Goal: Task Accomplishment & Management: Manage account settings

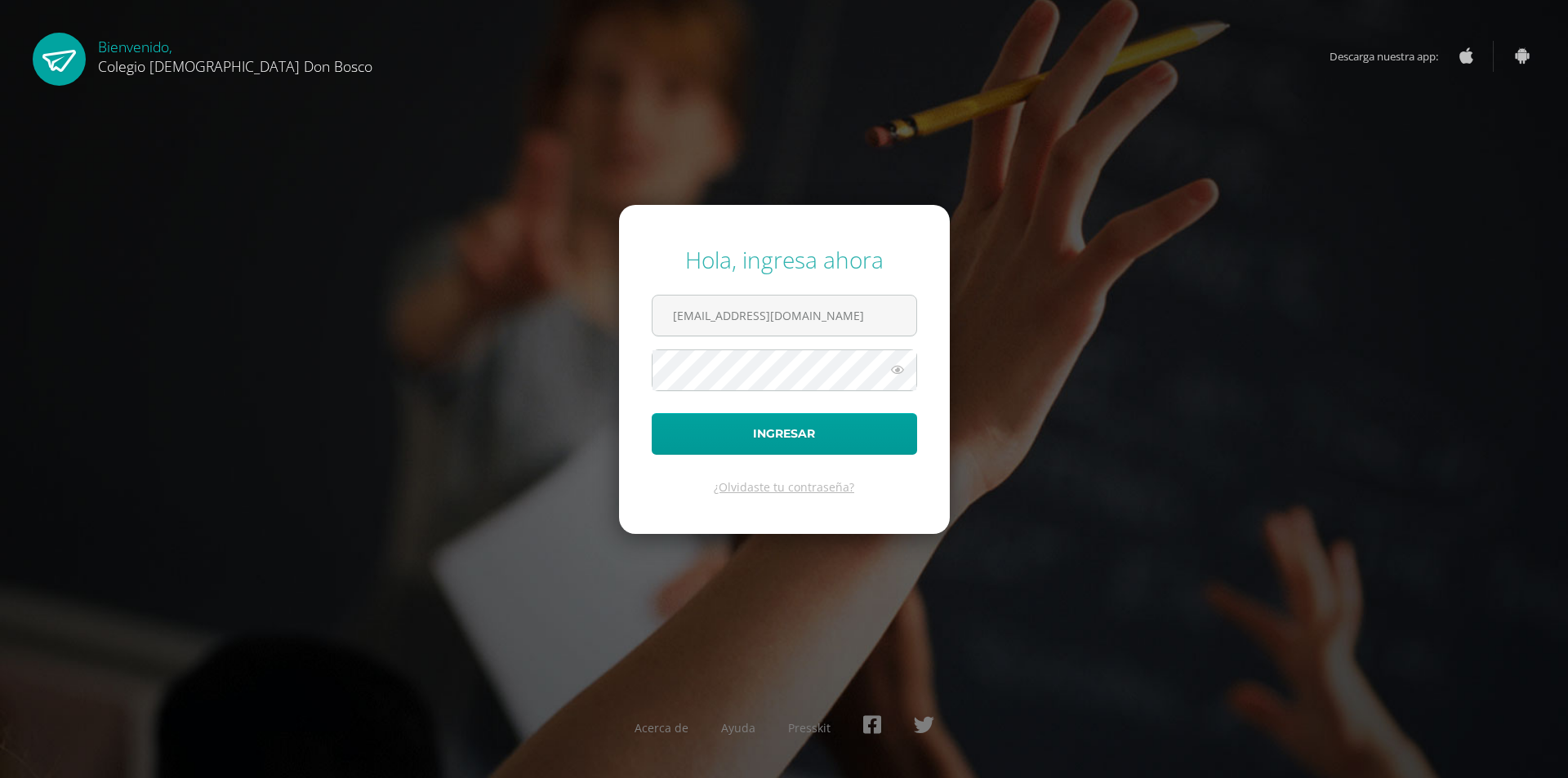
type input "hpirir@donbosco.edu.gt"
click at [652, 413] on button "Ingresar" at bounding box center [785, 434] width 266 height 42
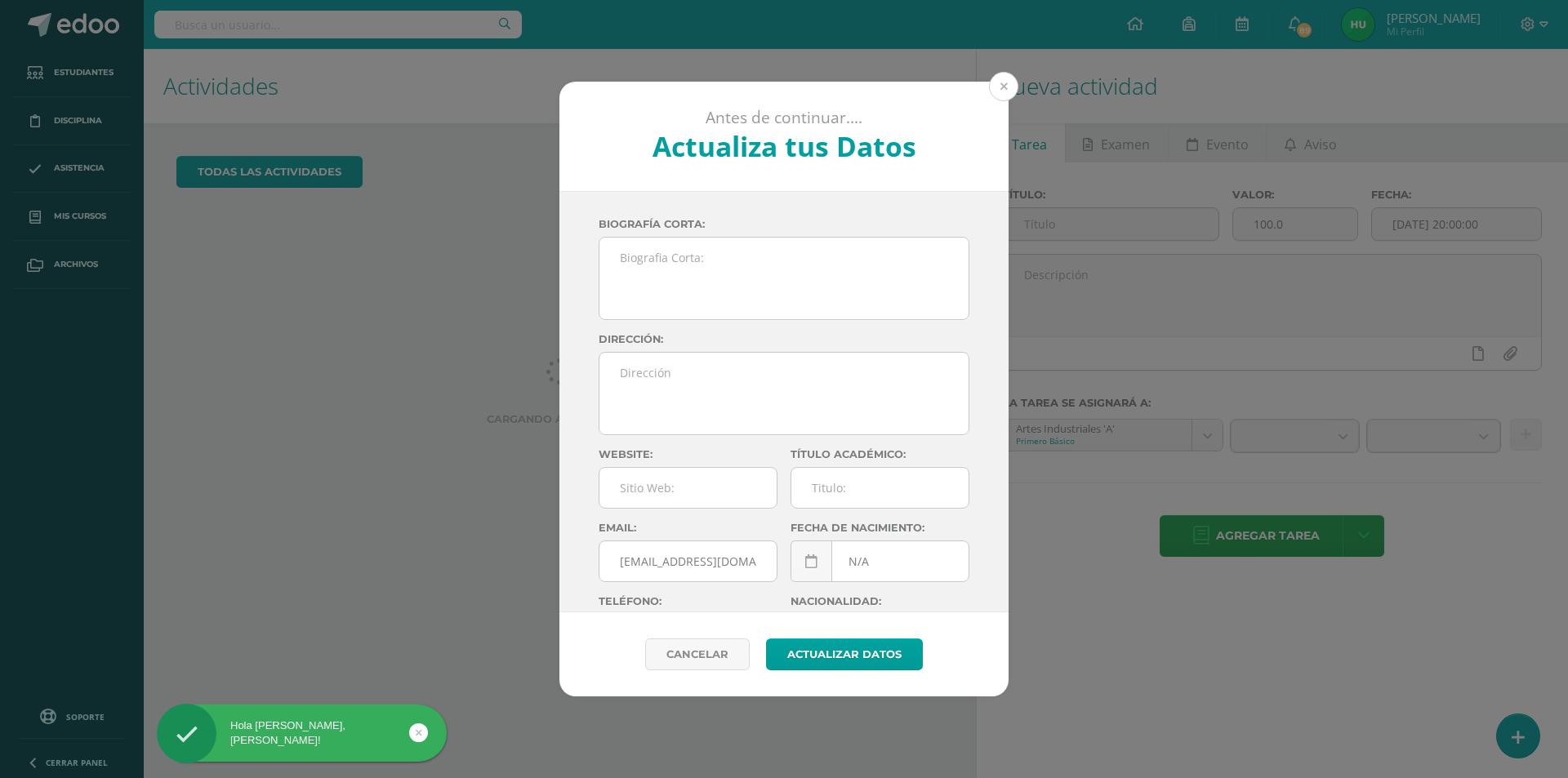
click at [1001, 89] on button at bounding box center [1004, 87] width 30 height 30
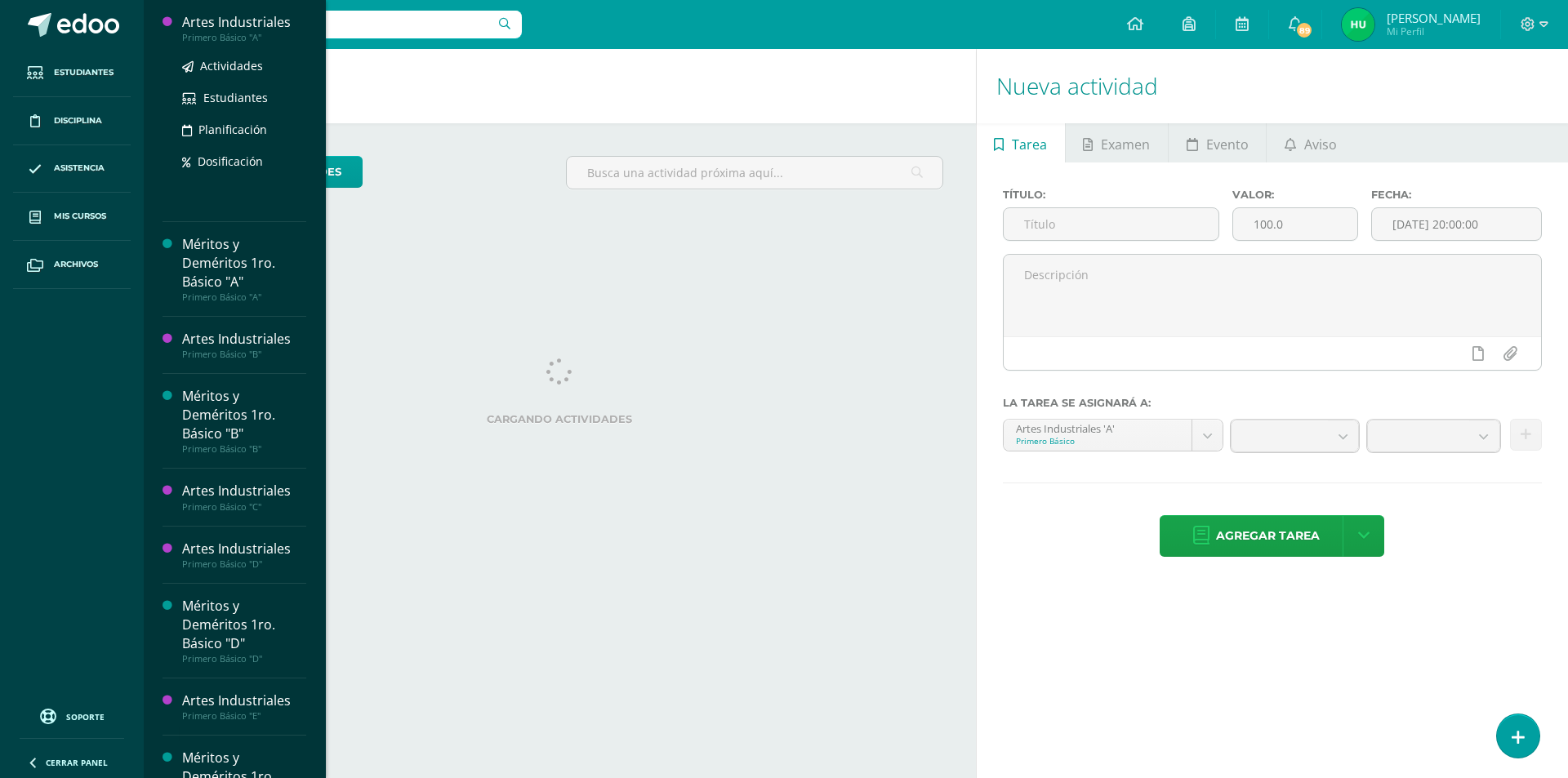
click at [229, 21] on div "Artes Industriales" at bounding box center [244, 22] width 124 height 19
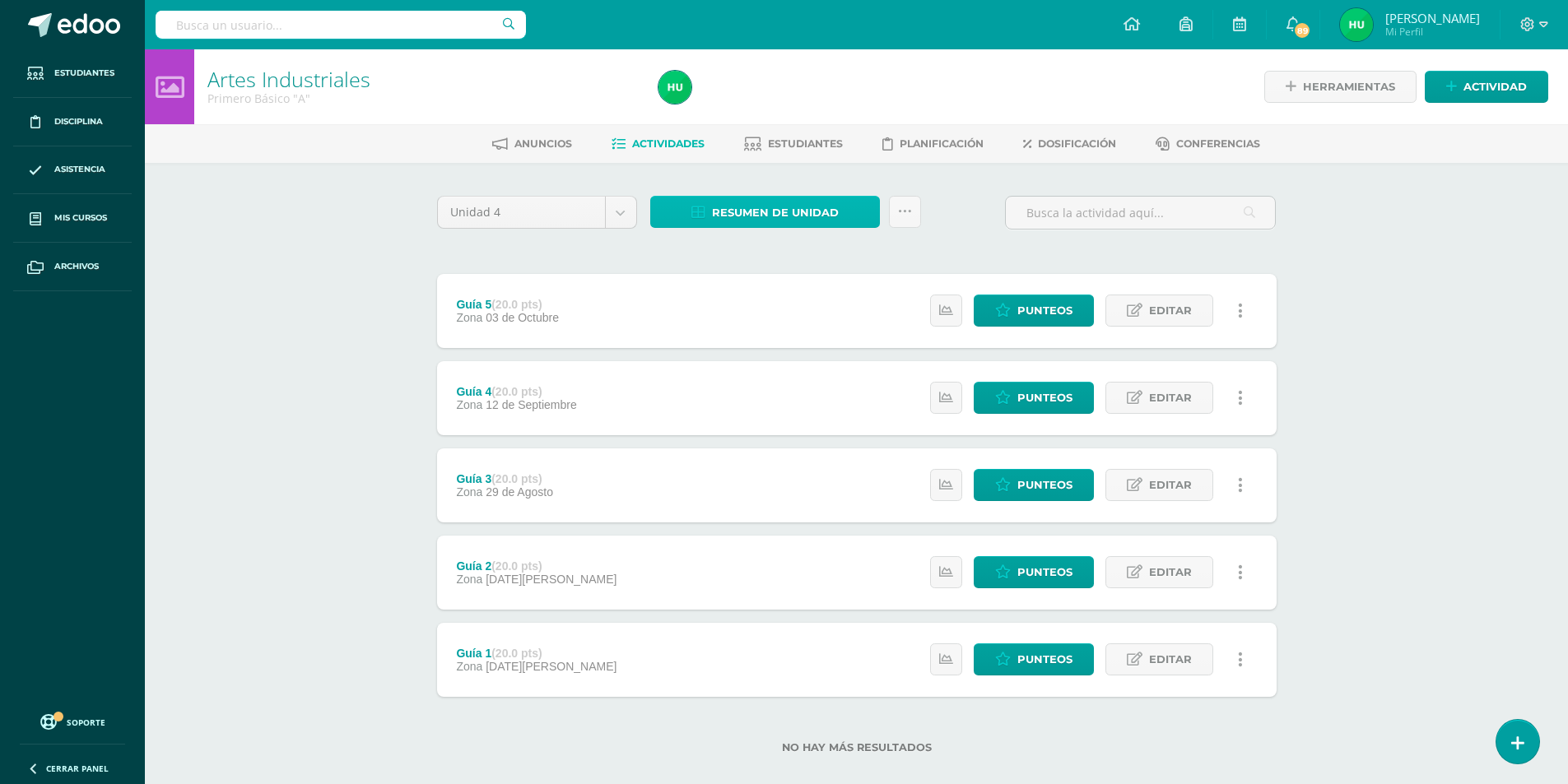
click at [770, 211] on span "Resumen de unidad" at bounding box center [774, 212] width 126 height 31
click at [798, 101] on link "Descargar como HTML" at bounding box center [765, 106] width 175 height 26
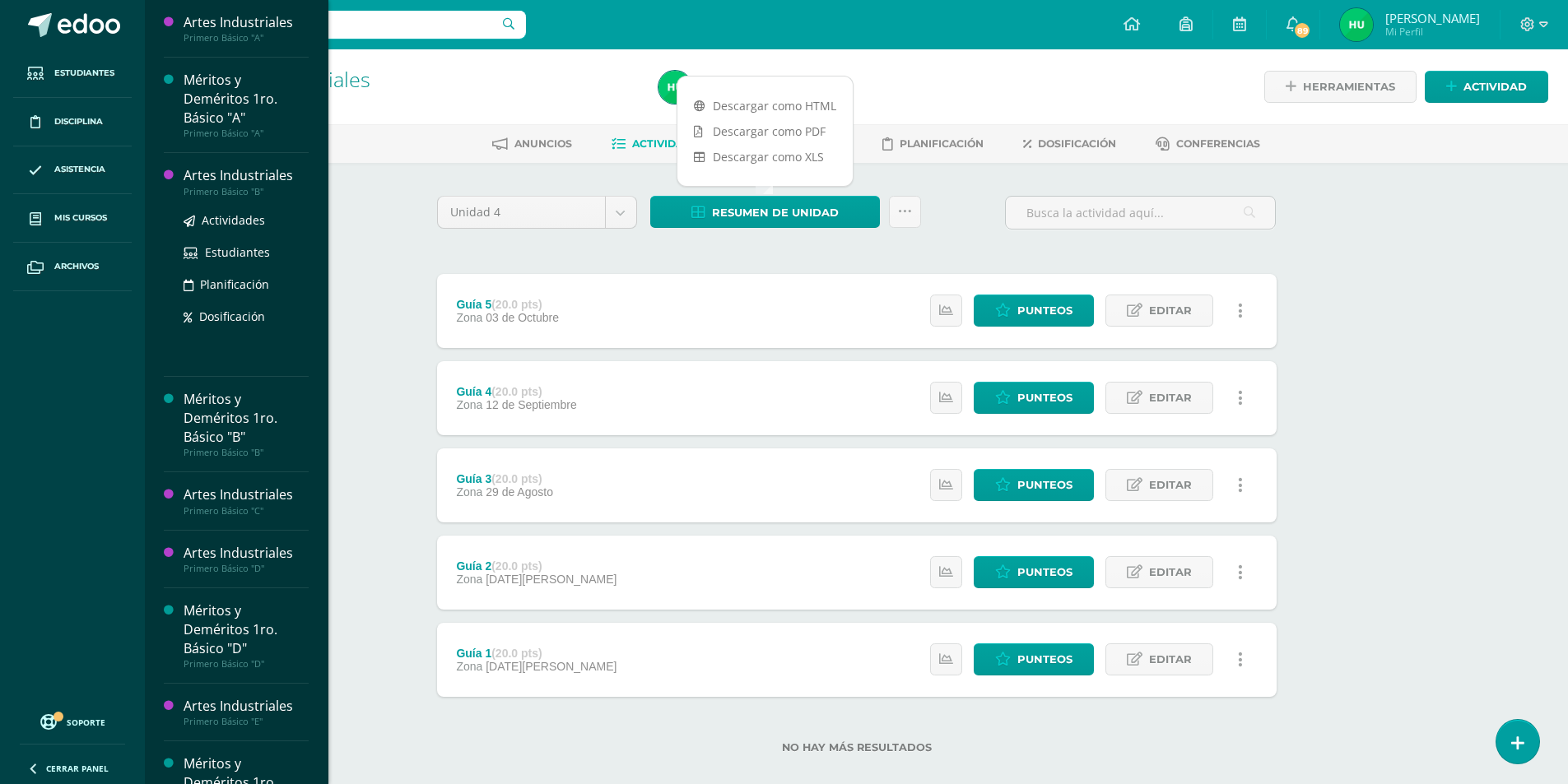
click at [205, 173] on div "Artes Industriales" at bounding box center [245, 175] width 125 height 19
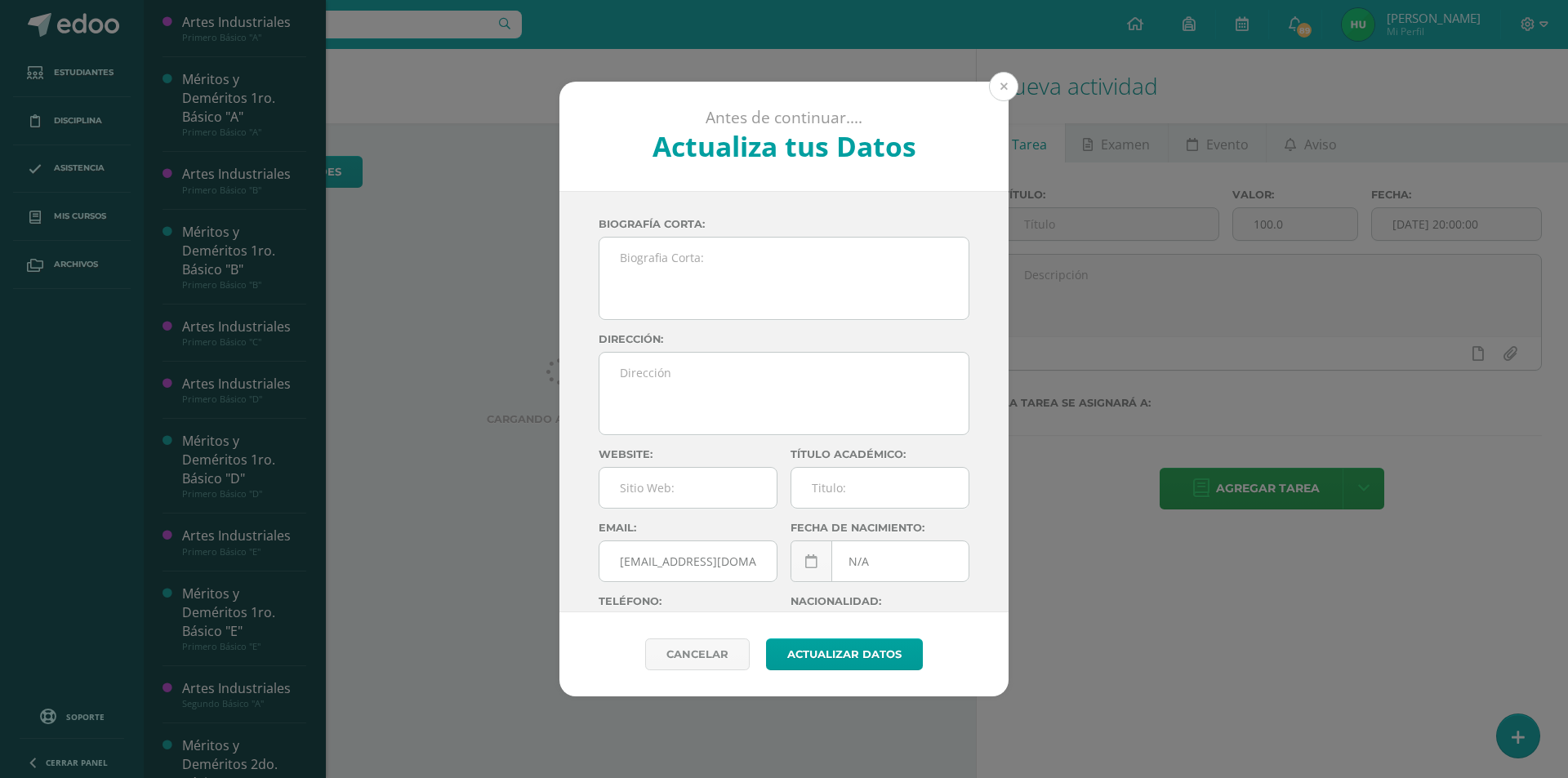
click at [1006, 87] on button at bounding box center [1004, 87] width 30 height 30
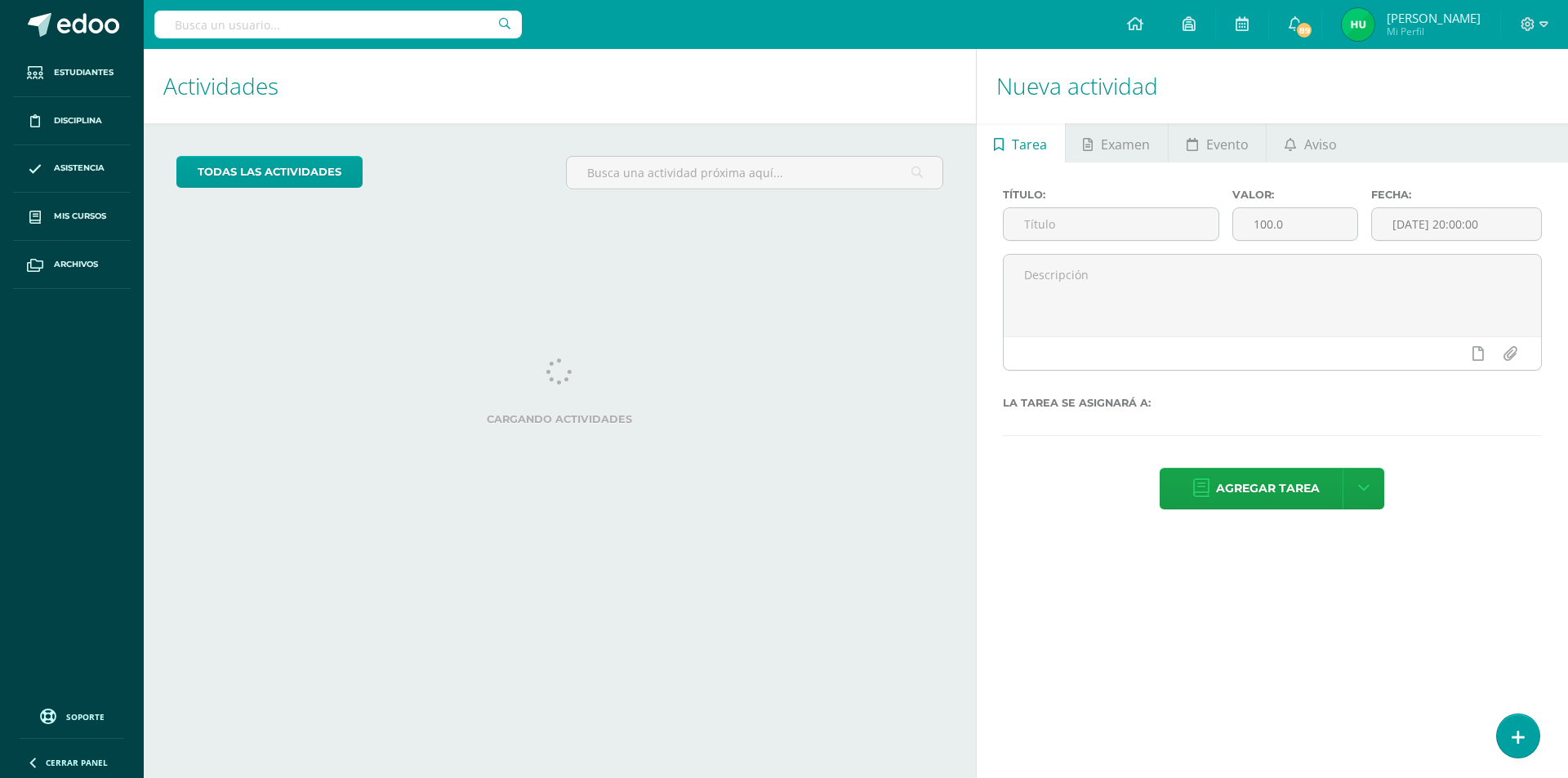
click at [253, 19] on body "Estudiantes Disciplina Asistencia Mis cursos Archivos Soporte Ayuda Reportar un…" at bounding box center [784, 389] width 1568 height 778
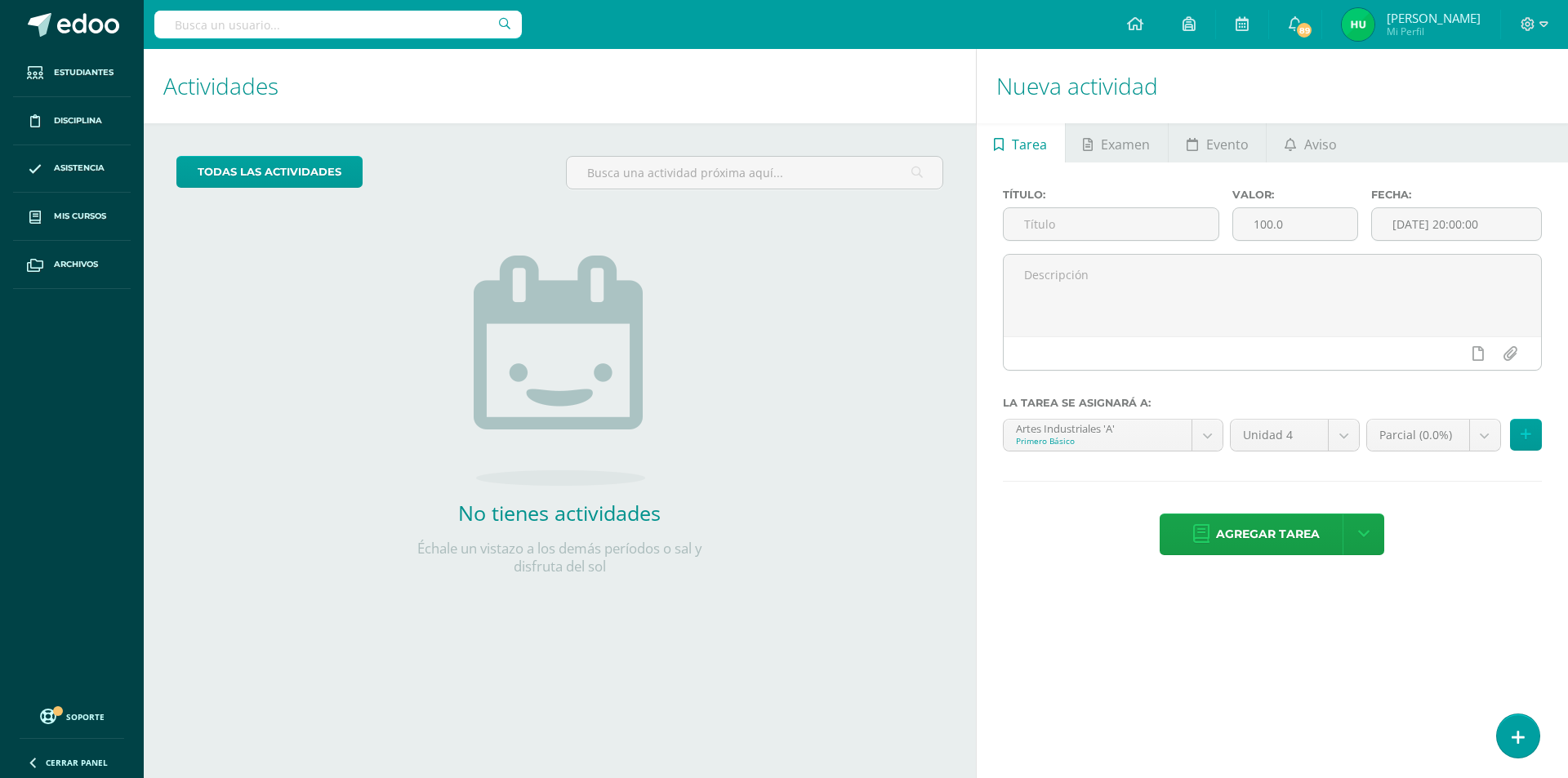
click at [176, 14] on body "Estudiantes Disciplina Asistencia Mis cursos Archivos Soporte Ayuda Reportar un…" at bounding box center [784, 389] width 1568 height 778
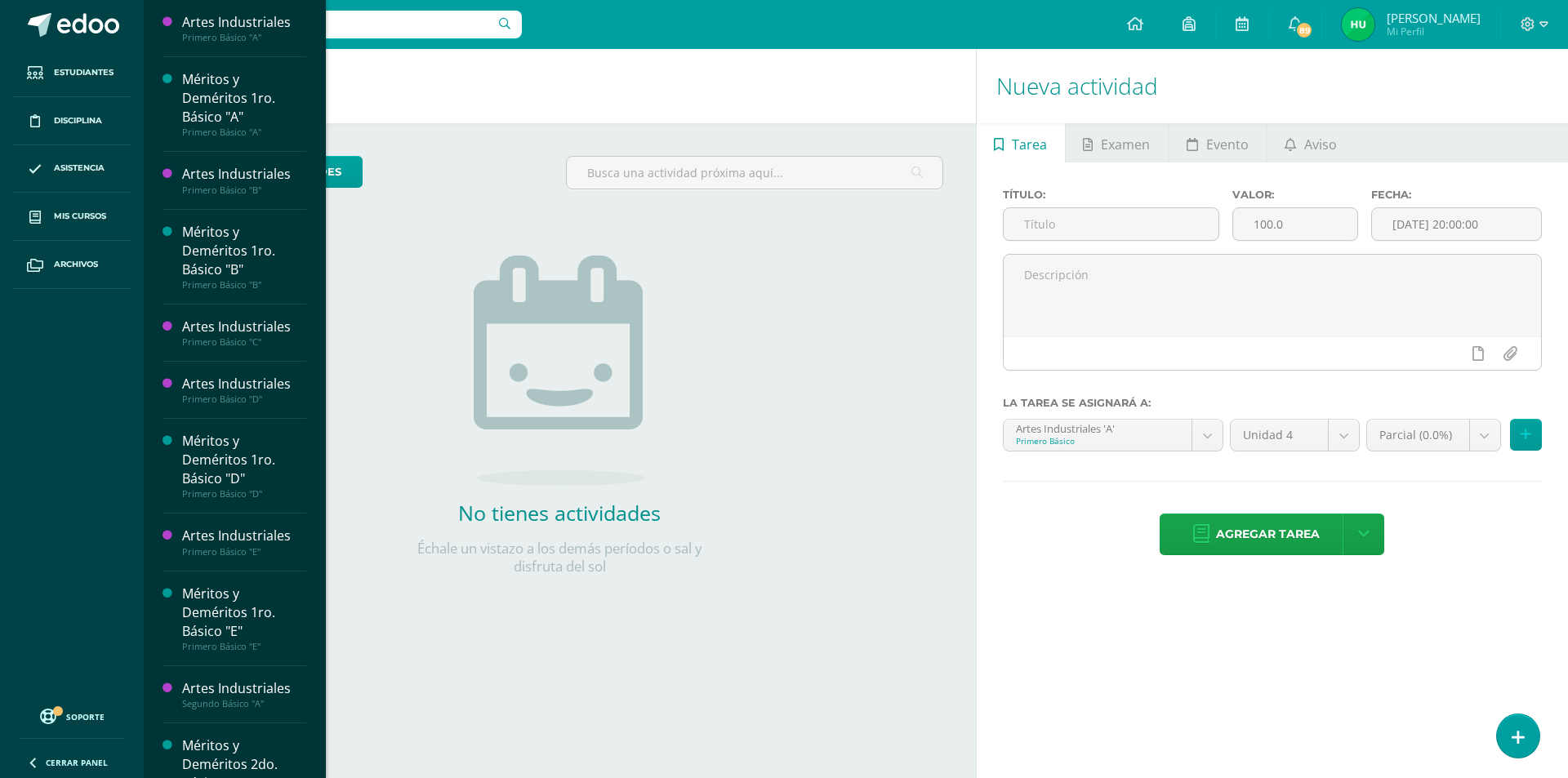
click at [735, 293] on div "todas las Actividades No tienes actividades Échale un vistazo a los demás perío…" at bounding box center [559, 375] width 832 height 504
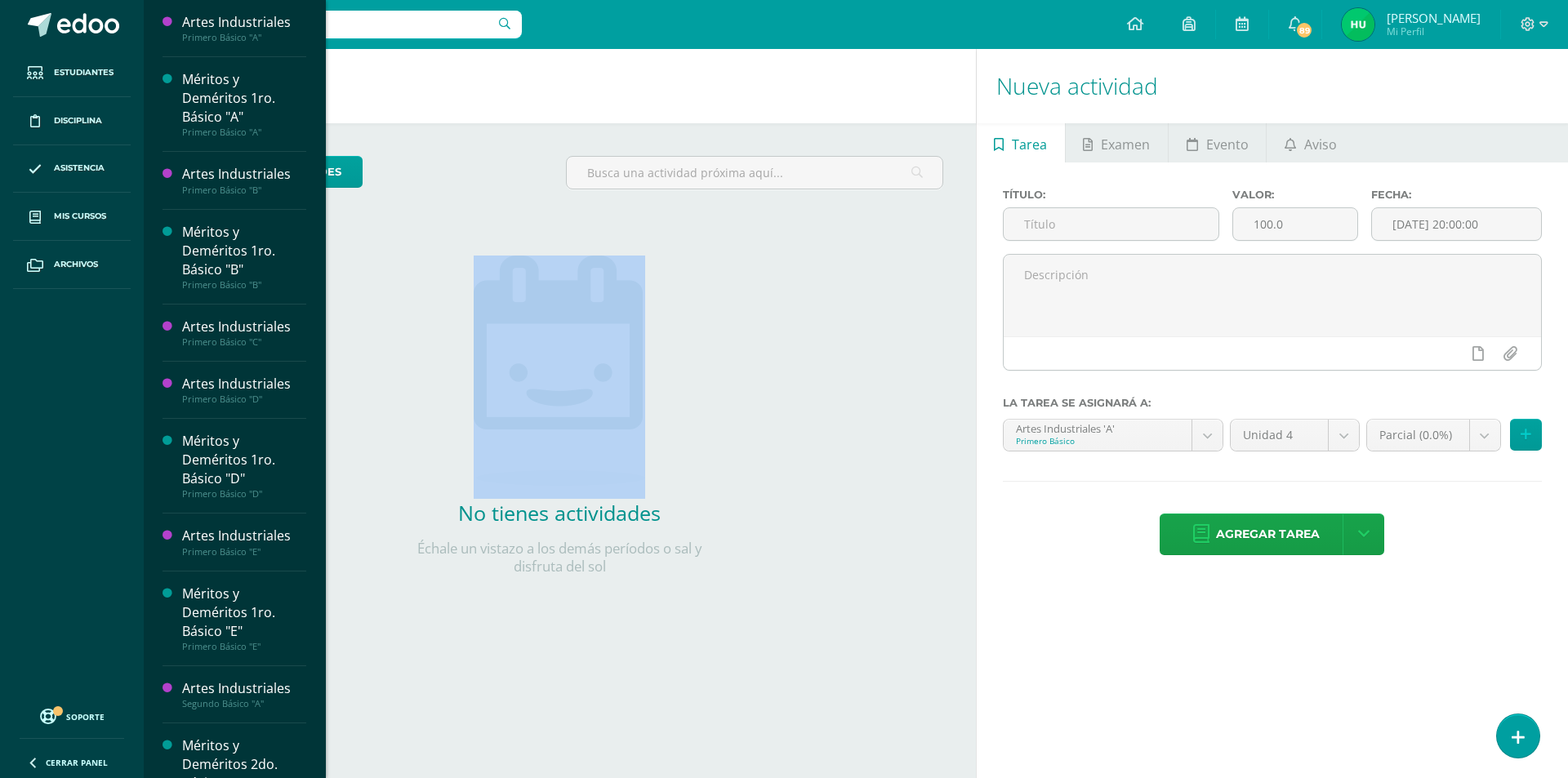
click at [735, 293] on div "todas las Actividades No tienes actividades Échale un vistazo a los demás perío…" at bounding box center [559, 375] width 832 height 504
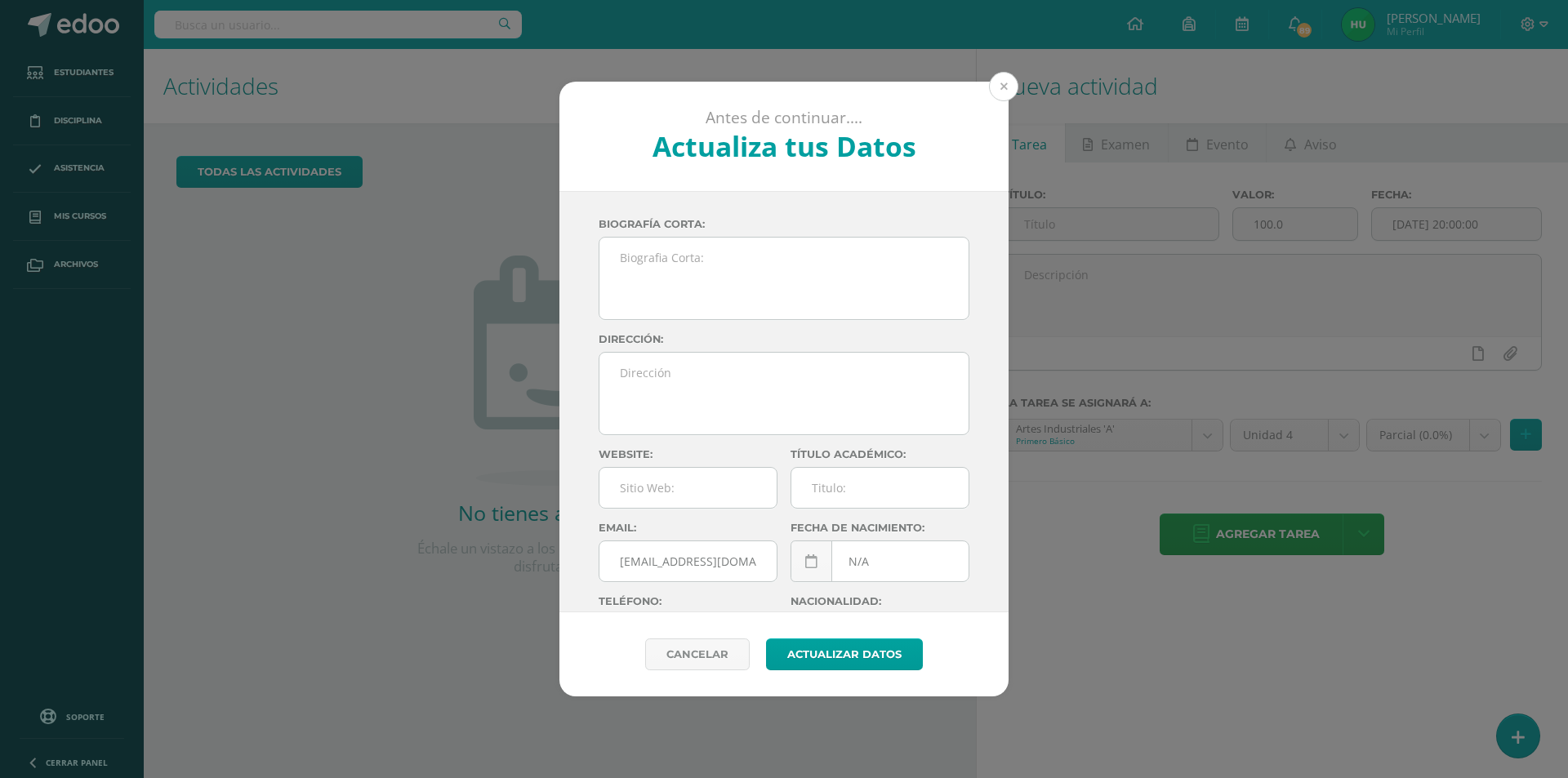
click at [1002, 85] on button at bounding box center [1004, 87] width 30 height 30
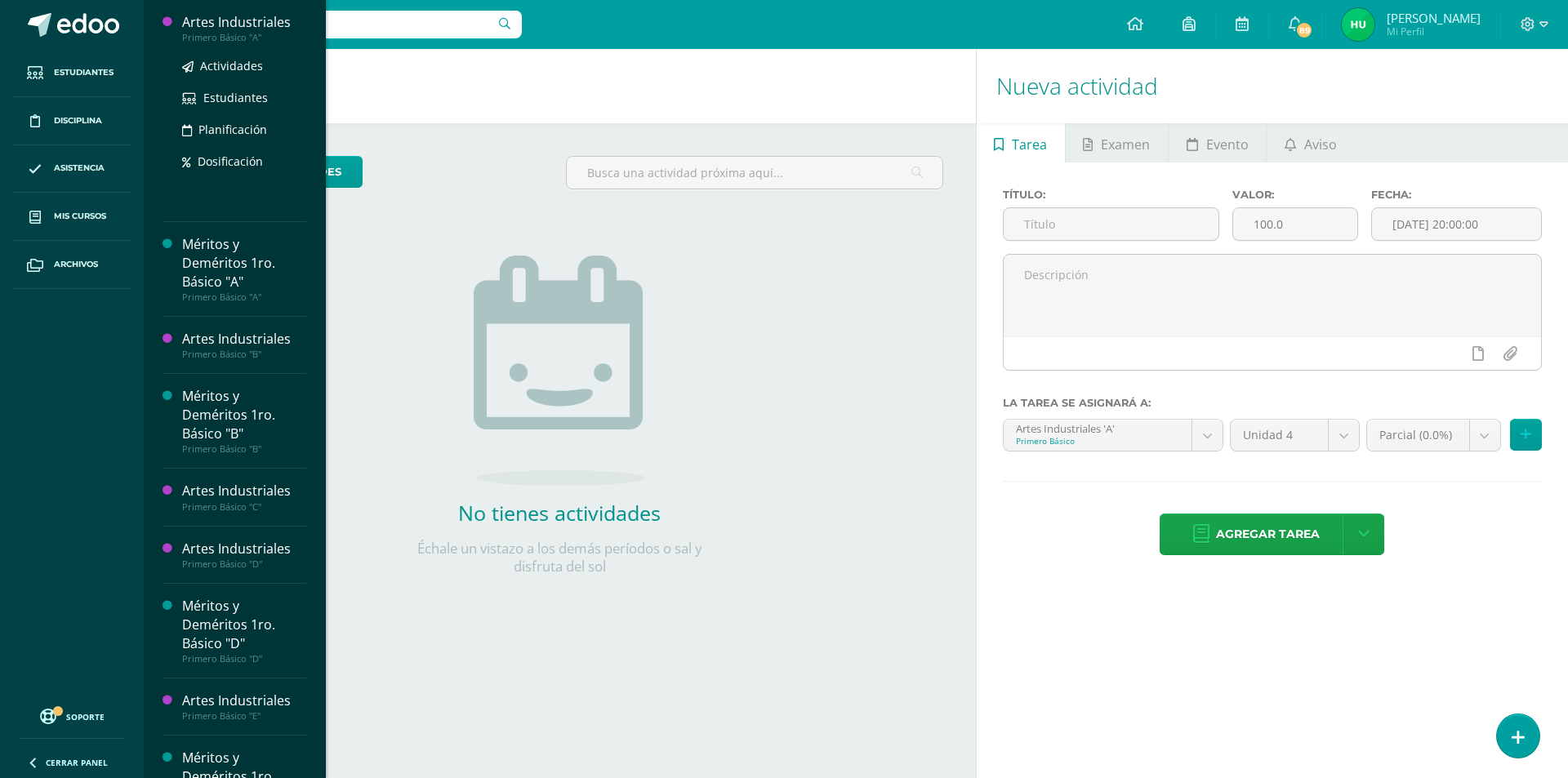
click at [262, 16] on div "Artes Industriales" at bounding box center [244, 22] width 124 height 19
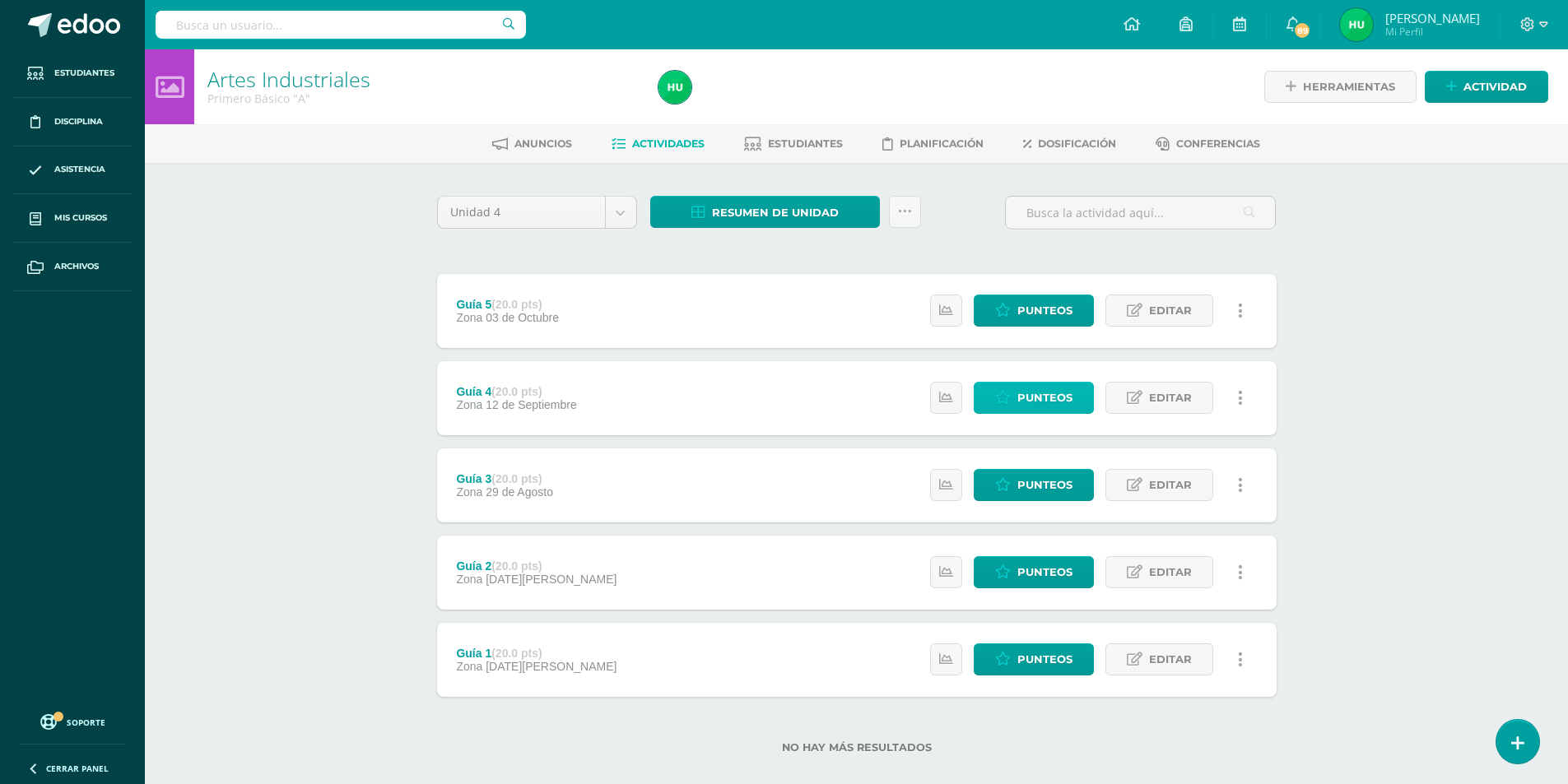
click at [1034, 400] on span "Punteos" at bounding box center [1045, 397] width 55 height 31
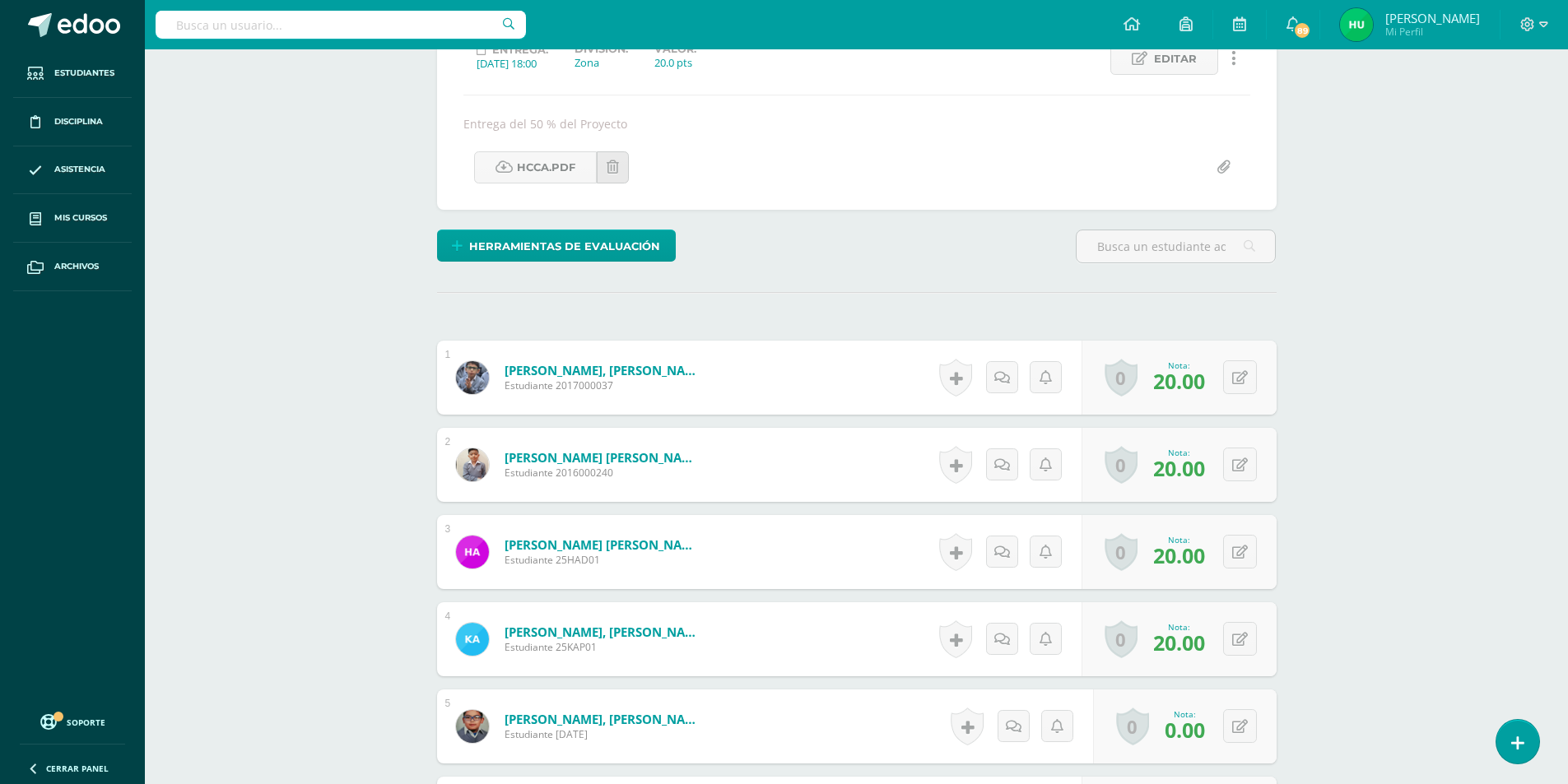
scroll to position [329, 0]
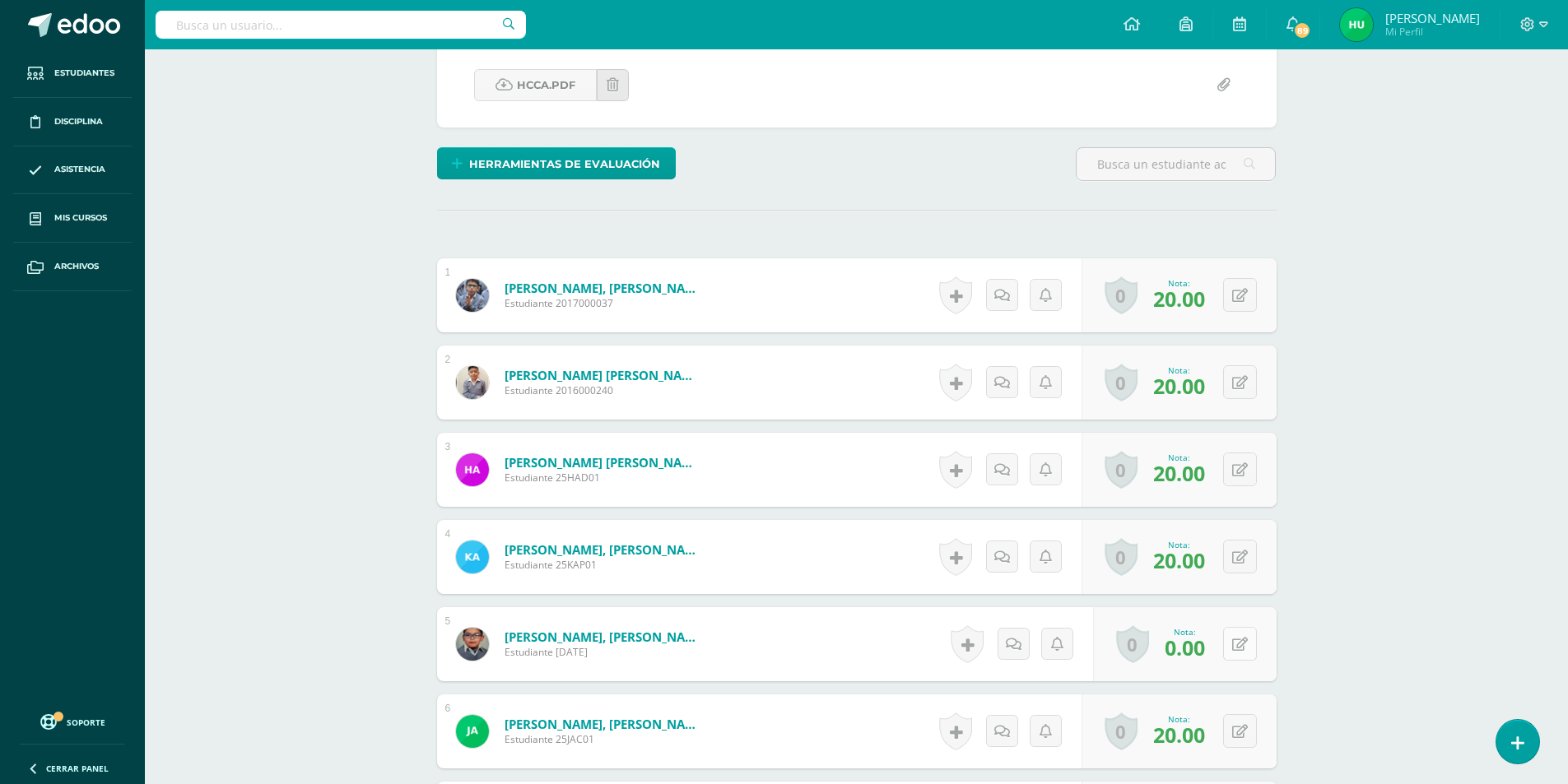
click at [1237, 643] on button at bounding box center [1240, 644] width 34 height 34
type input "20"
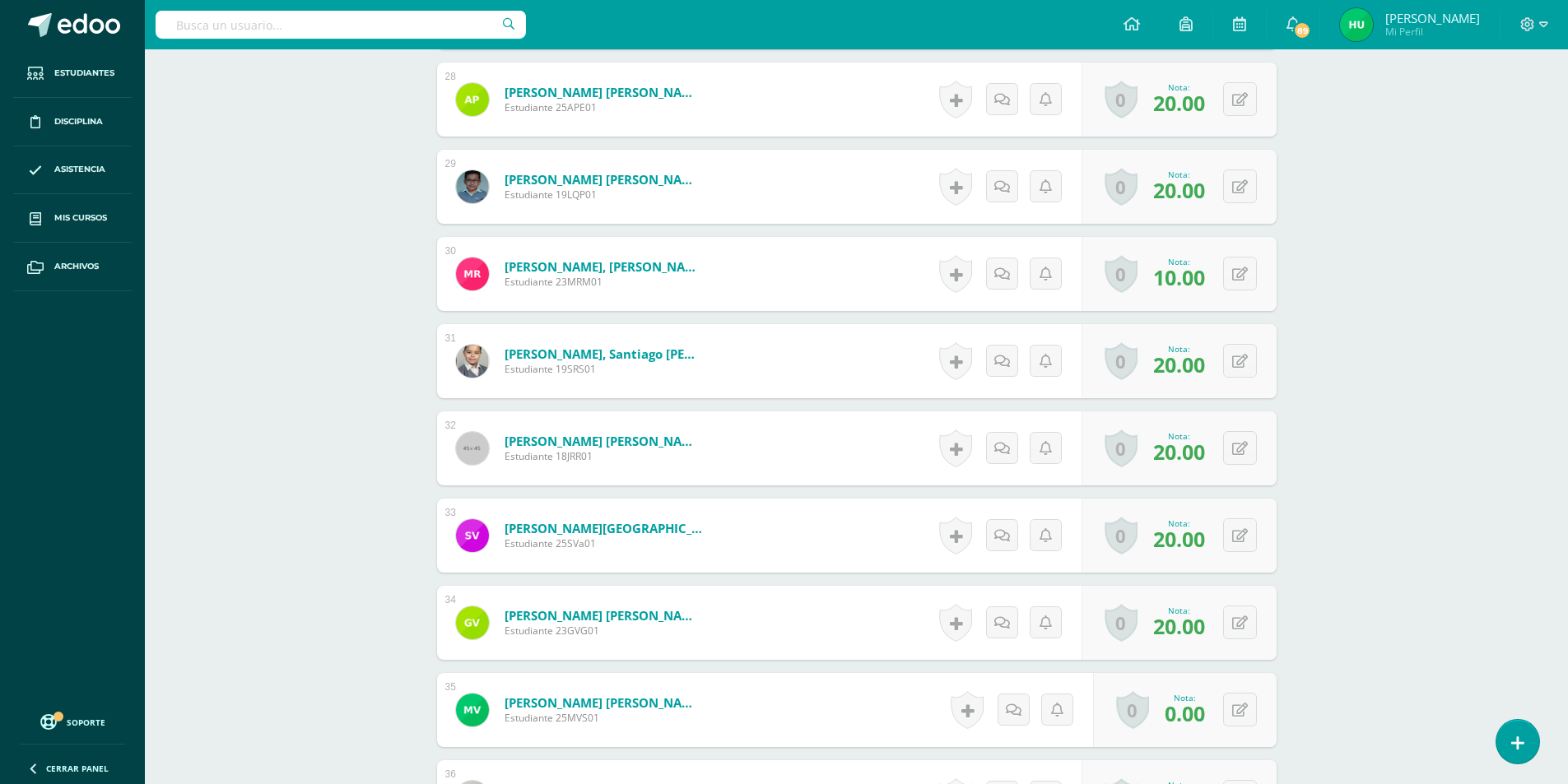
scroll to position [3119, 0]
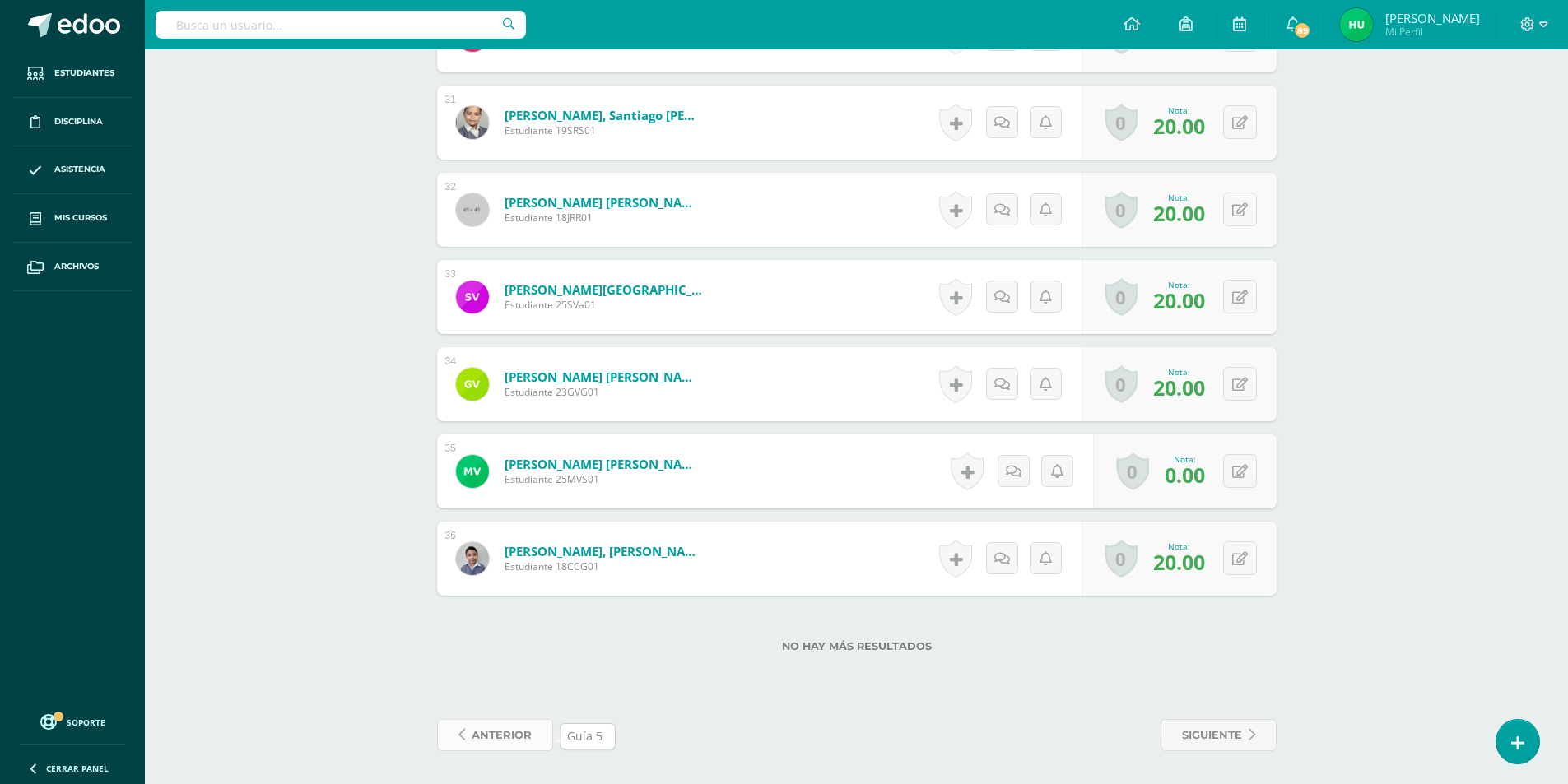
click at [498, 734] on span "anterior" at bounding box center [502, 734] width 60 height 31
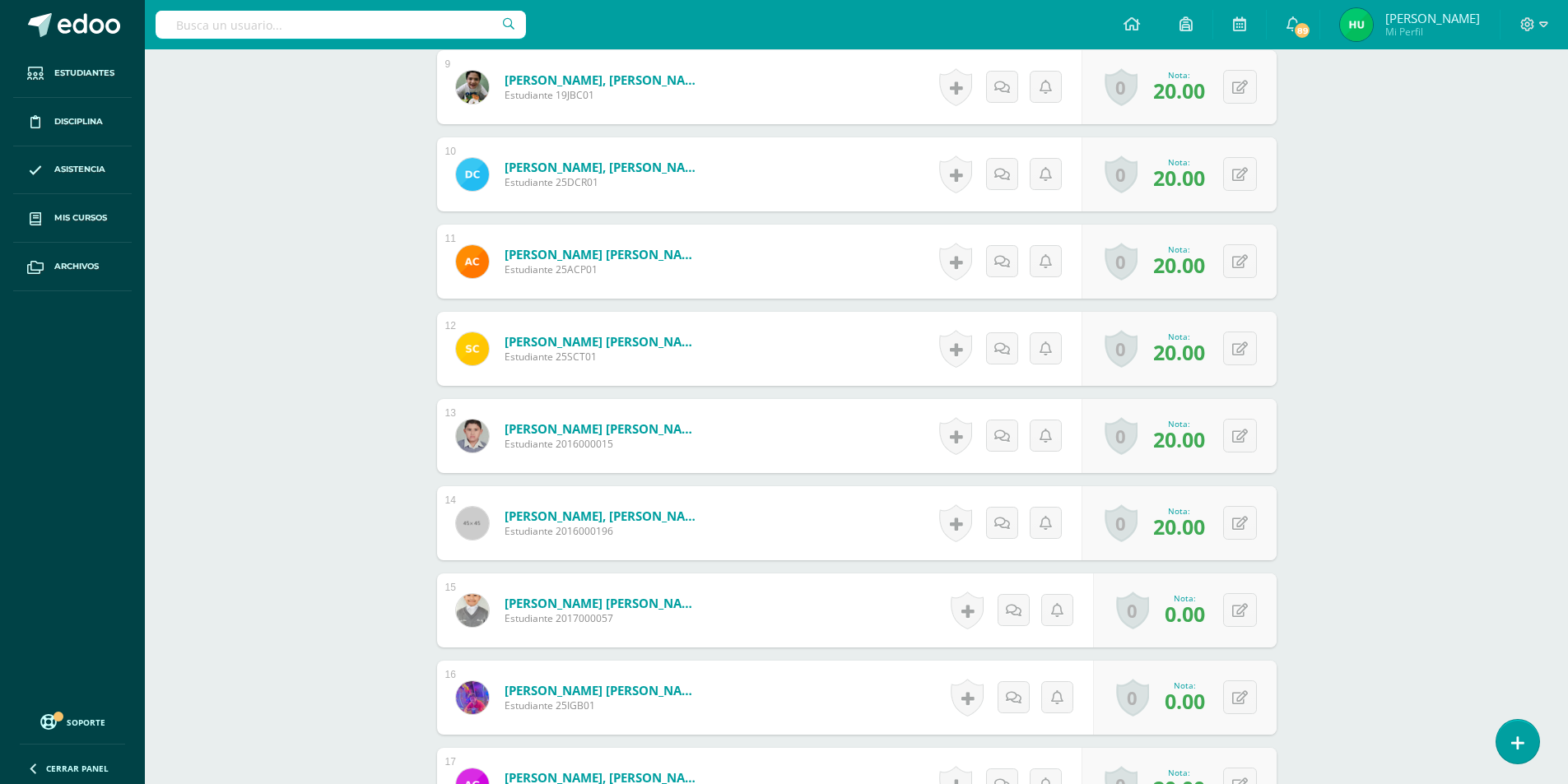
scroll to position [1318, 0]
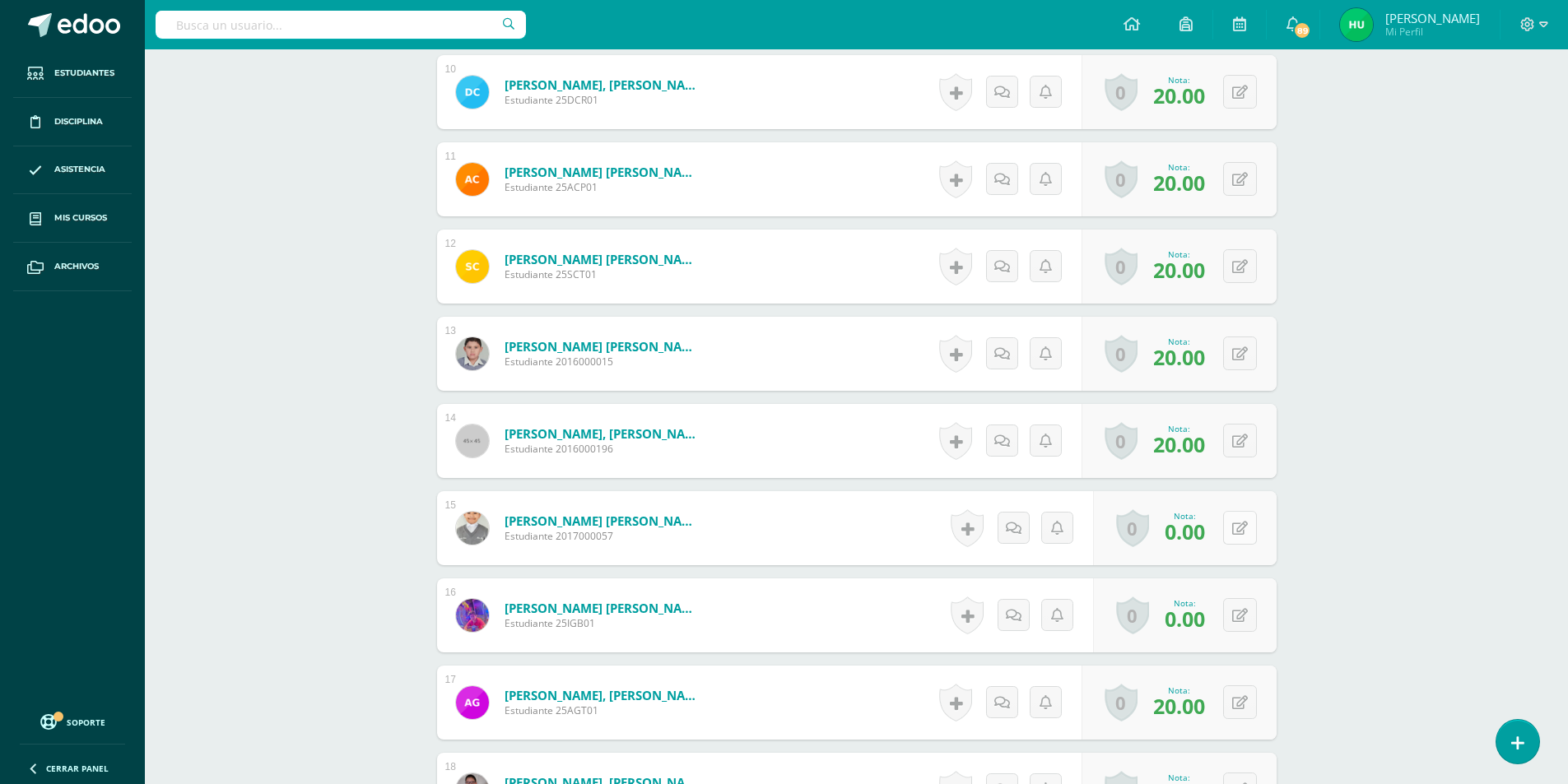
click at [1235, 533] on button at bounding box center [1240, 527] width 34 height 34
type input "20"
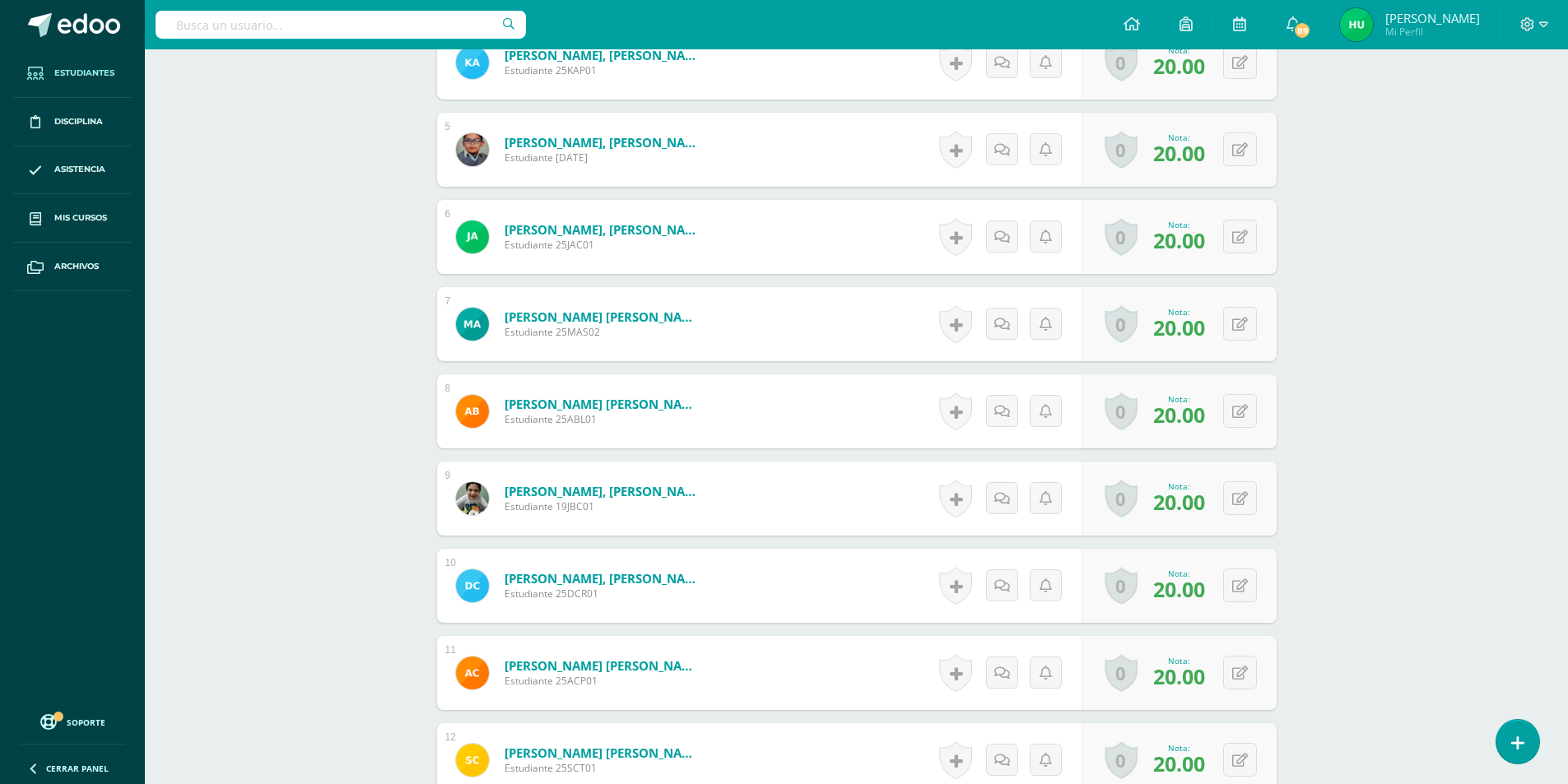
scroll to position [412, 0]
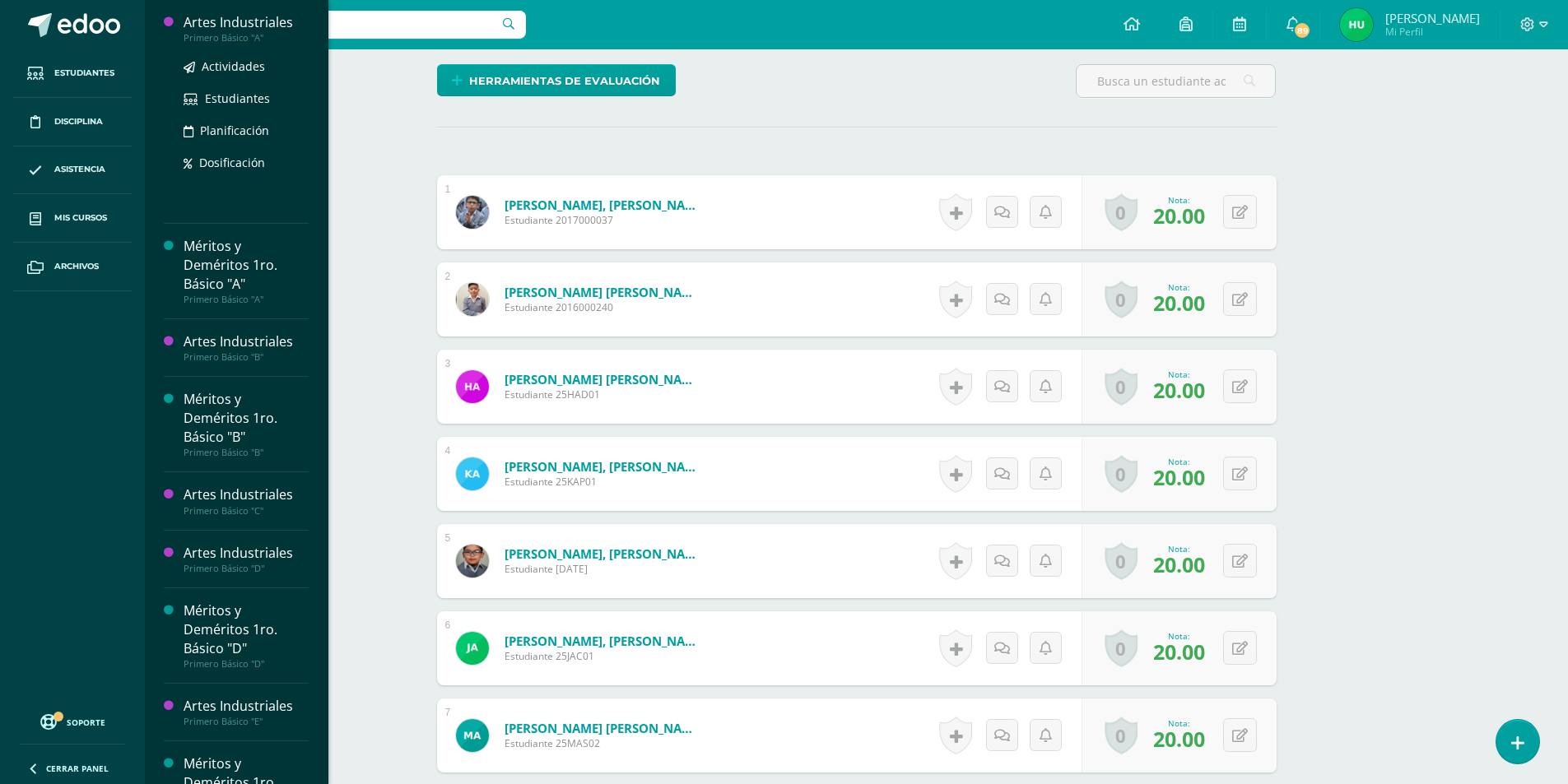
click at [226, 20] on div "Artes Industriales" at bounding box center [245, 22] width 125 height 19
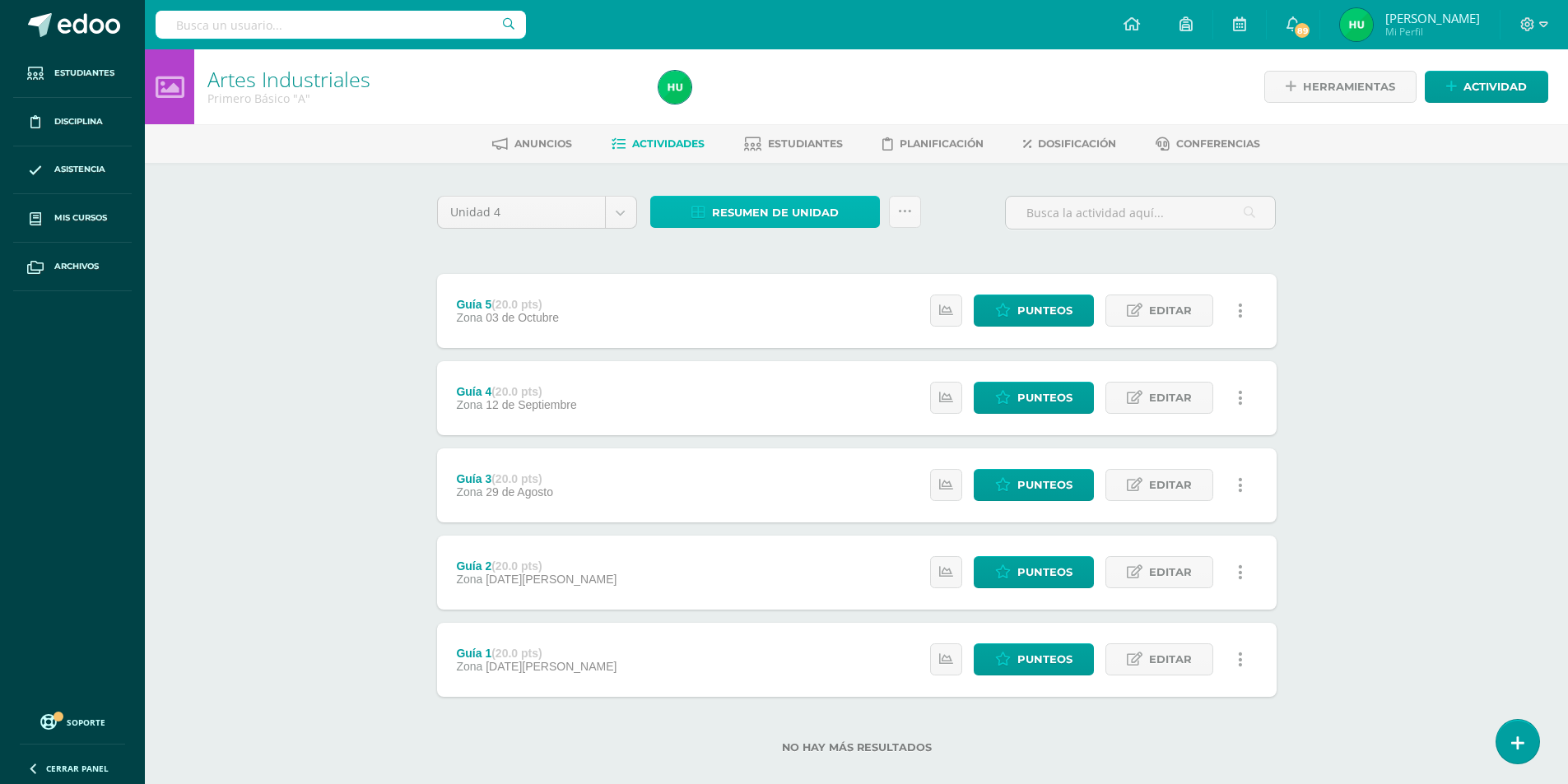
click at [760, 214] on span "Resumen de unidad" at bounding box center [774, 212] width 126 height 31
click at [760, 106] on link "Descargar como HTML" at bounding box center [765, 106] width 175 height 26
drag, startPoint x: 247, startPoint y: 248, endPoint x: 196, endPoint y: 243, distance: 51.2
click at [246, 248] on div "Artes Industriales Primero Básico "A" Herramientas Detalle de asistencias Activ…" at bounding box center [856, 428] width 1423 height 757
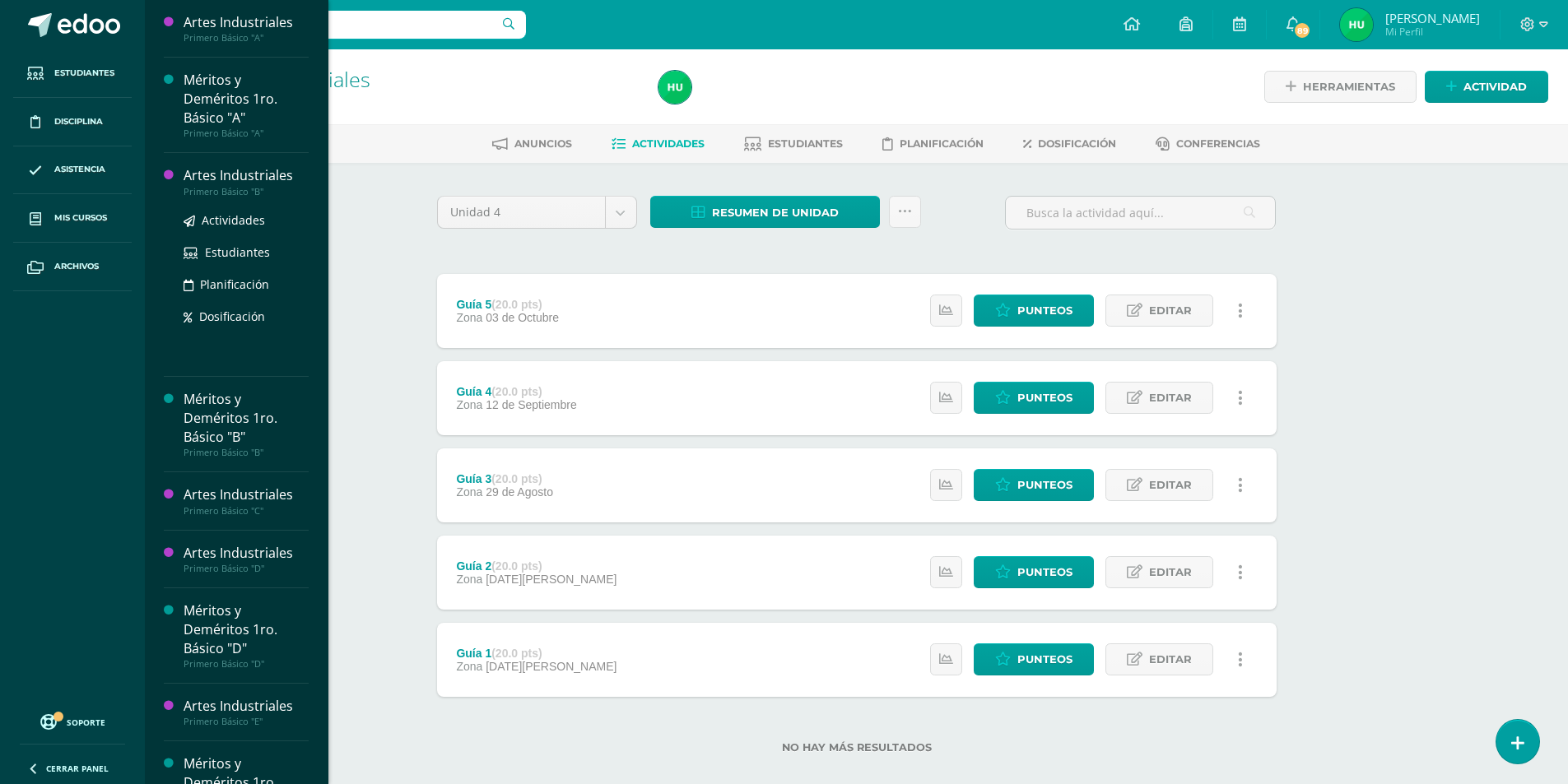
click at [219, 173] on div "Artes Industriales" at bounding box center [245, 175] width 125 height 19
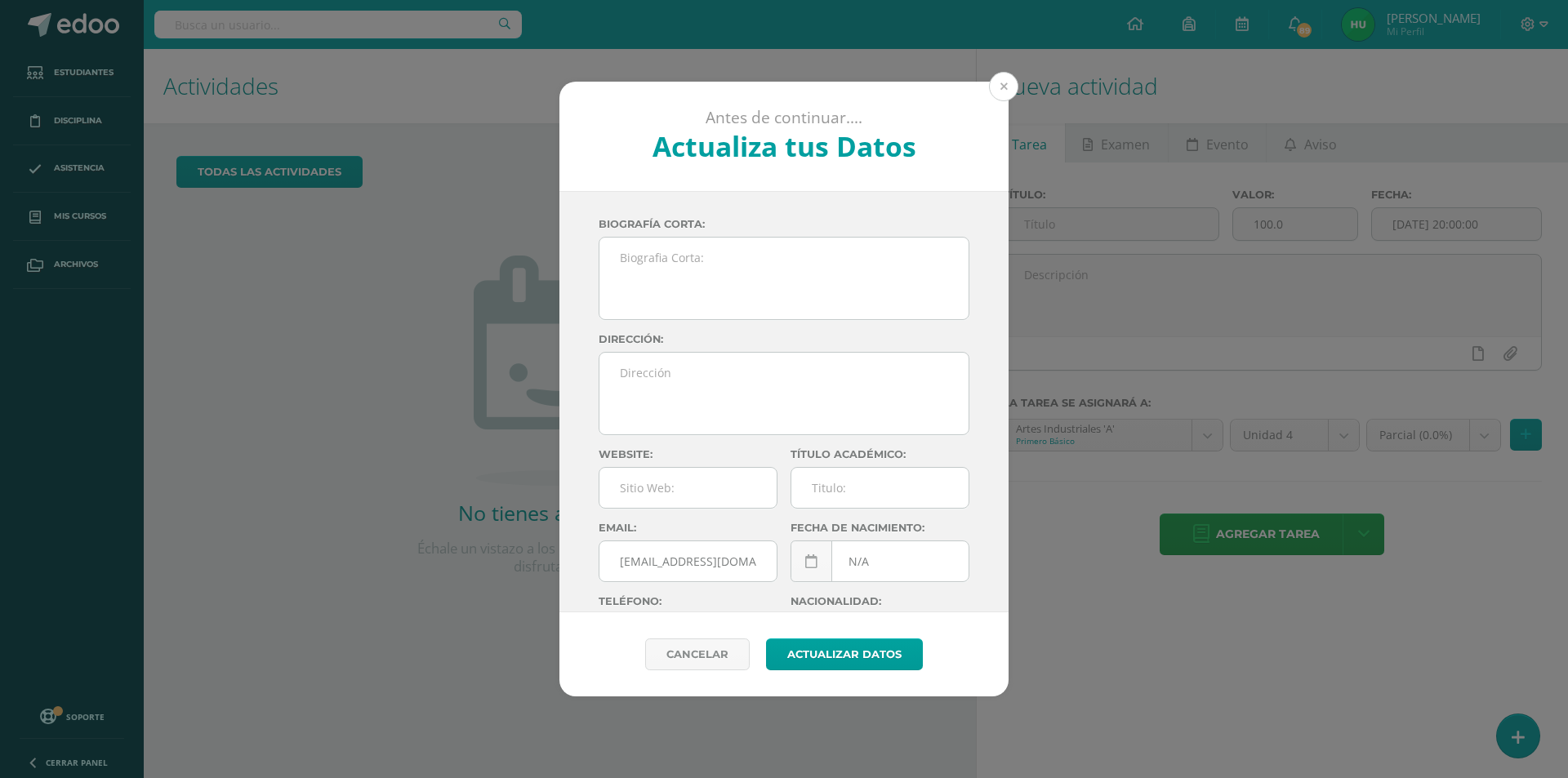
click at [1010, 87] on button at bounding box center [1004, 87] width 30 height 30
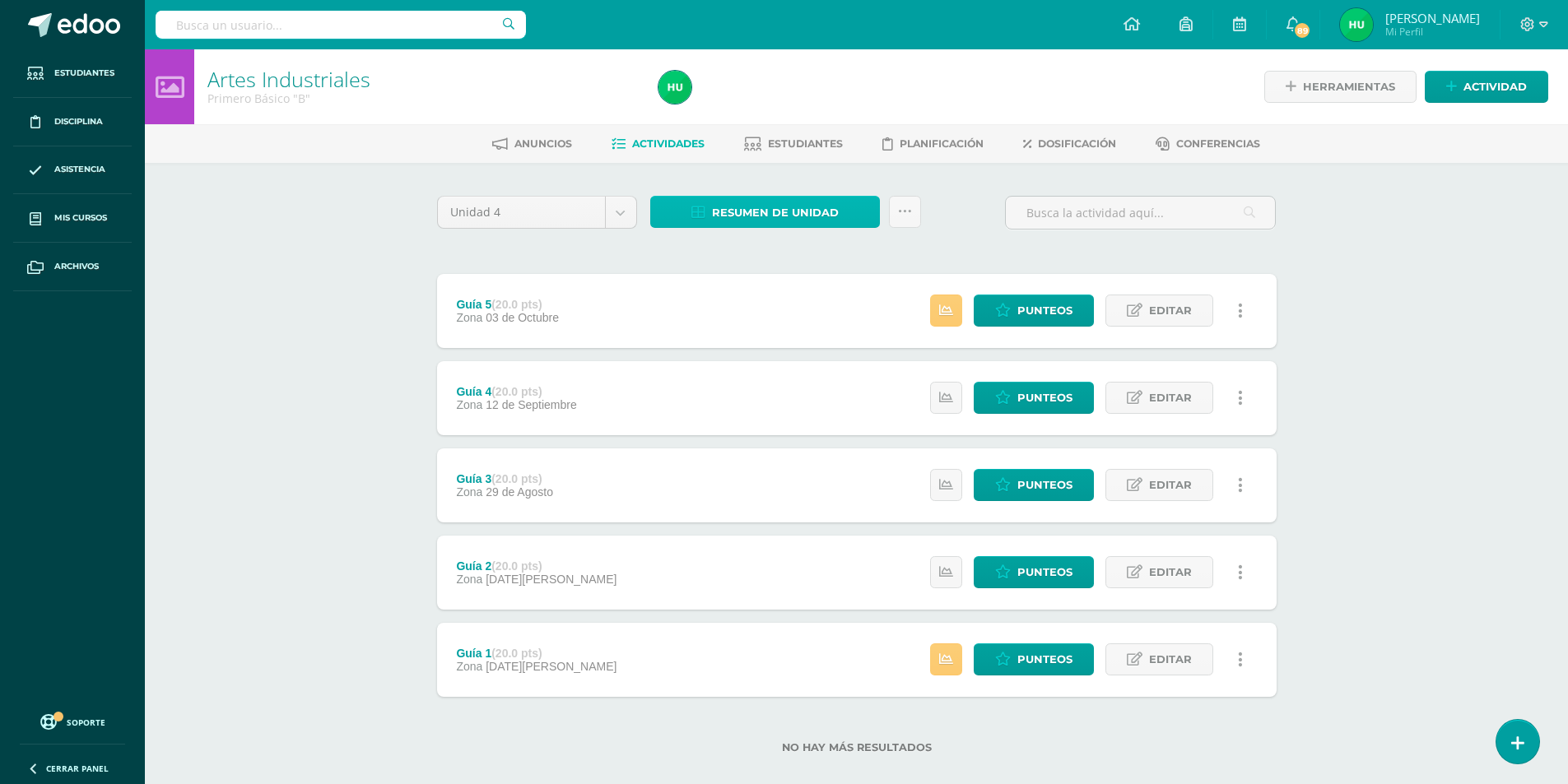
click at [771, 216] on span "Resumen de unidad" at bounding box center [774, 212] width 126 height 31
click at [762, 107] on link "Descargar como HTML" at bounding box center [765, 106] width 175 height 26
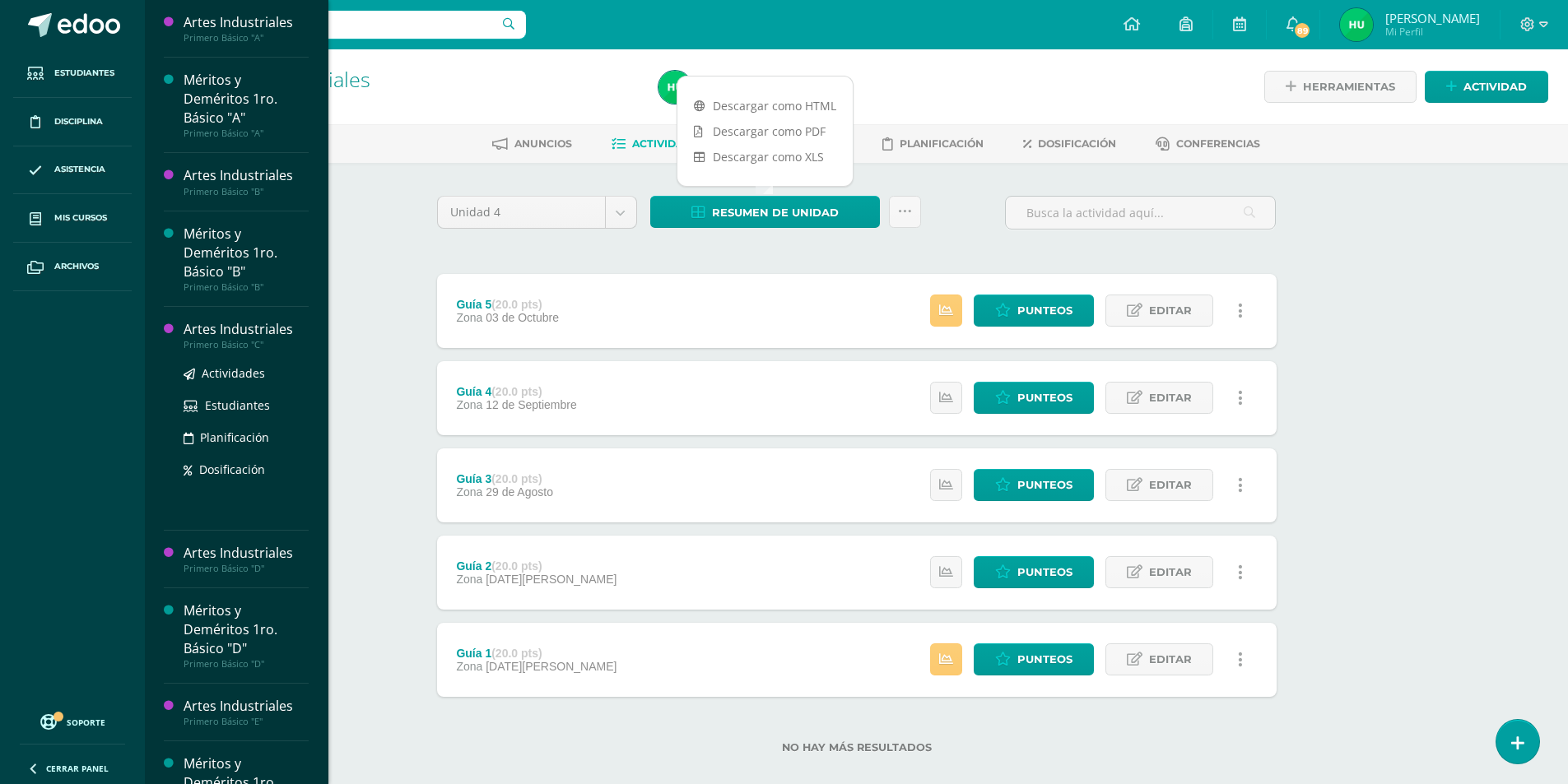
click at [265, 331] on div "Artes Industriales" at bounding box center [245, 329] width 125 height 19
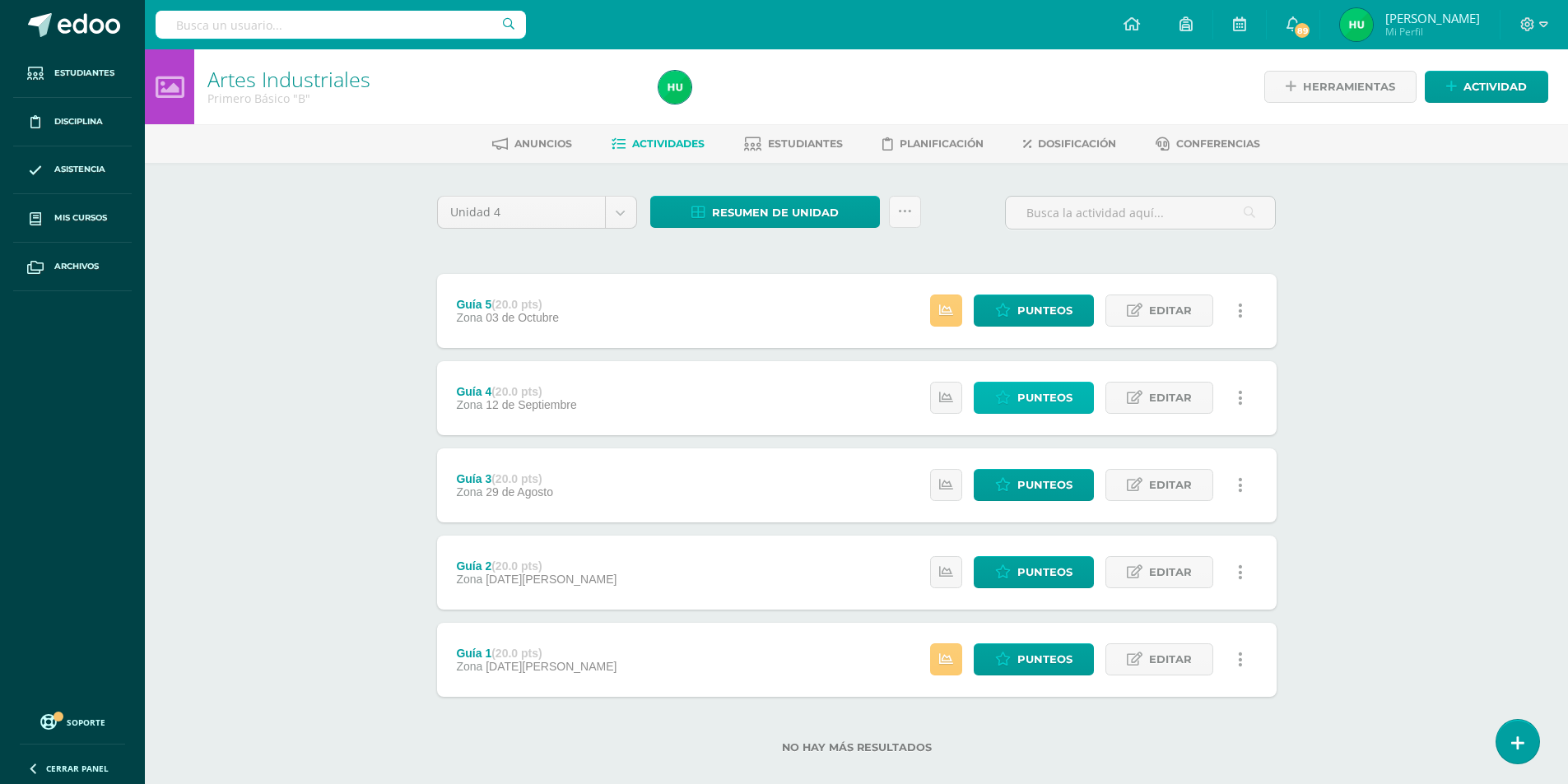
click at [1036, 402] on span "Punteos" at bounding box center [1045, 397] width 55 height 31
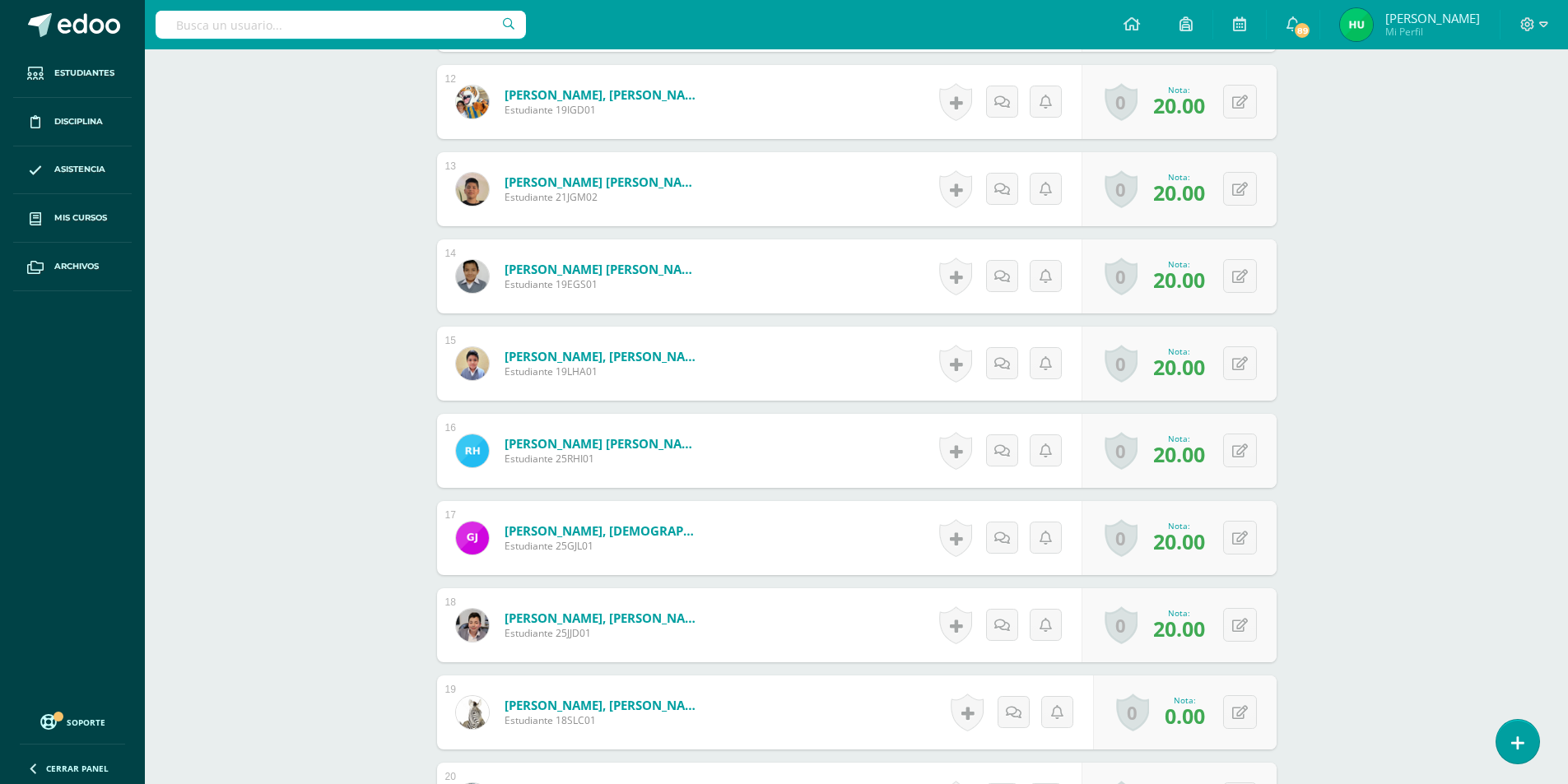
scroll to position [1564, 0]
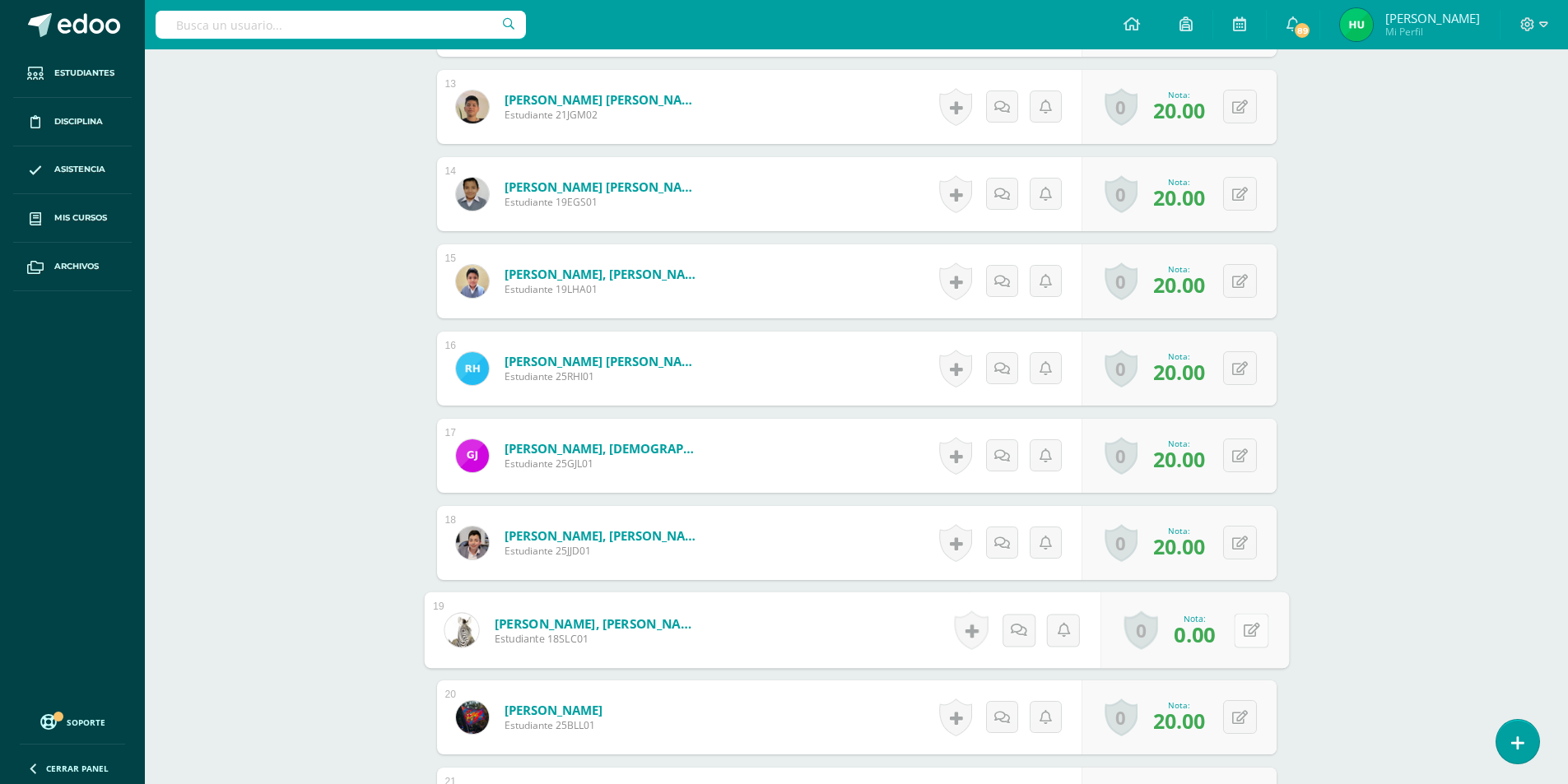
click at [1236, 635] on button at bounding box center [1251, 630] width 35 height 35
type input "20+"
click at [1383, 517] on div "Artes Industriales Primero Básico "B" Herramientas Detalle de asistencias Activ…" at bounding box center [856, 411] width 1423 height 3853
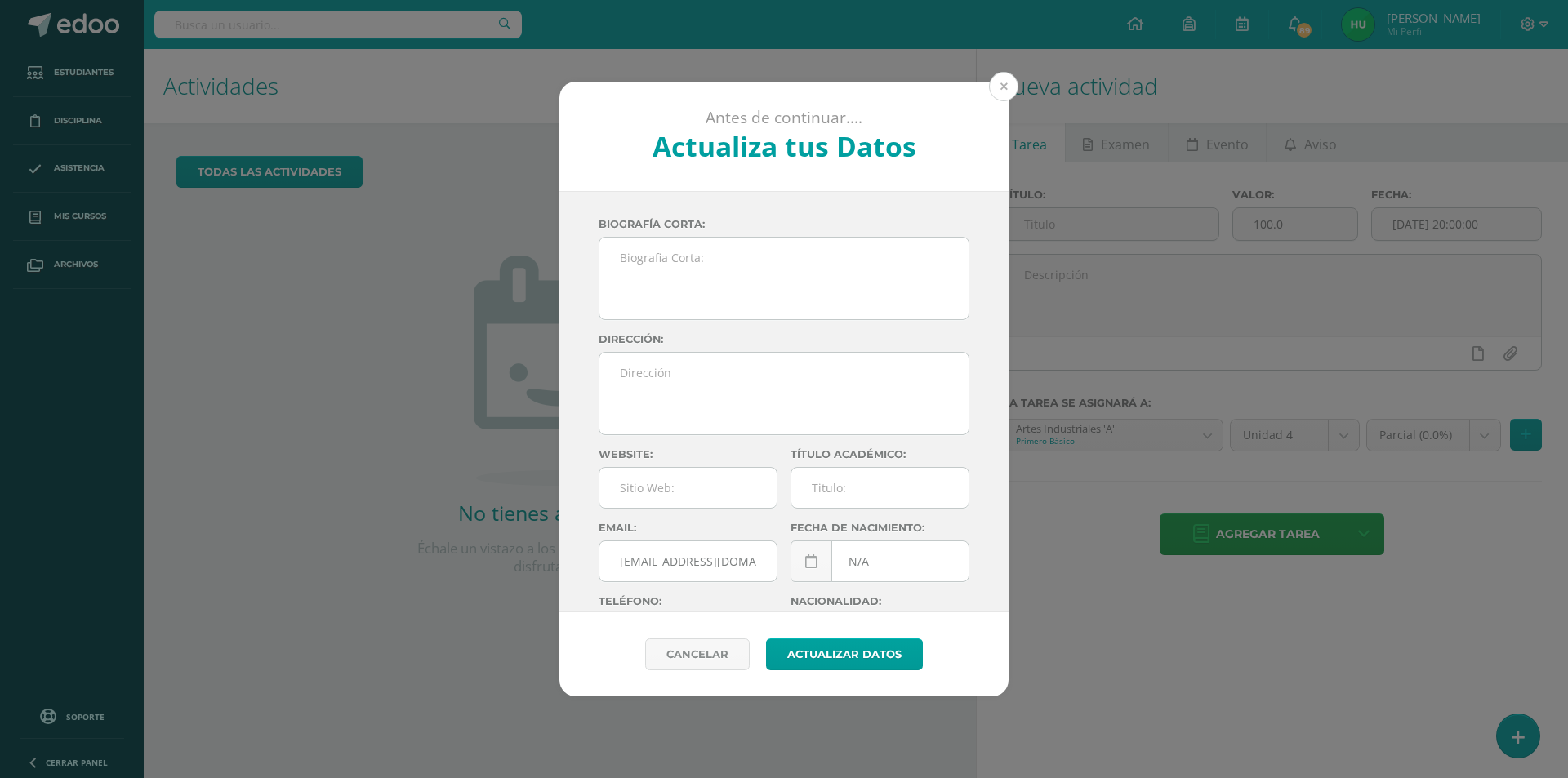
click at [1009, 94] on button at bounding box center [1004, 87] width 30 height 30
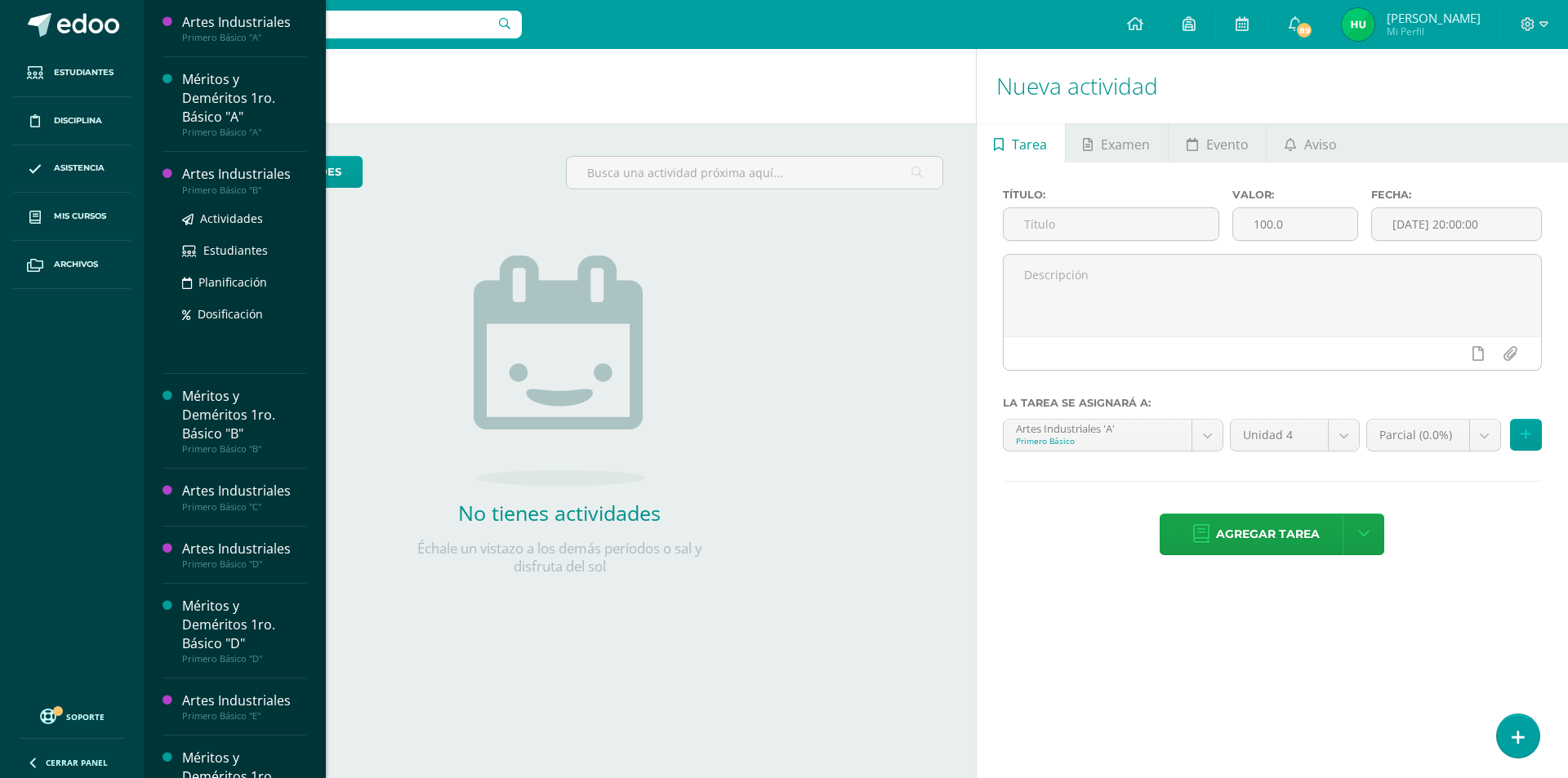
click at [230, 176] on div "Artes Industriales" at bounding box center [244, 174] width 124 height 19
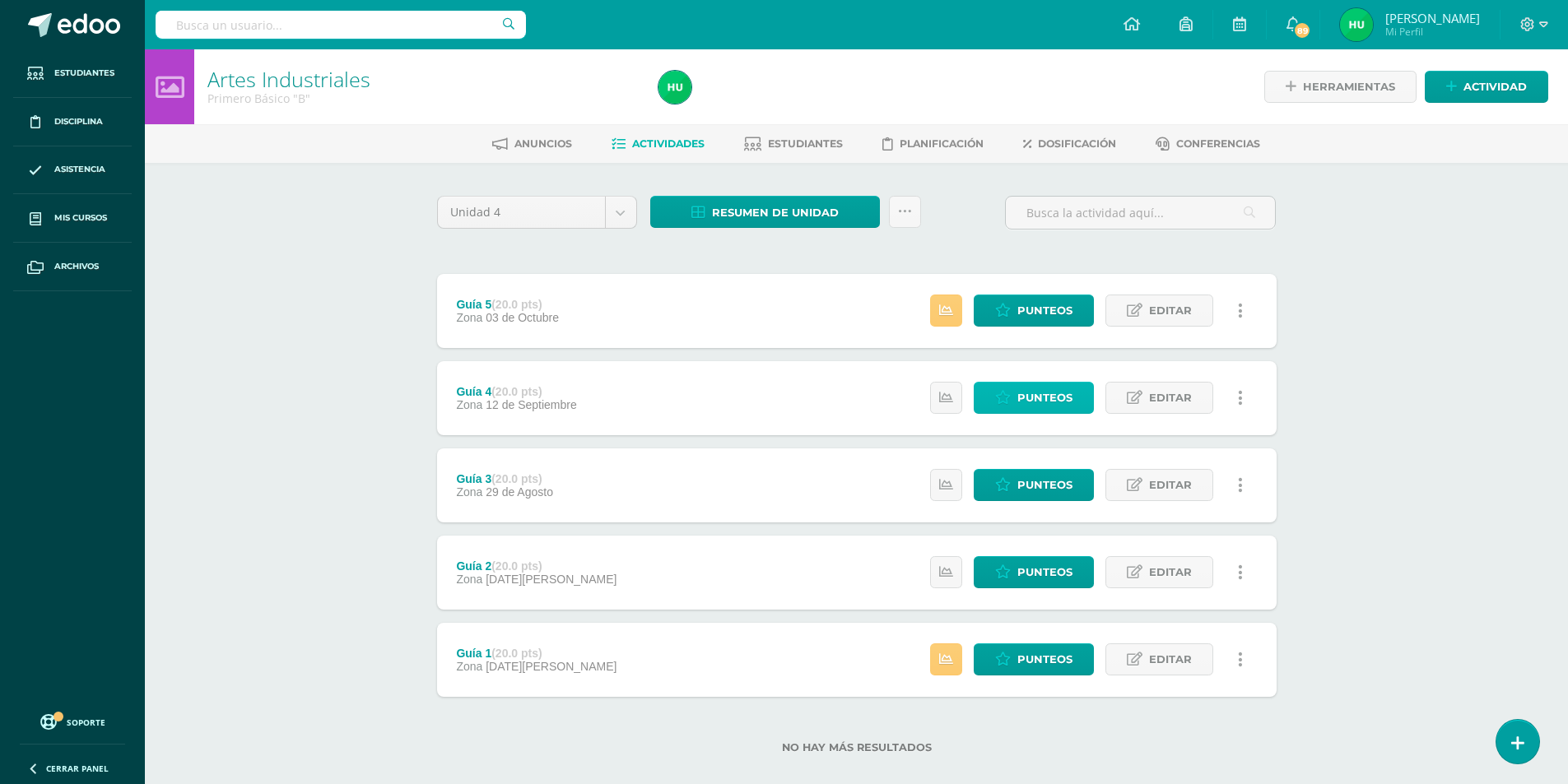
click at [1019, 410] on span "Punteos" at bounding box center [1045, 397] width 55 height 31
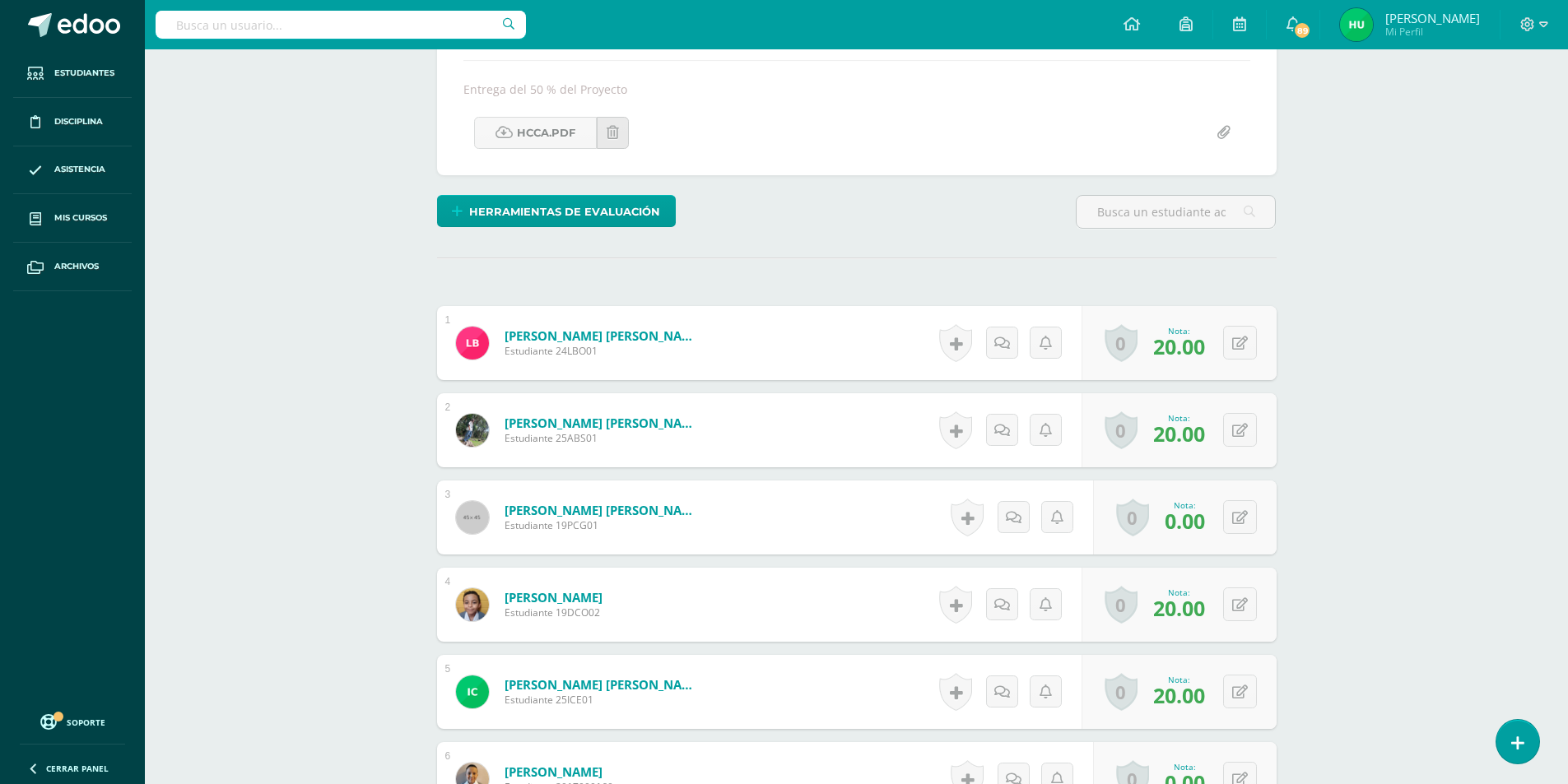
scroll to position [363, 0]
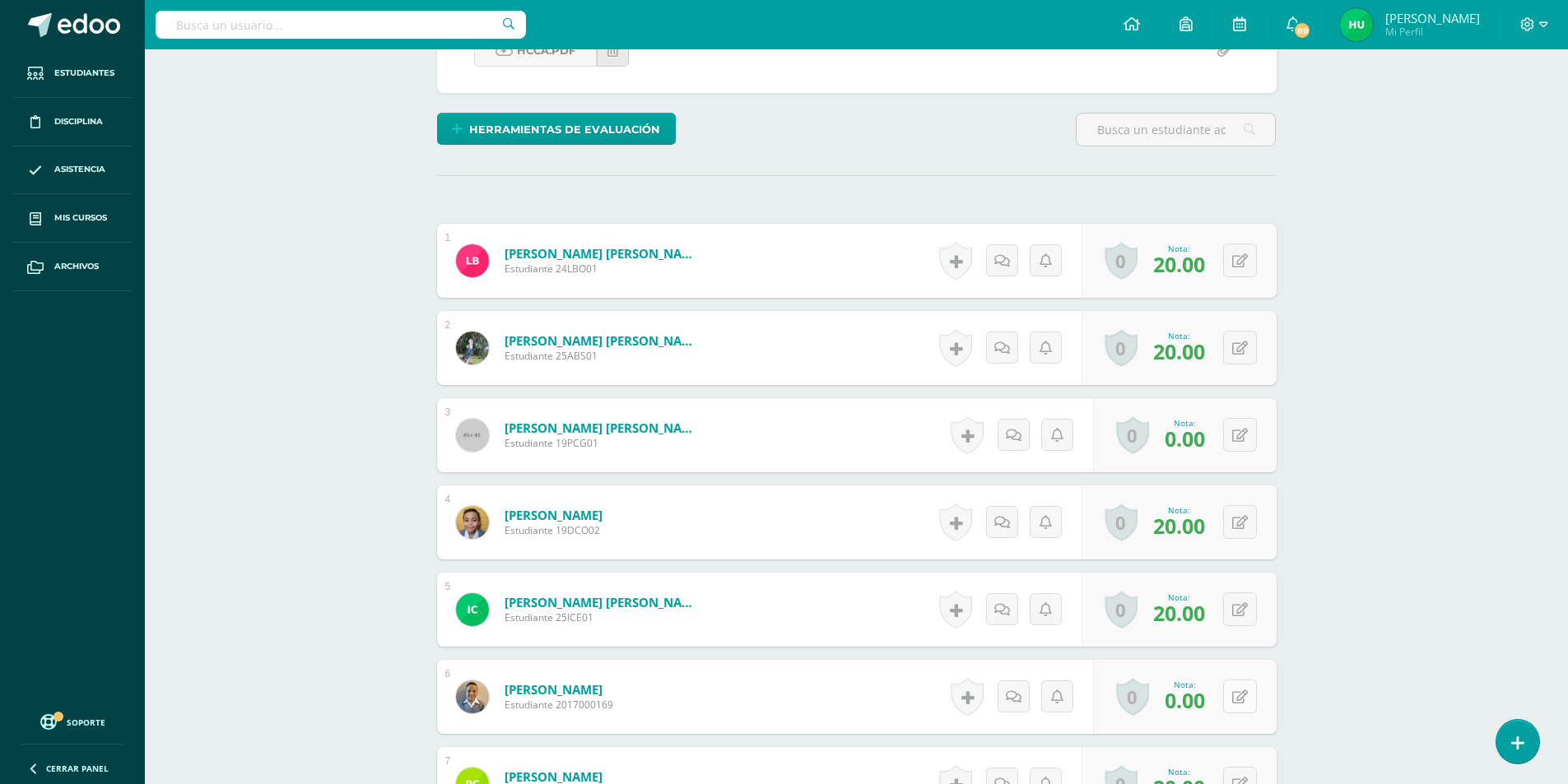
click at [1242, 696] on button at bounding box center [1240, 696] width 34 height 34
type input "20"
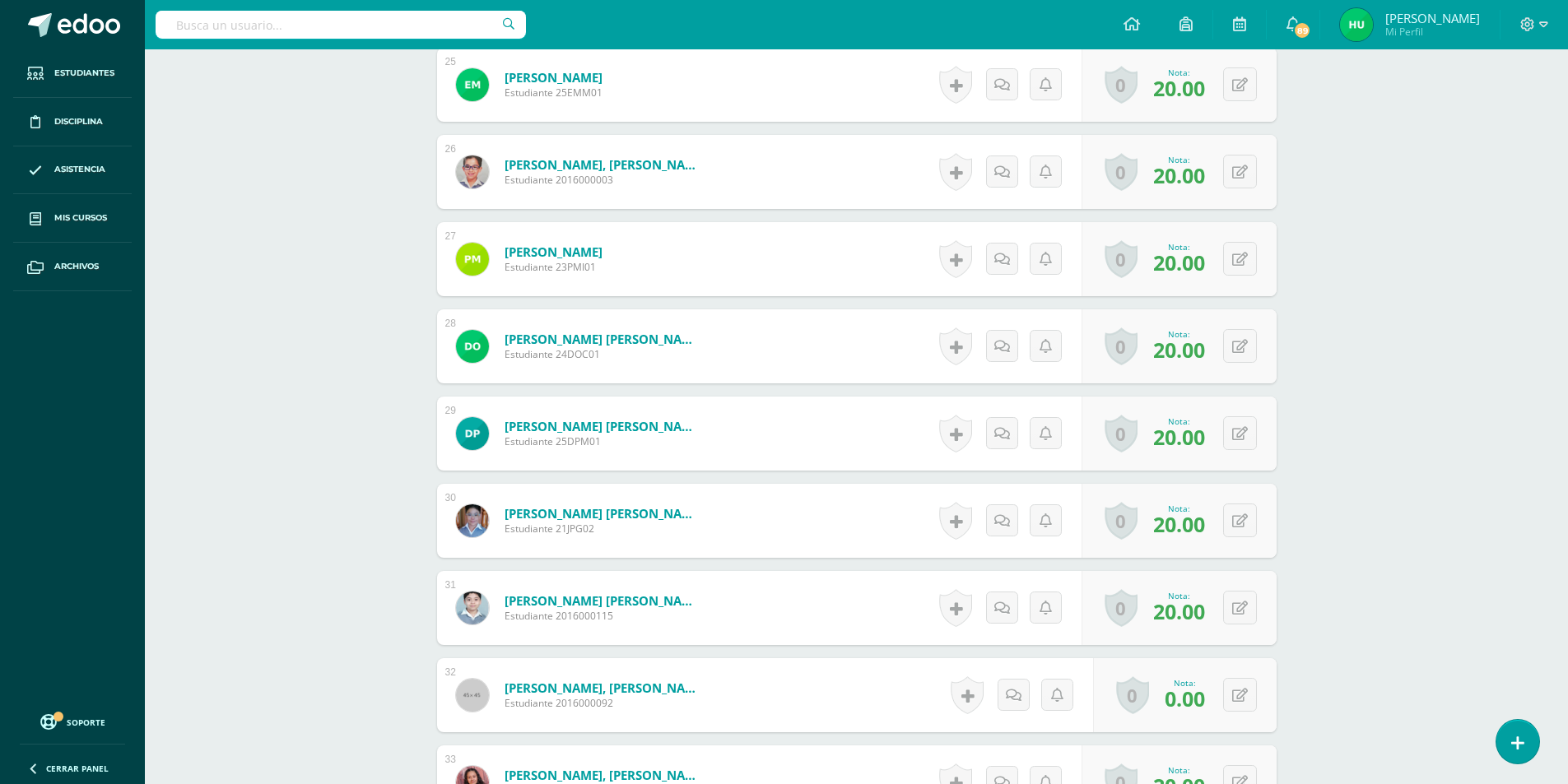
scroll to position [3119, 0]
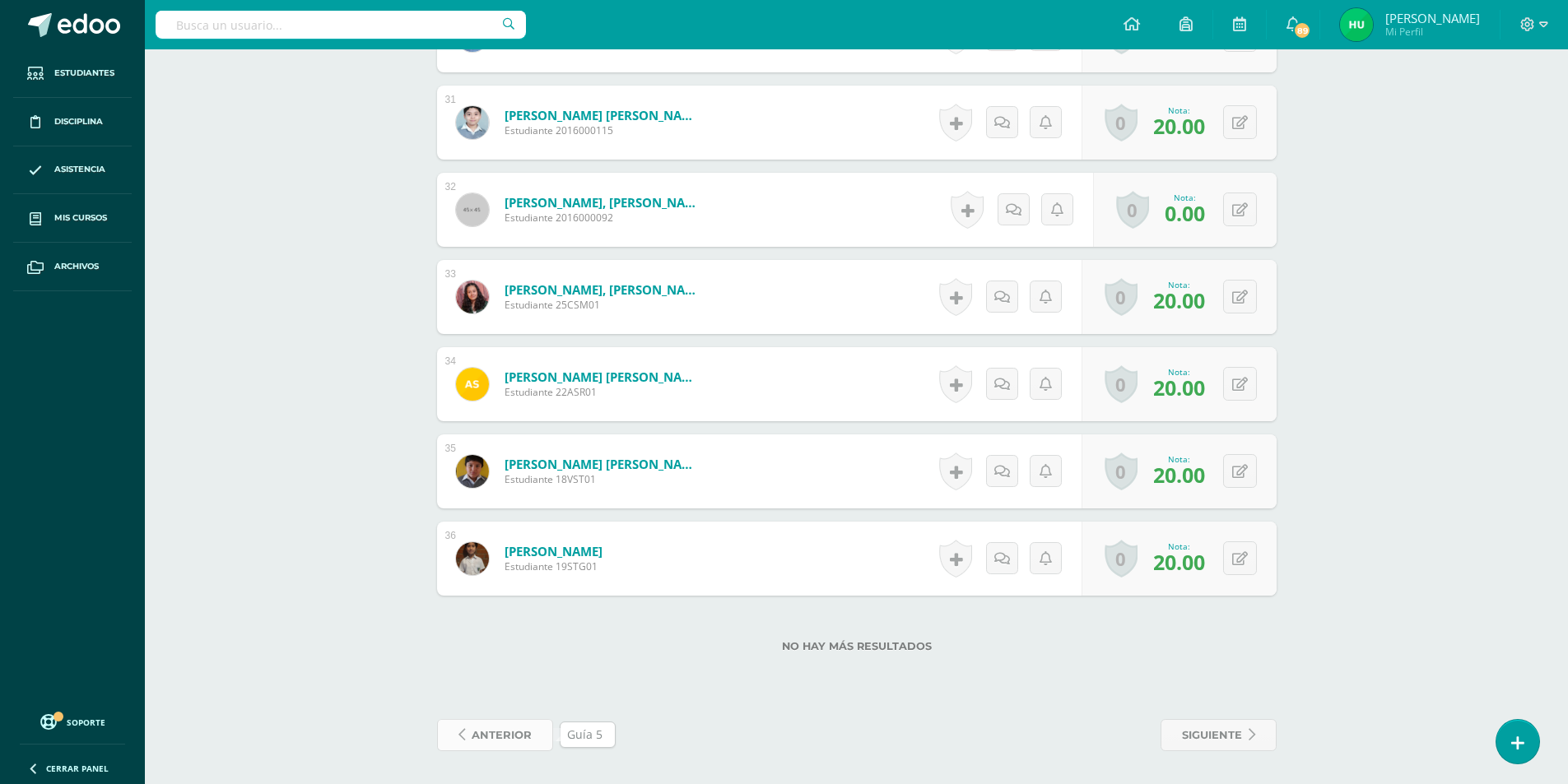
click at [503, 728] on span "anterior" at bounding box center [502, 734] width 60 height 31
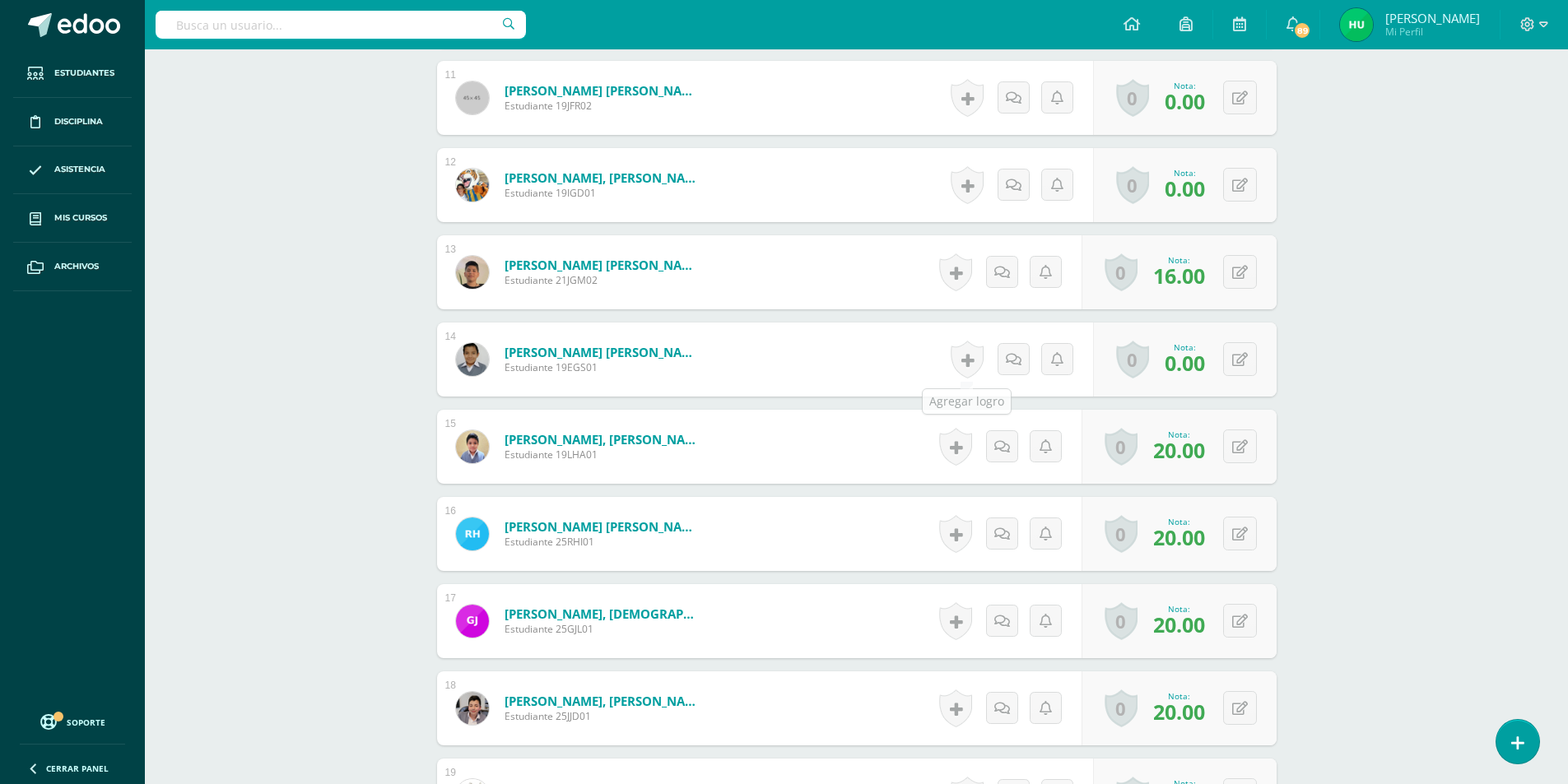
scroll to position [1481, 0]
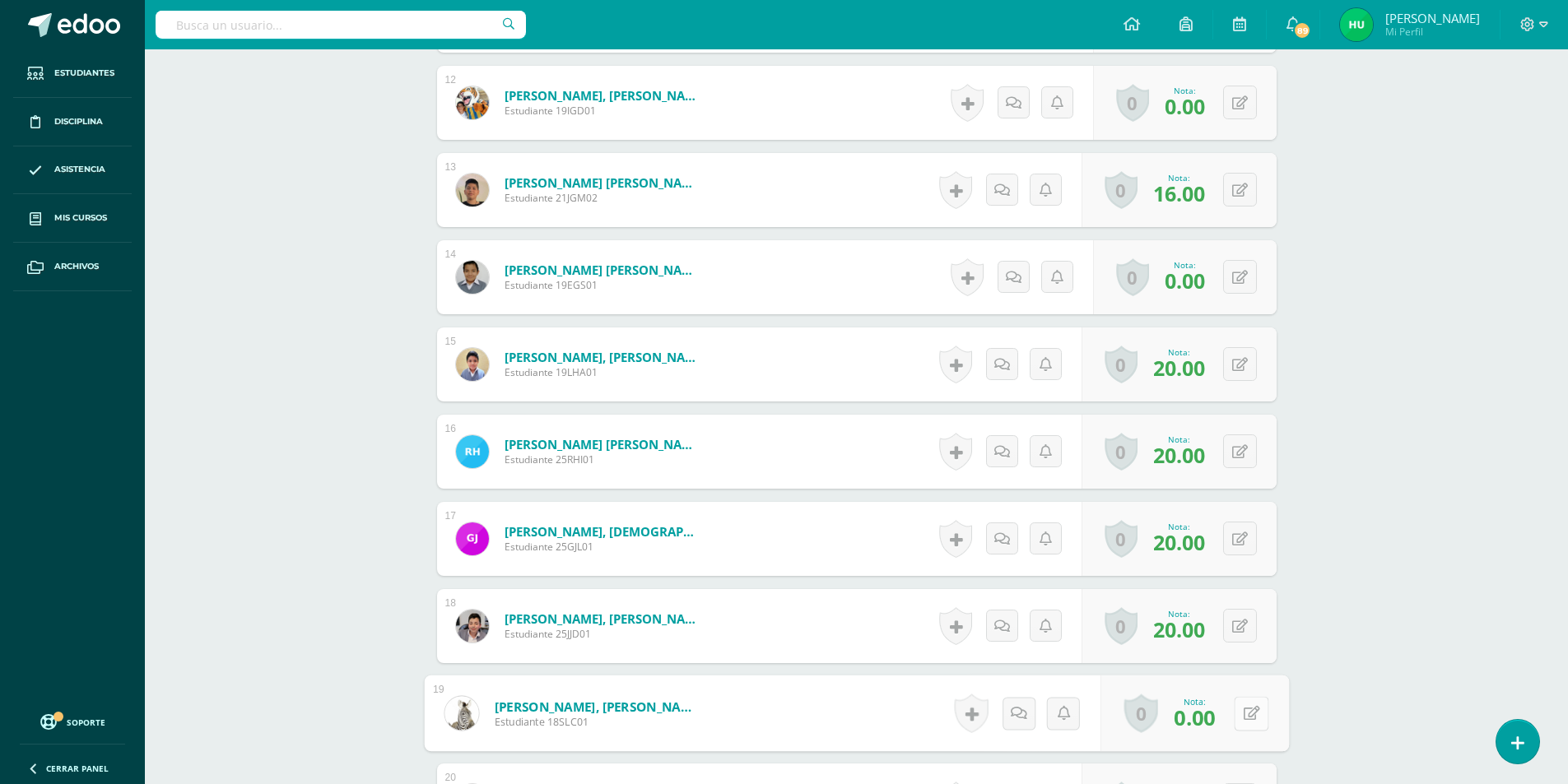
click at [1243, 715] on icon at bounding box center [1251, 713] width 17 height 14
type input "20"
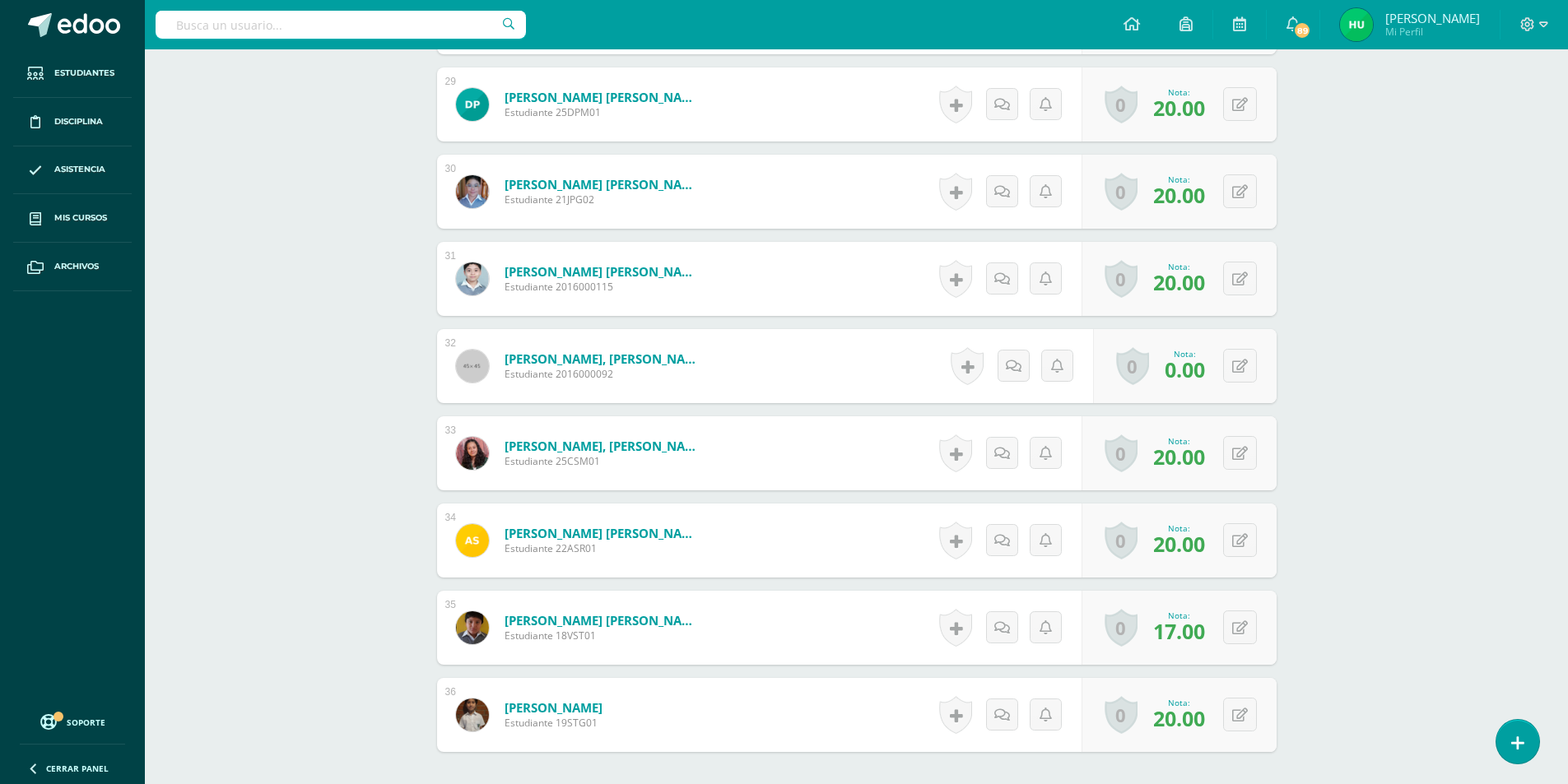
scroll to position [3119, 0]
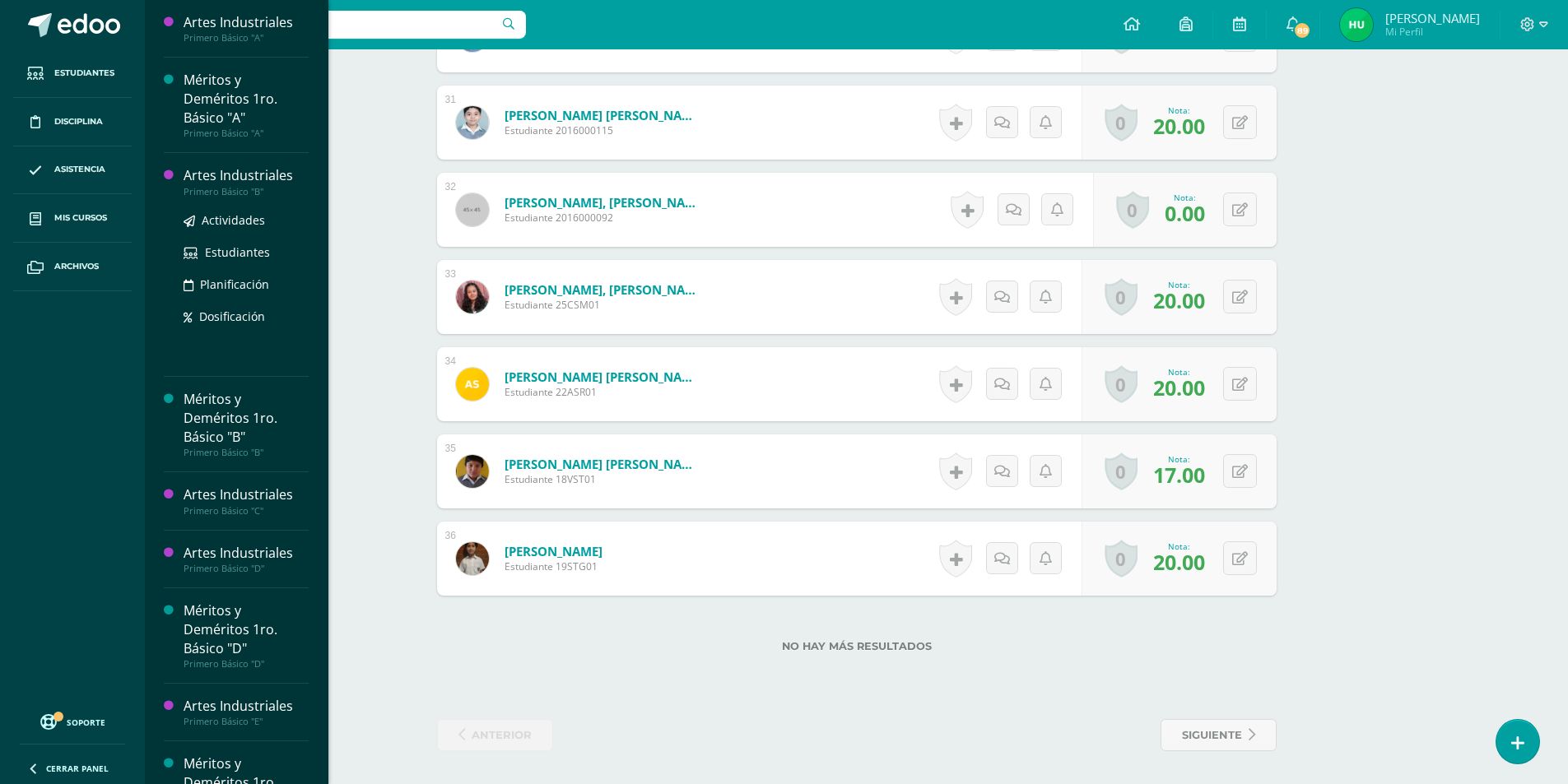
click at [243, 178] on div "Artes Industriales" at bounding box center [245, 175] width 125 height 19
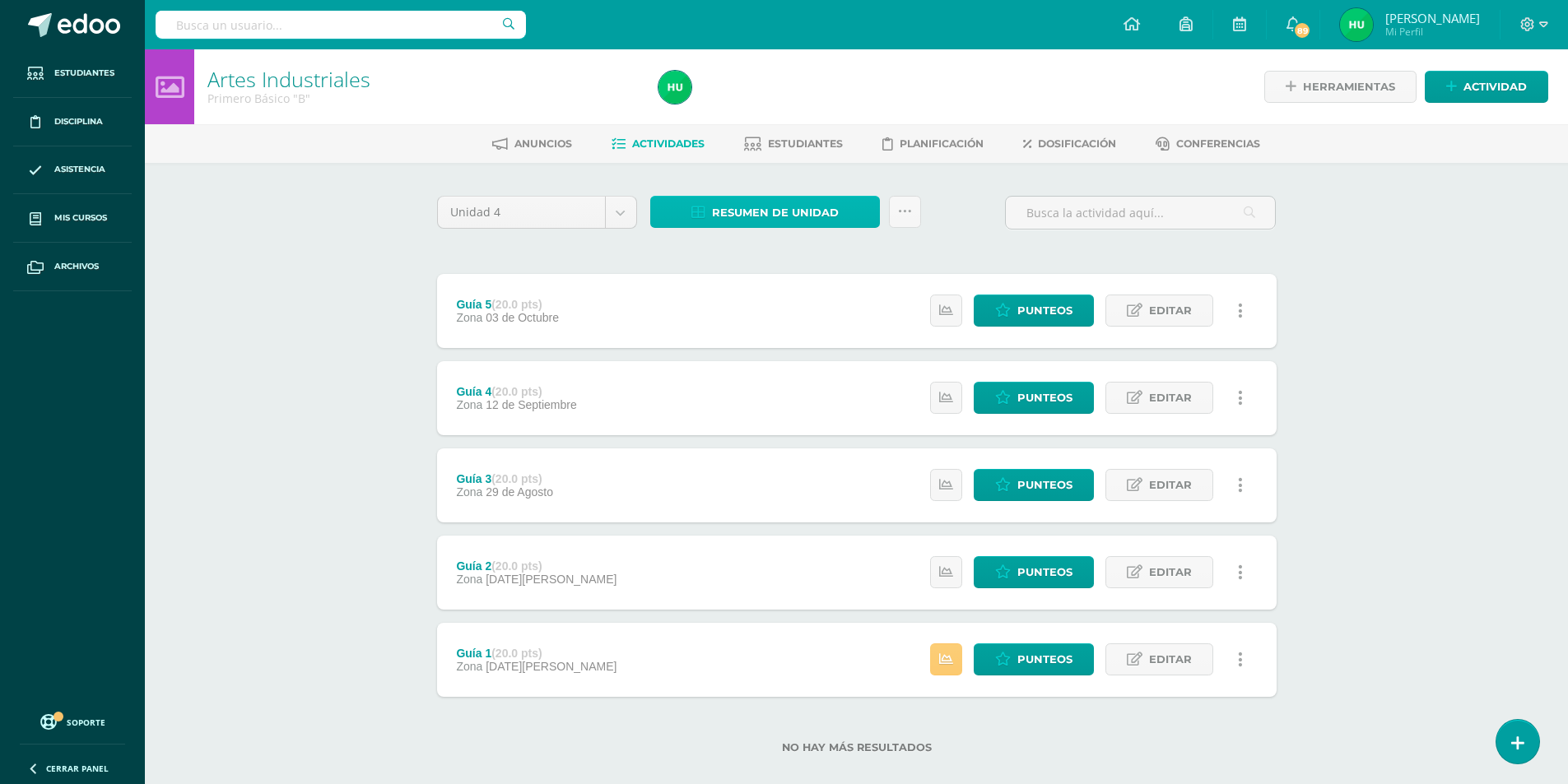
click at [746, 210] on span "Resumen de unidad" at bounding box center [774, 212] width 126 height 31
click at [733, 107] on link "Descargar como HTML" at bounding box center [765, 106] width 175 height 26
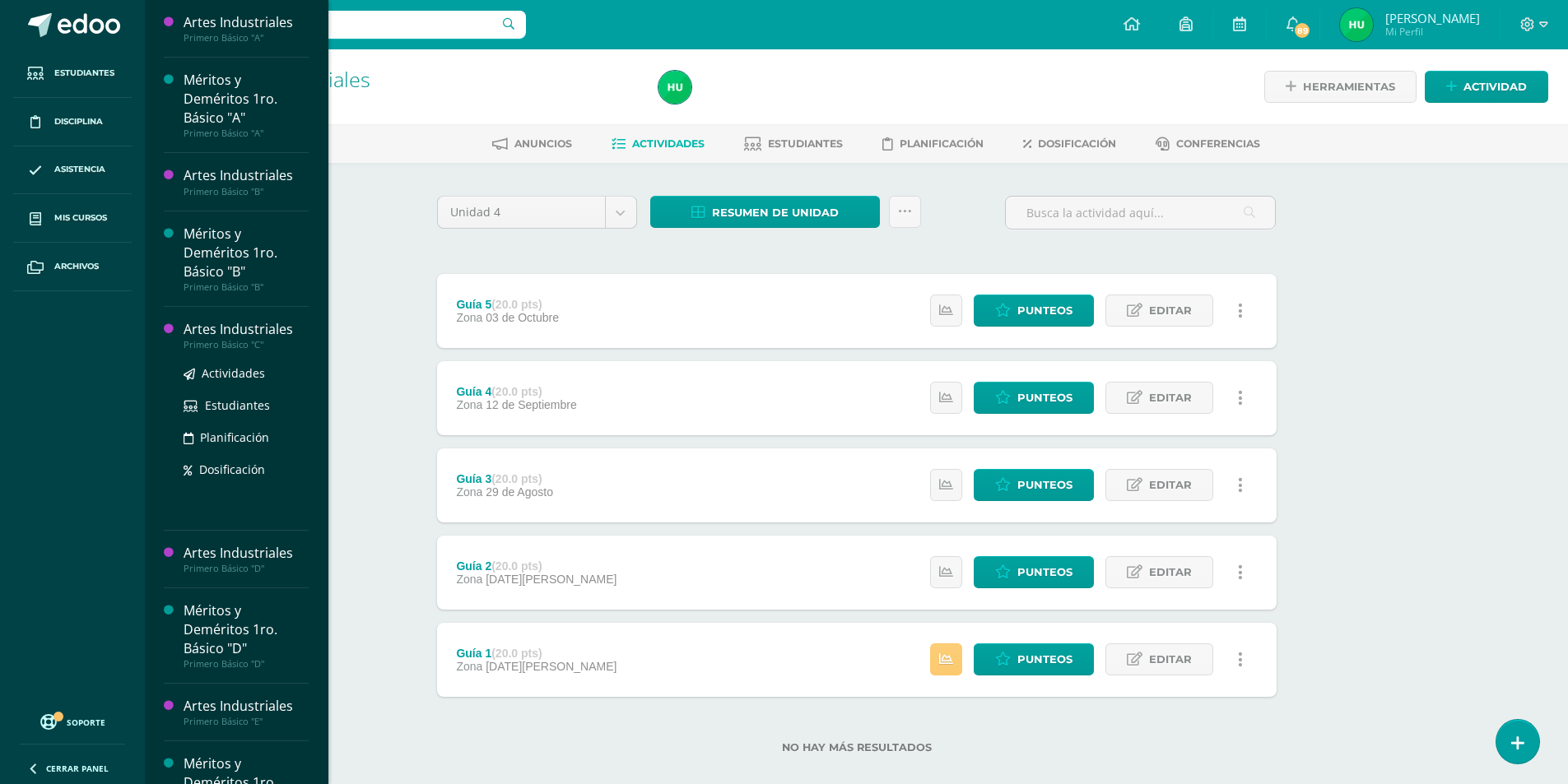
click at [236, 327] on div "Artes Industriales" at bounding box center [245, 329] width 125 height 19
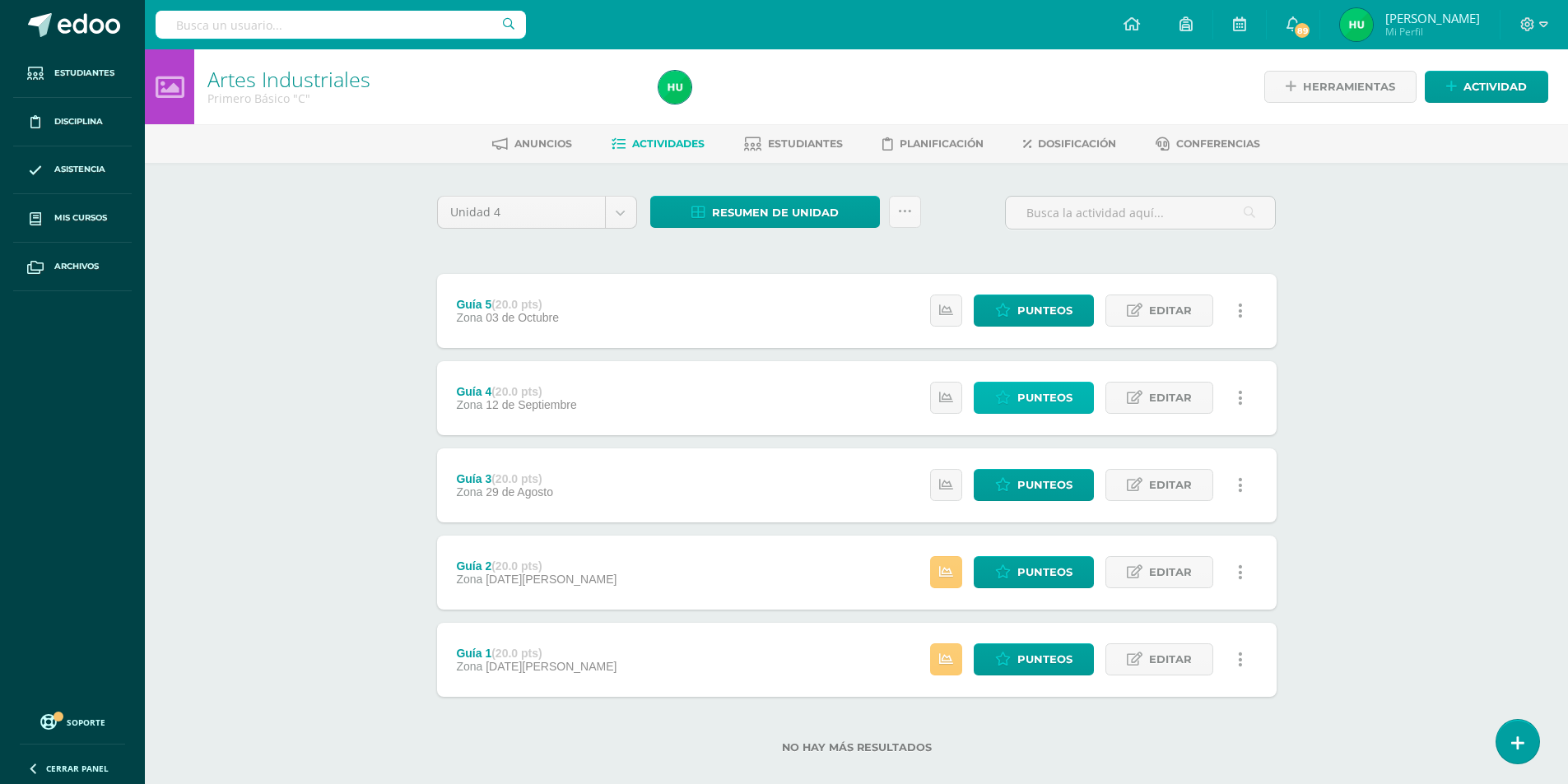
click at [1035, 401] on span "Punteos" at bounding box center [1045, 397] width 55 height 31
click at [738, 211] on span "Resumen de unidad" at bounding box center [774, 212] width 126 height 31
click at [755, 107] on link "Descargar como HTML" at bounding box center [765, 106] width 175 height 26
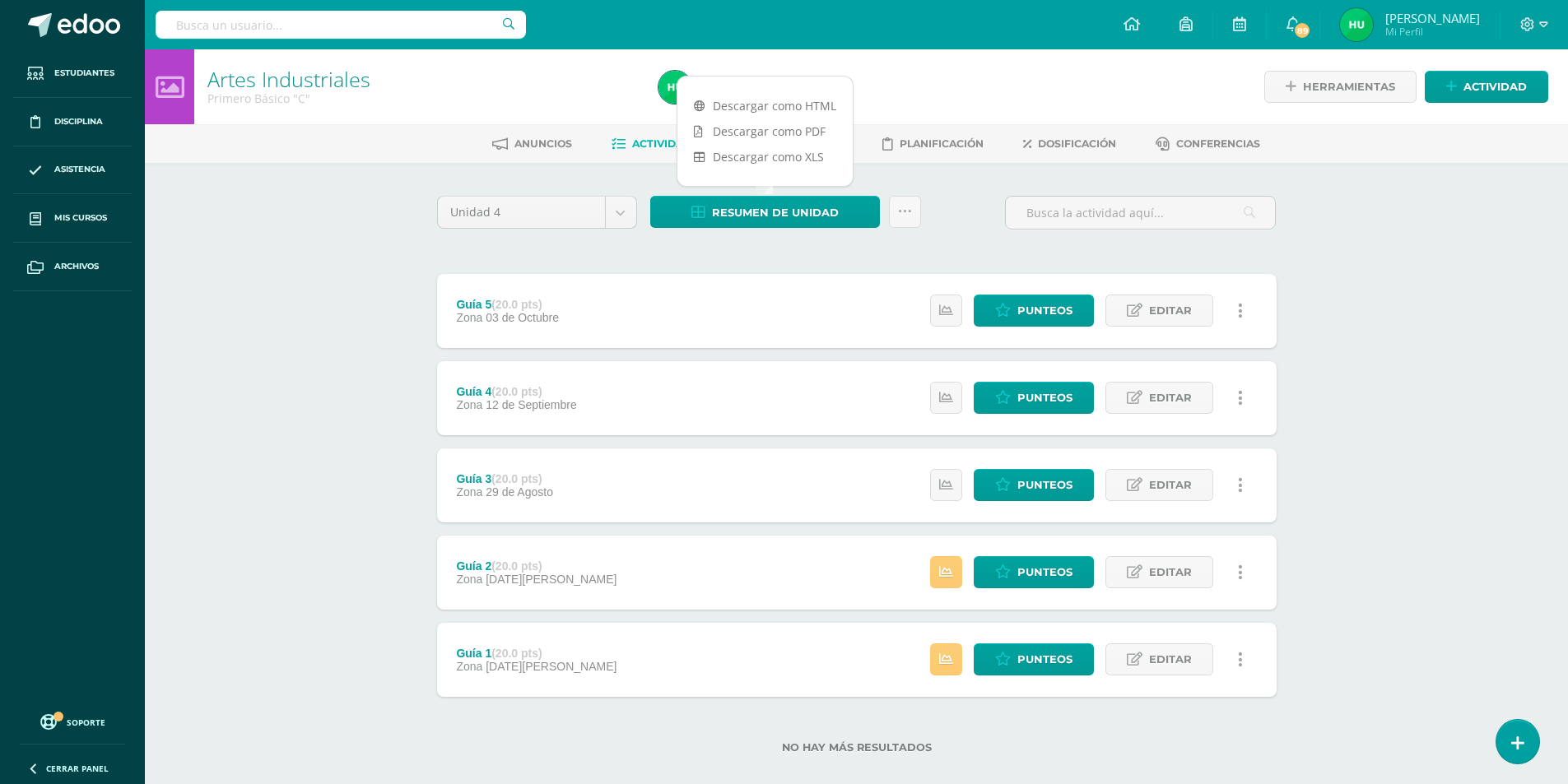
click at [762, 248] on div "Unidad 4 Unidad 1 Unidad 2 Unidad 3 Unidad 4 Resumen de unidad Subir actividade…" at bounding box center [857, 484] width 853 height 577
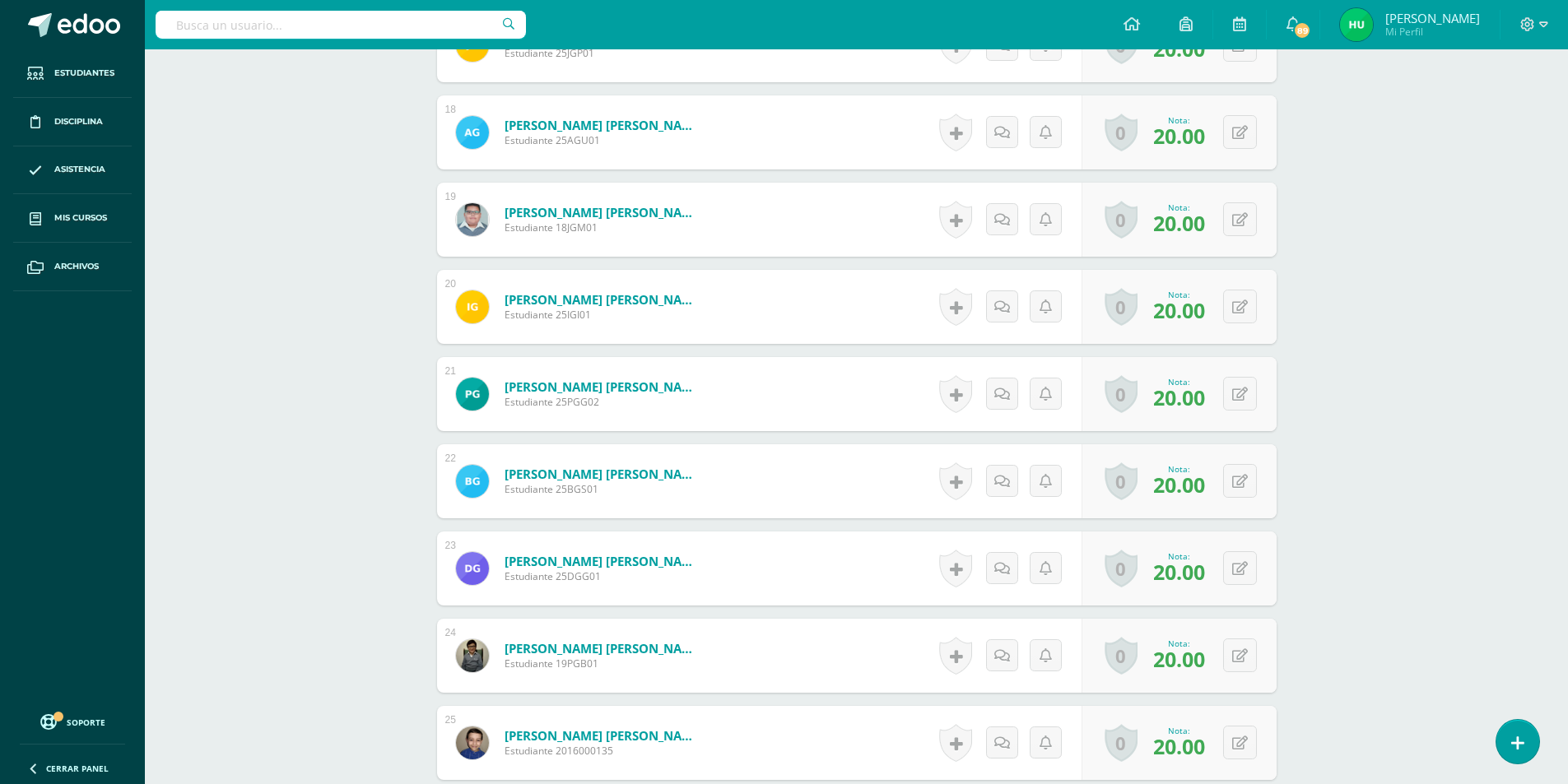
scroll to position [2139, 0]
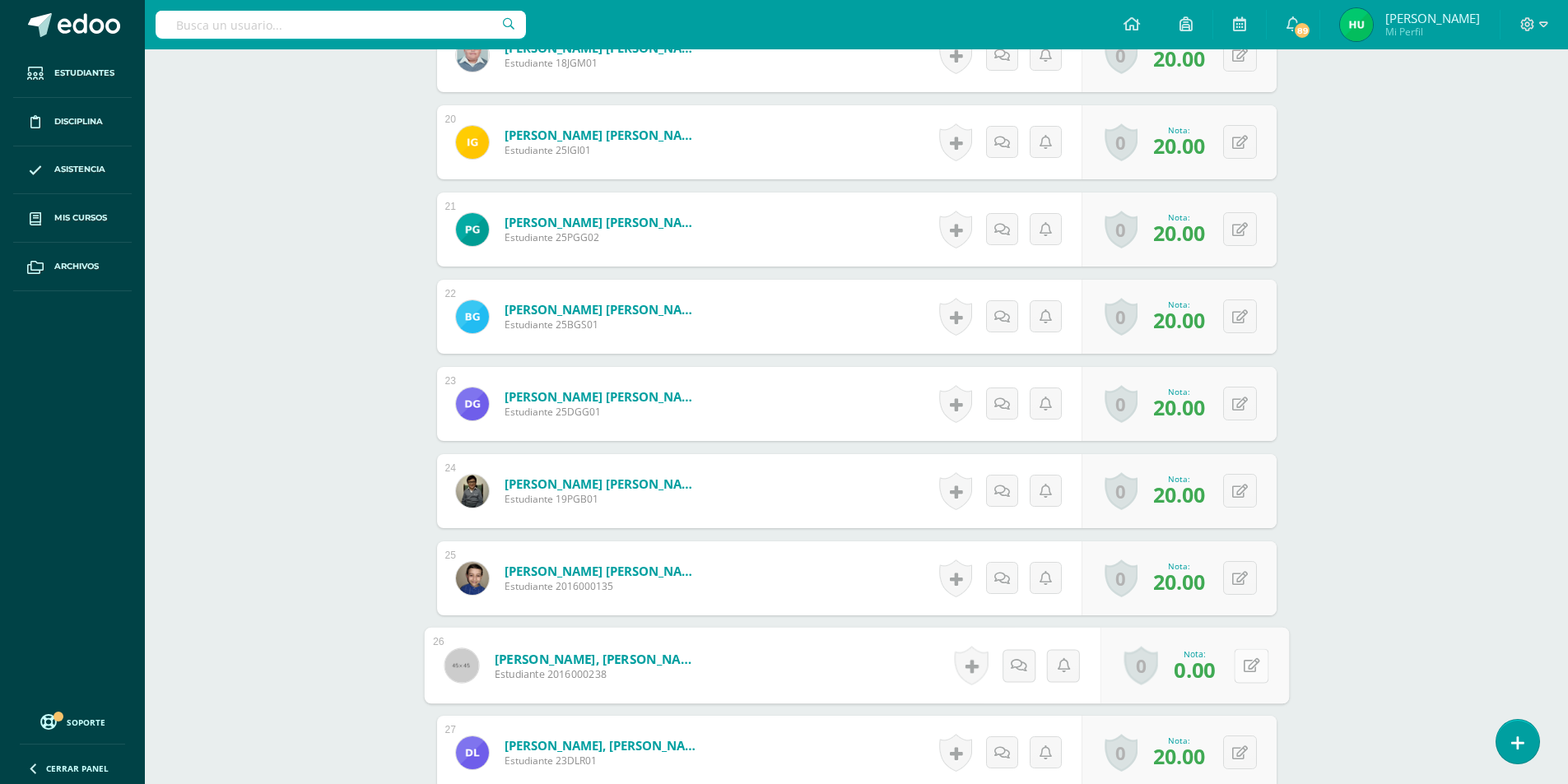
click at [1243, 668] on icon at bounding box center [1251, 665] width 17 height 14
type input "10"
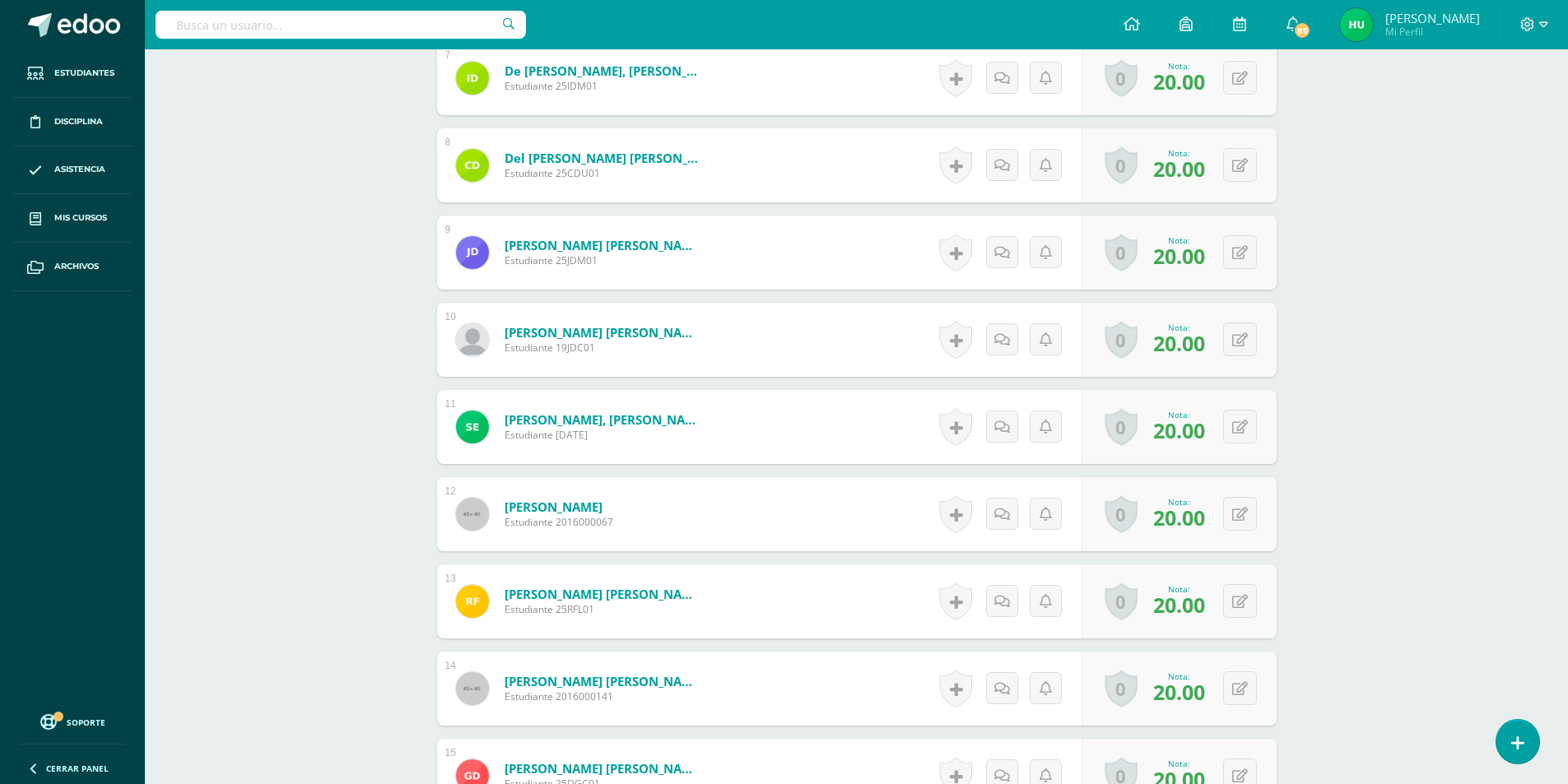
scroll to position [576, 0]
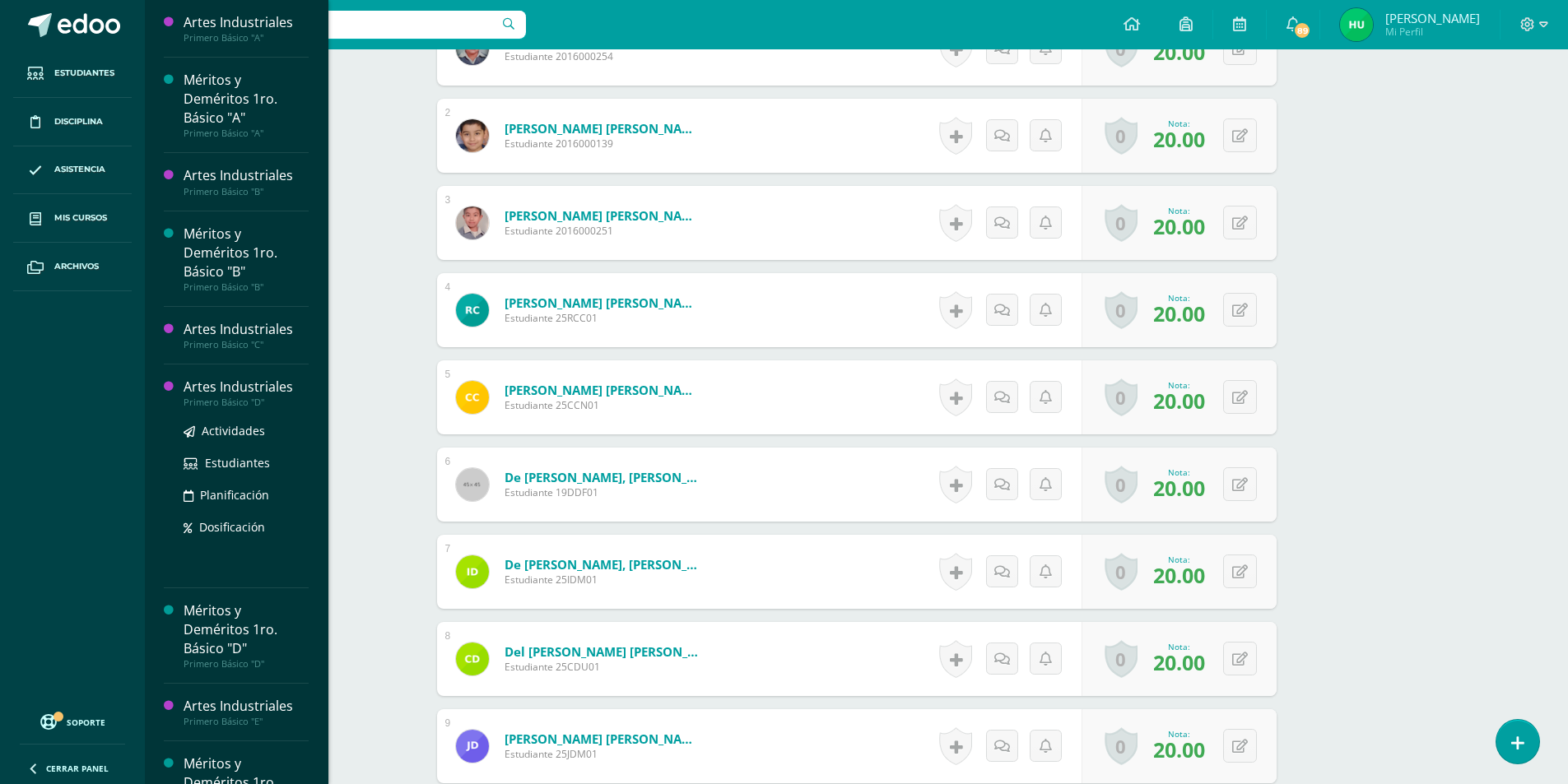
click at [250, 387] on div "Artes Industriales" at bounding box center [245, 387] width 125 height 19
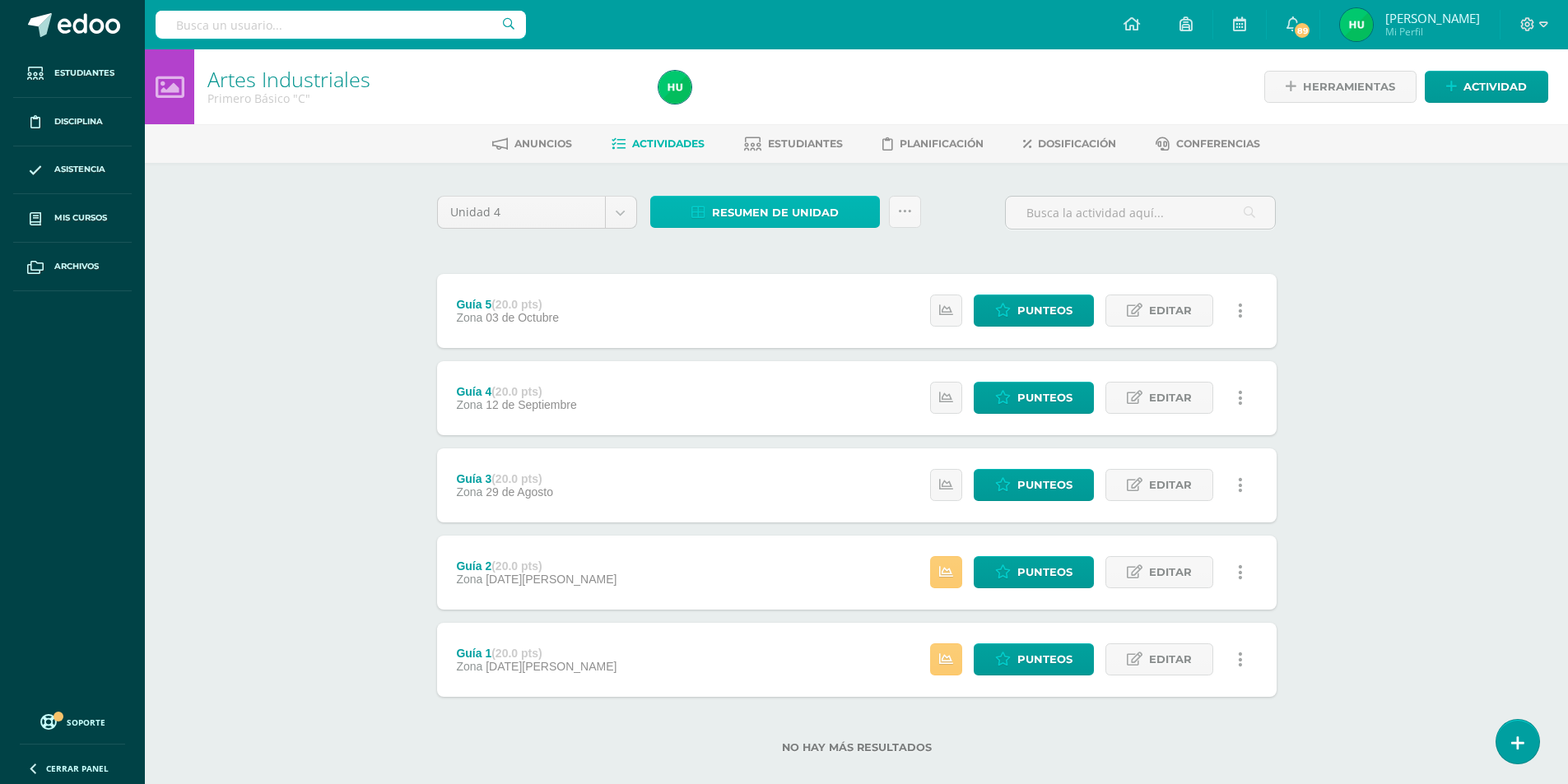
click at [790, 216] on span "Resumen de unidad" at bounding box center [774, 212] width 126 height 31
click at [768, 112] on link "Descargar como HTML" at bounding box center [765, 106] width 175 height 26
click at [229, 230] on div "Artes Industriales Primero Básico "C" Herramientas Detalle de asistencias Activ…" at bounding box center [856, 428] width 1423 height 757
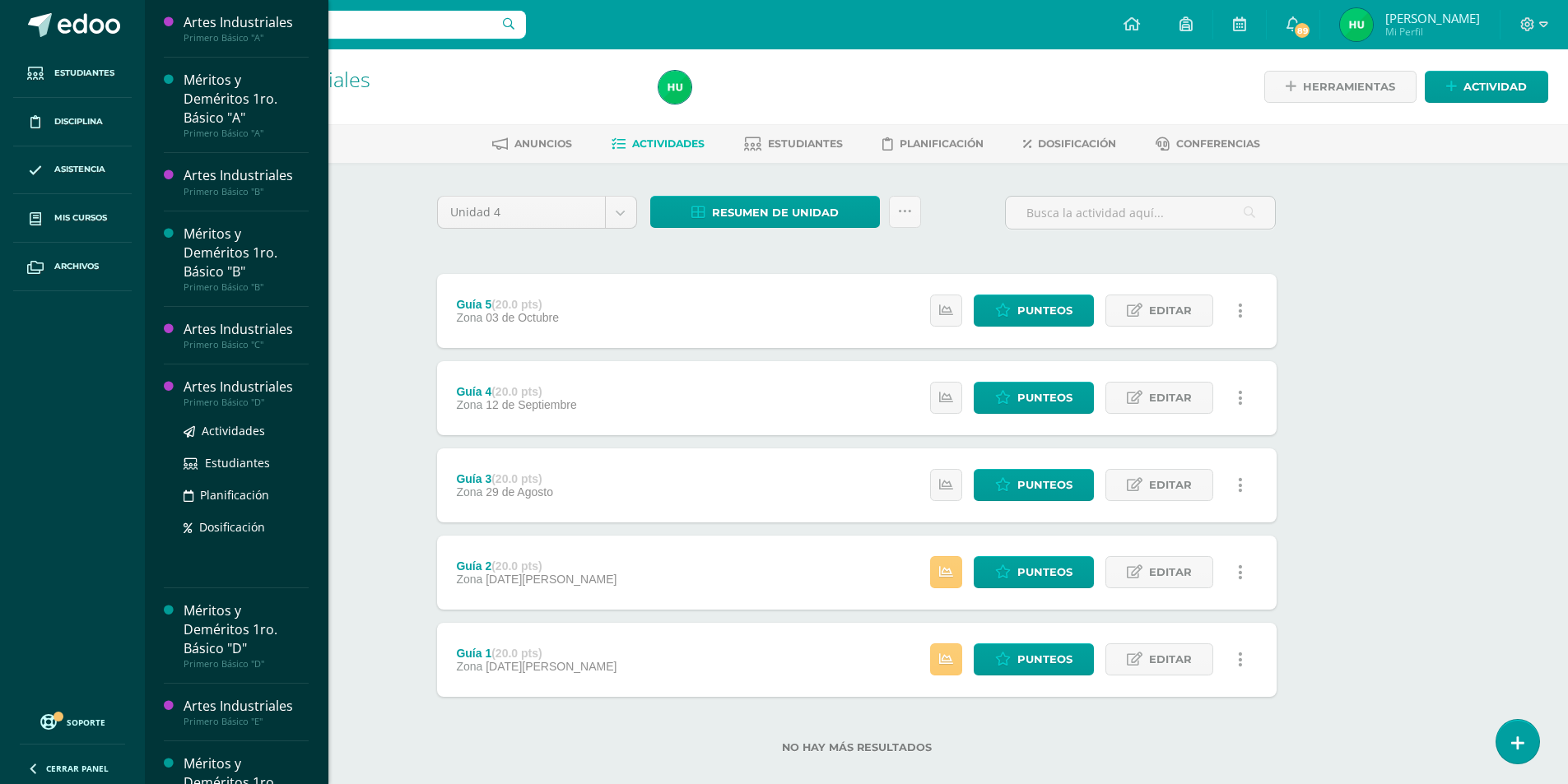
click at [222, 382] on div "Artes Industriales" at bounding box center [245, 387] width 125 height 19
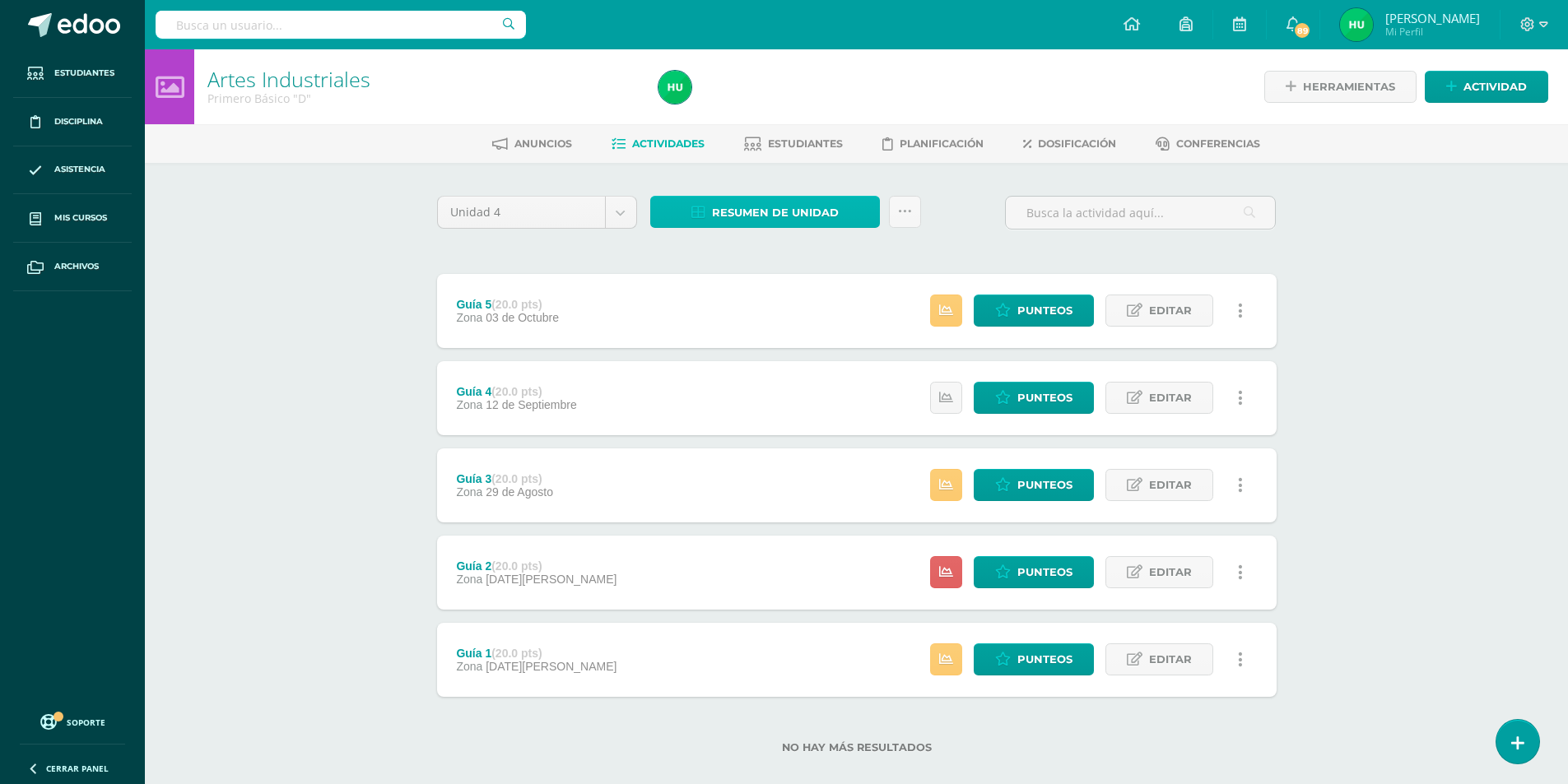
click at [753, 204] on span "Resumen de unidad" at bounding box center [774, 212] width 126 height 31
click at [735, 107] on link "Descargar como HTML" at bounding box center [765, 106] width 175 height 26
click at [1037, 311] on span "Punteos" at bounding box center [1045, 311] width 55 height 31
click at [1074, 400] on link "Punteos" at bounding box center [1033, 397] width 120 height 32
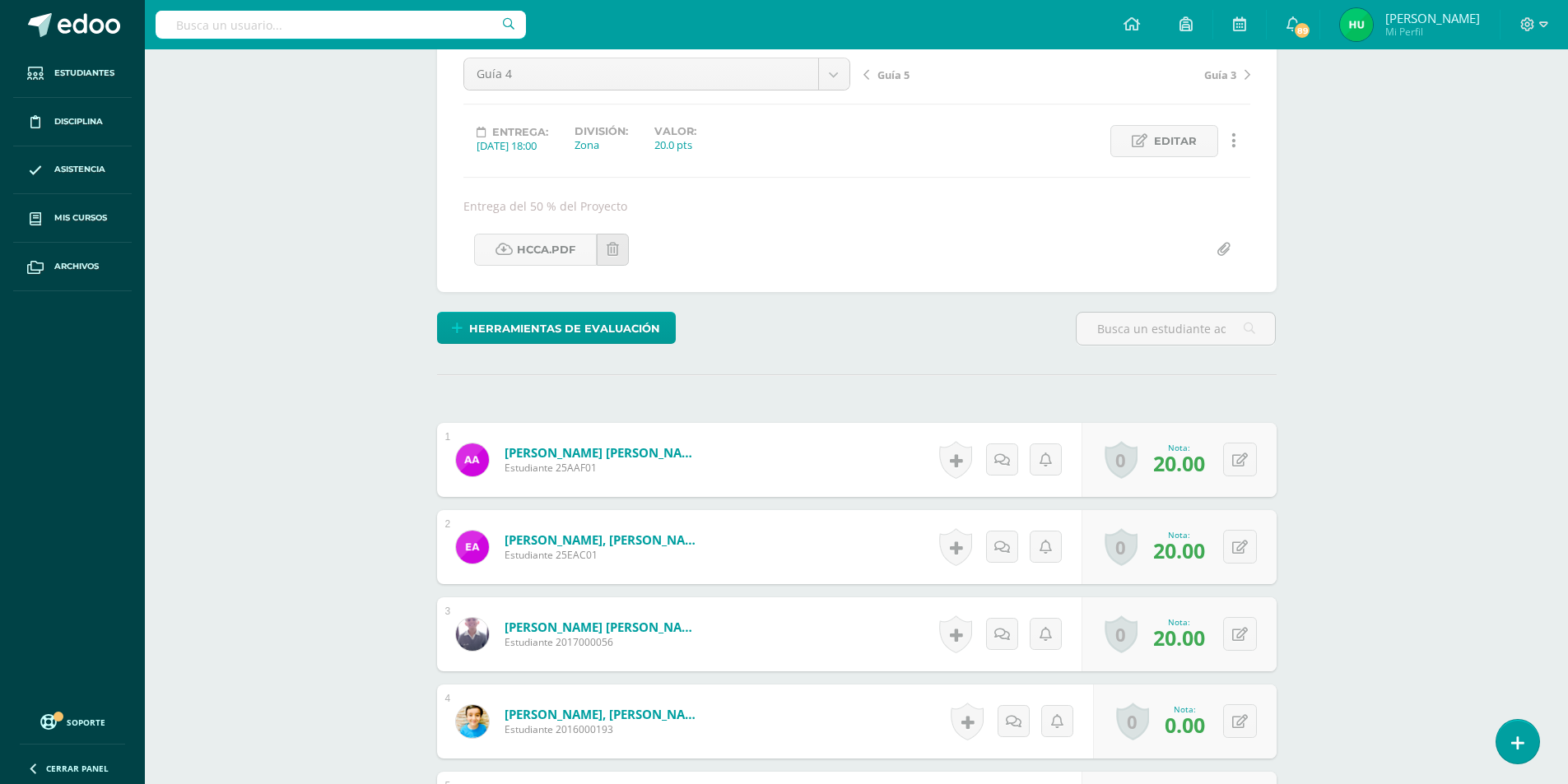
scroll to position [247, 0]
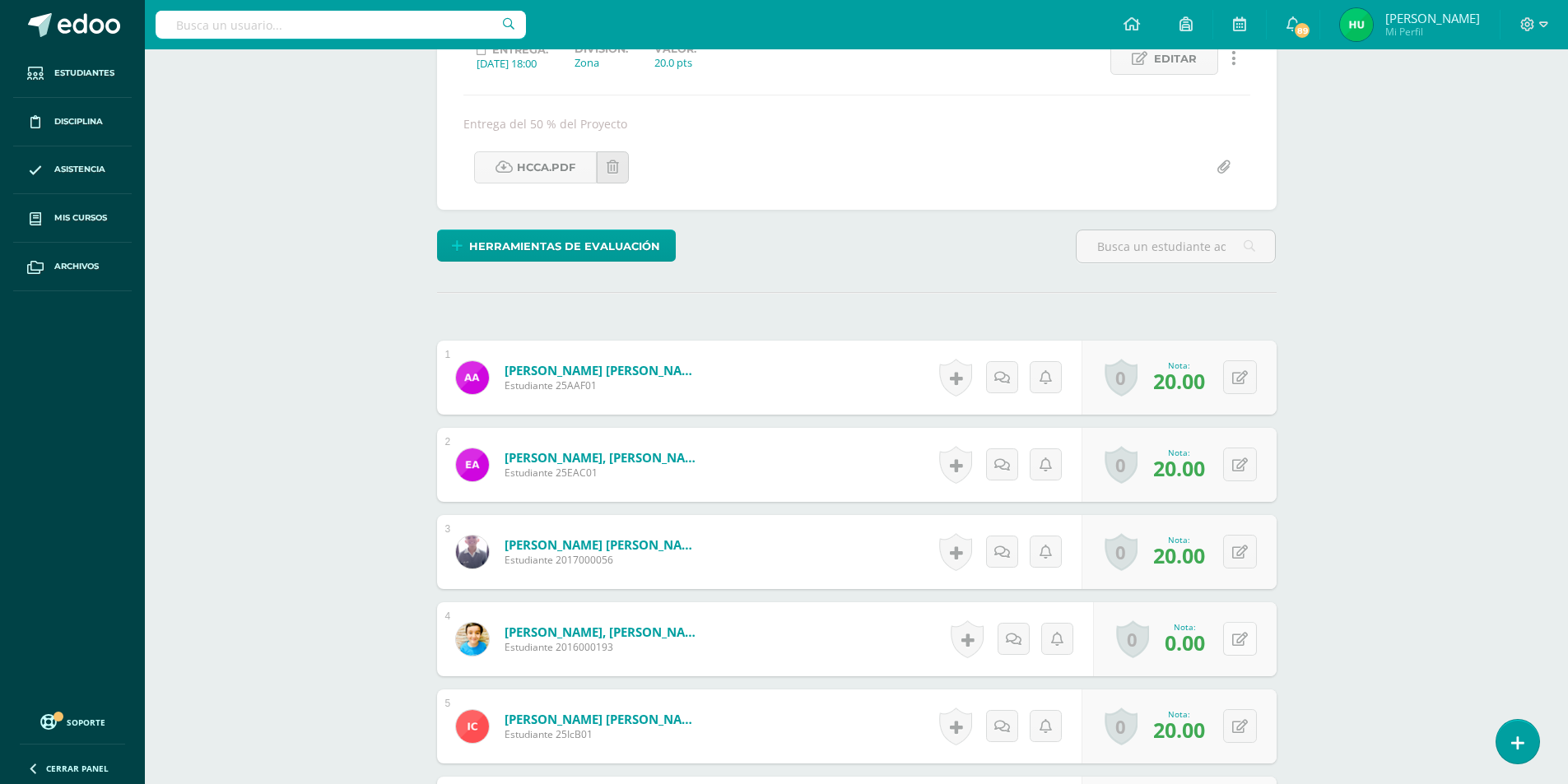
click at [1246, 639] on icon at bounding box center [1240, 639] width 16 height 14
type input "20"
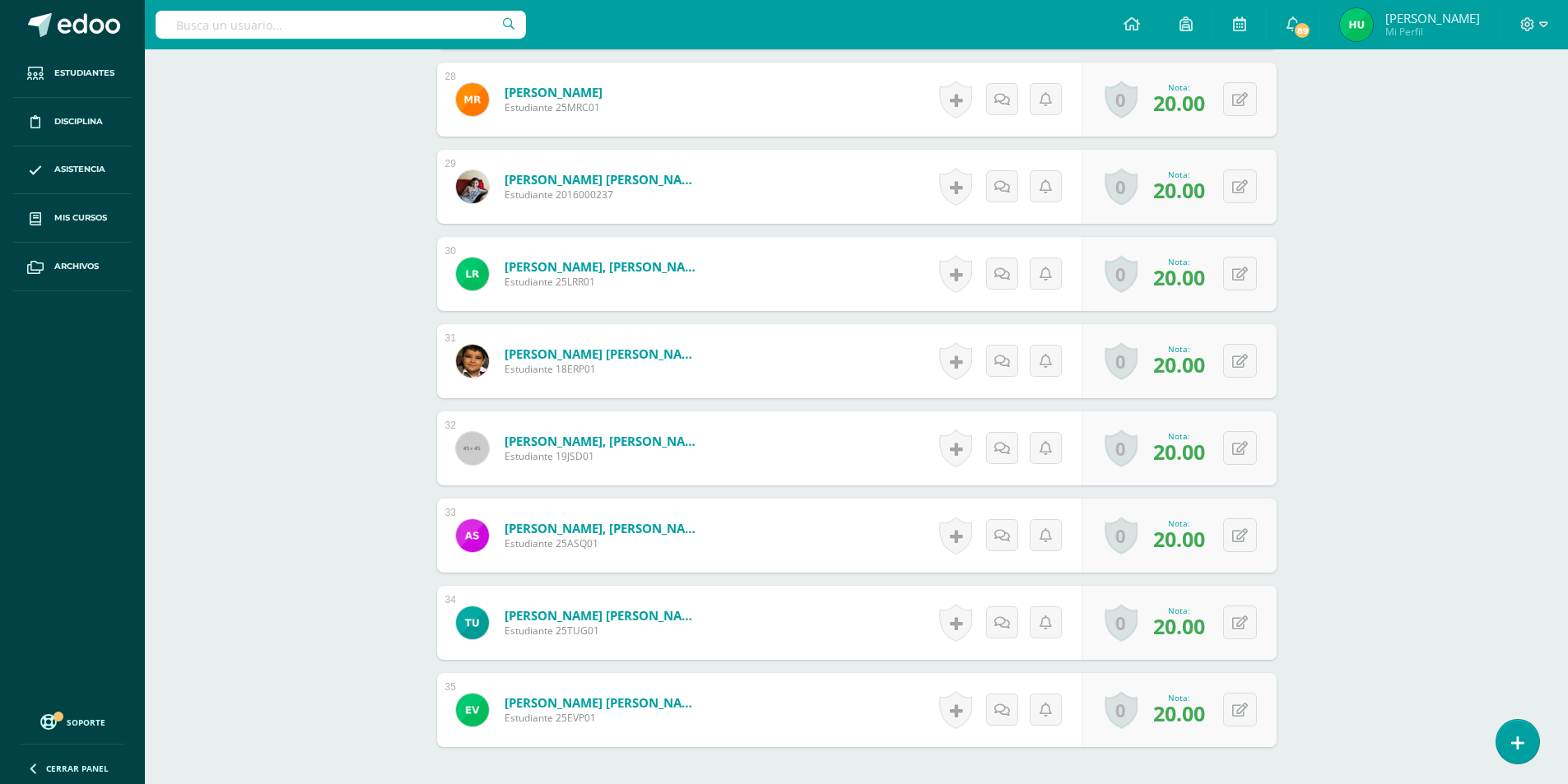
scroll to position [3031, 0]
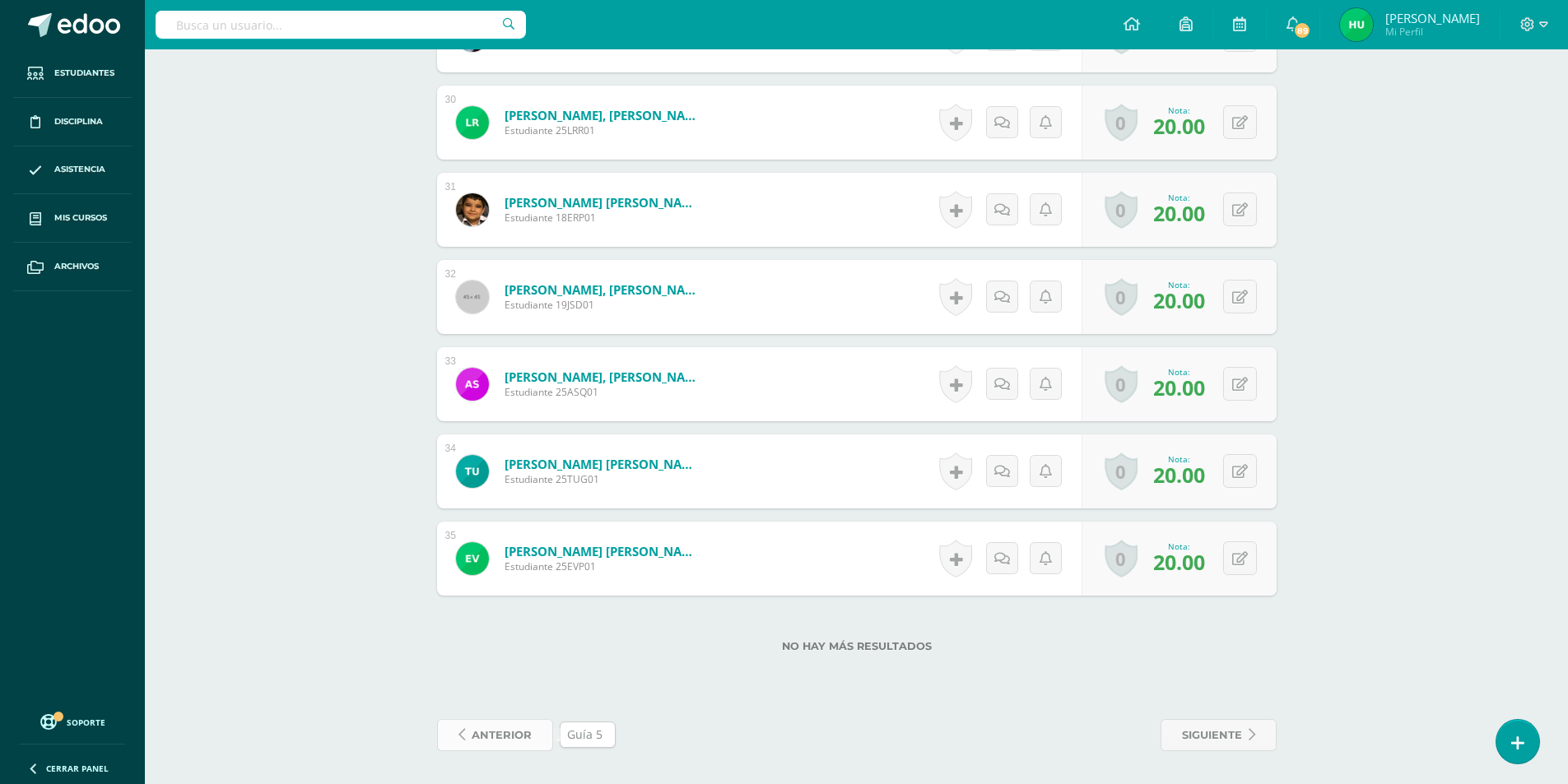
click at [498, 745] on span "anterior" at bounding box center [502, 734] width 60 height 31
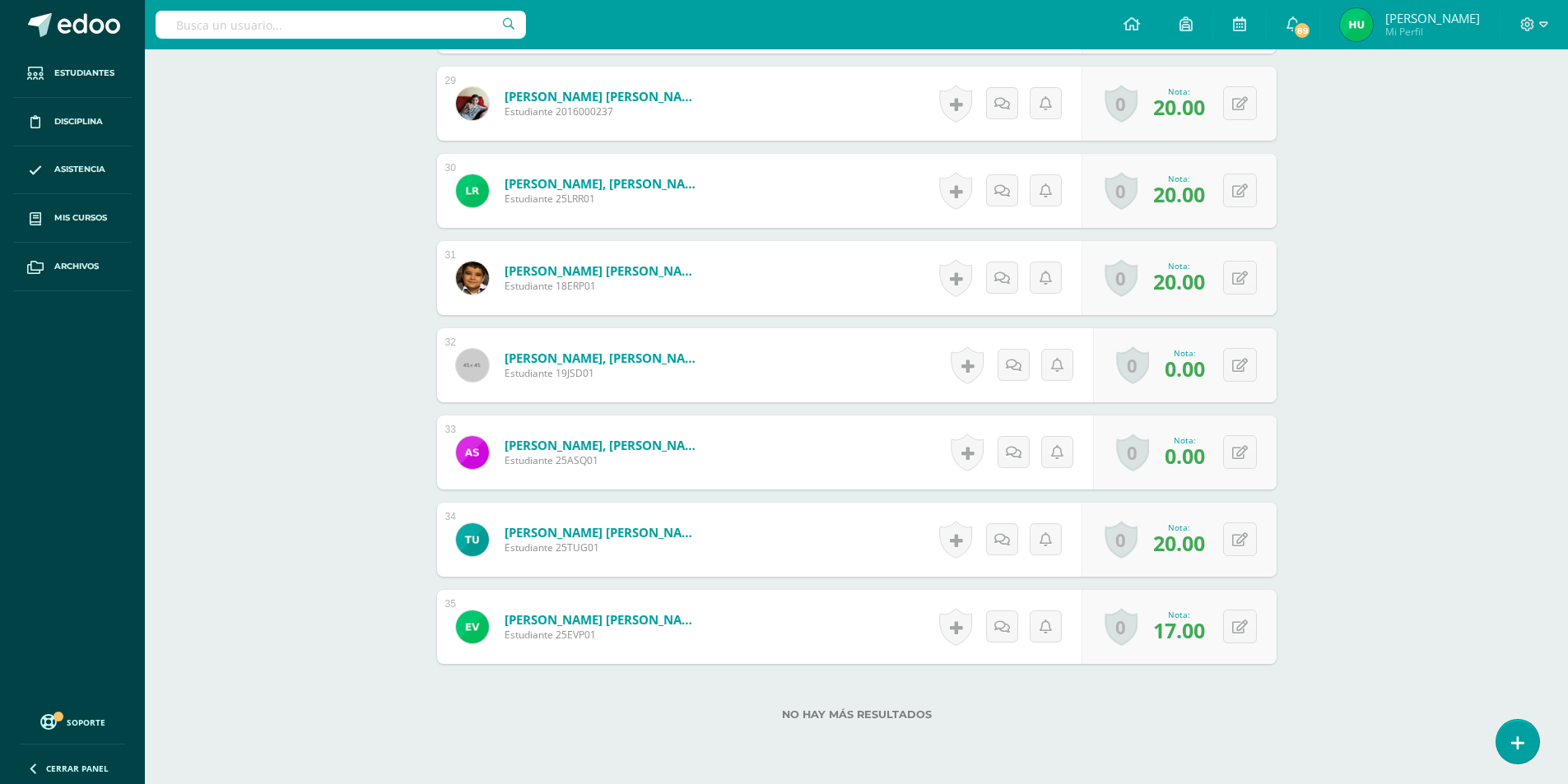
scroll to position [3031, 0]
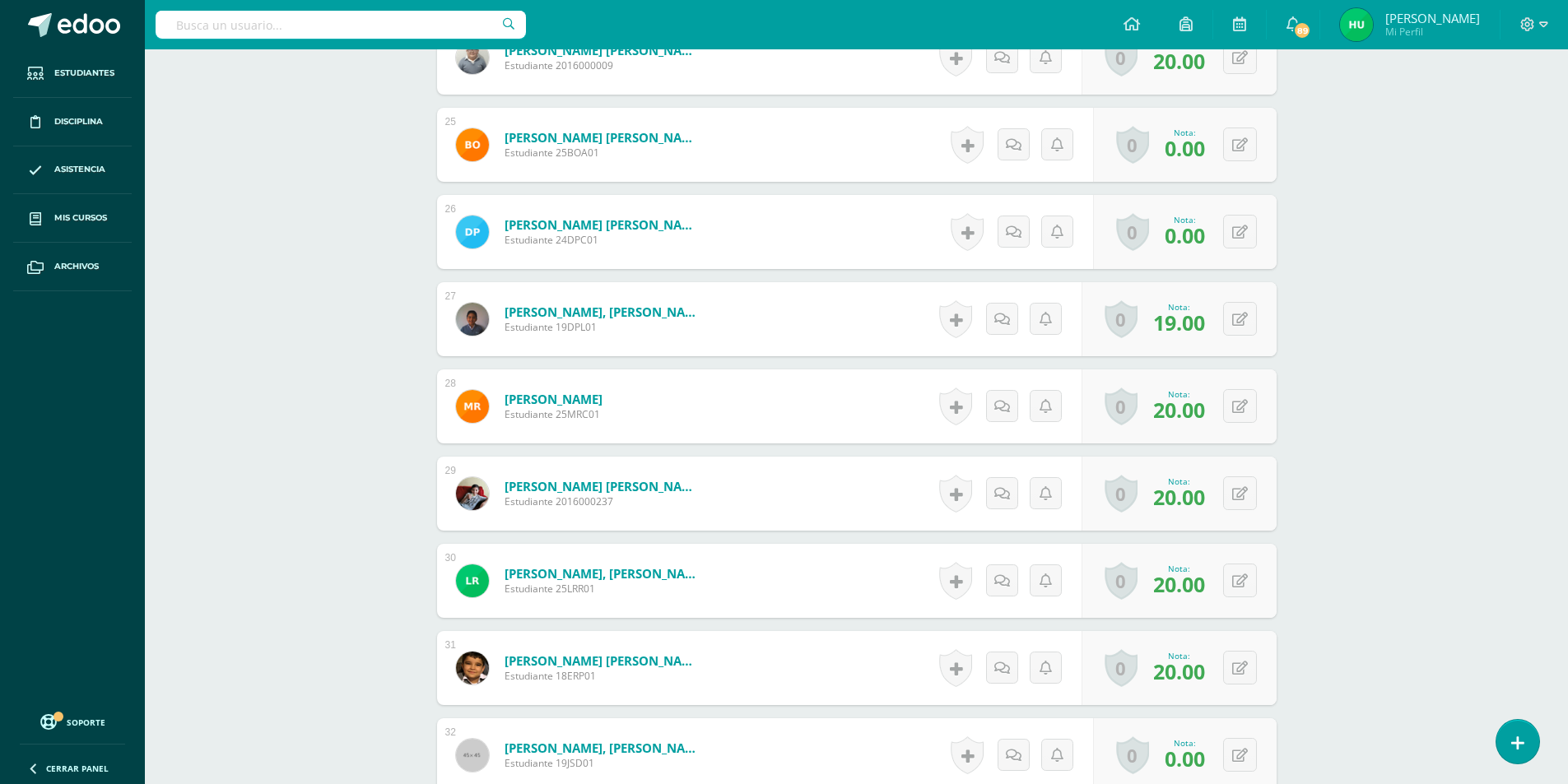
scroll to position [2655, 0]
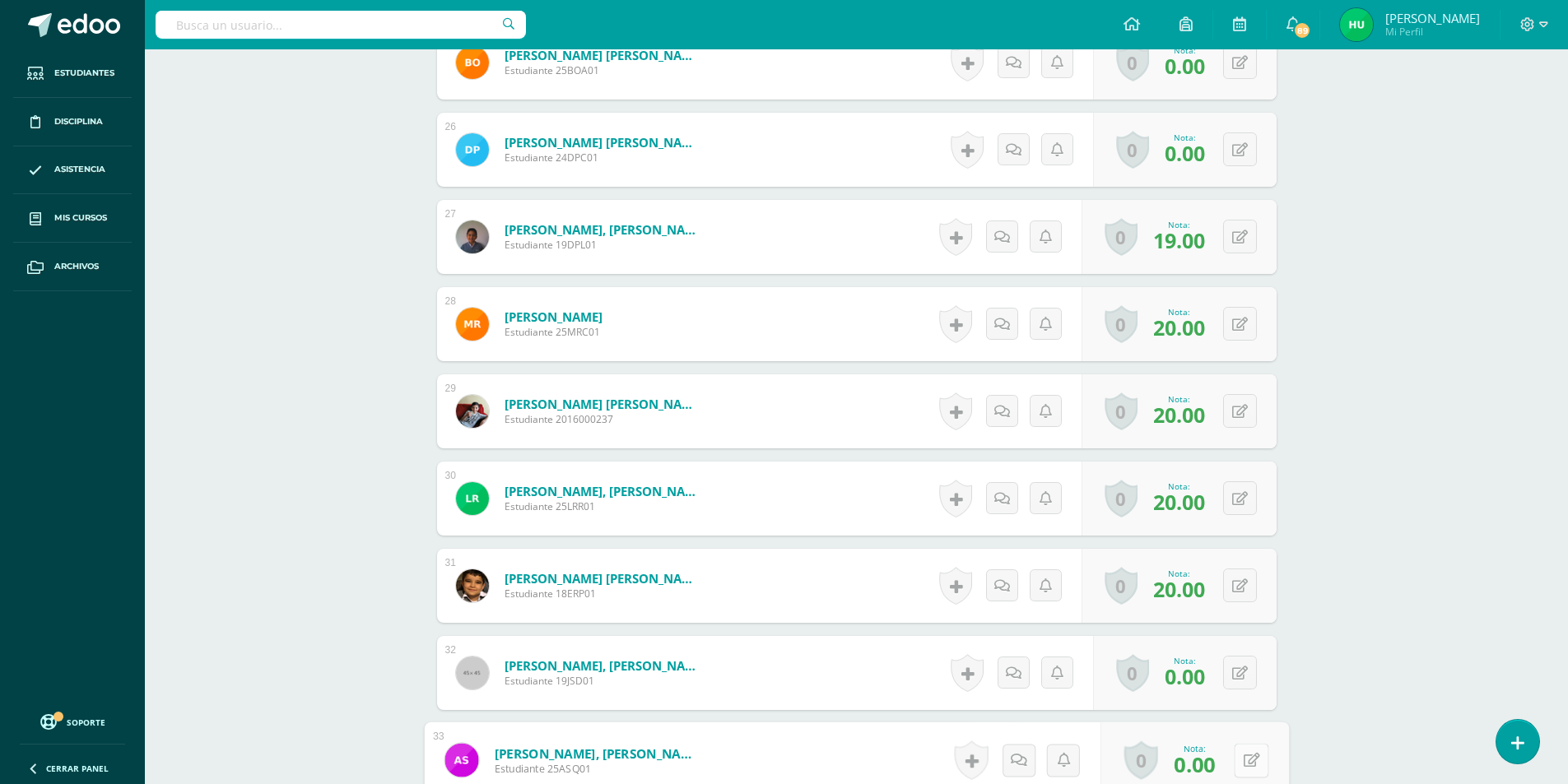
click at [1249, 761] on button at bounding box center [1251, 760] width 35 height 35
type input "17"
click at [1203, 760] on icon at bounding box center [1208, 765] width 15 height 14
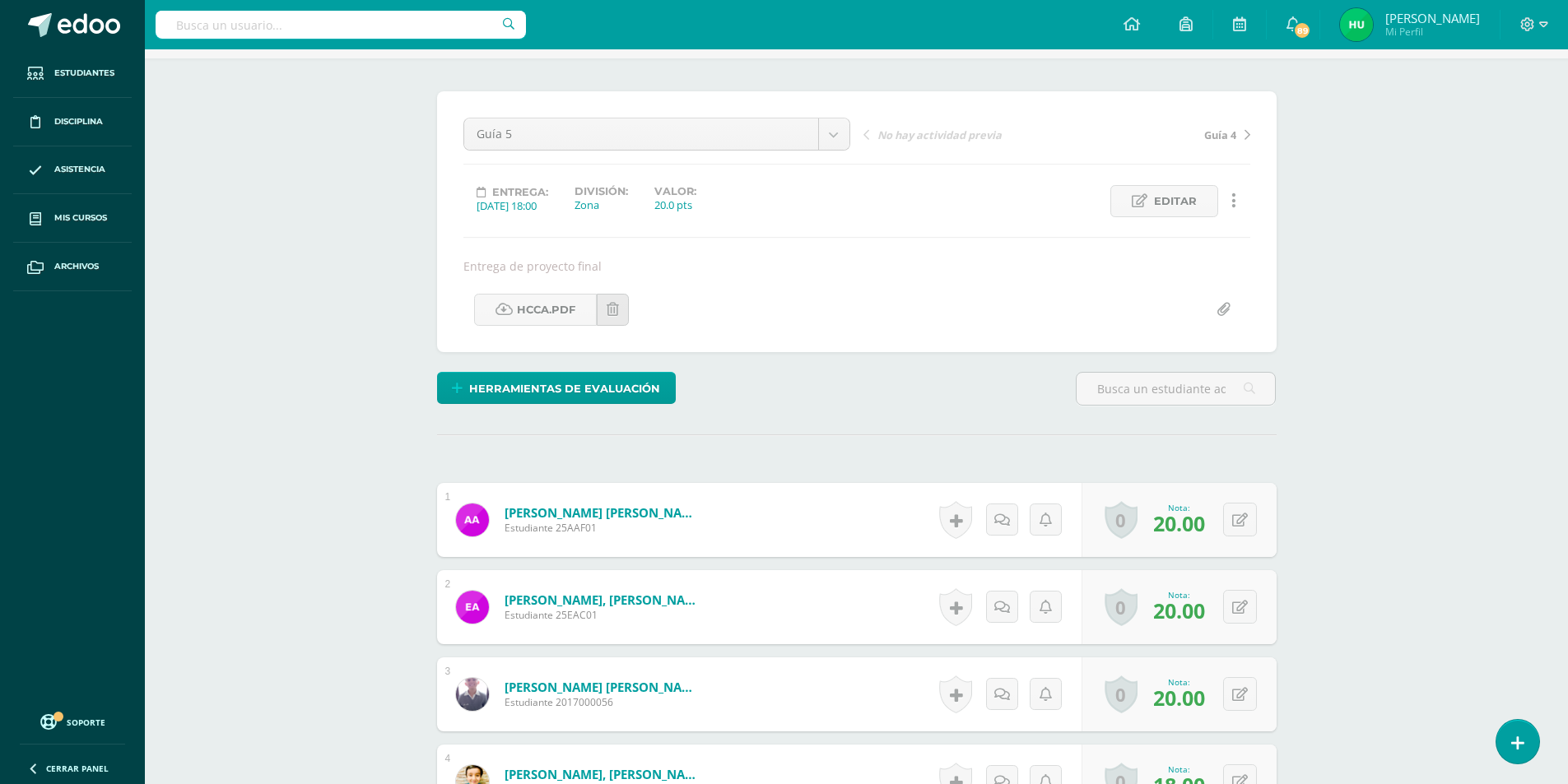
scroll to position [0, 0]
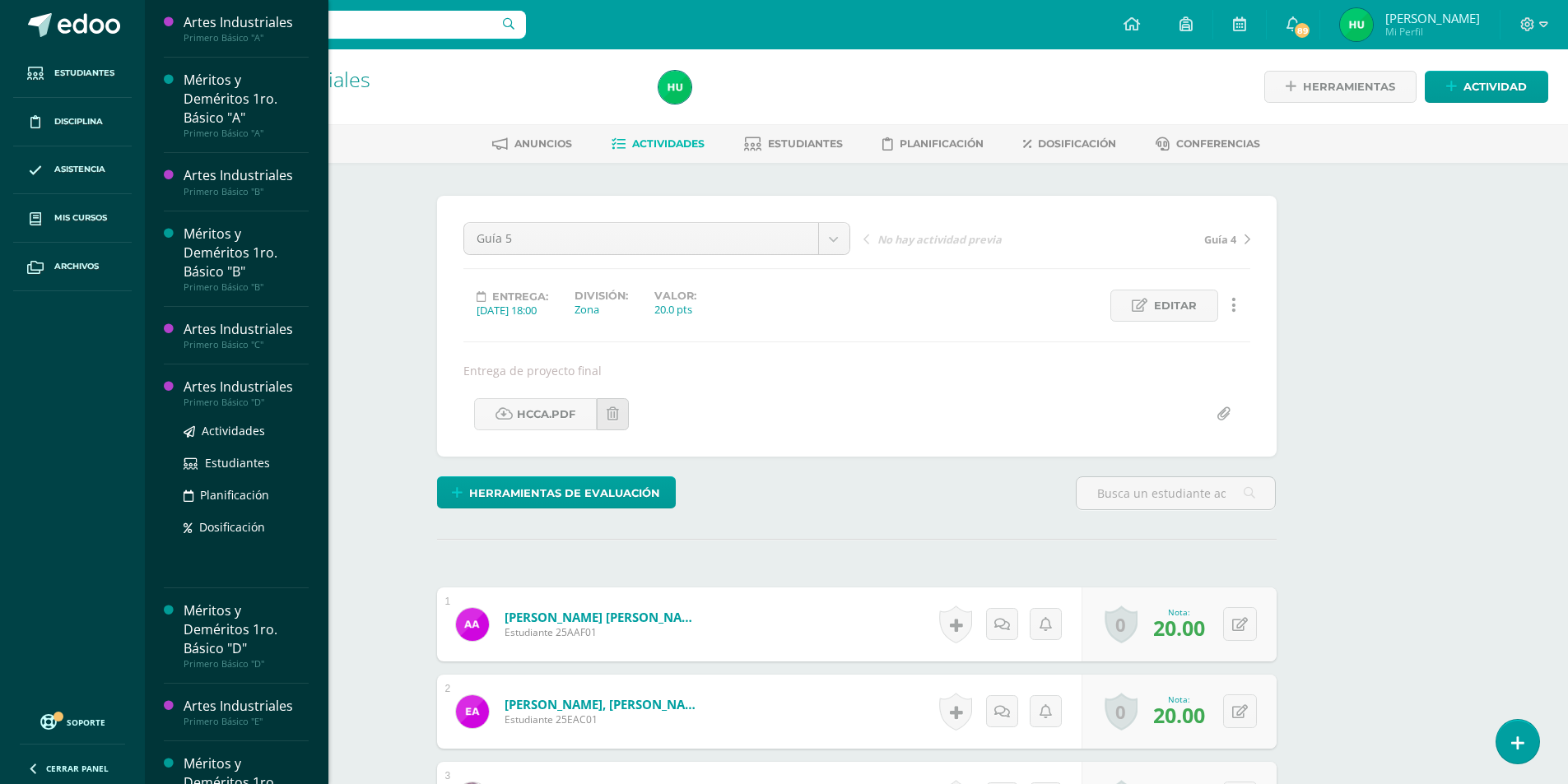
click at [254, 385] on div "Artes Industriales" at bounding box center [245, 387] width 125 height 19
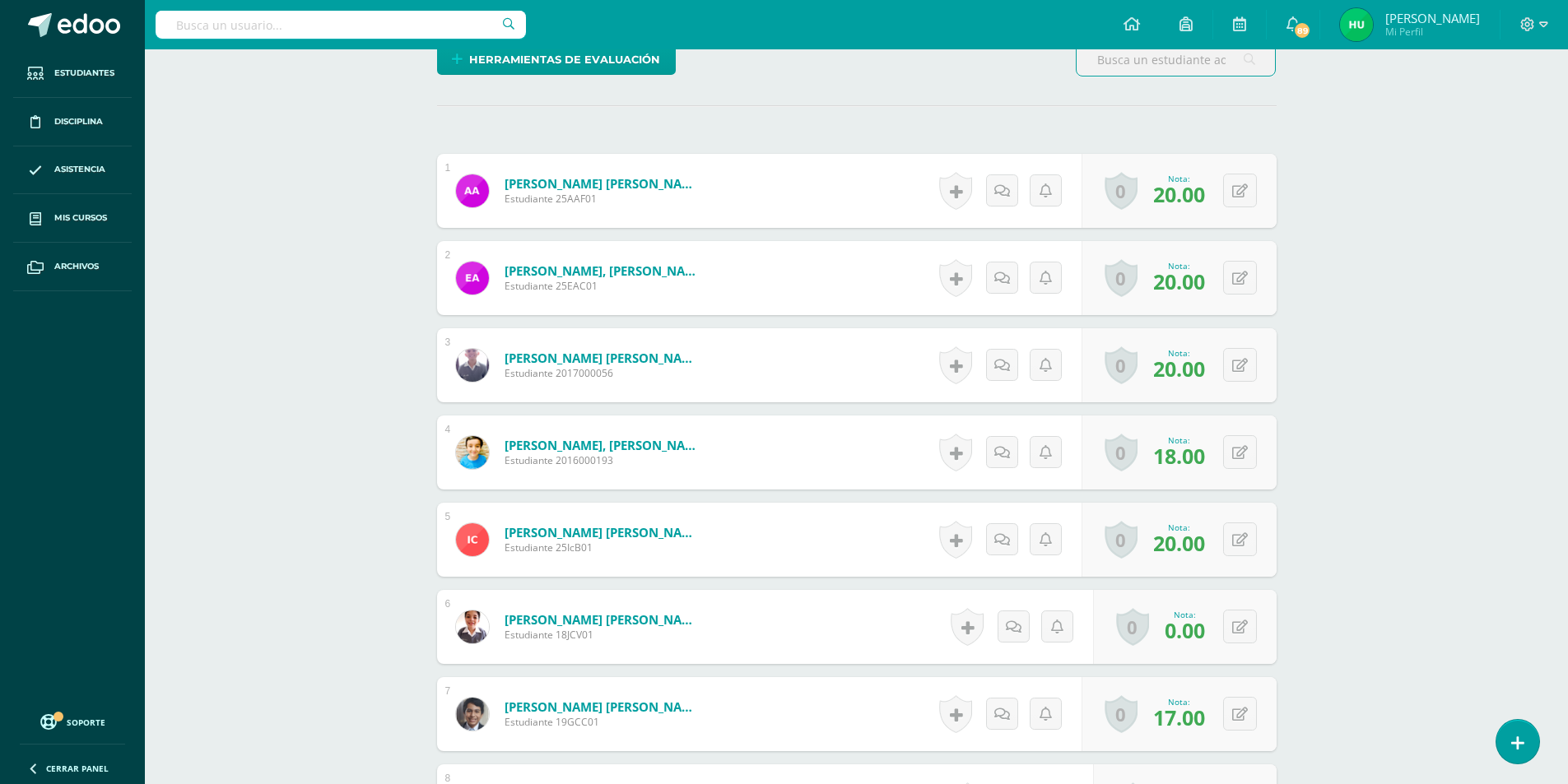
scroll to position [269, 0]
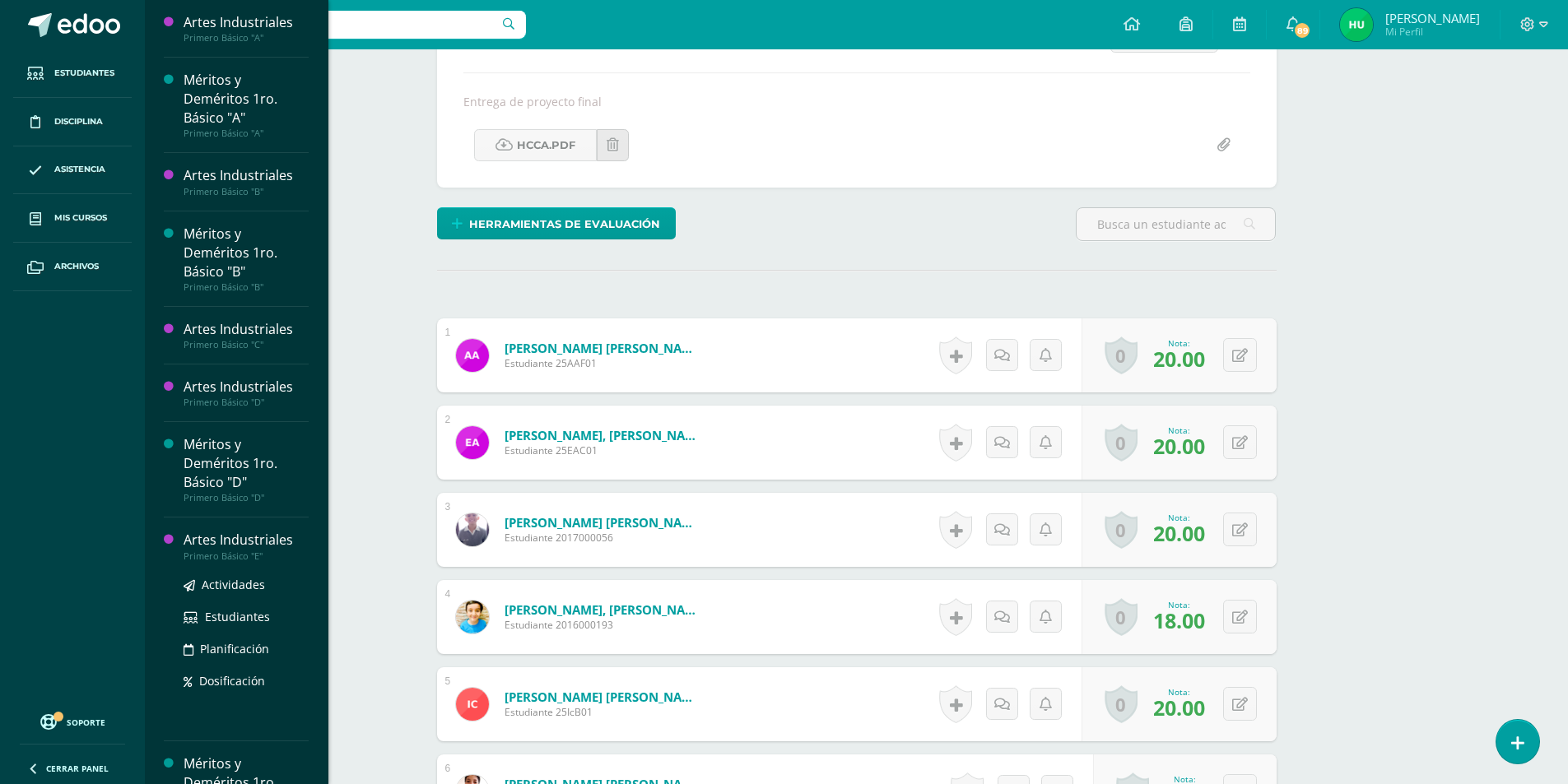
click at [252, 543] on div "Artes Industriales" at bounding box center [245, 539] width 125 height 19
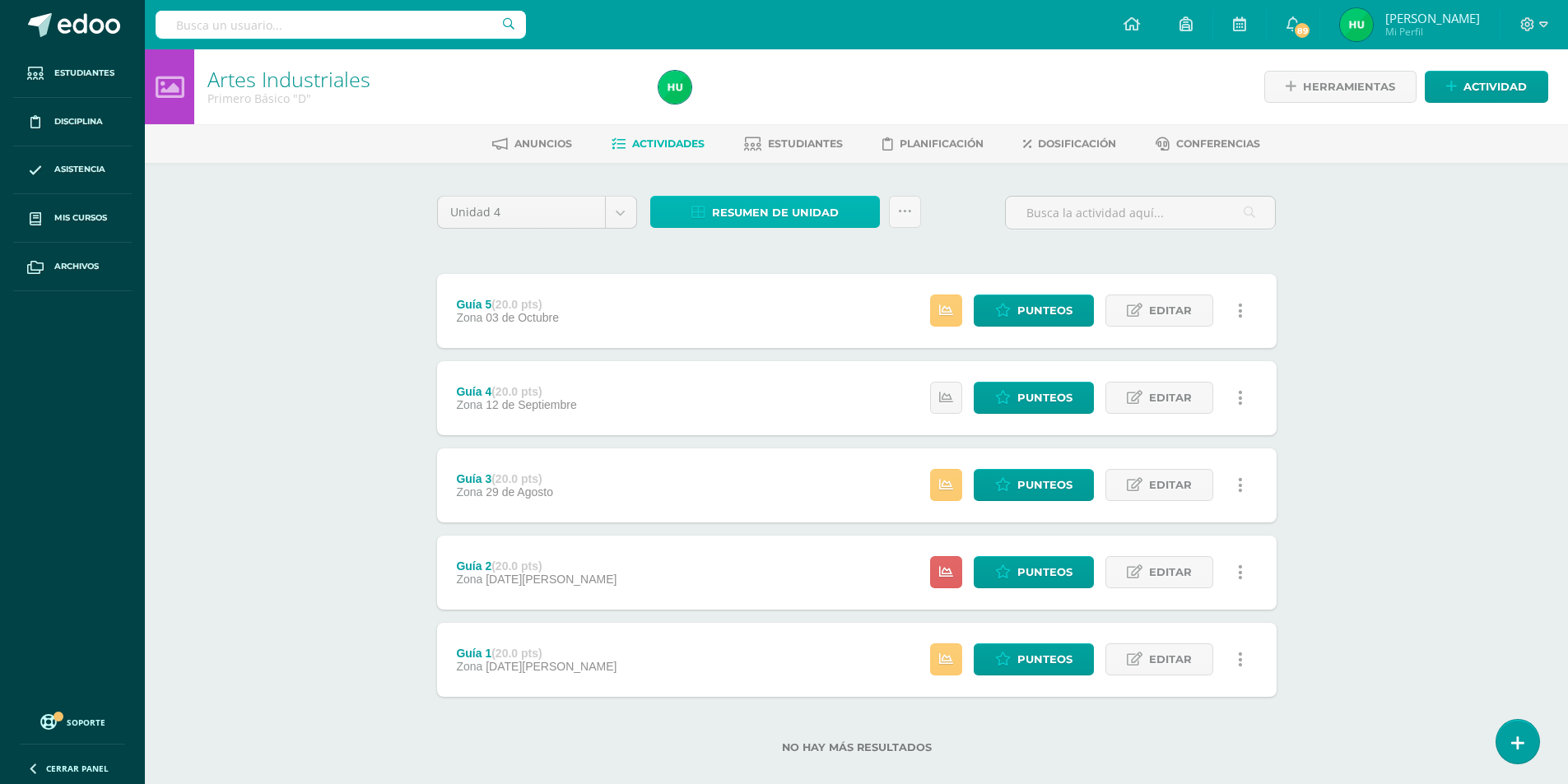
click at [770, 216] on span "Resumen de unidad" at bounding box center [774, 212] width 126 height 31
click at [776, 107] on link "Descargar como HTML" at bounding box center [765, 106] width 175 height 26
click at [306, 247] on div "Artes Industriales Primero Básico "D" Herramientas Detalle de asistencias Activ…" at bounding box center [856, 428] width 1423 height 757
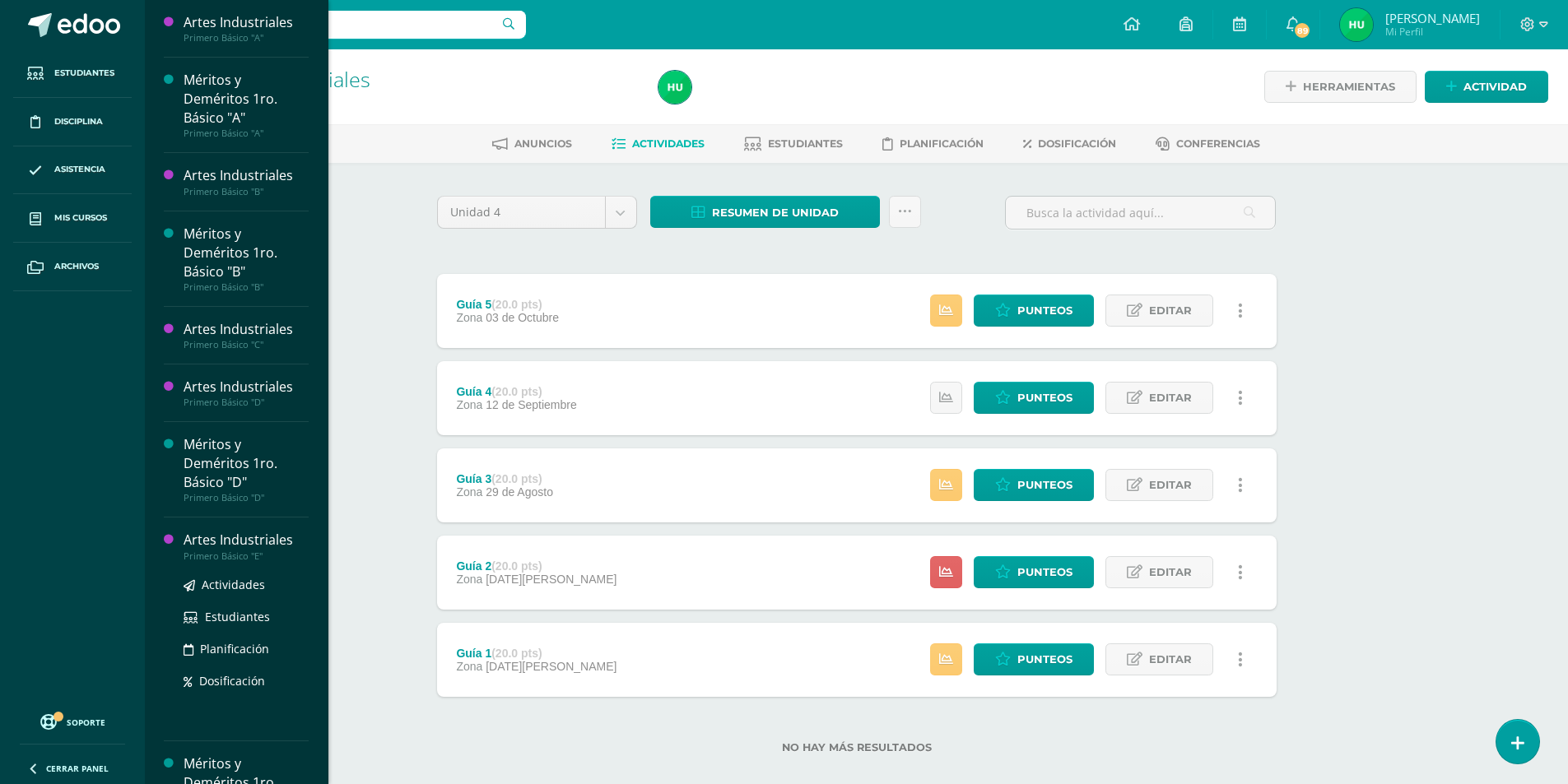
click at [241, 545] on div "Artes Industriales" at bounding box center [245, 539] width 125 height 19
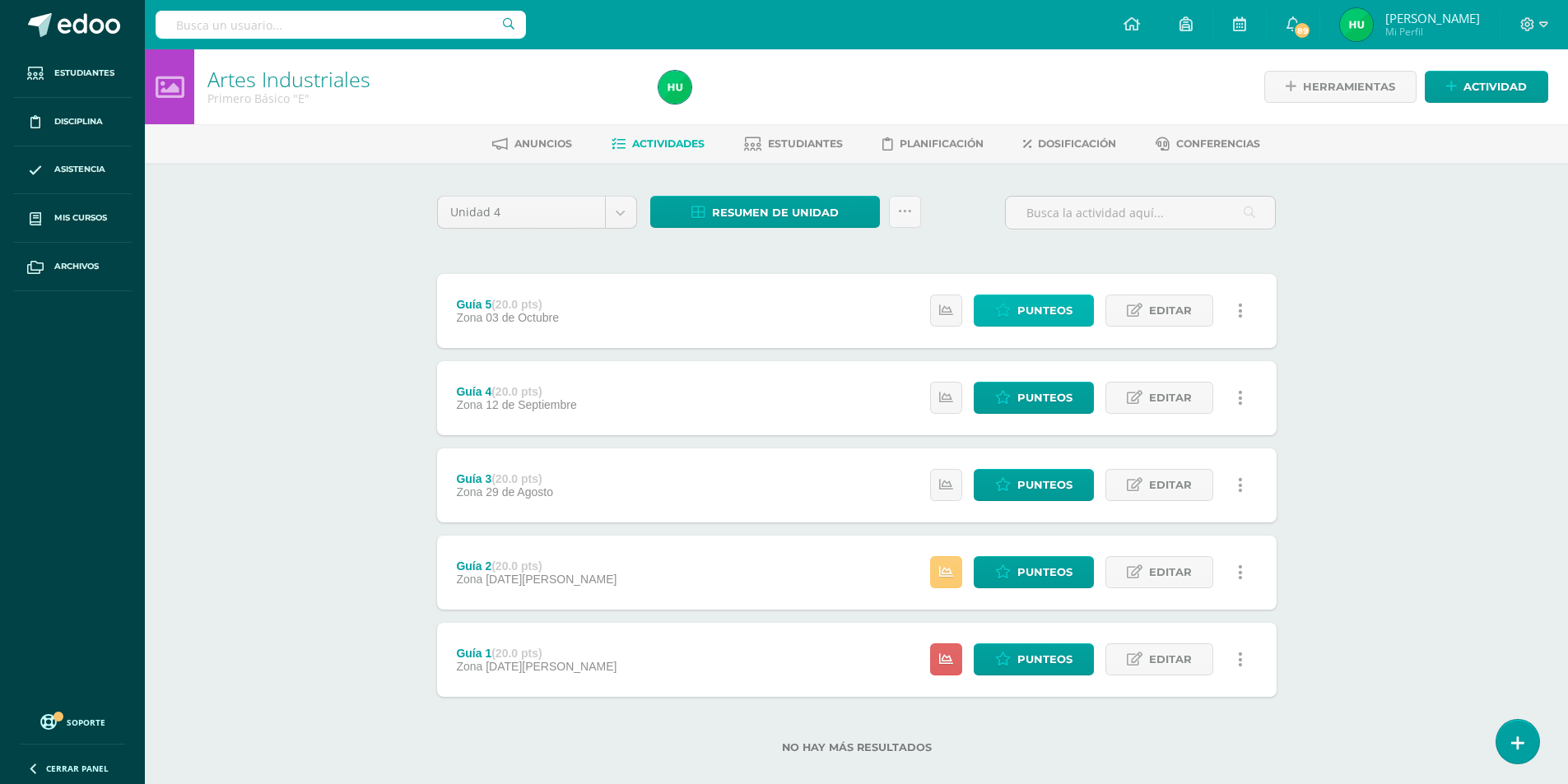
click at [1024, 311] on span "Punteos" at bounding box center [1045, 311] width 55 height 31
click at [760, 218] on span "Resumen de unidad" at bounding box center [774, 212] width 126 height 31
click at [779, 116] on link "Descargar como HTML" at bounding box center [765, 106] width 175 height 26
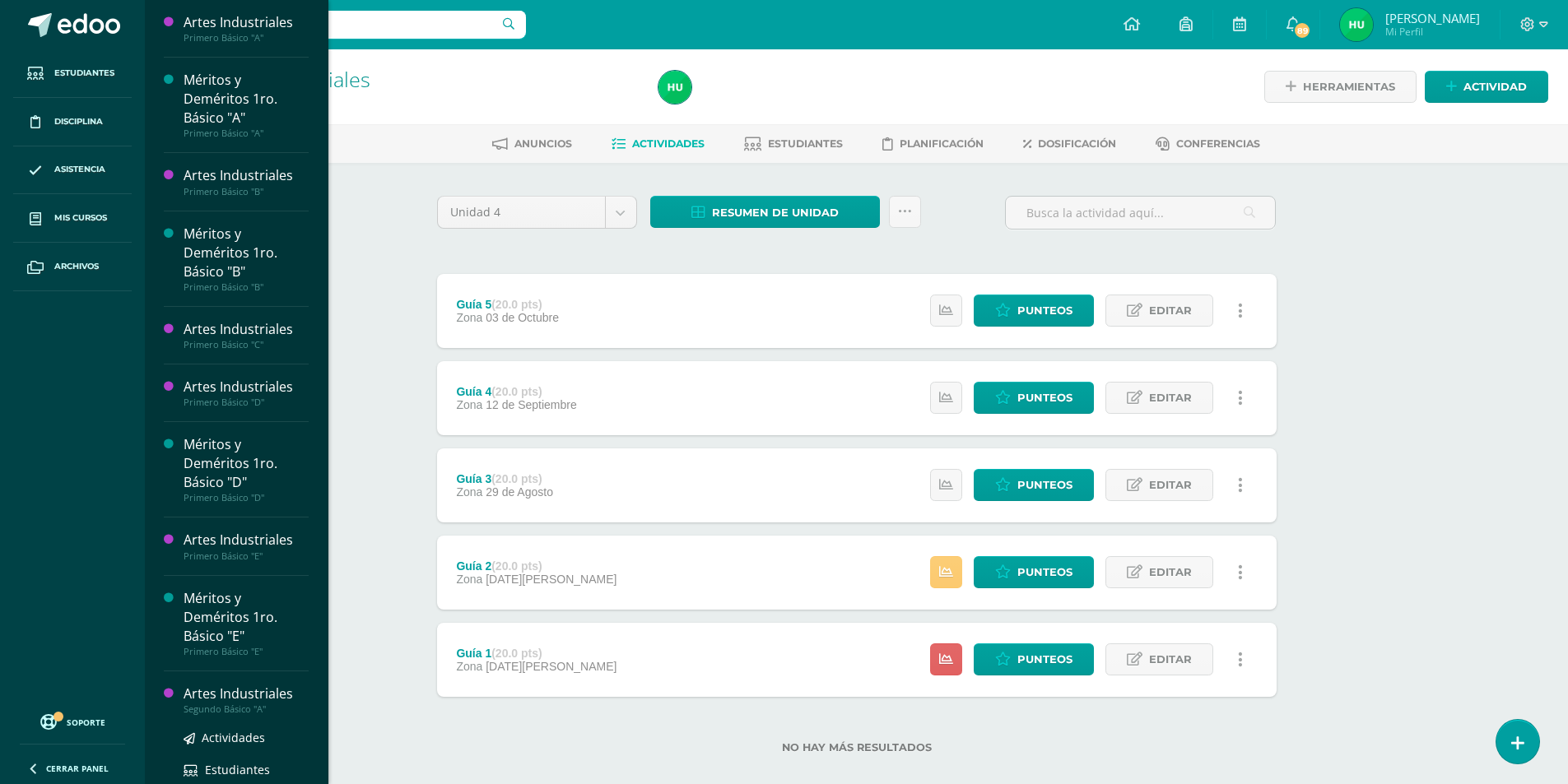
click at [260, 697] on div "Artes Industriales" at bounding box center [245, 694] width 125 height 19
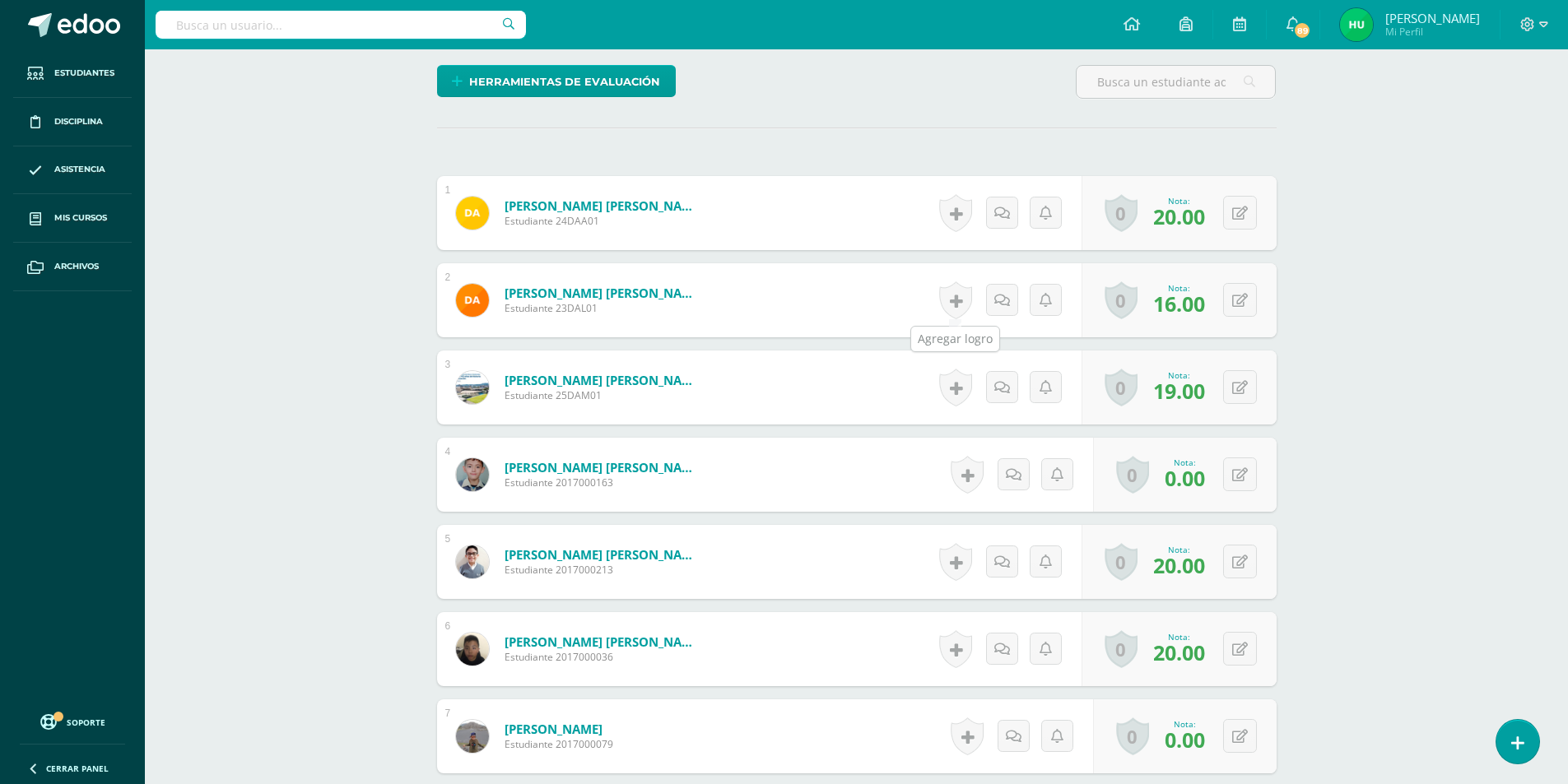
scroll to position [494, 0]
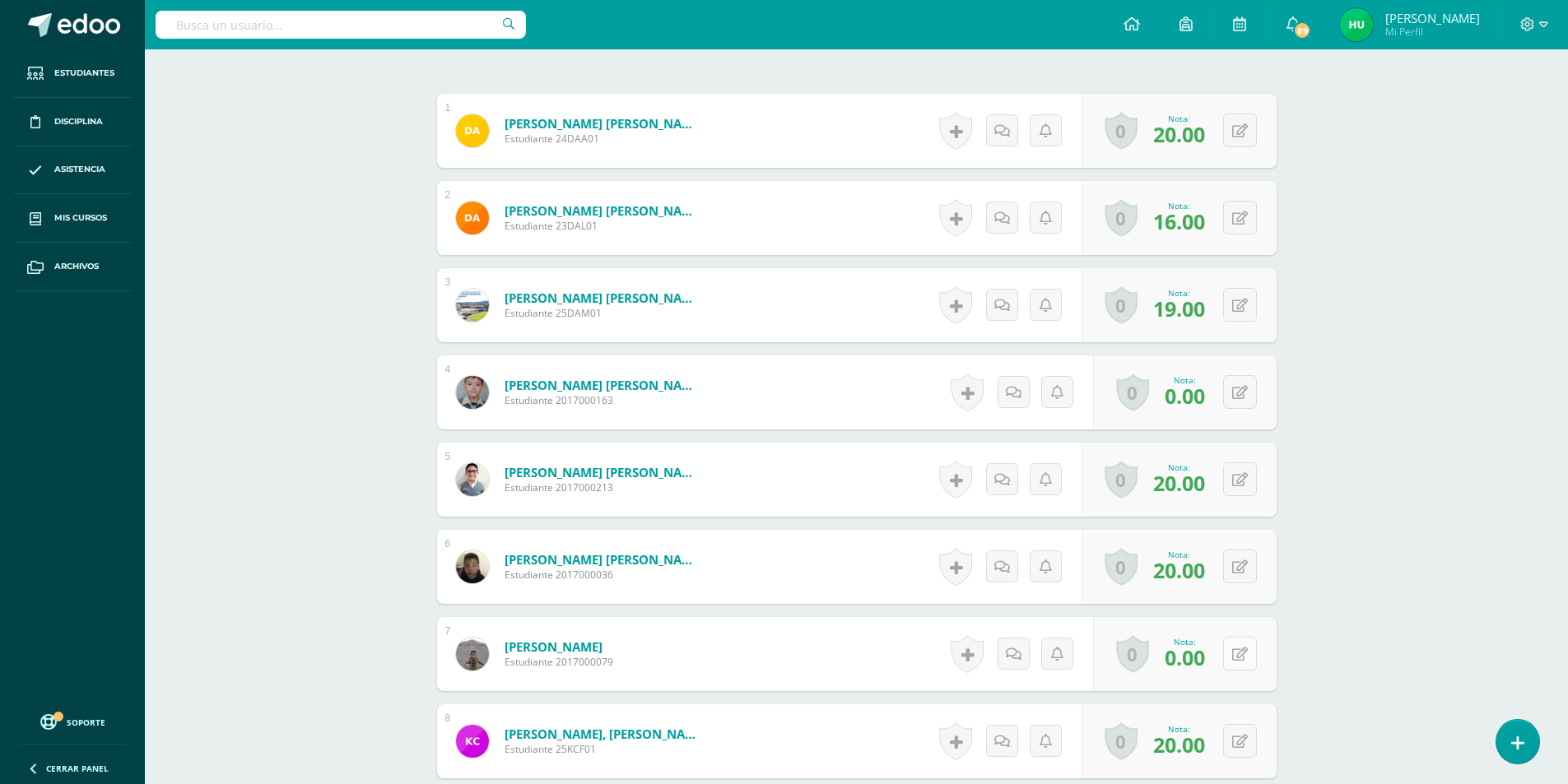
click at [1240, 656] on icon at bounding box center [1240, 654] width 16 height 14
click at [1240, 656] on button at bounding box center [1251, 654] width 35 height 35
type input "5"
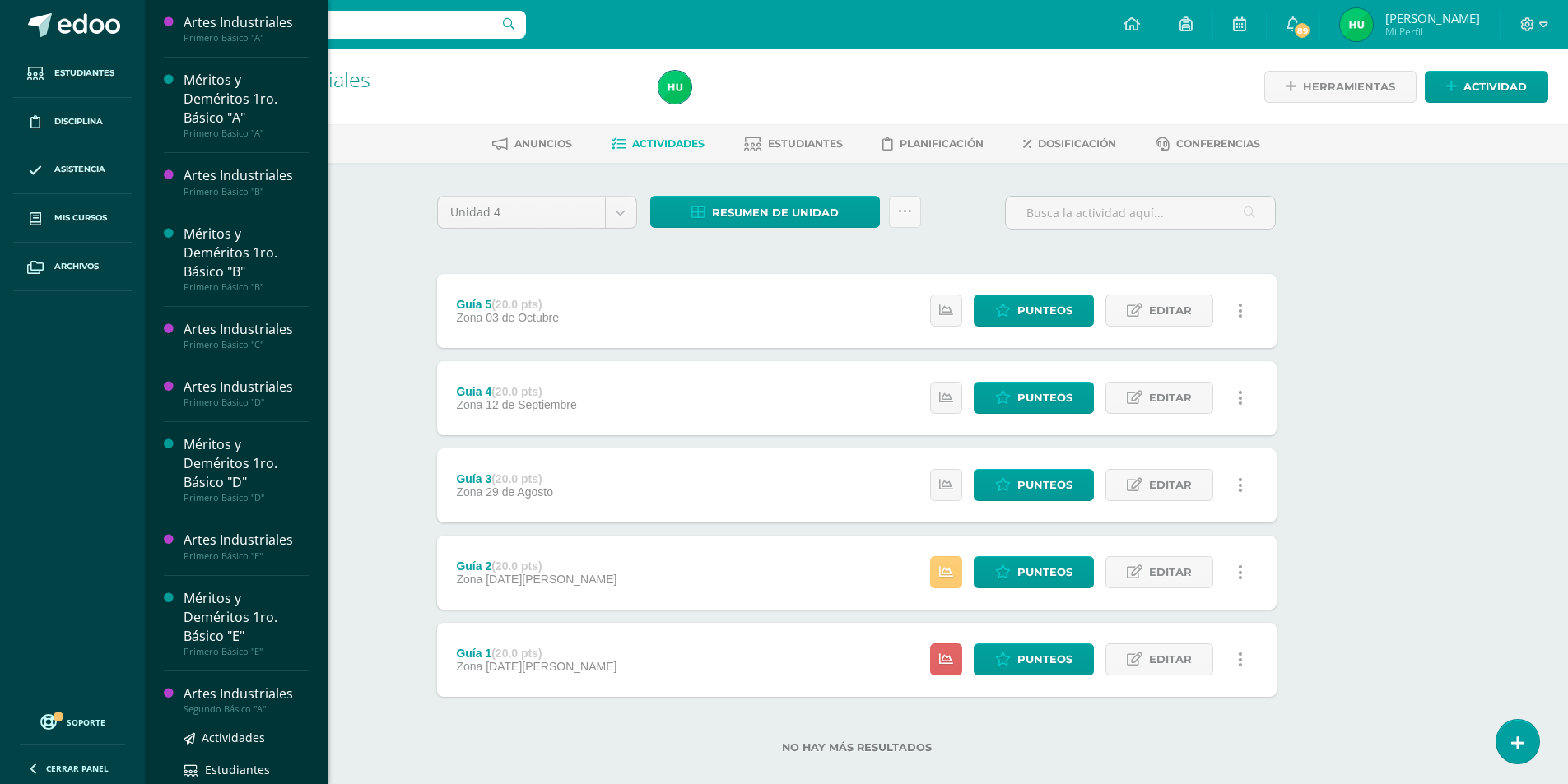
click at [275, 695] on div "Artes Industriales" at bounding box center [245, 694] width 125 height 19
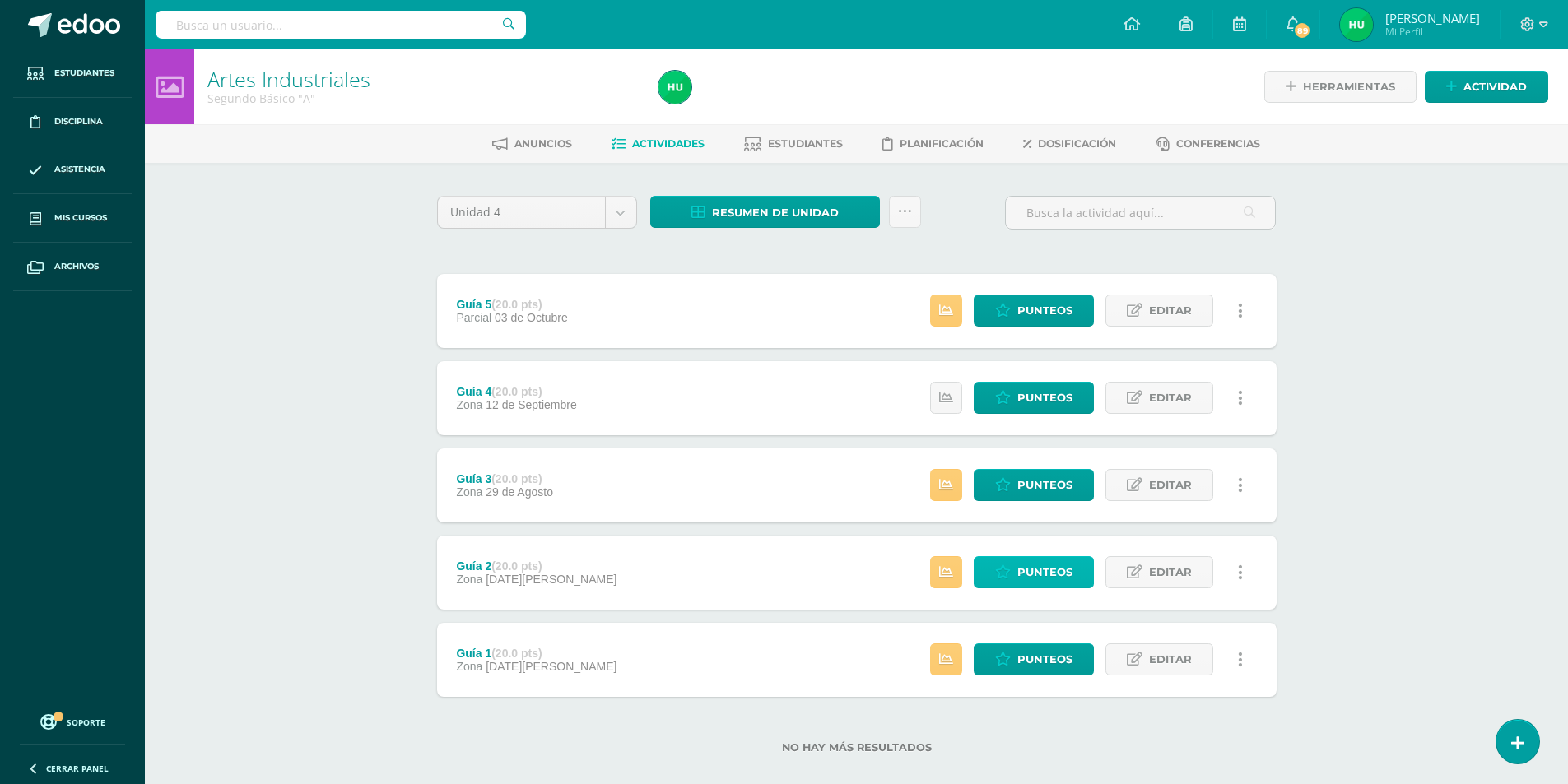
click at [1056, 567] on span "Punteos" at bounding box center [1045, 572] width 55 height 31
click at [773, 215] on span "Resumen de unidad" at bounding box center [774, 212] width 126 height 31
click at [739, 102] on link "Descargar como HTML" at bounding box center [765, 106] width 175 height 26
click at [1168, 311] on span "Editar" at bounding box center [1170, 311] width 43 height 31
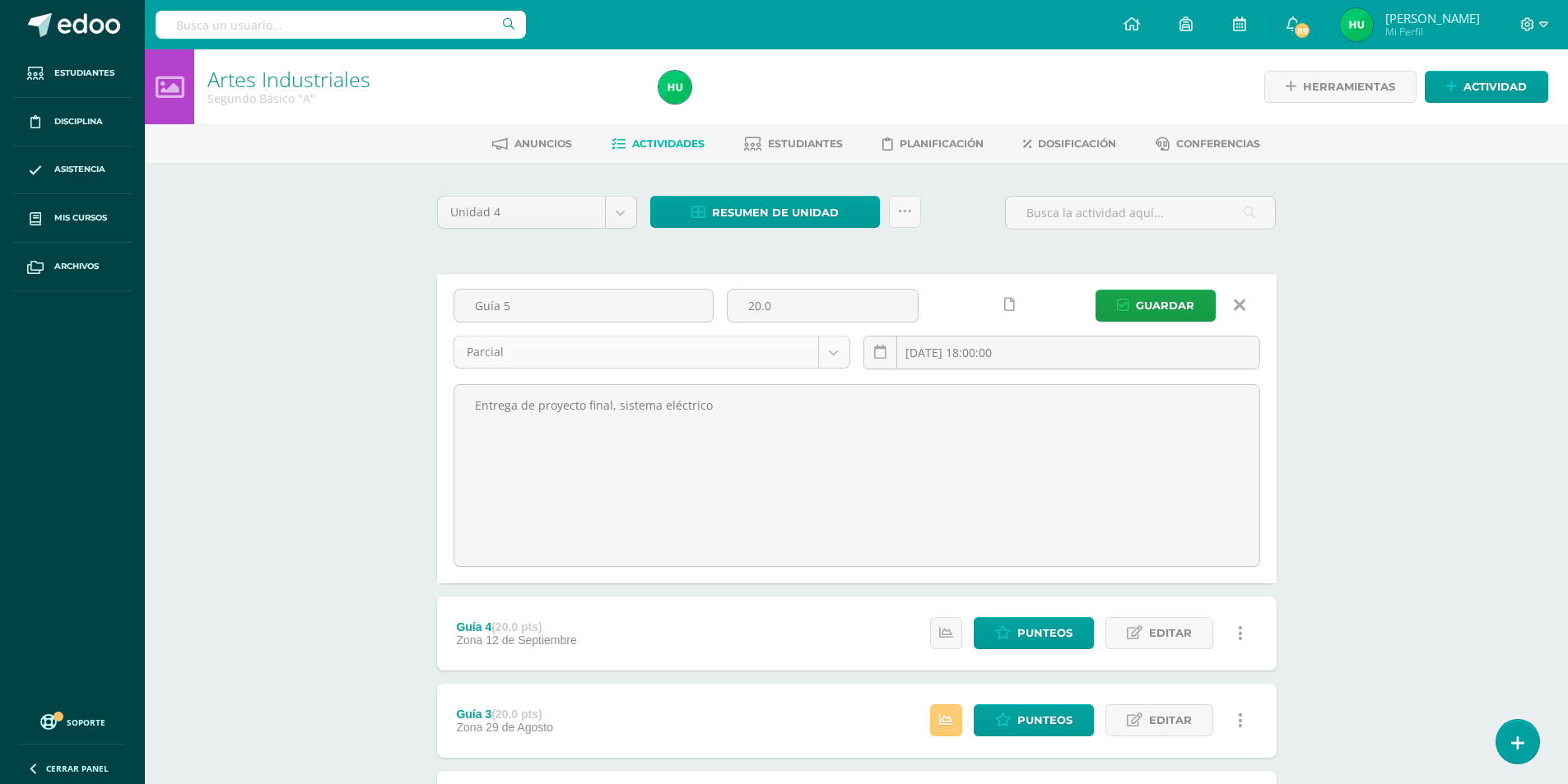
click at [837, 351] on body "Estudiantes Disciplina Asistencia Mis cursos Archivos Soporte Ayuda Reportar un…" at bounding box center [784, 520] width 1568 height 1042
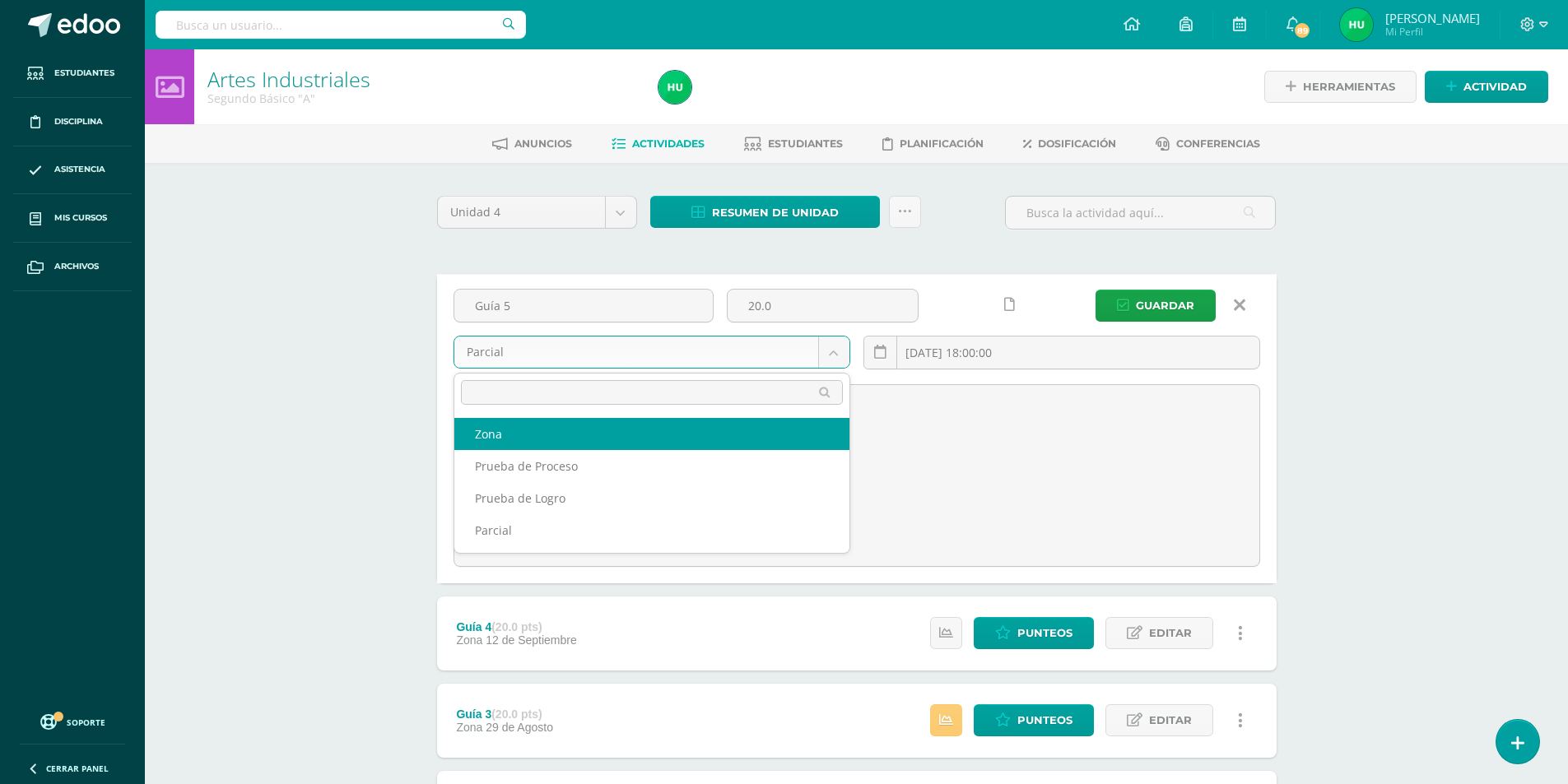
select select "158583"
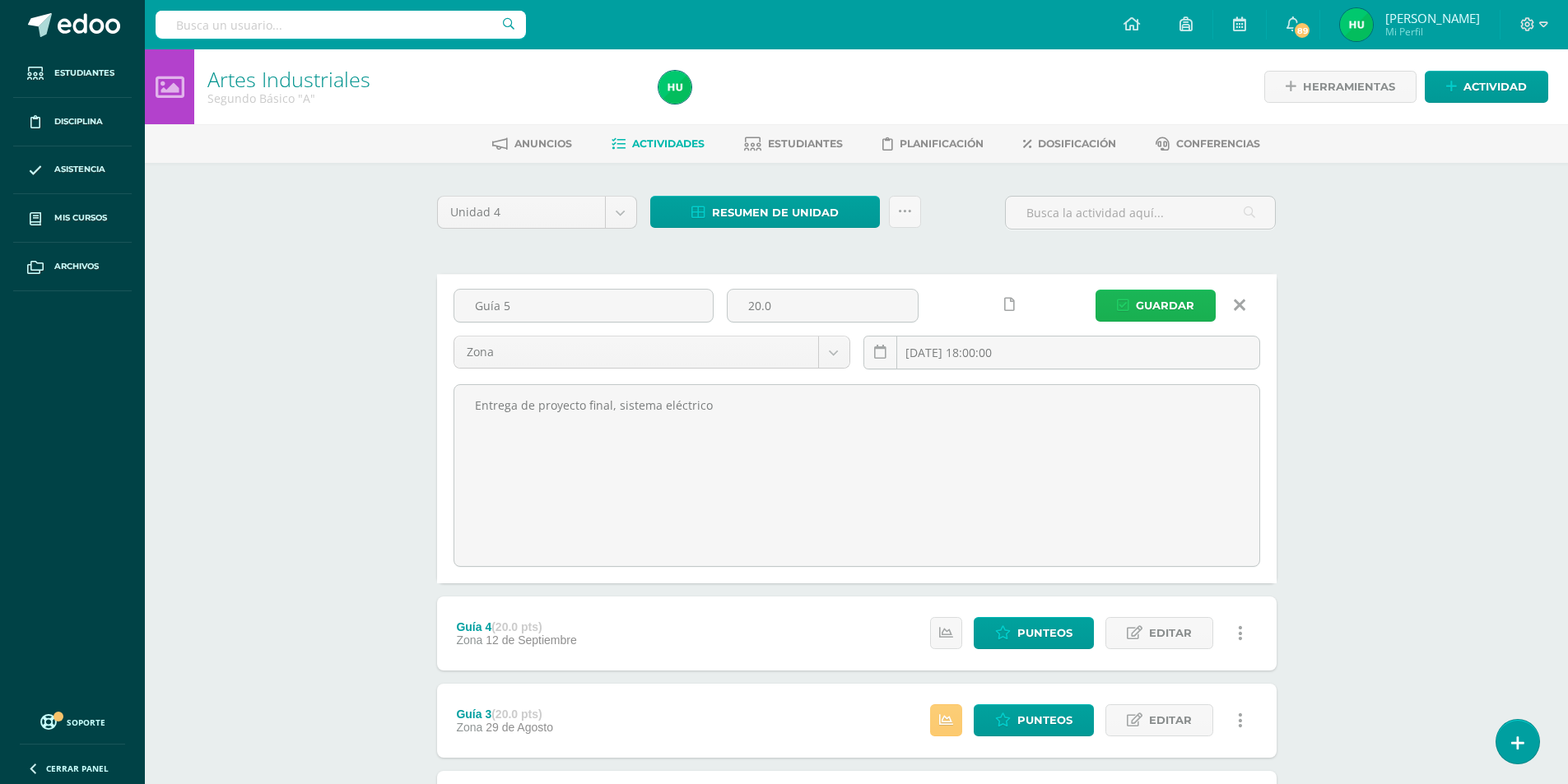
click at [1160, 311] on span "Guardar" at bounding box center [1165, 306] width 59 height 31
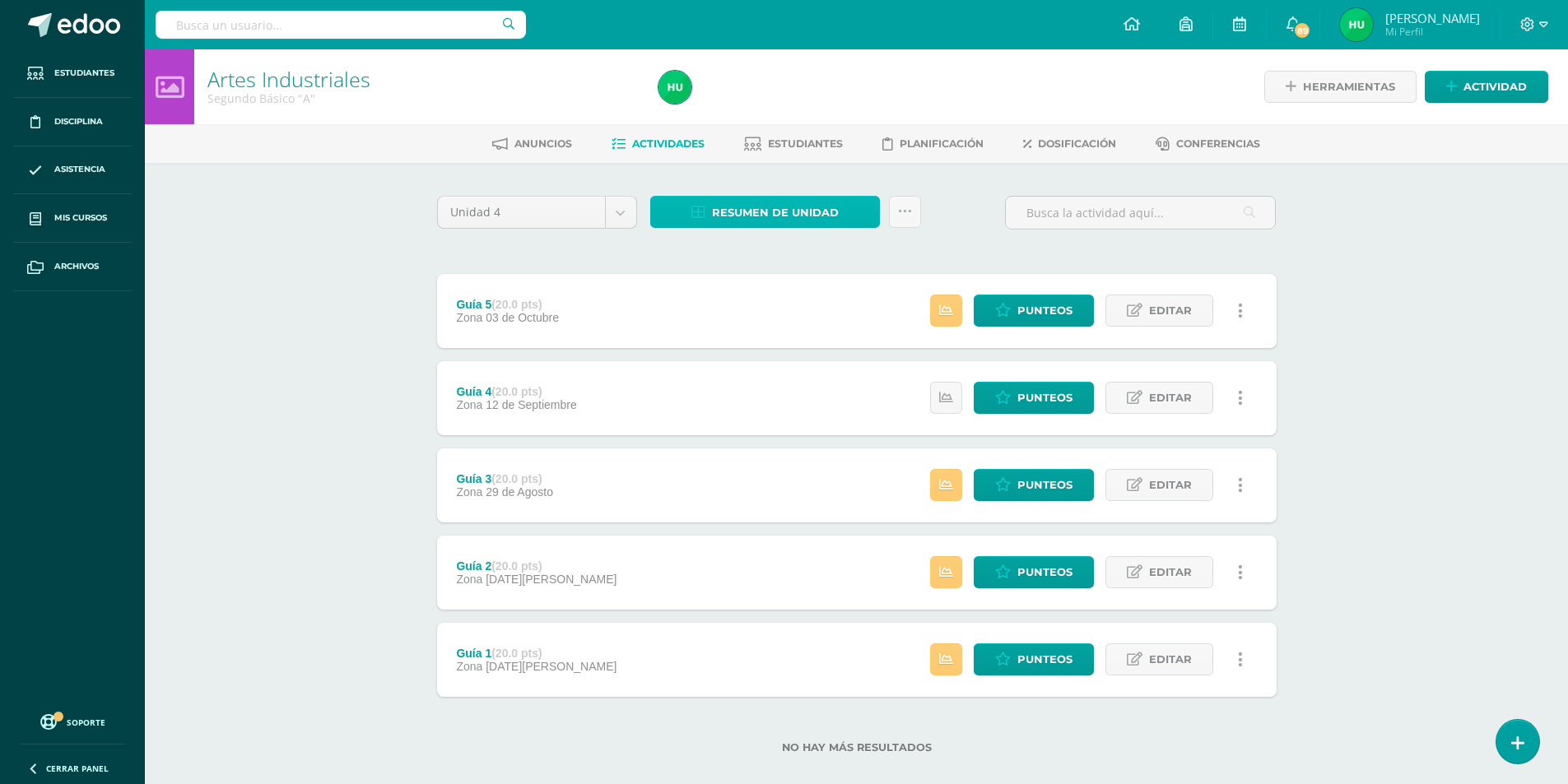
click at [765, 203] on span "Resumen de unidad" at bounding box center [774, 212] width 126 height 31
click at [760, 104] on link "Descargar como HTML" at bounding box center [765, 106] width 175 height 26
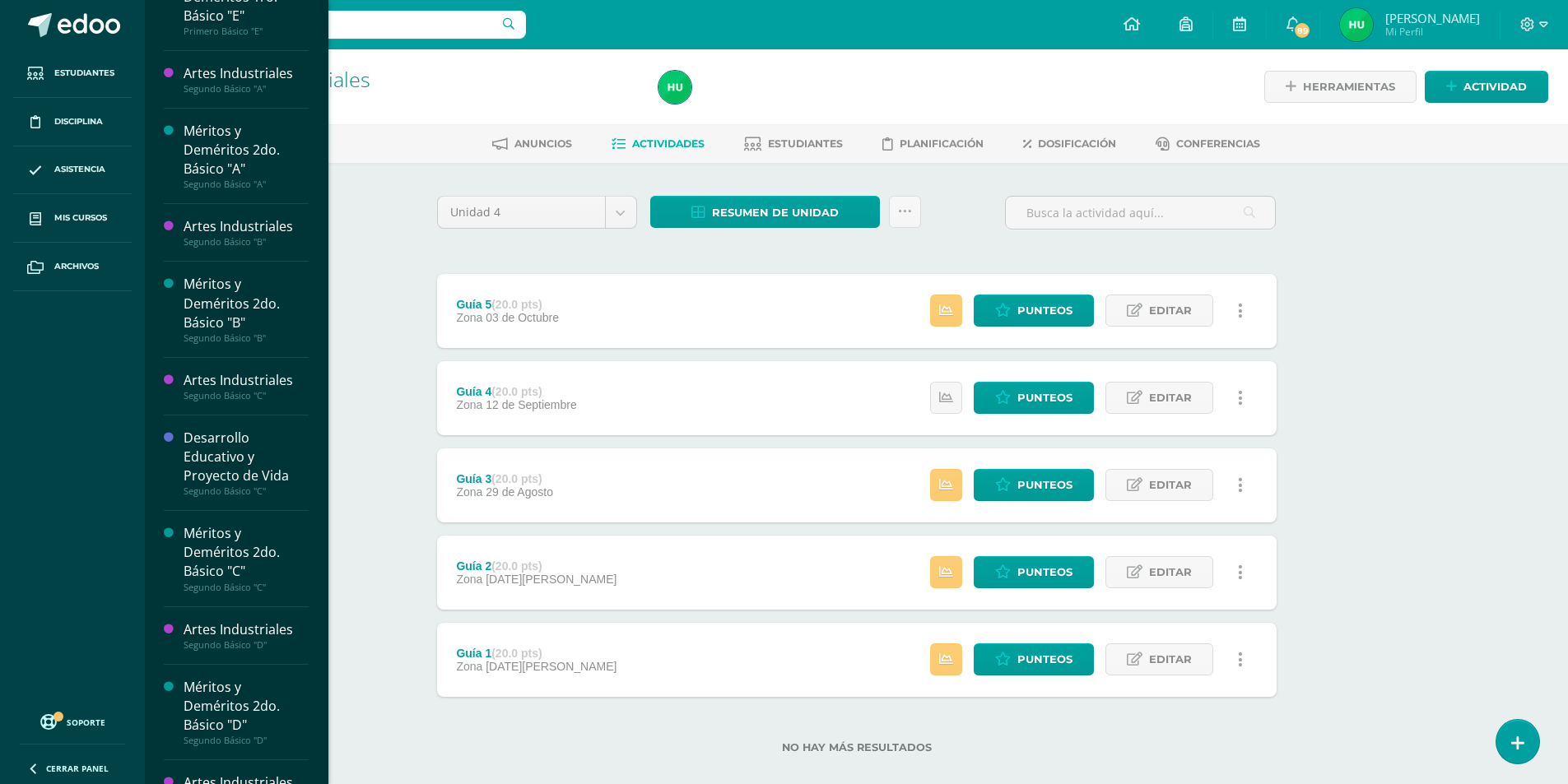
scroll to position [596, 0]
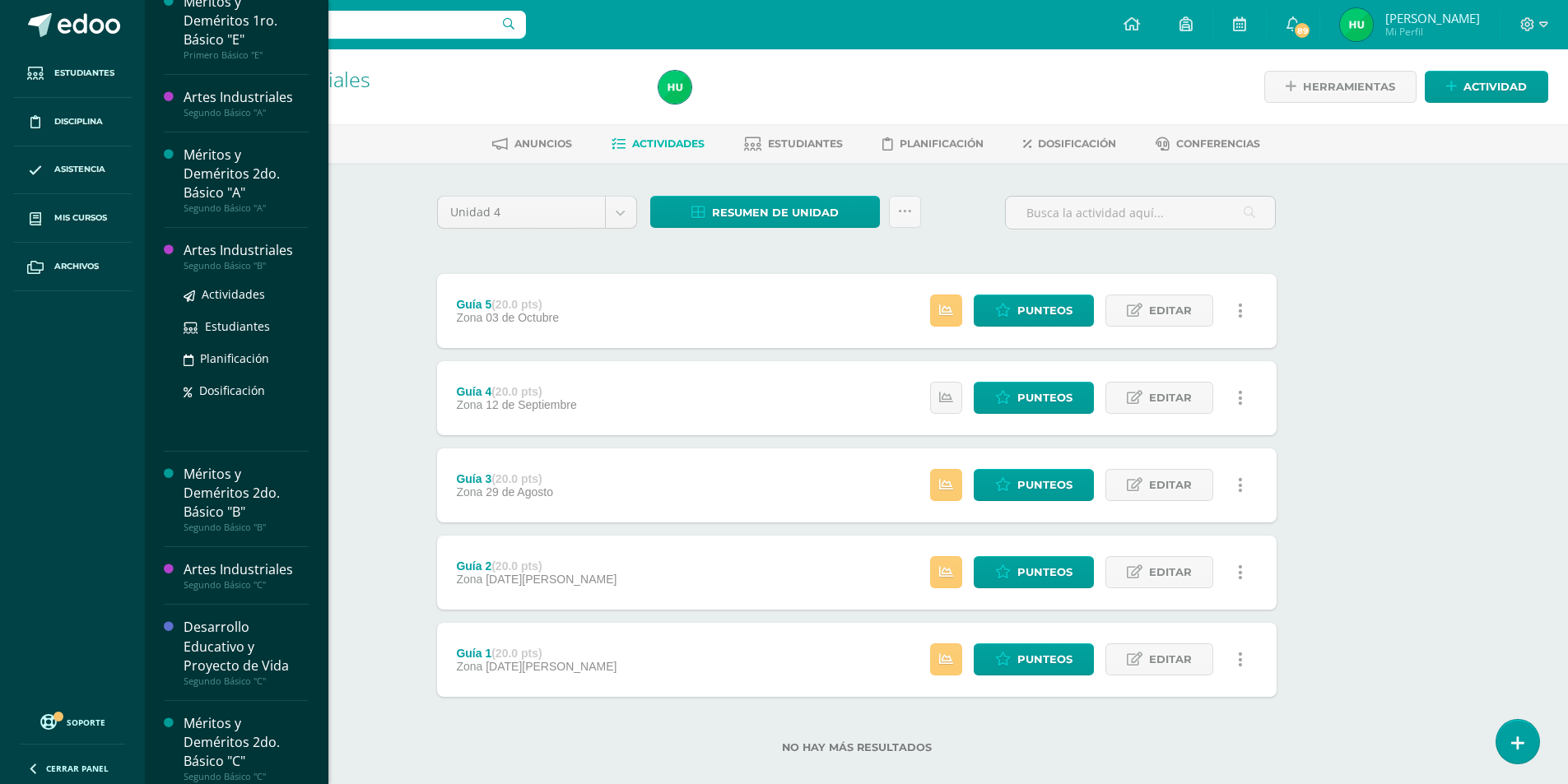
click at [245, 240] on div "Artes Industriales Segundo Básico "B" Actividades Estudiantes Planificación Dos…" at bounding box center [236, 340] width 145 height 224
click at [245, 245] on div "Artes Industriales" at bounding box center [245, 250] width 125 height 19
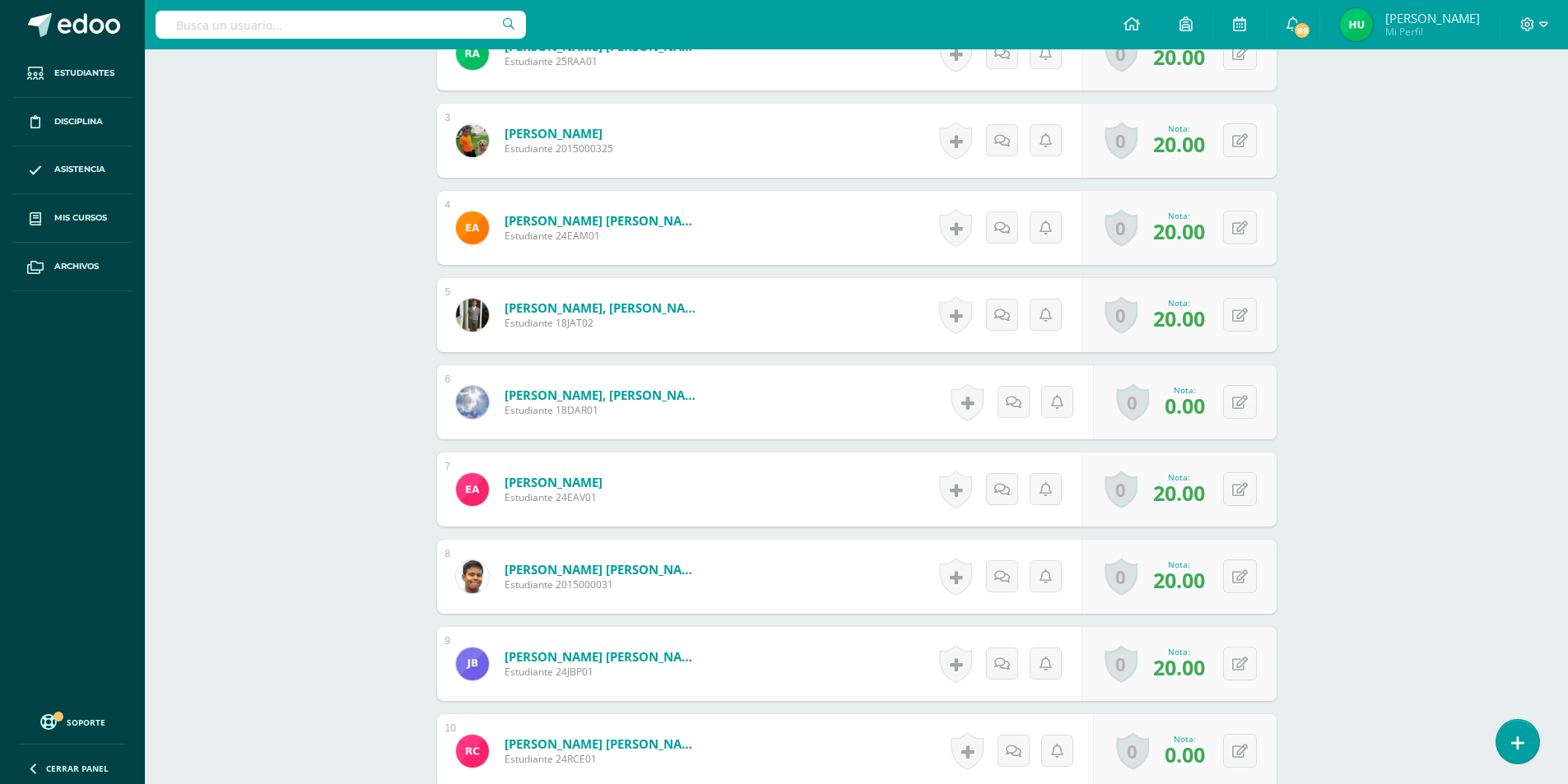
scroll to position [740, 0]
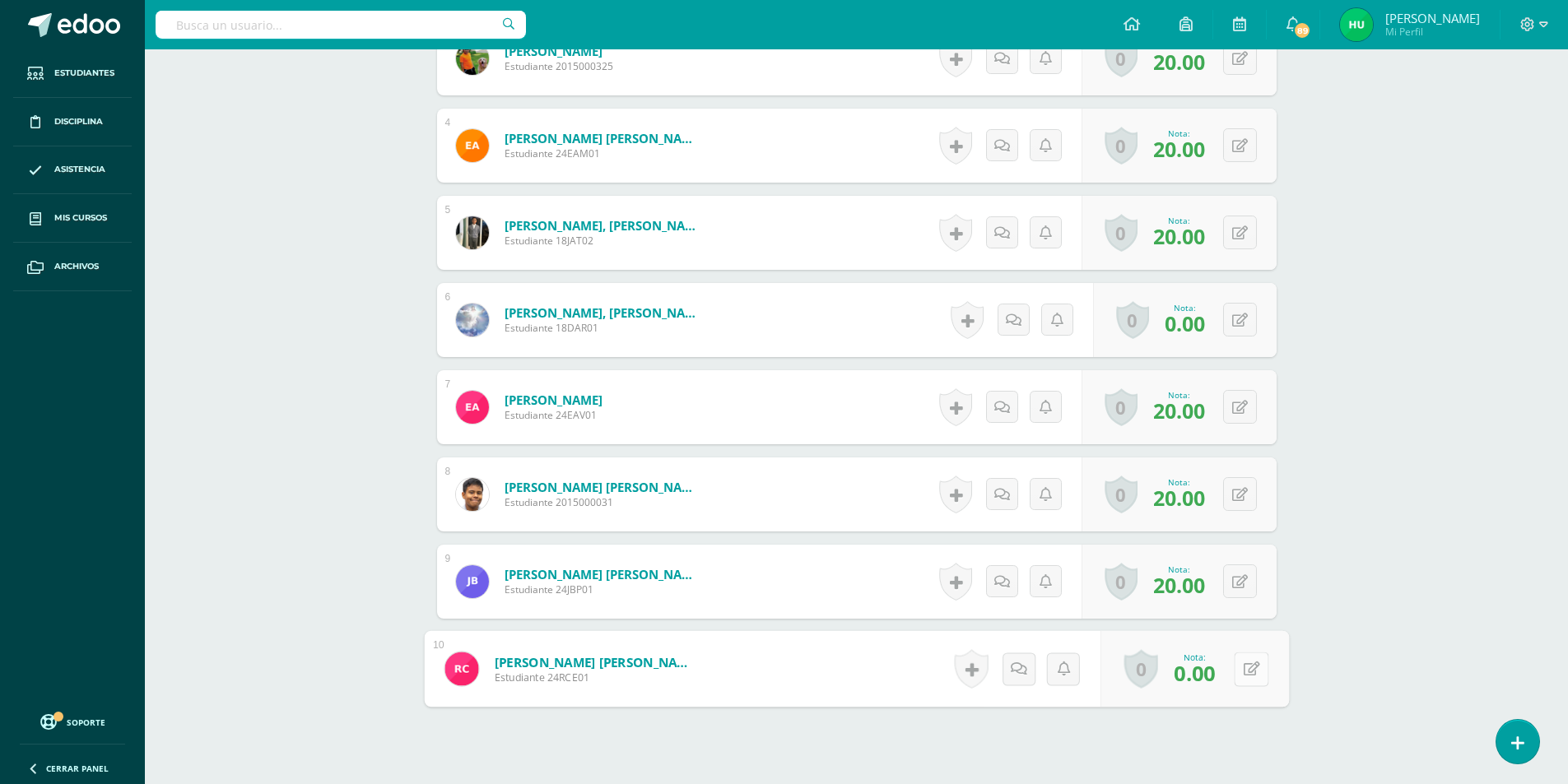
click at [1248, 669] on button at bounding box center [1251, 669] width 35 height 35
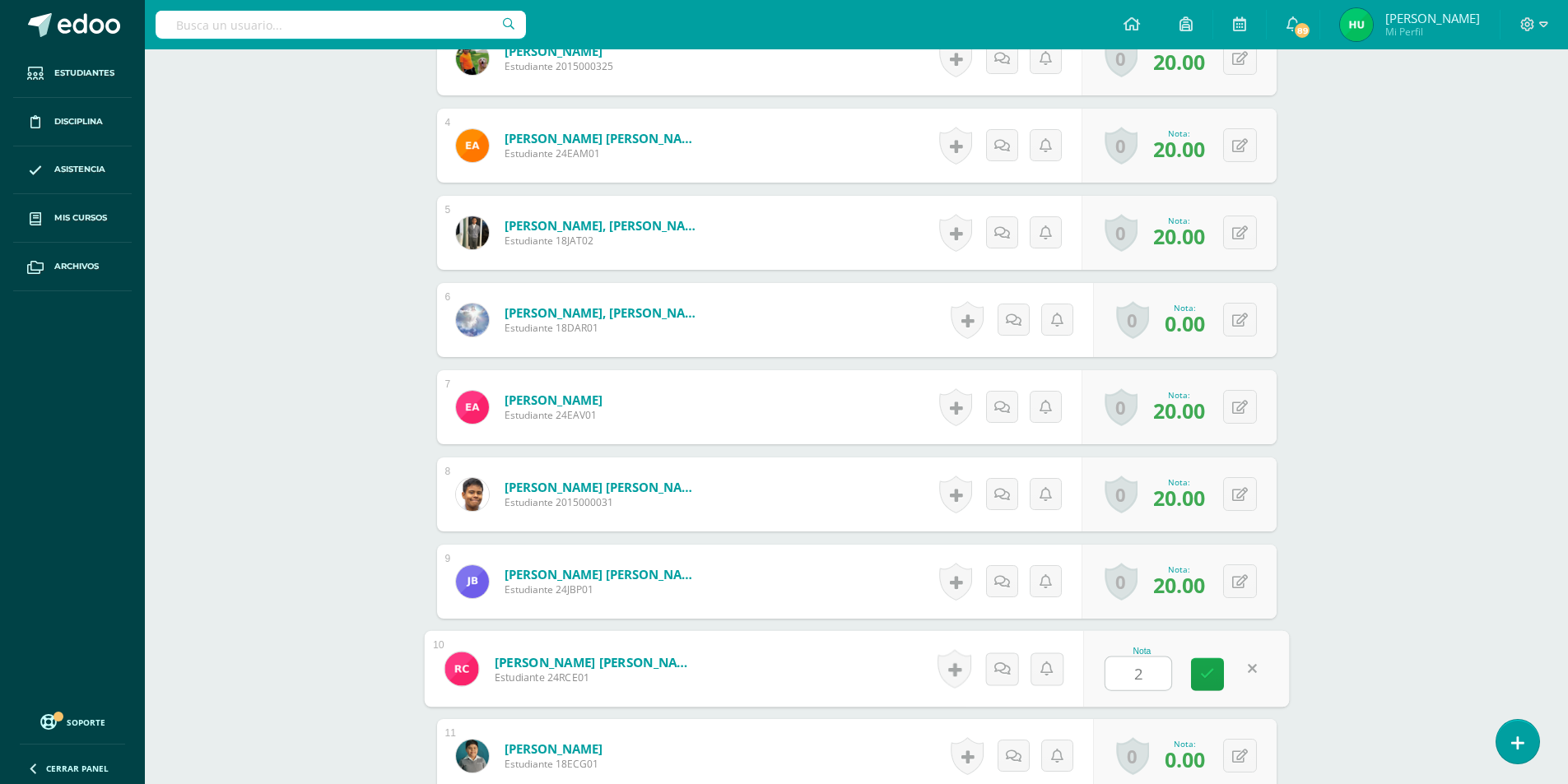
type input "20"
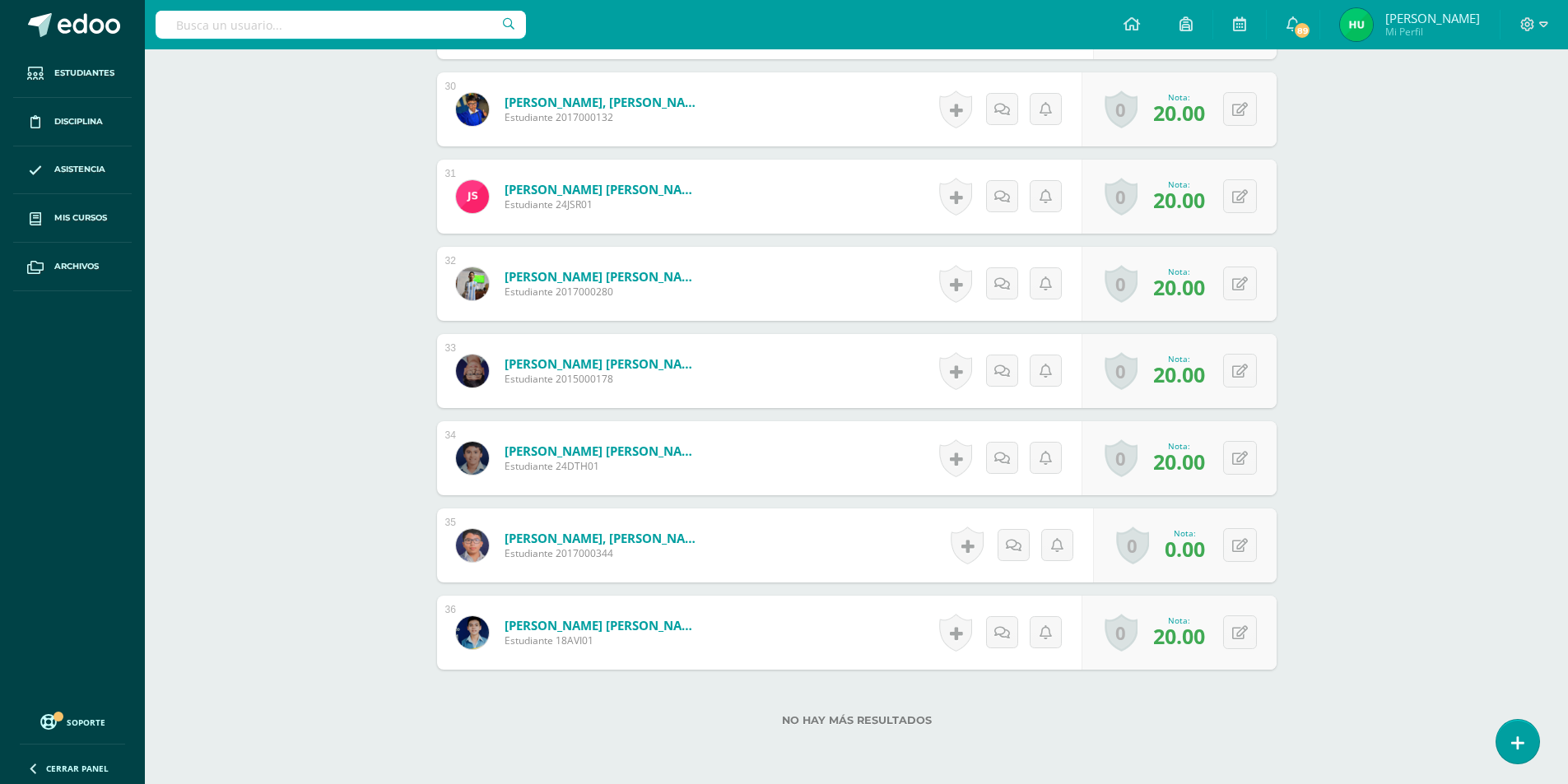
scroll to position [3119, 0]
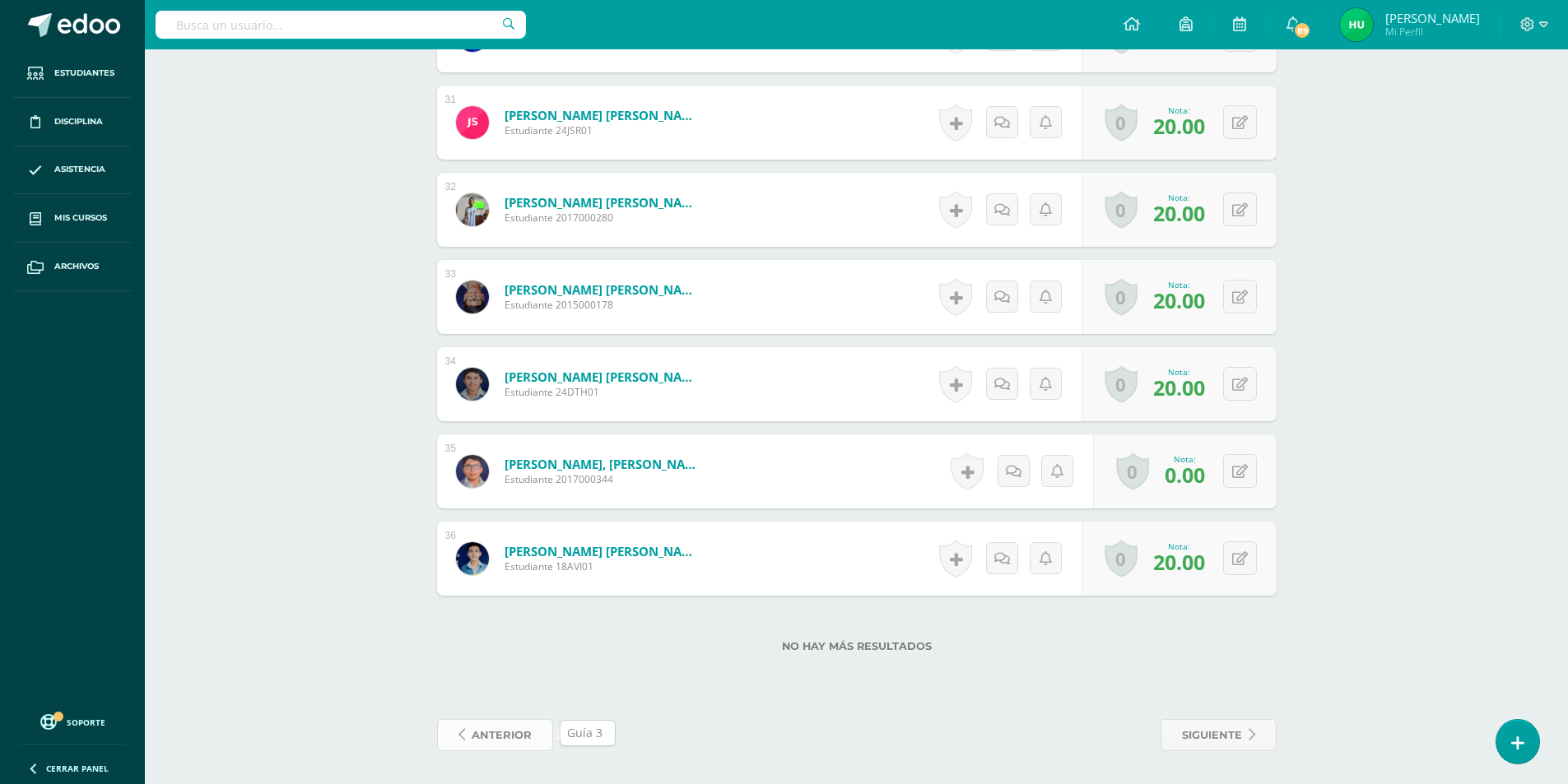
click at [521, 736] on span "anterior" at bounding box center [502, 734] width 60 height 31
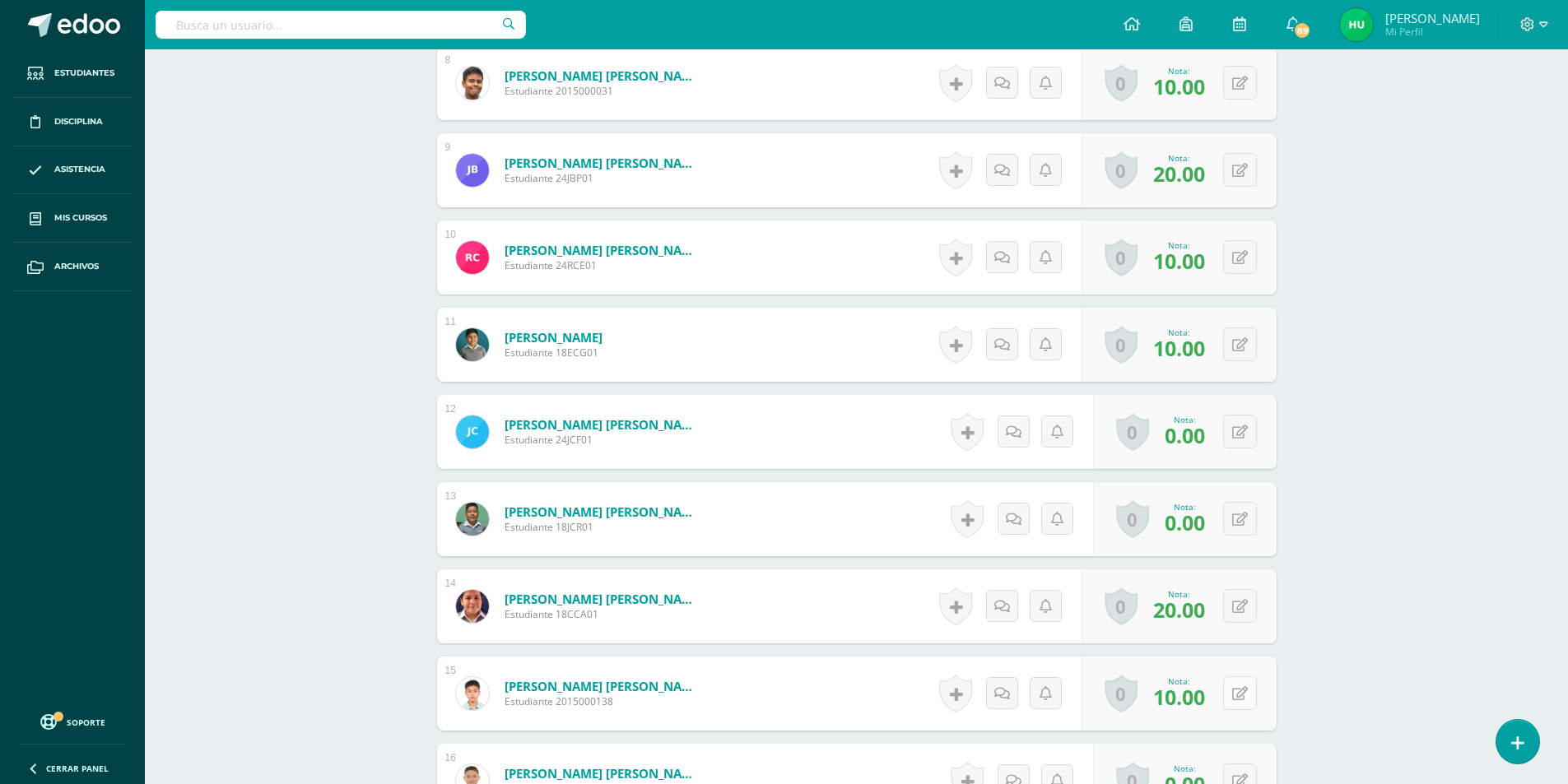
scroll to position [1234, 0]
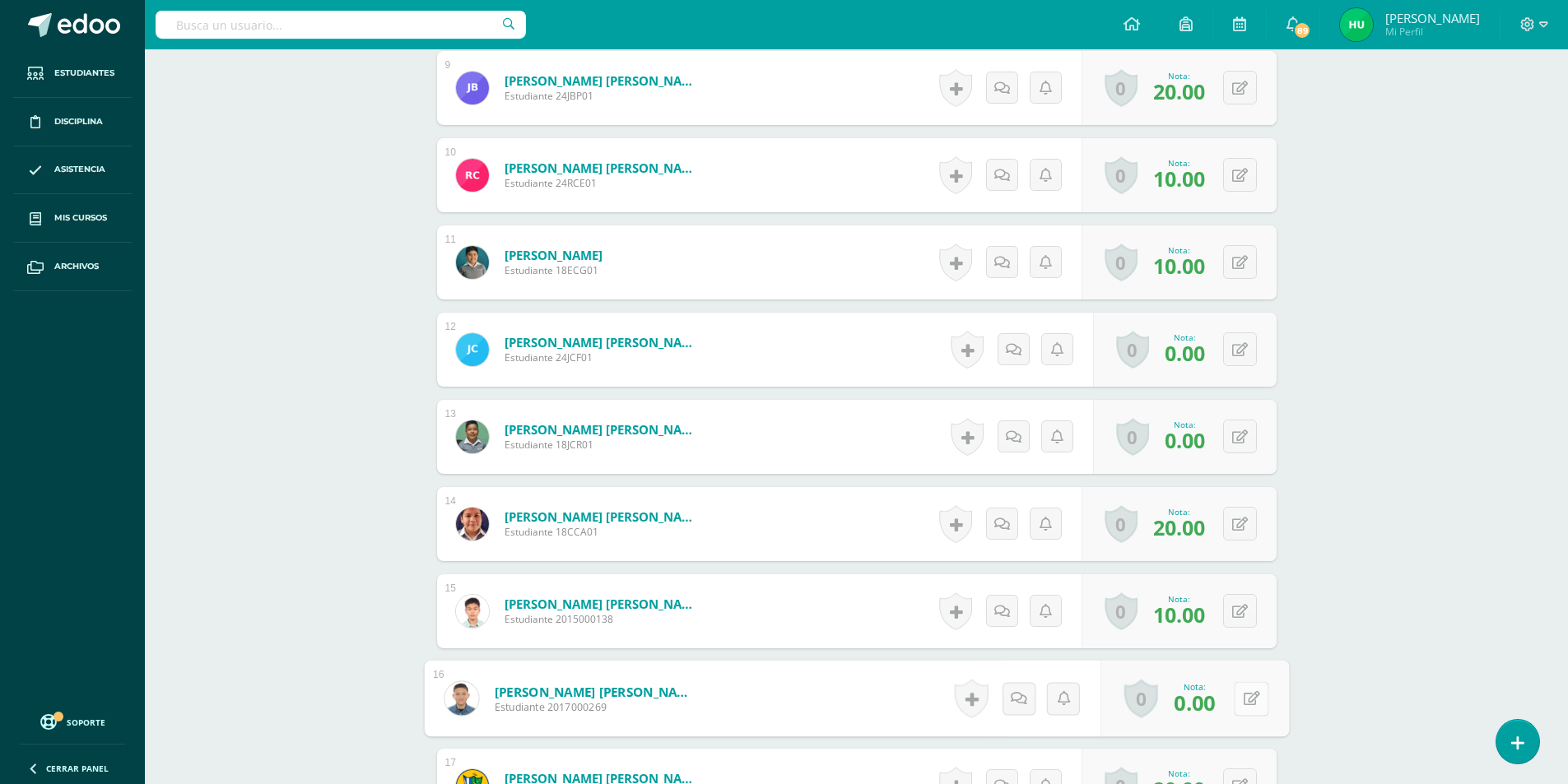
click at [1236, 694] on button at bounding box center [1251, 699] width 35 height 35
type input "20"
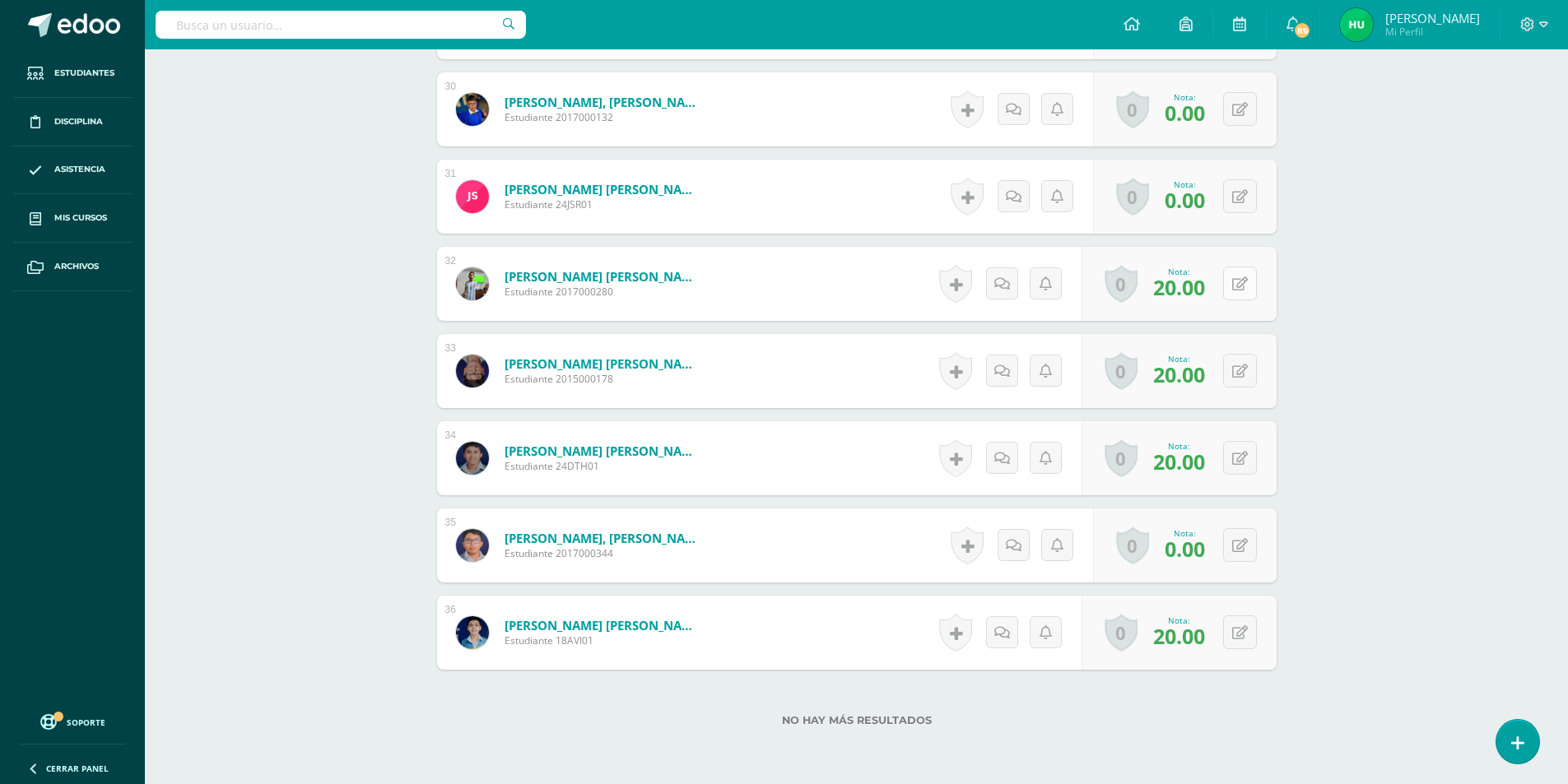
scroll to position [3119, 0]
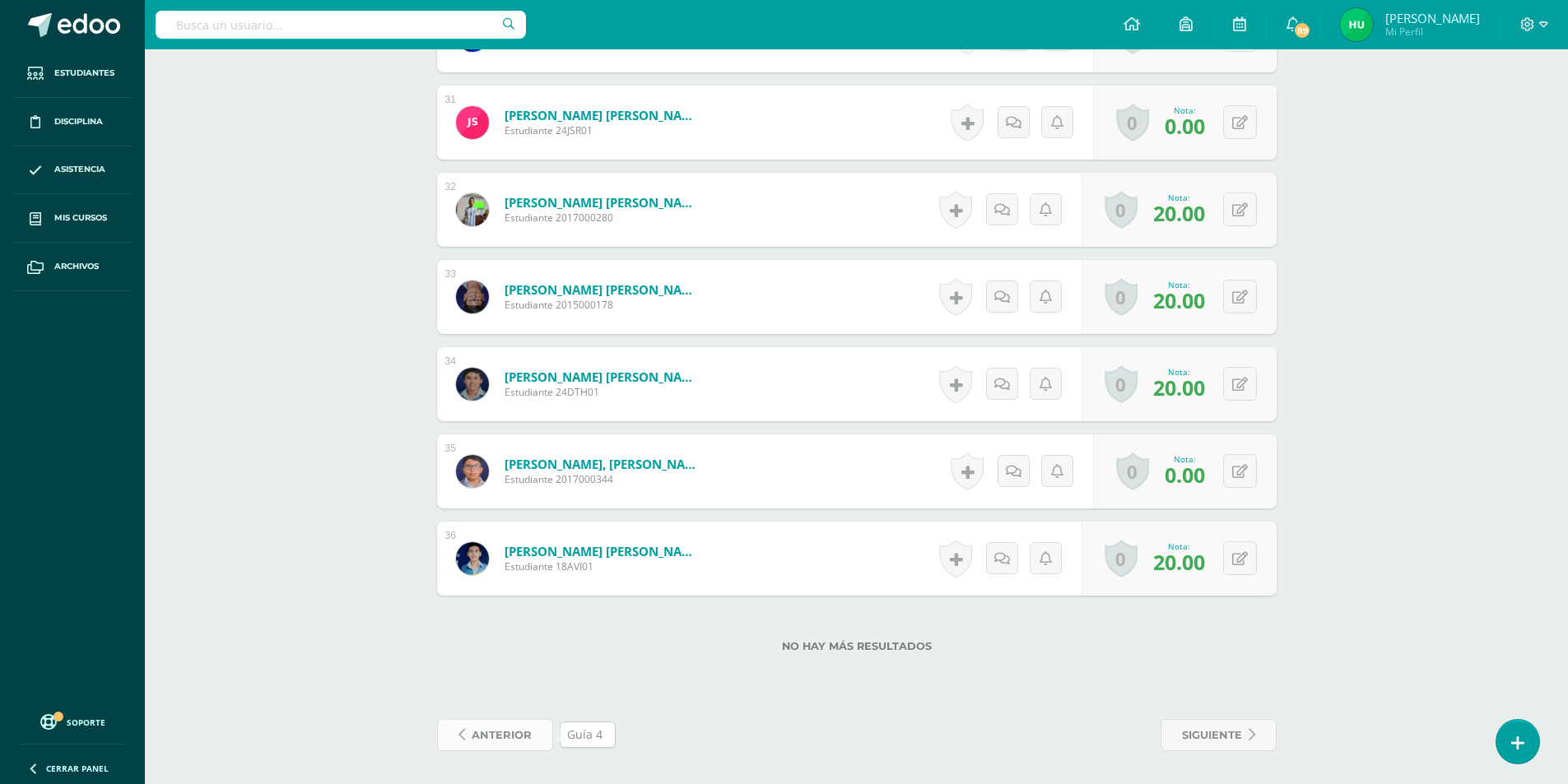
click at [509, 731] on span "anterior" at bounding box center [502, 734] width 60 height 31
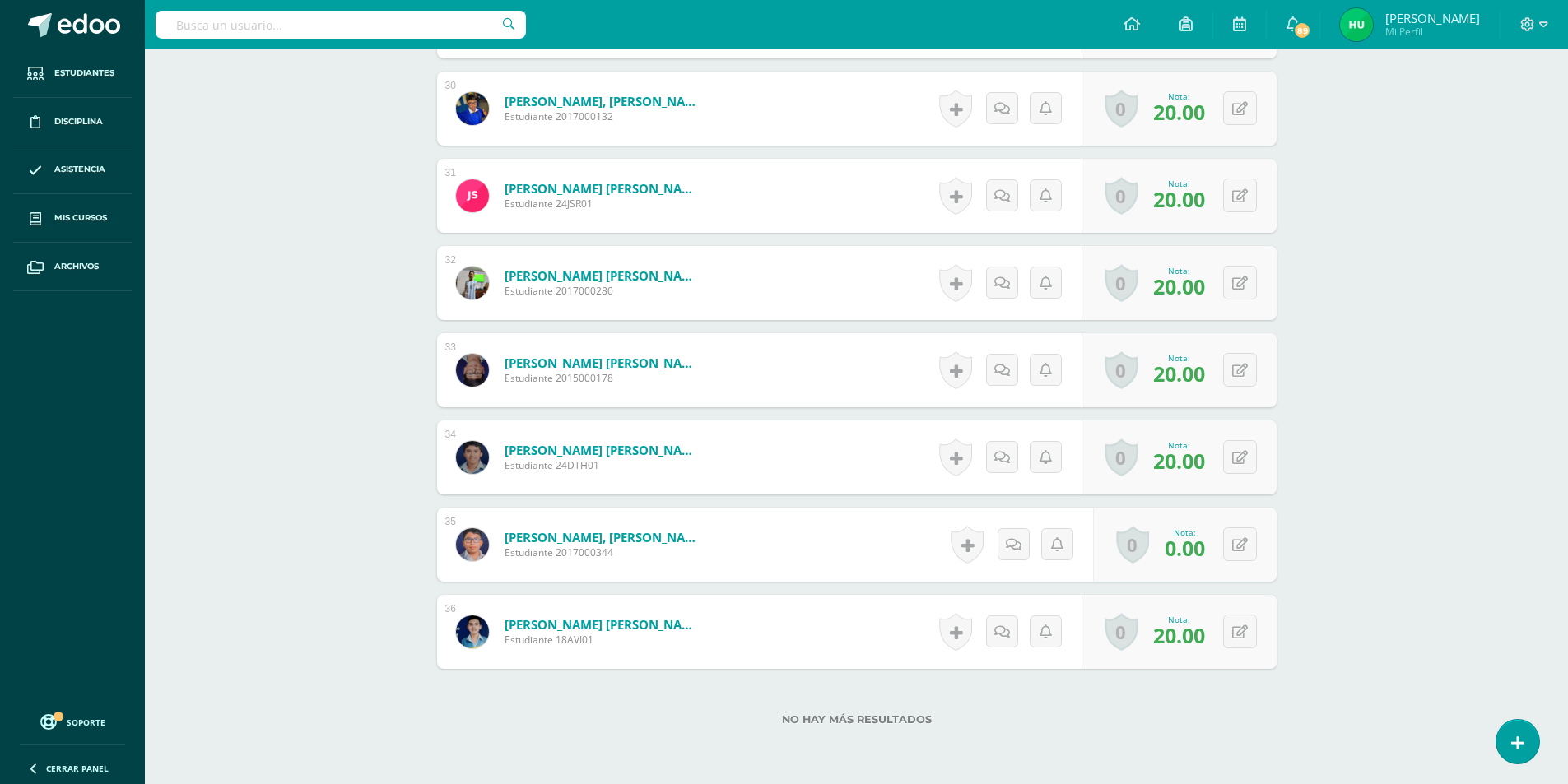
scroll to position [3119, 0]
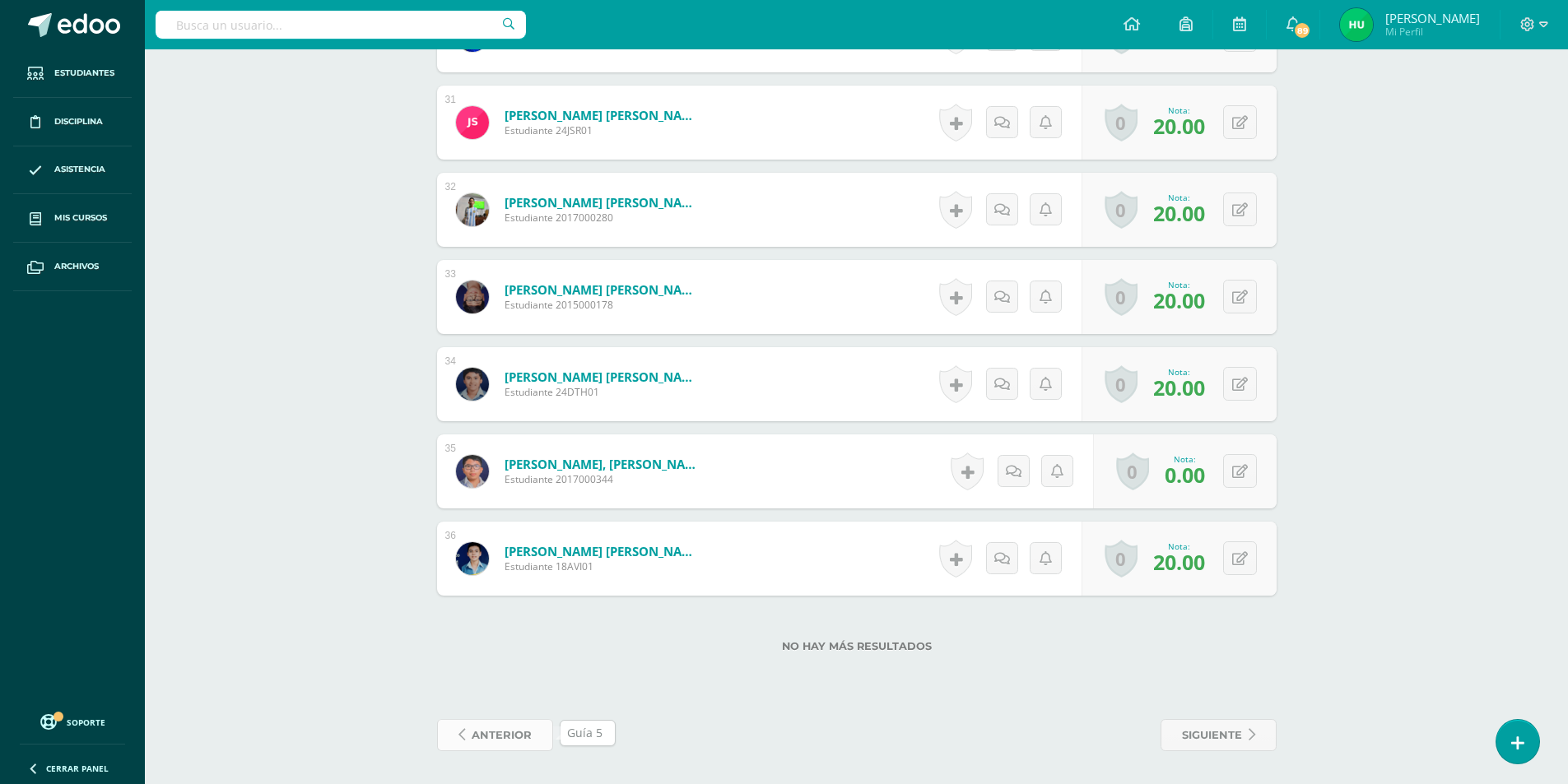
click at [490, 738] on span "anterior" at bounding box center [502, 734] width 60 height 31
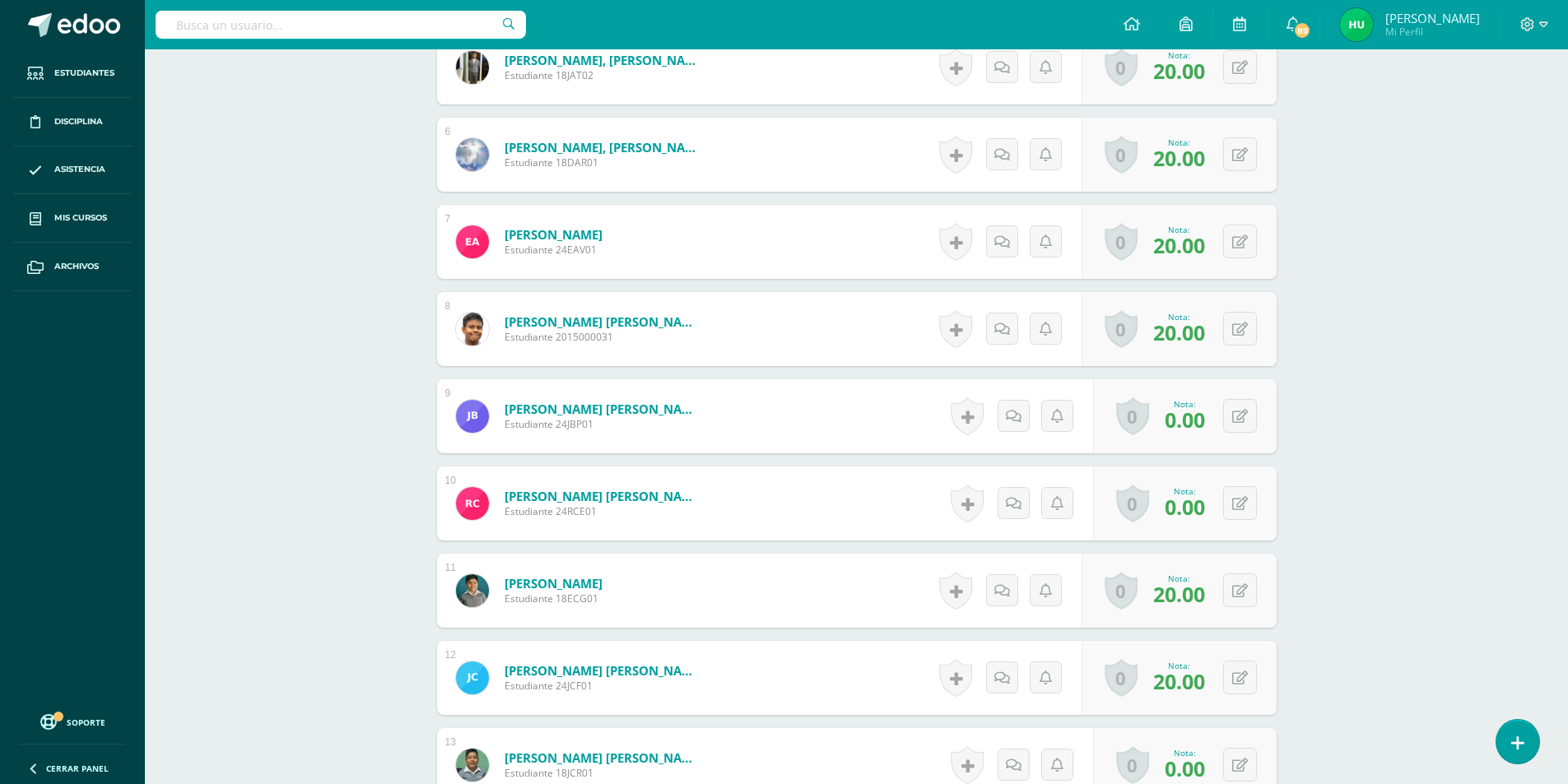
scroll to position [988, 0]
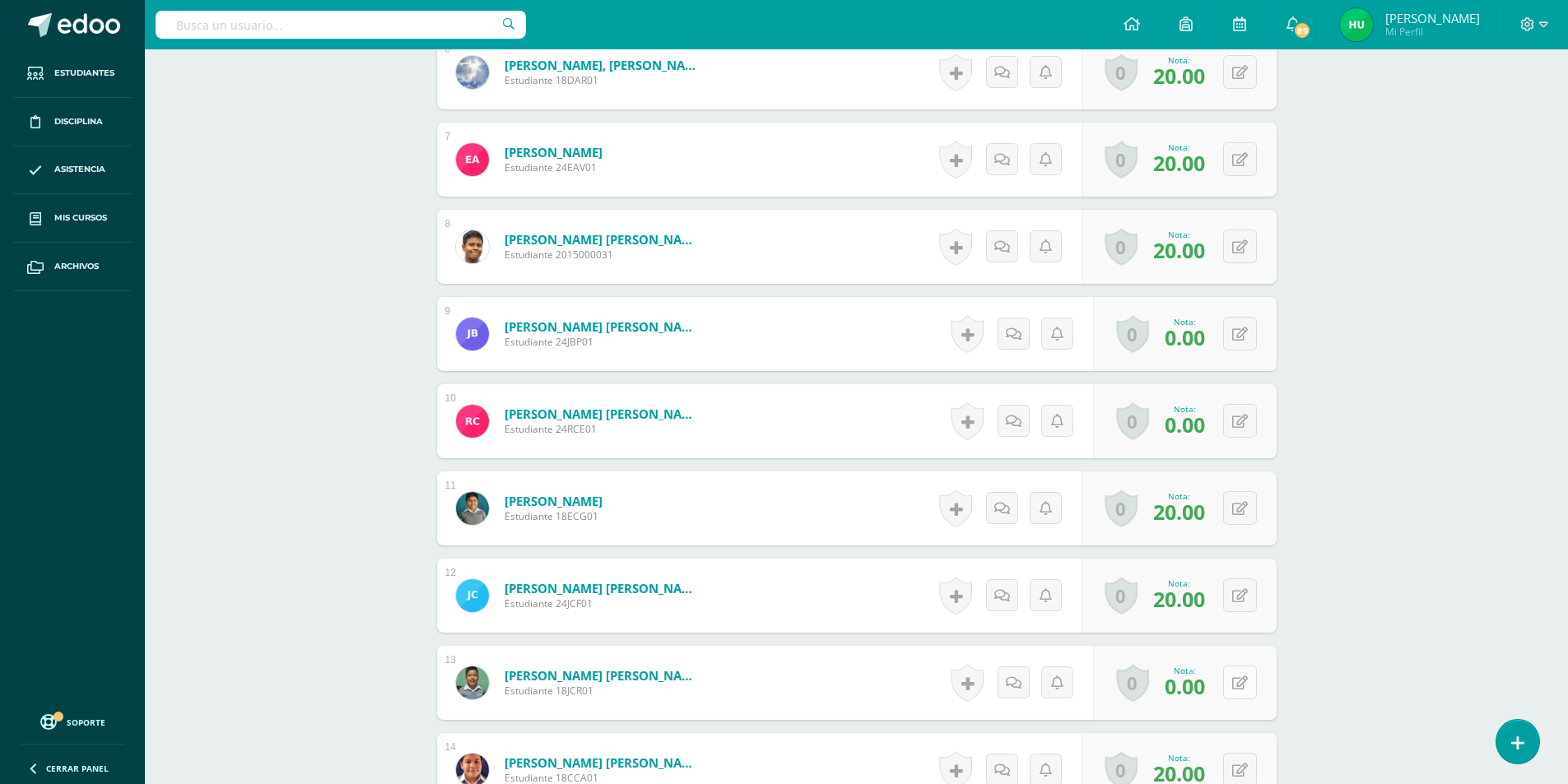
click at [1236, 689] on button at bounding box center [1240, 682] width 34 height 34
type input "20"
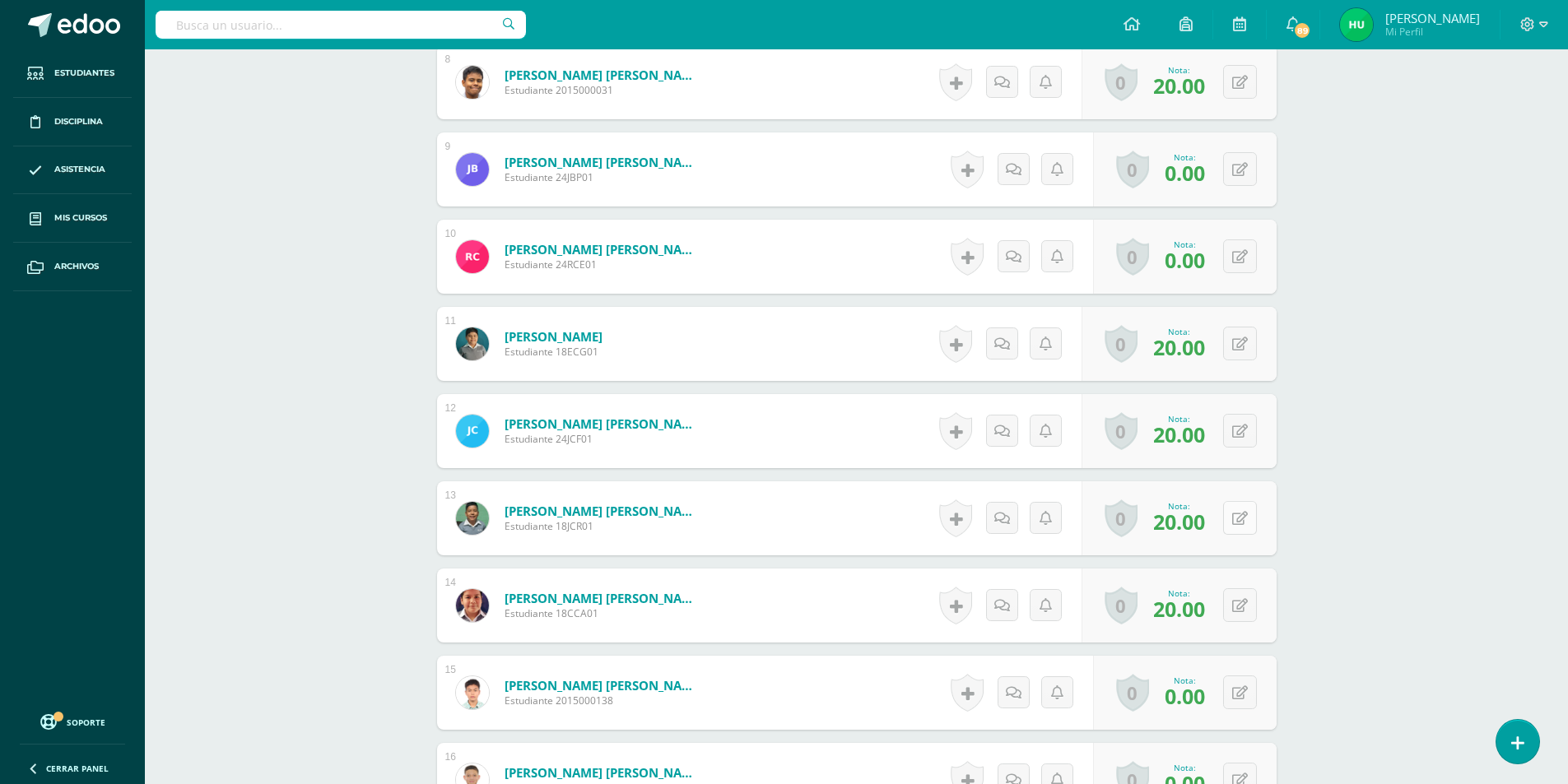
scroll to position [1235, 0]
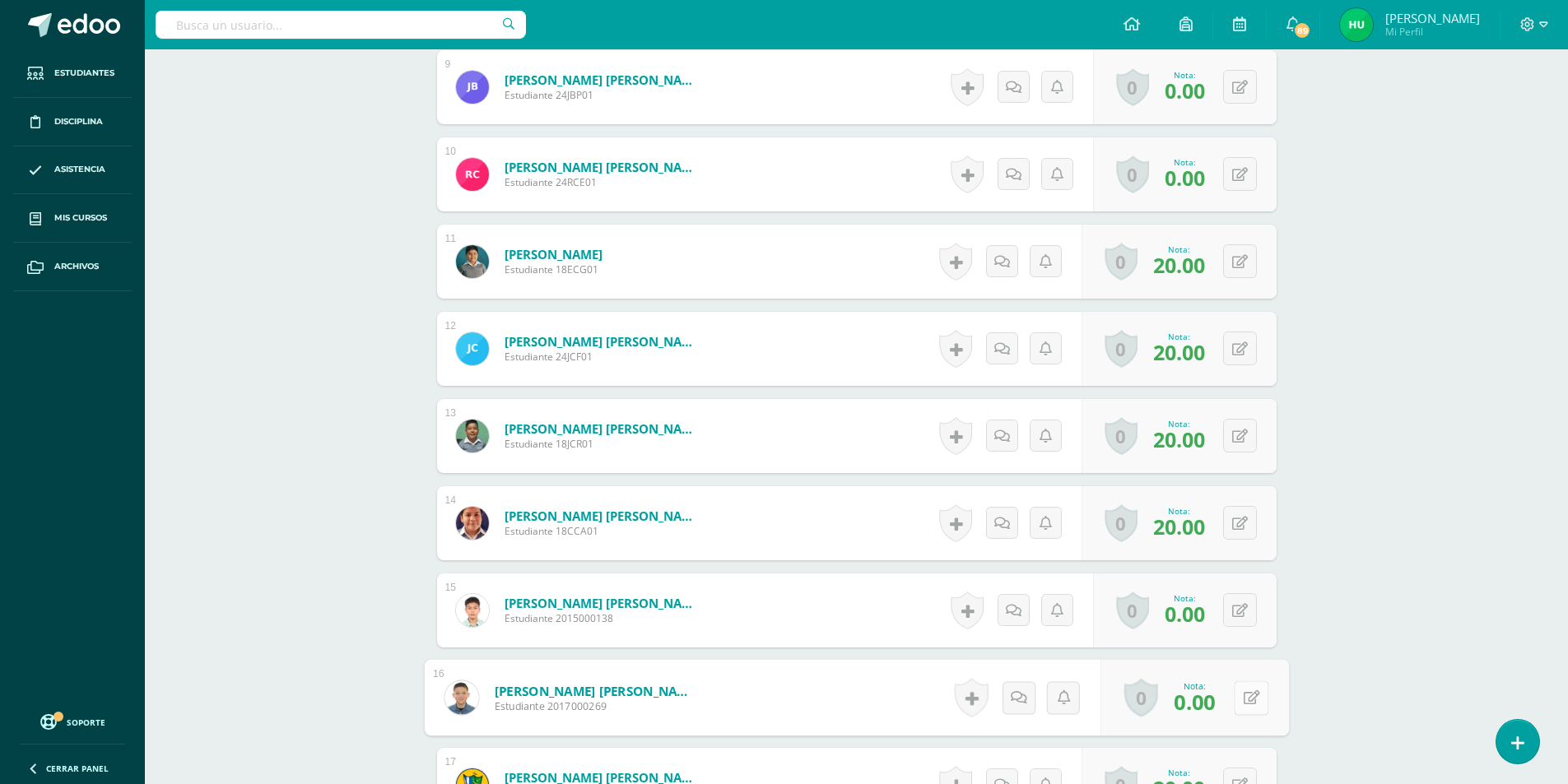
click at [1237, 698] on button at bounding box center [1251, 698] width 35 height 35
type input "20"
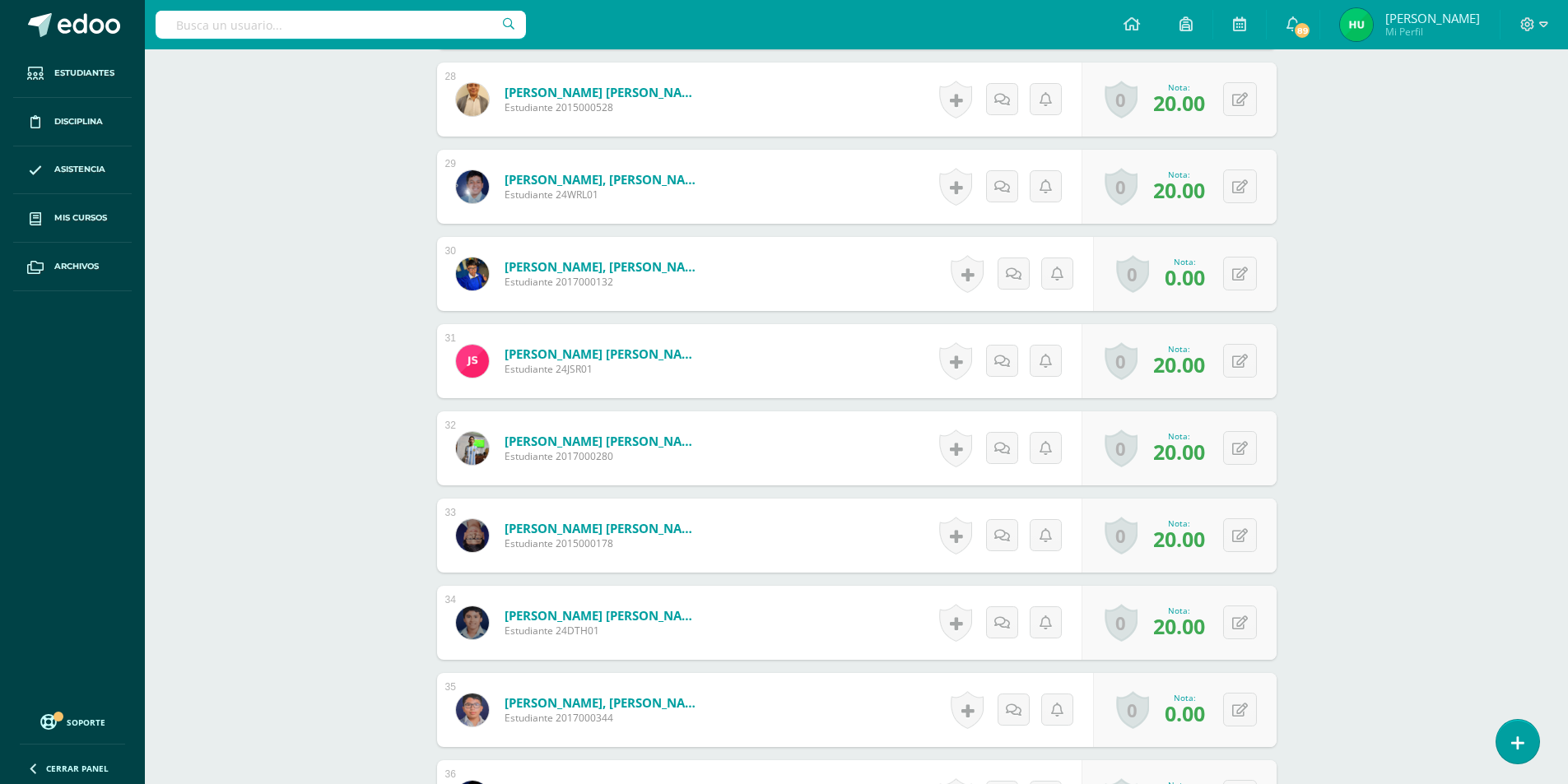
scroll to position [3119, 0]
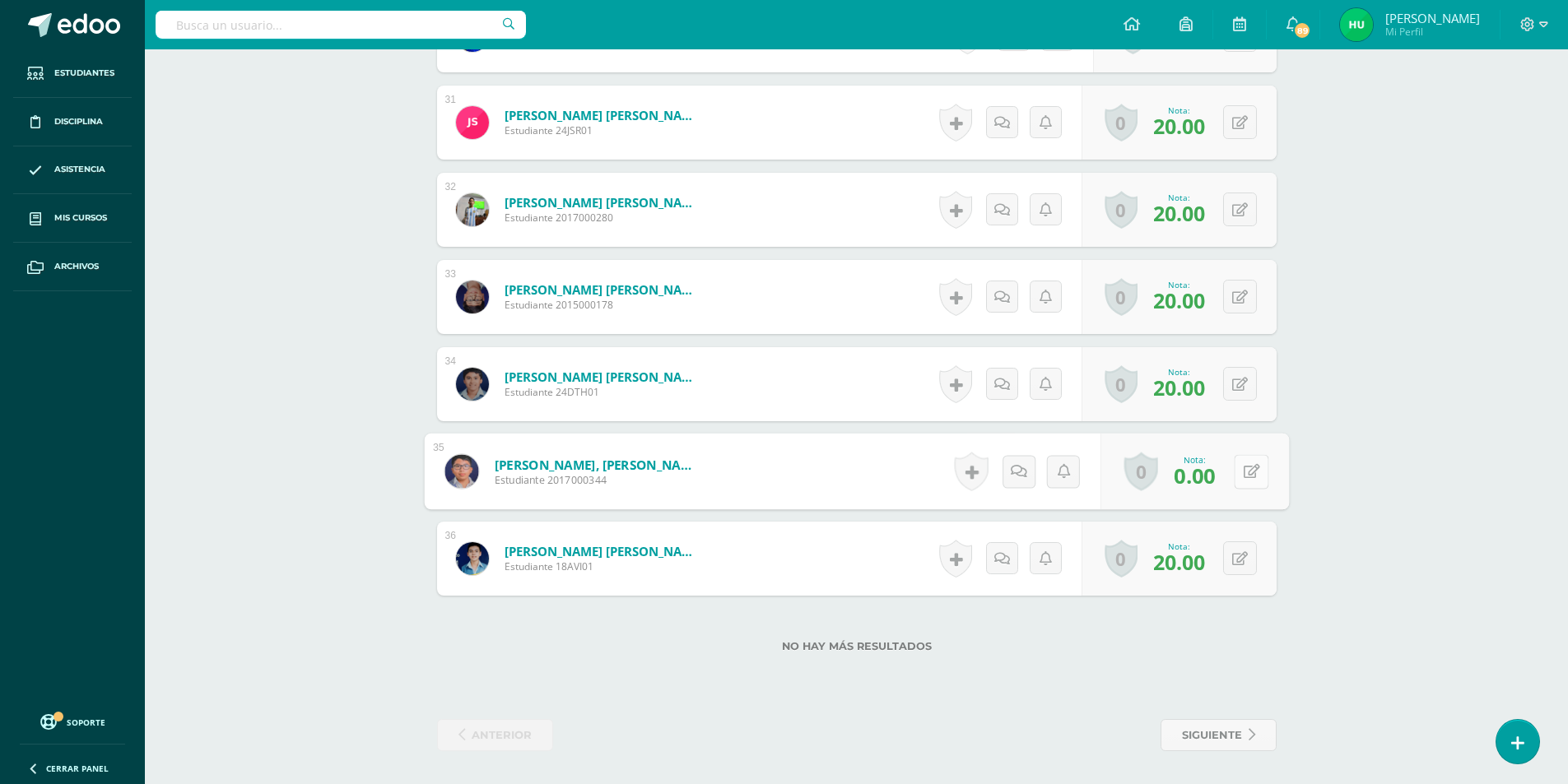
click at [1242, 478] on button at bounding box center [1251, 472] width 35 height 35
type input "5"
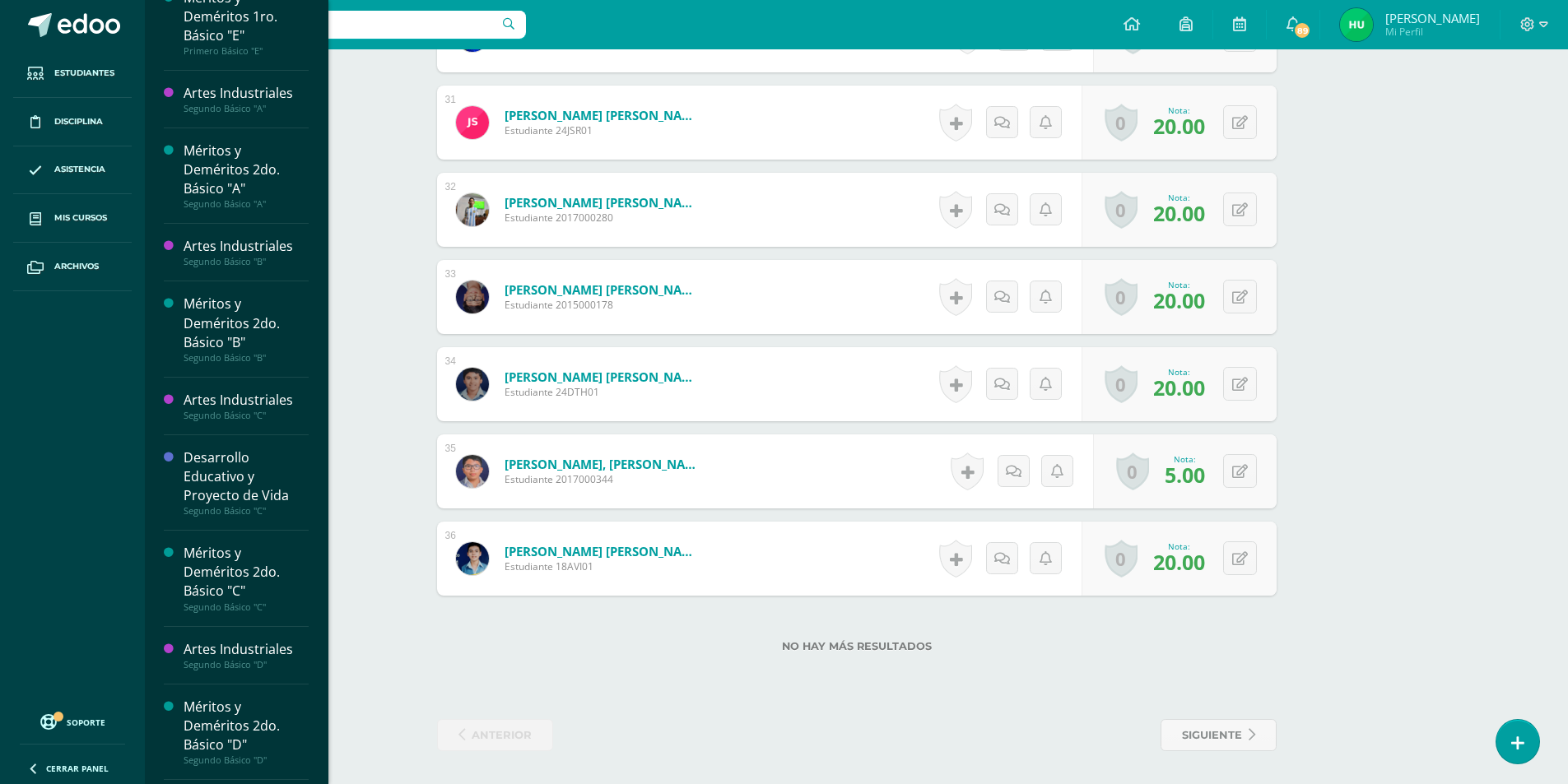
scroll to position [582, 0]
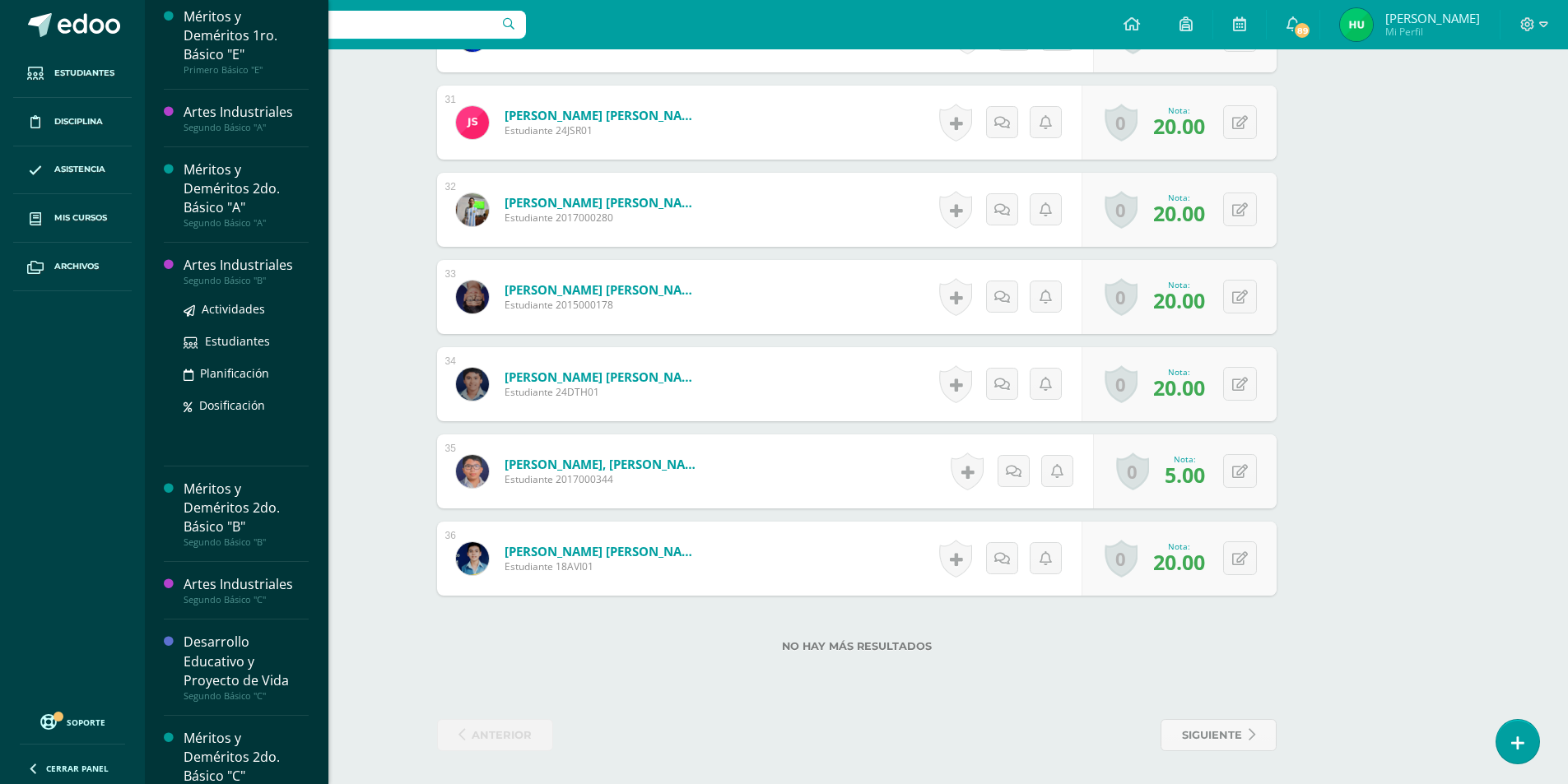
click at [267, 269] on div "Artes Industriales" at bounding box center [245, 265] width 125 height 19
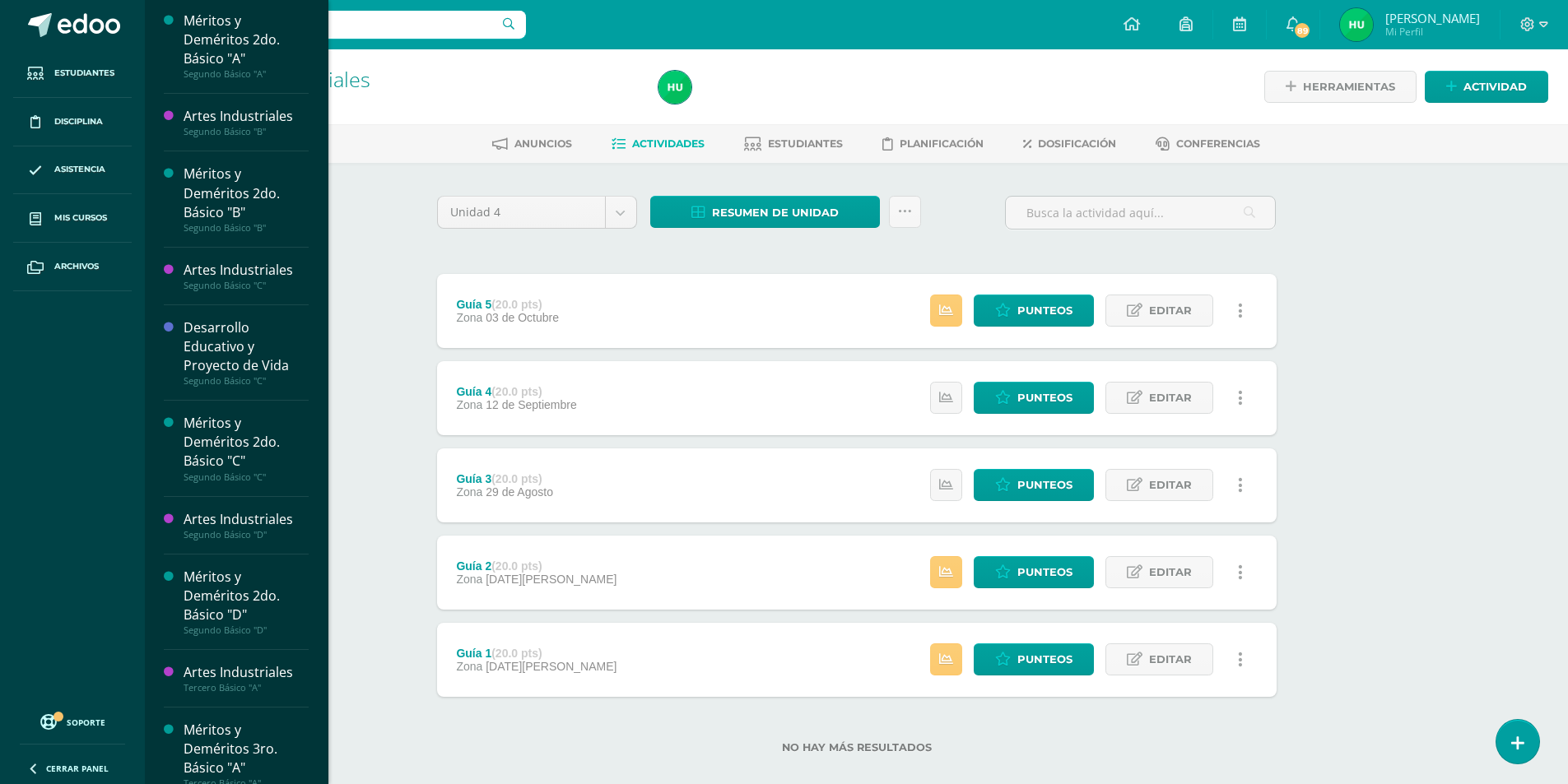
scroll to position [782, 0]
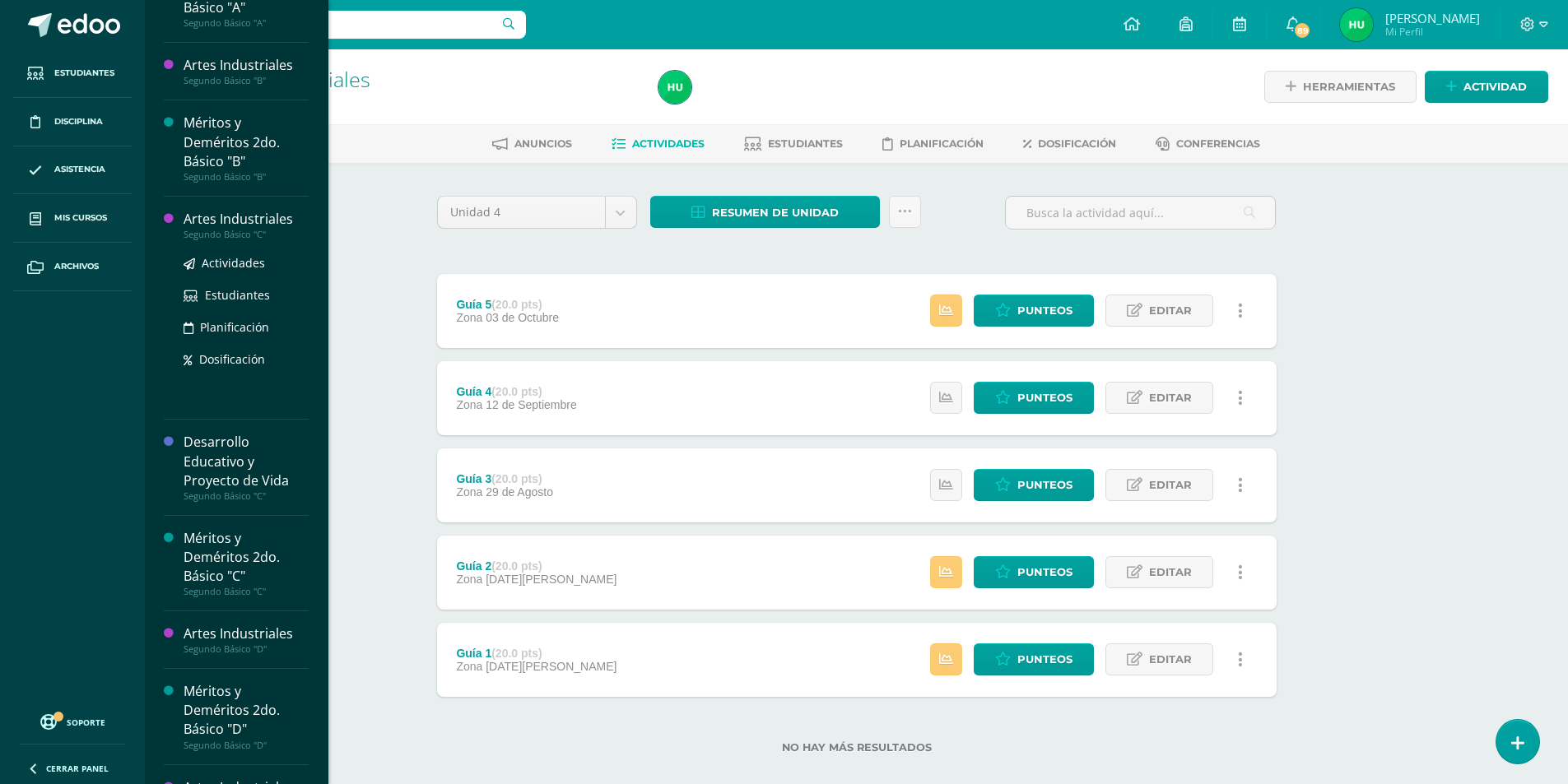
click at [247, 223] on div "Artes Industriales" at bounding box center [245, 219] width 125 height 19
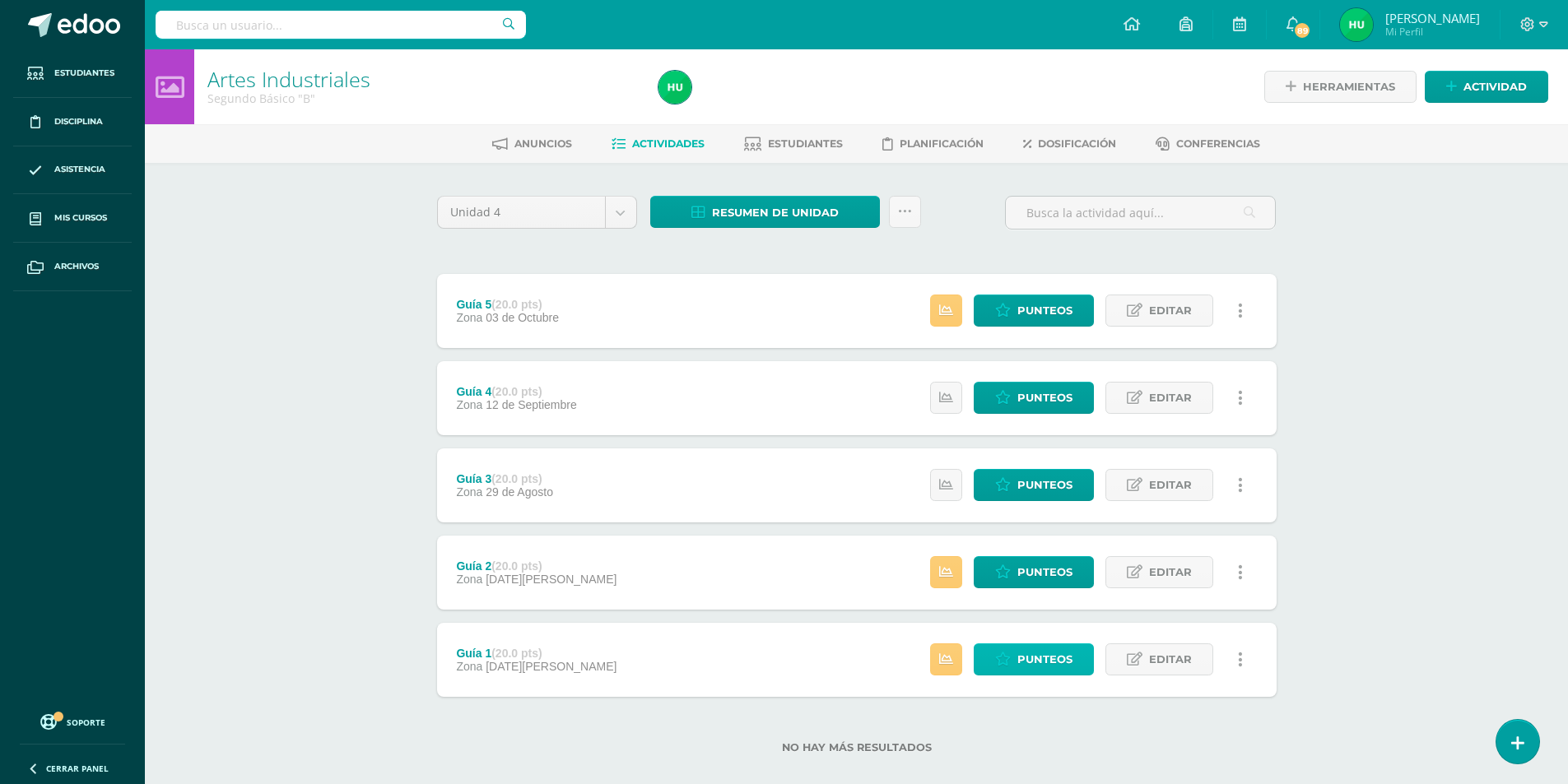
click at [1040, 656] on span "Punteos" at bounding box center [1045, 659] width 55 height 31
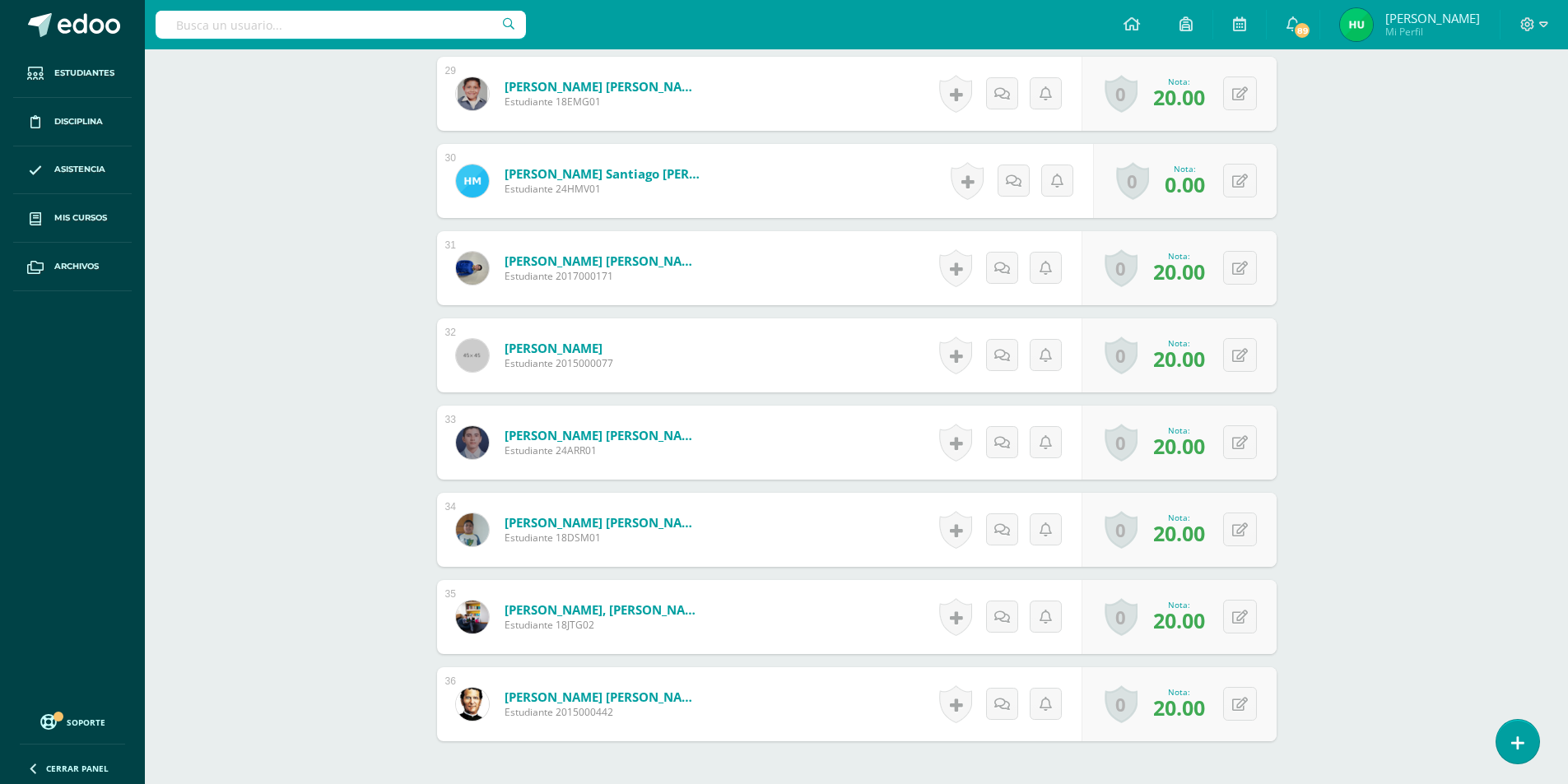
scroll to position [3119, 0]
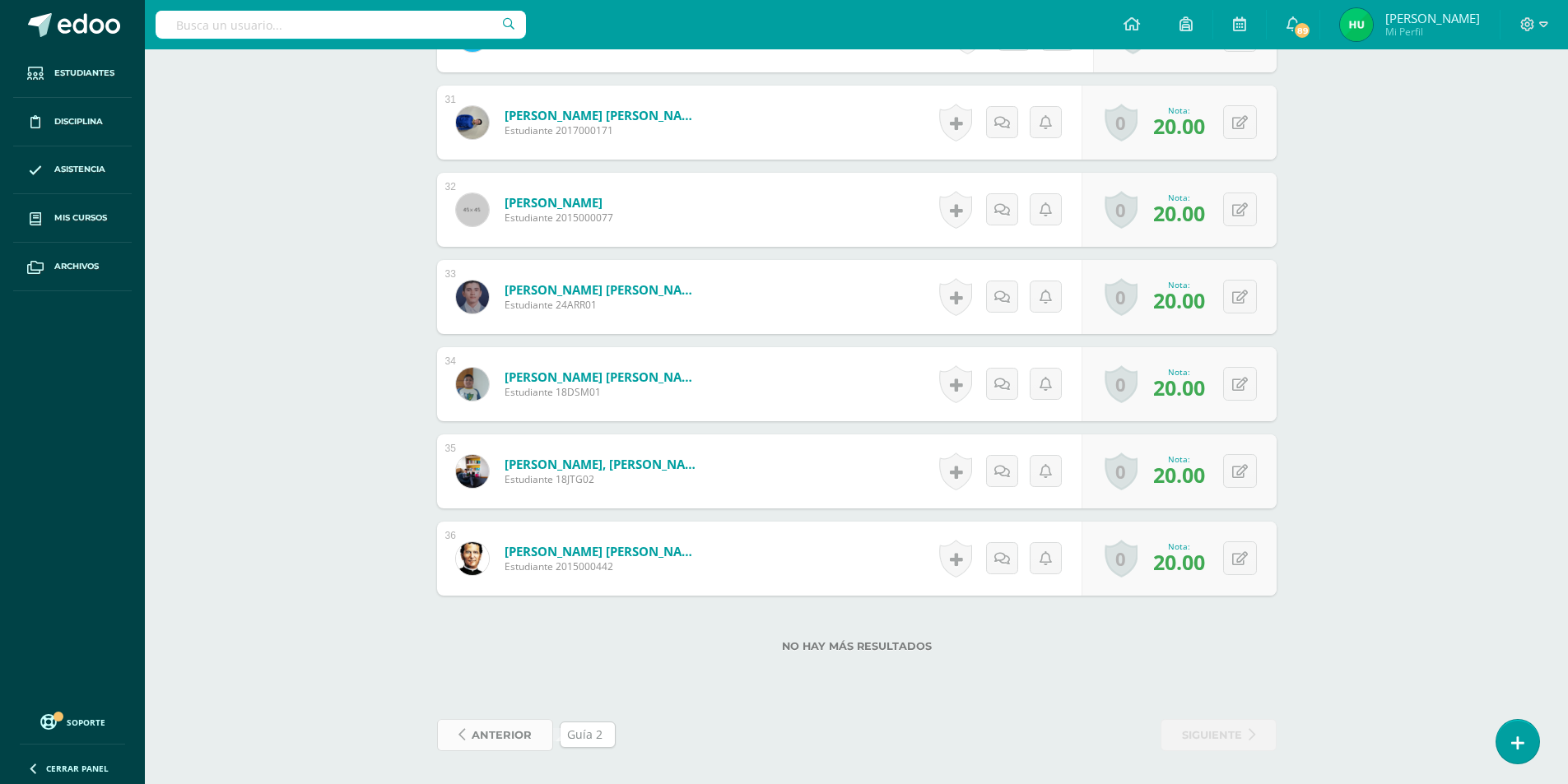
click at [512, 730] on span "anterior" at bounding box center [502, 734] width 60 height 31
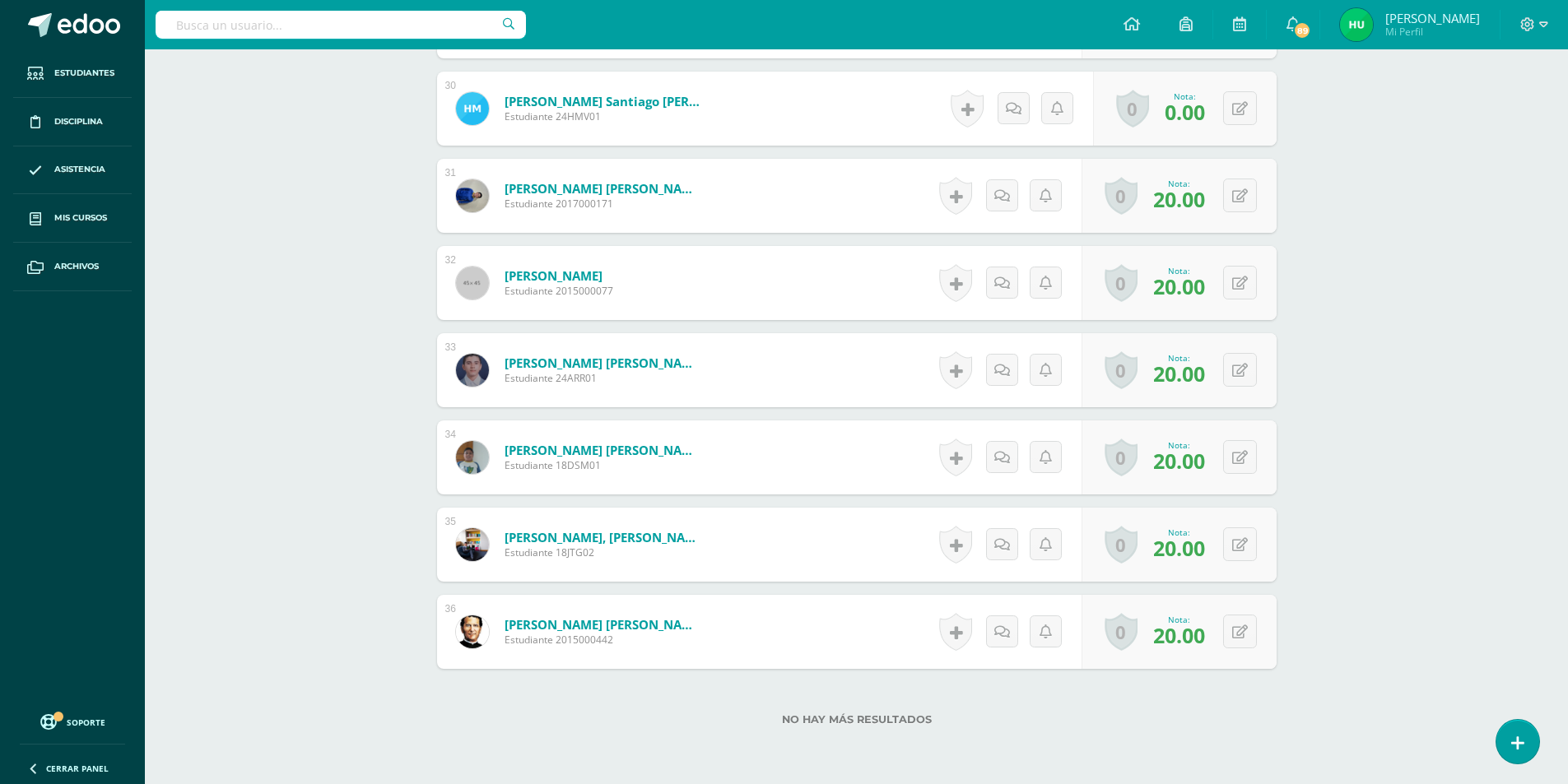
scroll to position [3119, 0]
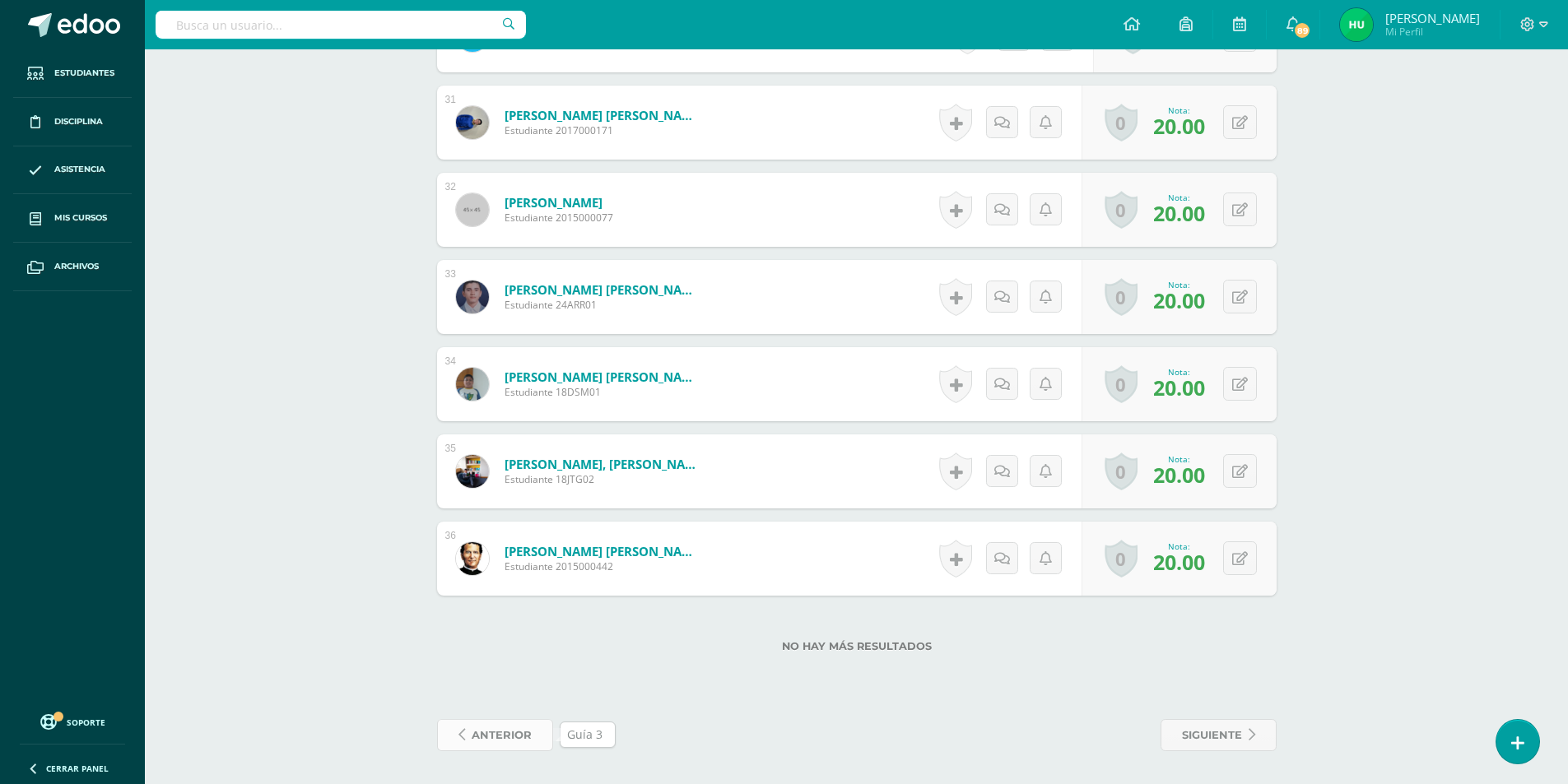
click at [487, 738] on span "anterior" at bounding box center [502, 734] width 60 height 31
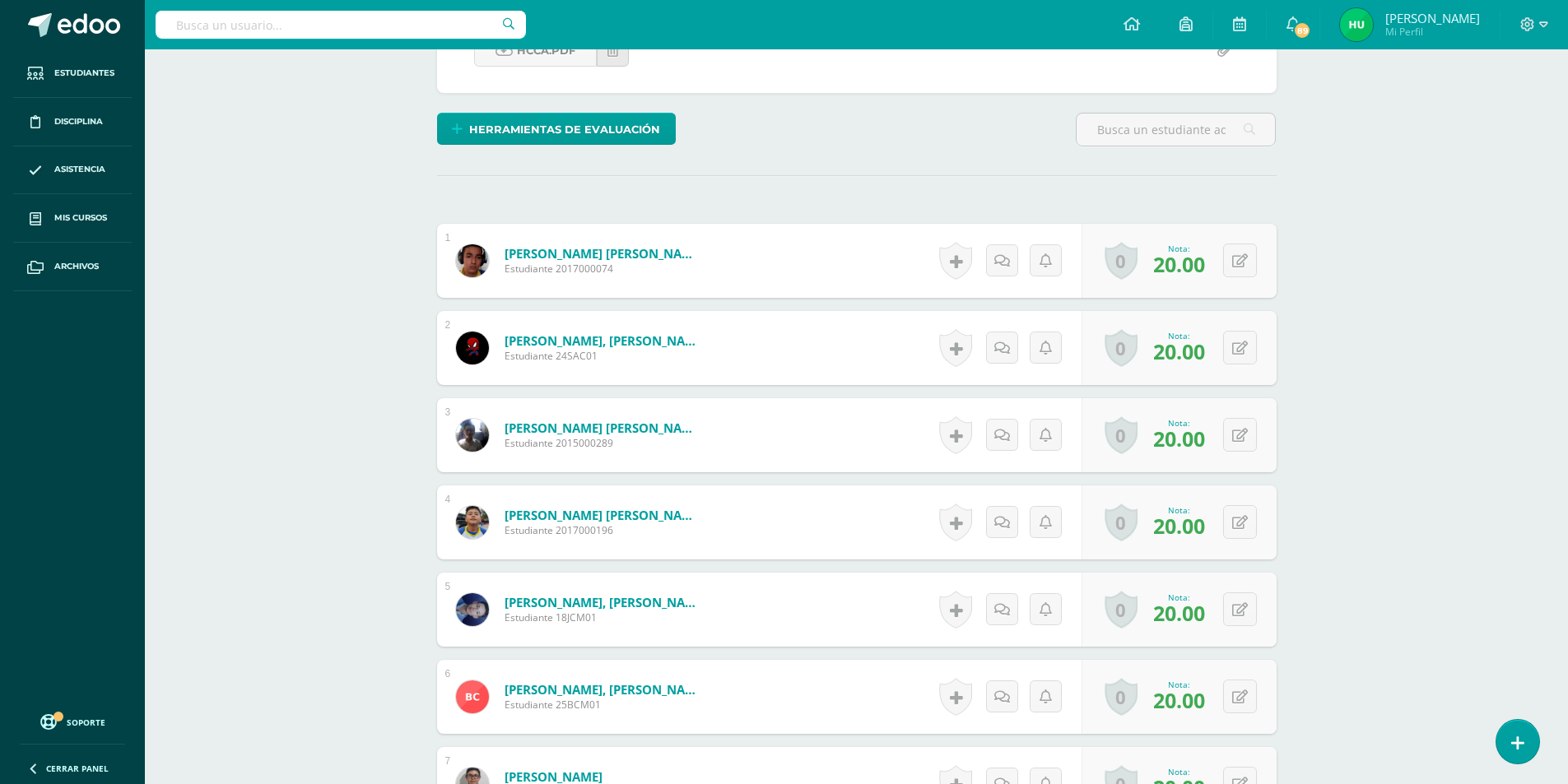
scroll to position [446, 0]
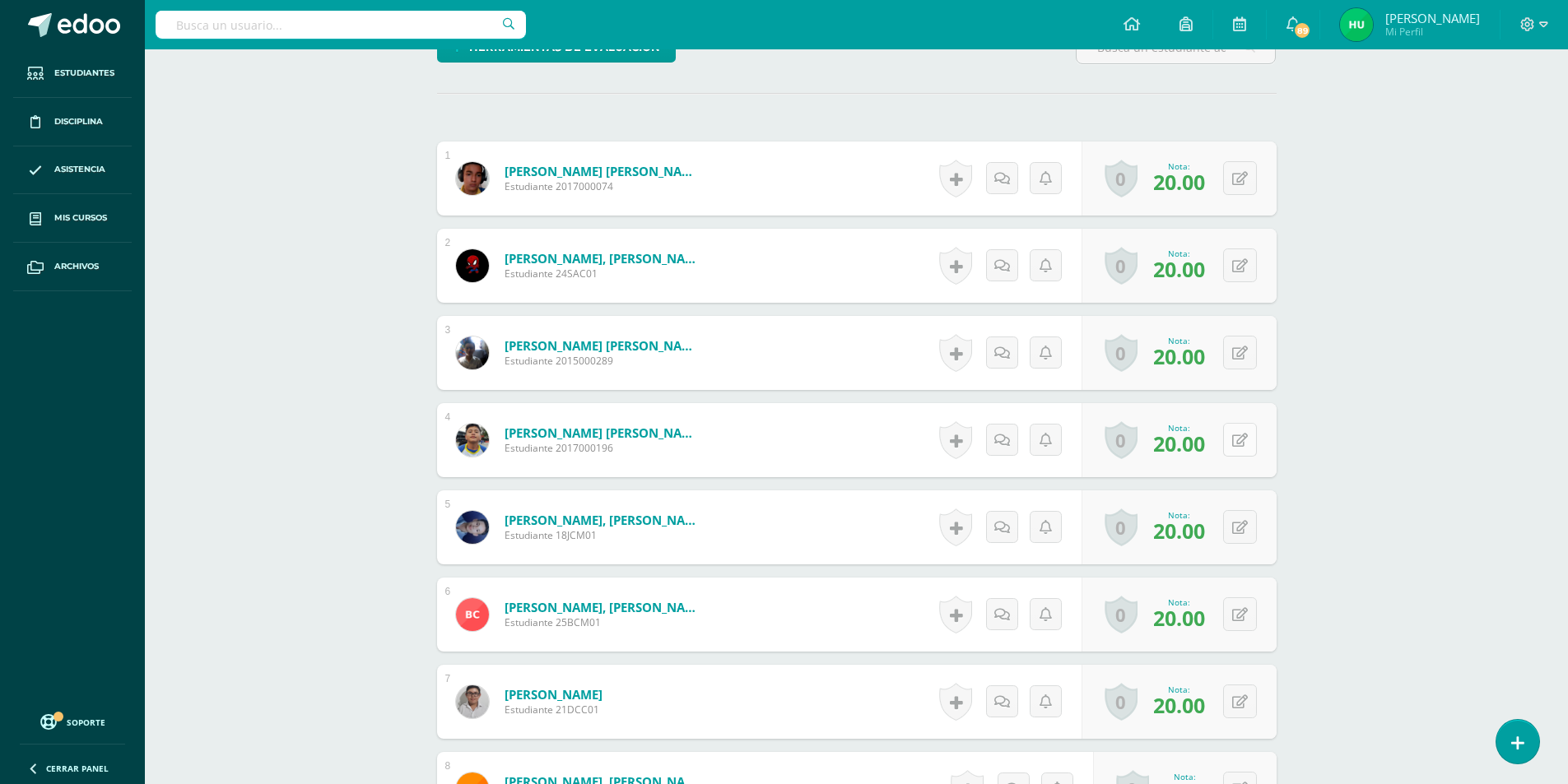
click at [1245, 431] on button at bounding box center [1240, 440] width 34 height 34
type input "10"
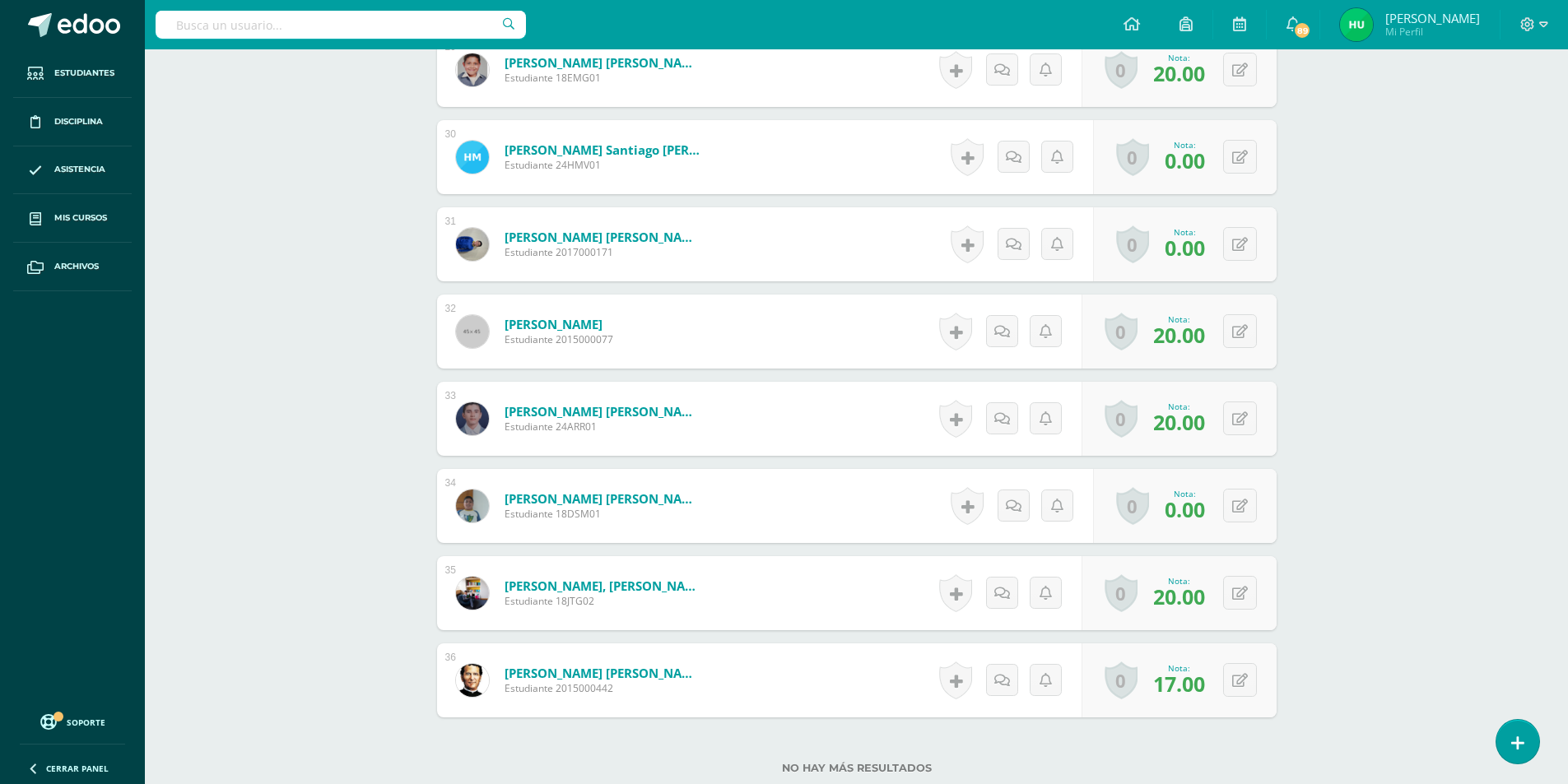
scroll to position [3119, 0]
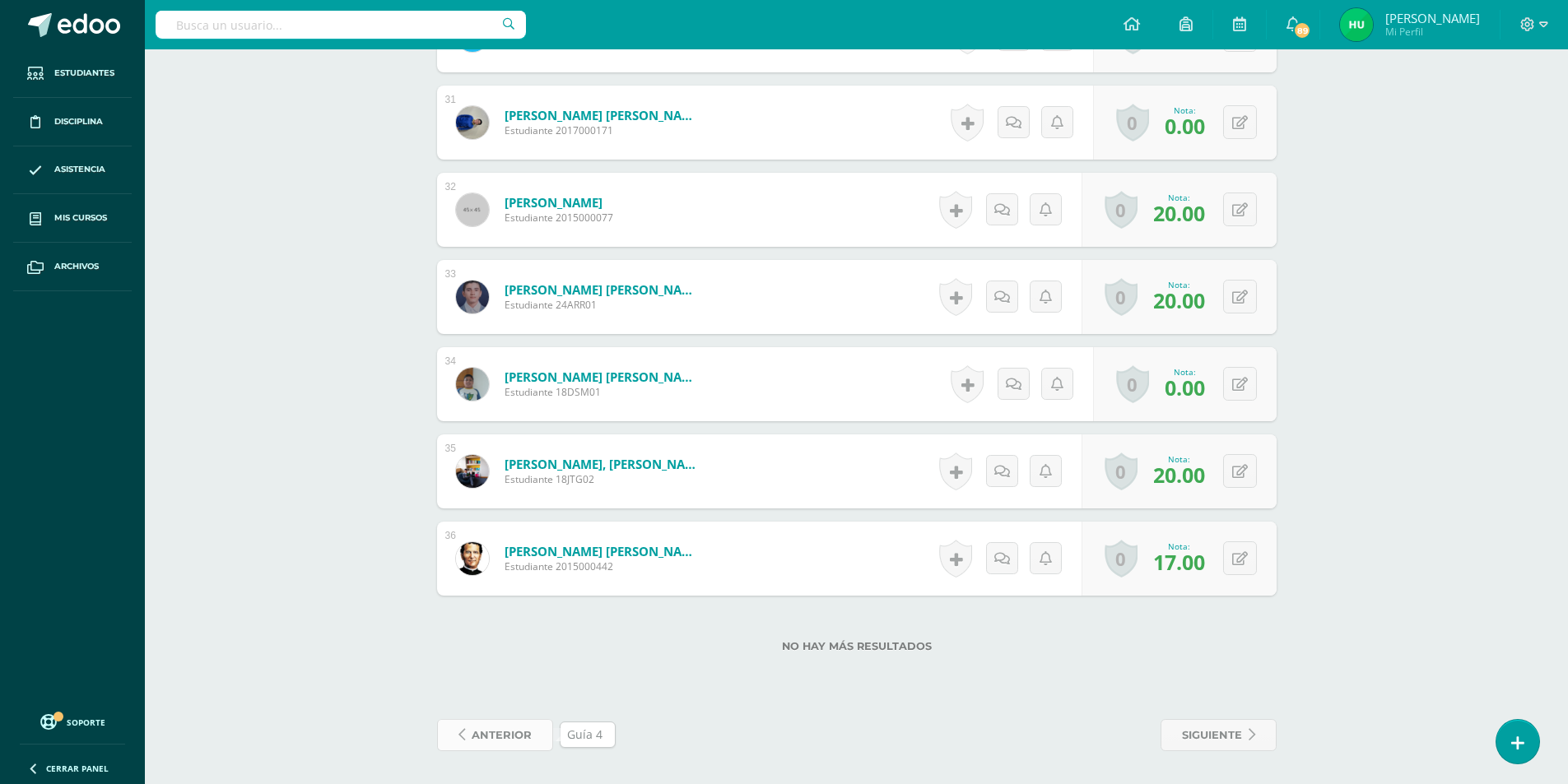
click at [511, 744] on span "anterior" at bounding box center [502, 734] width 60 height 31
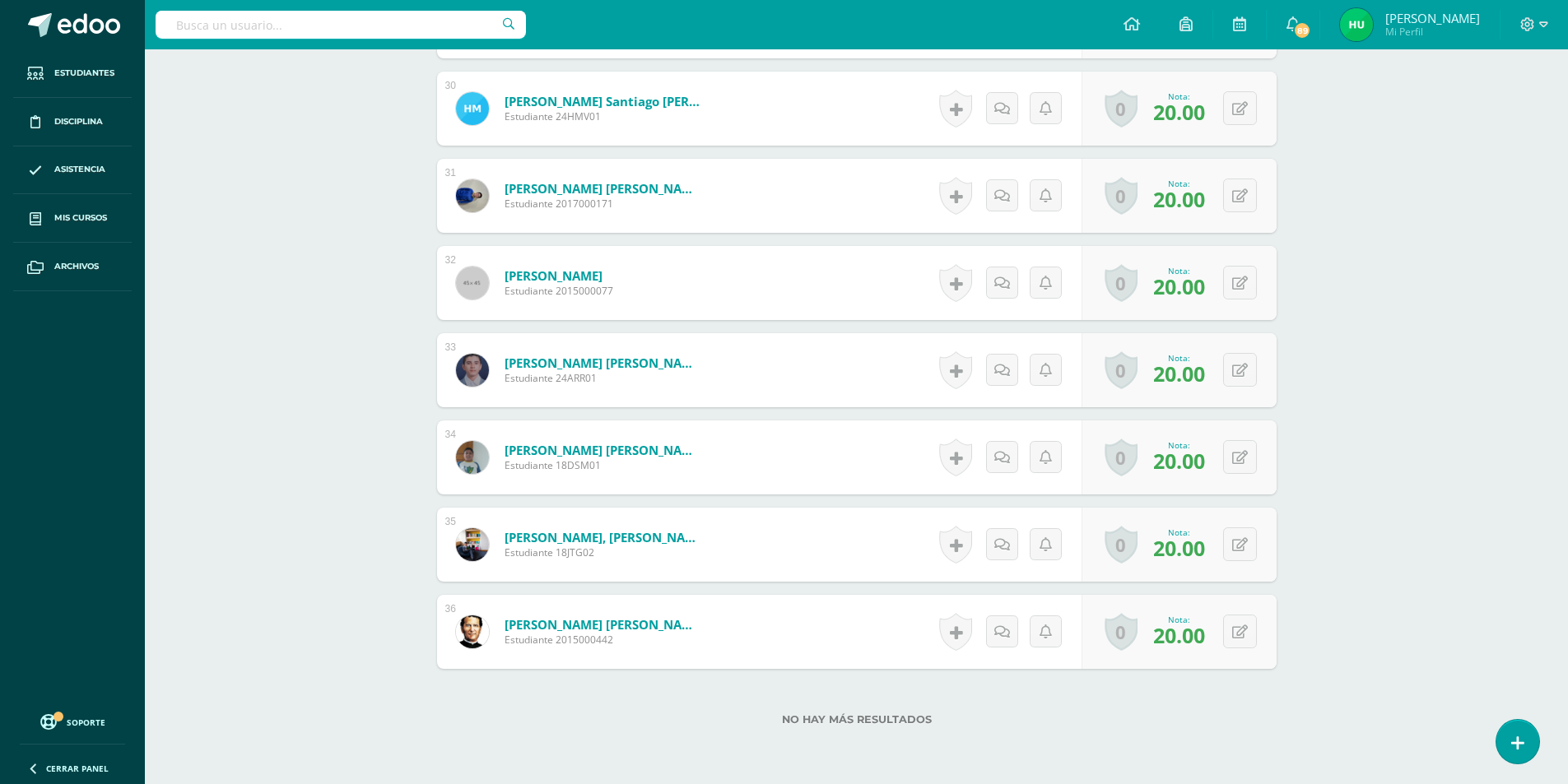
scroll to position [3119, 0]
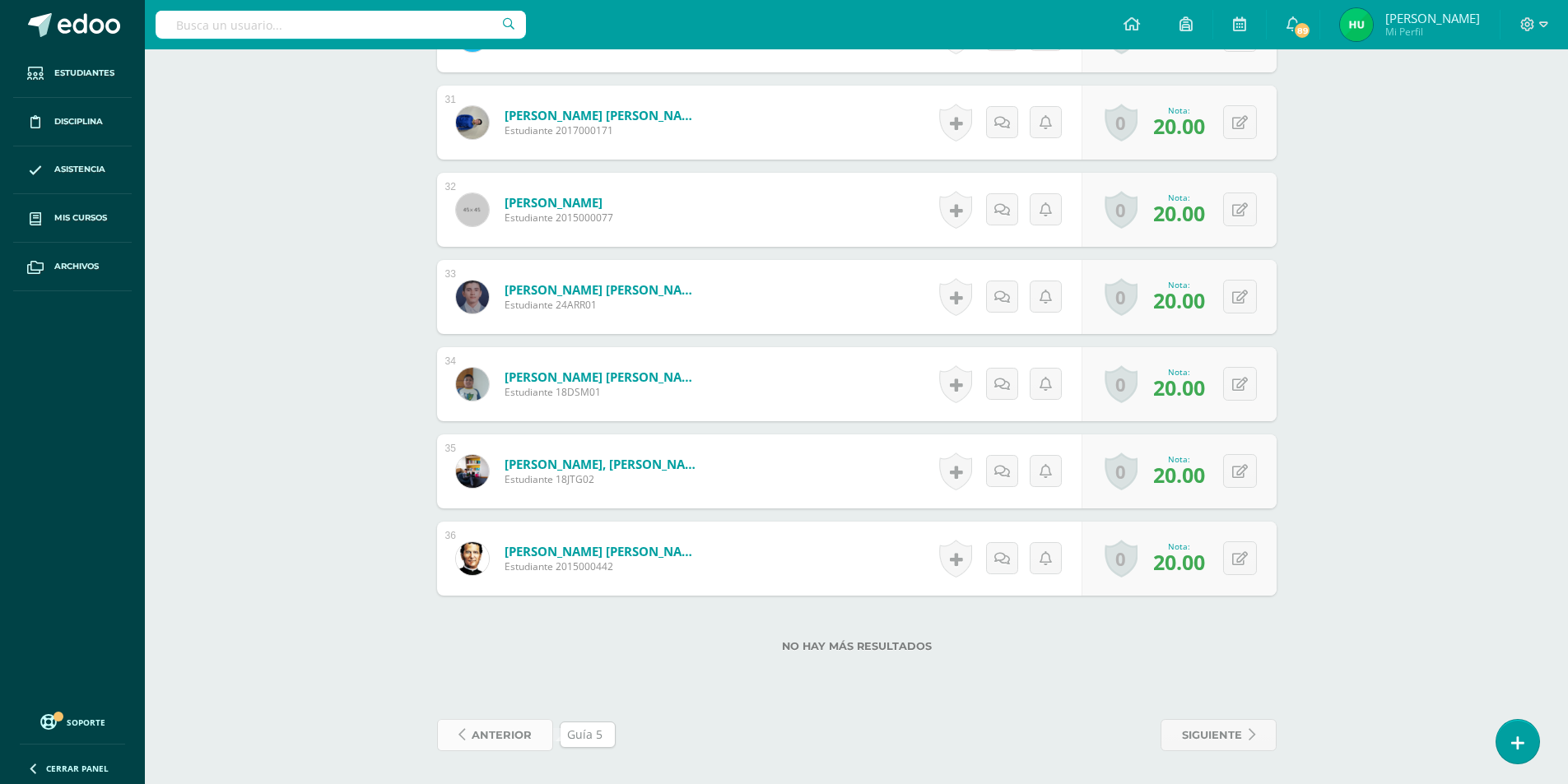
click at [489, 725] on span "anterior" at bounding box center [502, 734] width 60 height 31
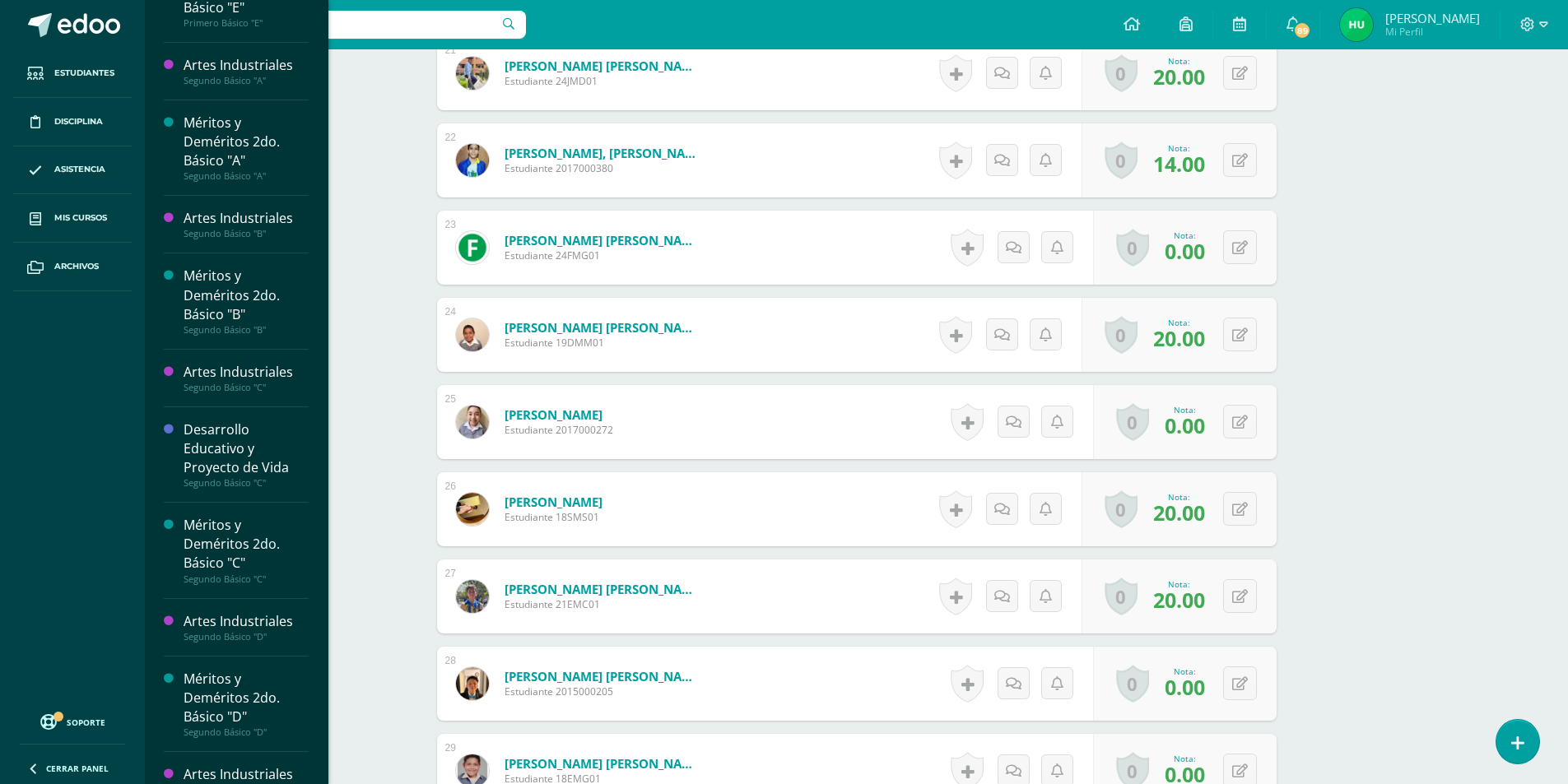
scroll to position [645, 0]
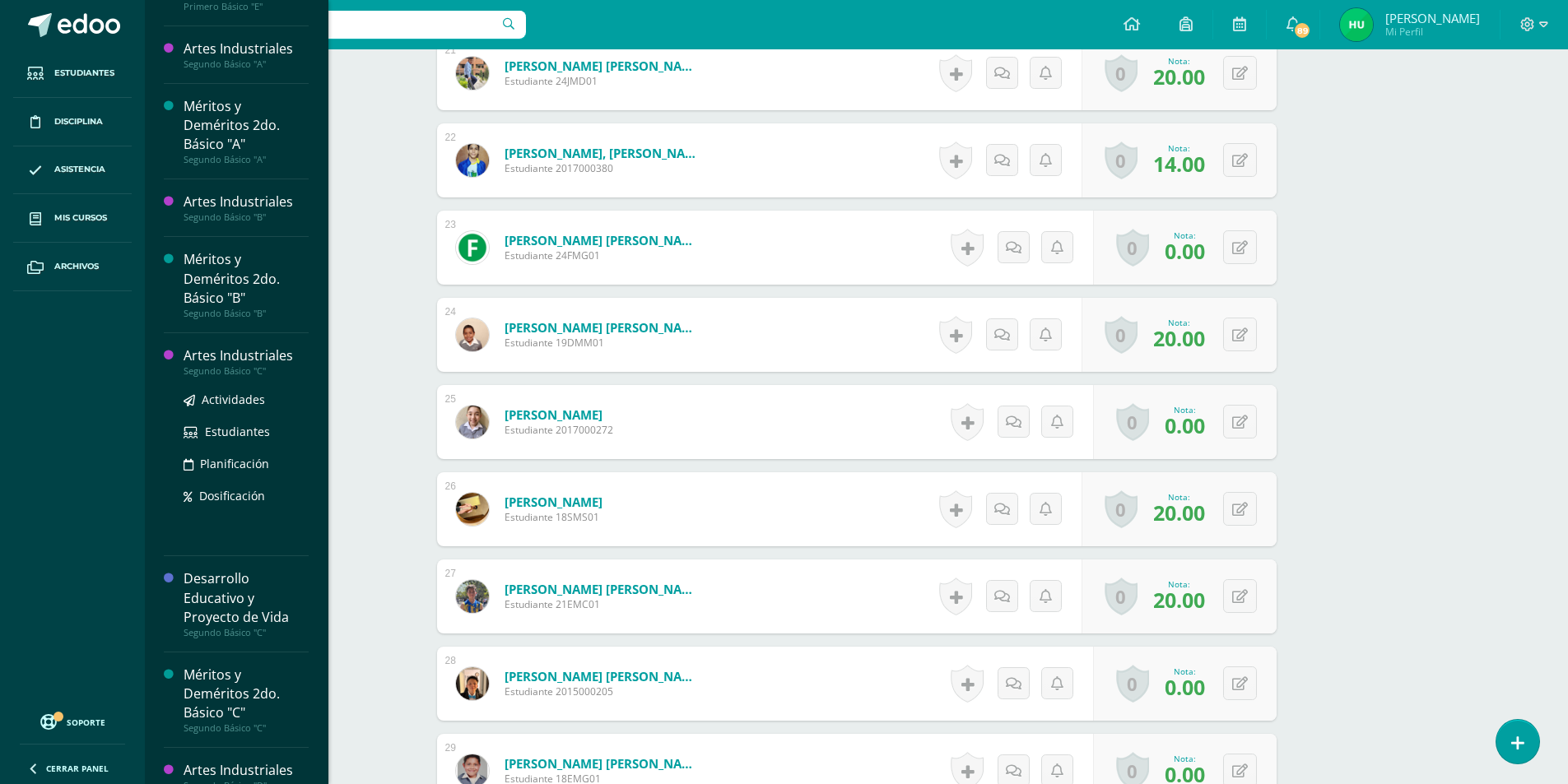
click at [254, 359] on div "Artes Industriales" at bounding box center [245, 355] width 125 height 19
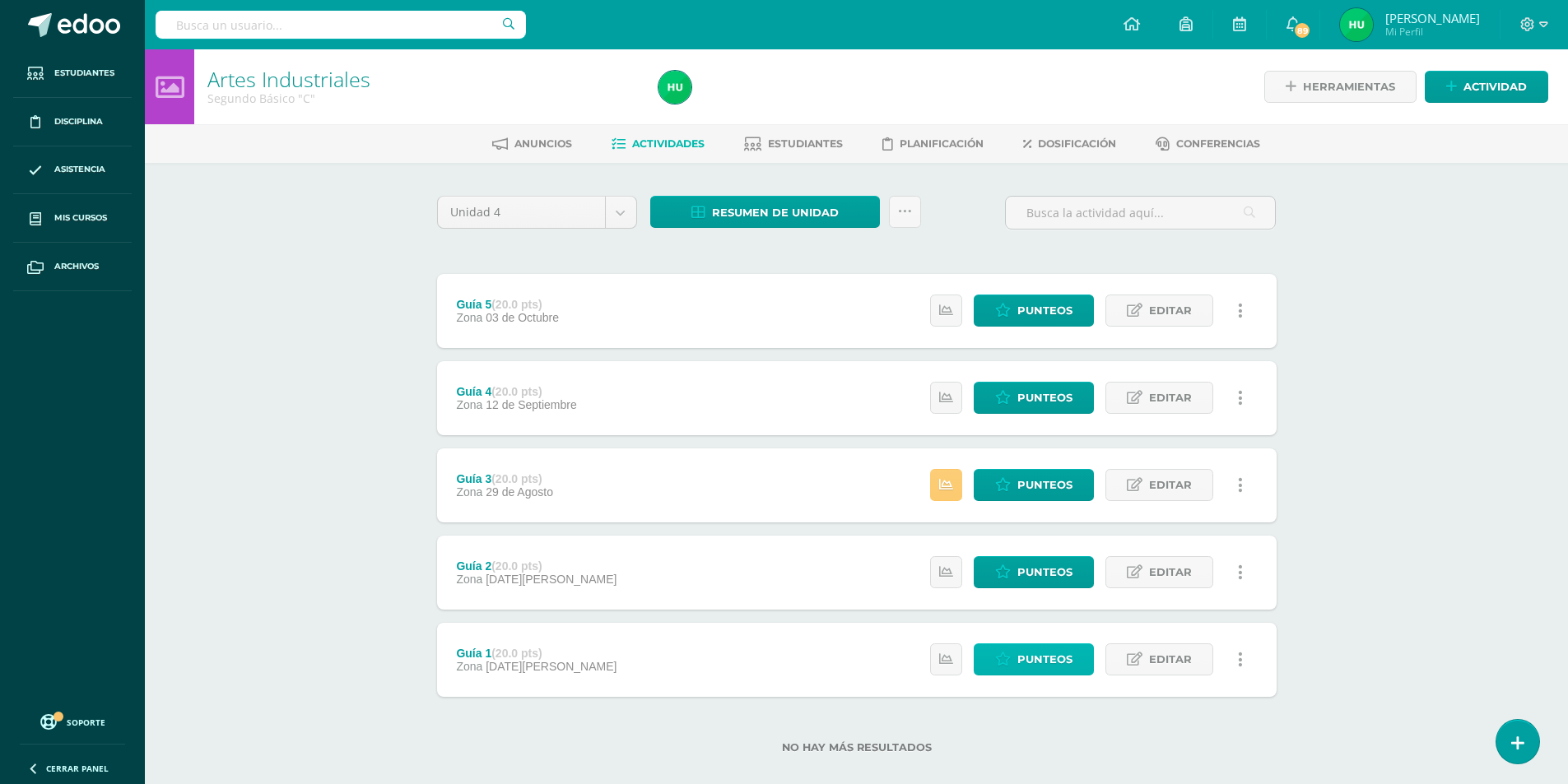
click at [1048, 658] on span "Punteos" at bounding box center [1045, 659] width 55 height 31
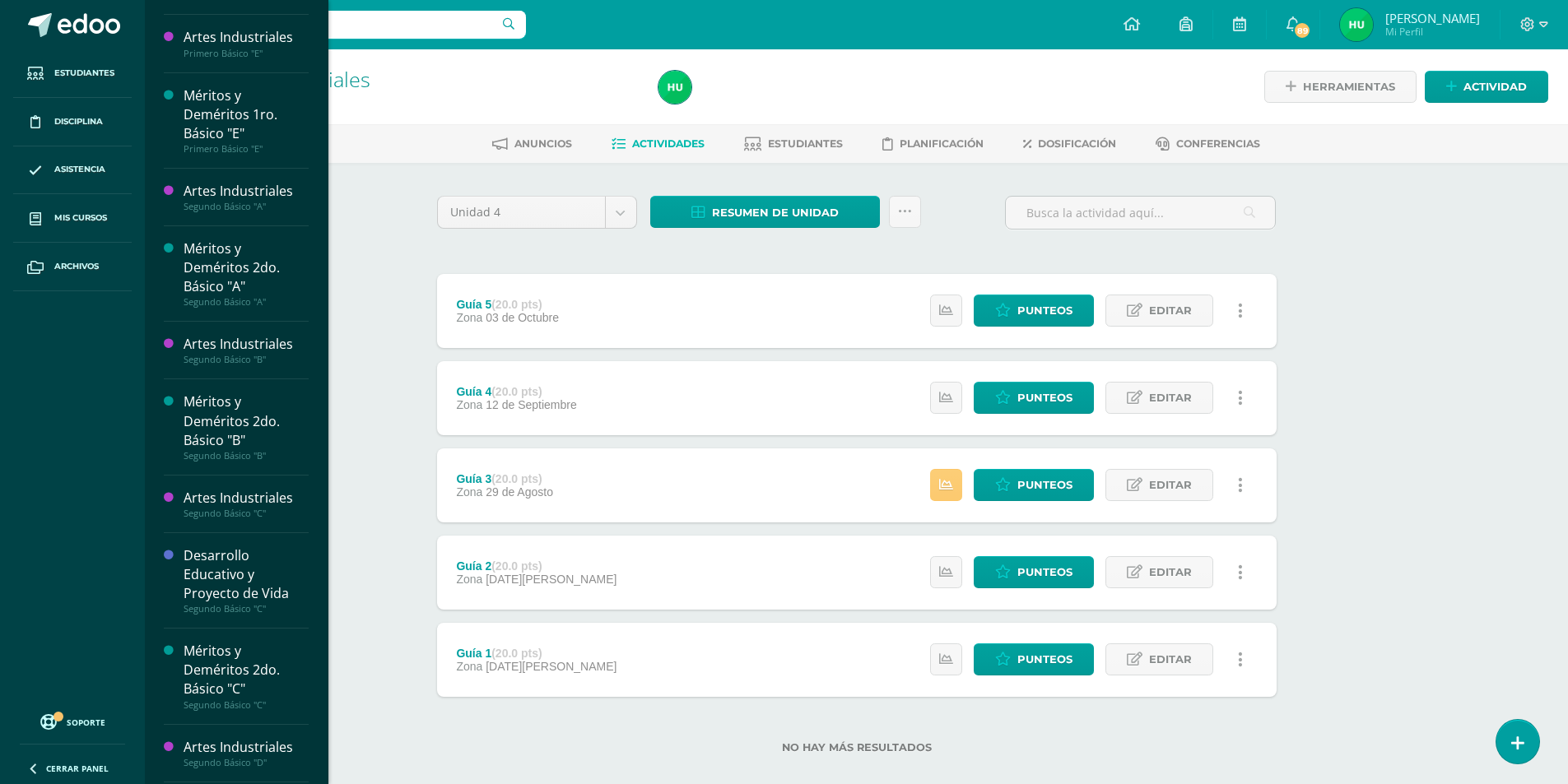
scroll to position [829, 0]
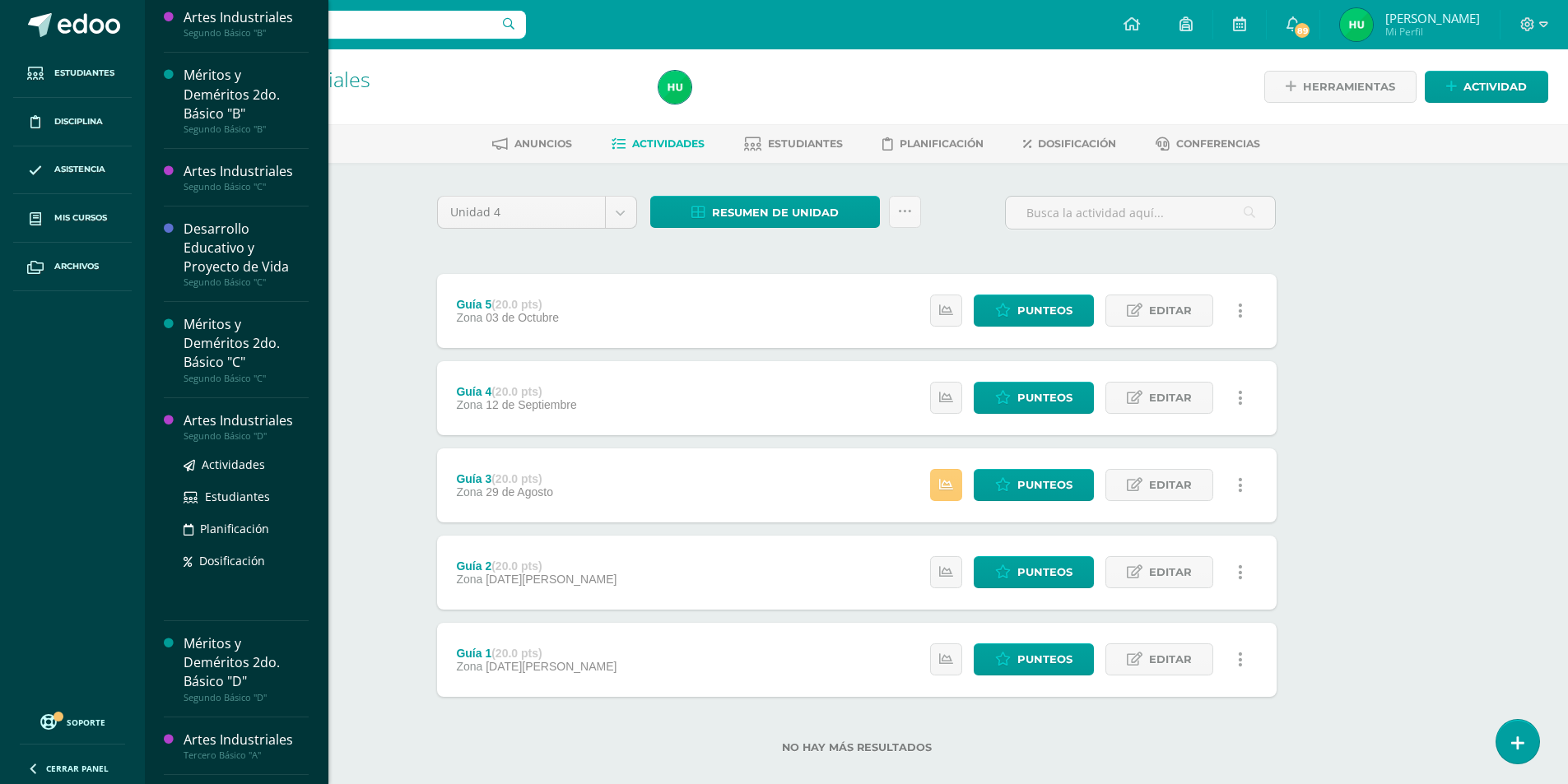
click at [275, 421] on div "Artes Industriales" at bounding box center [245, 421] width 125 height 19
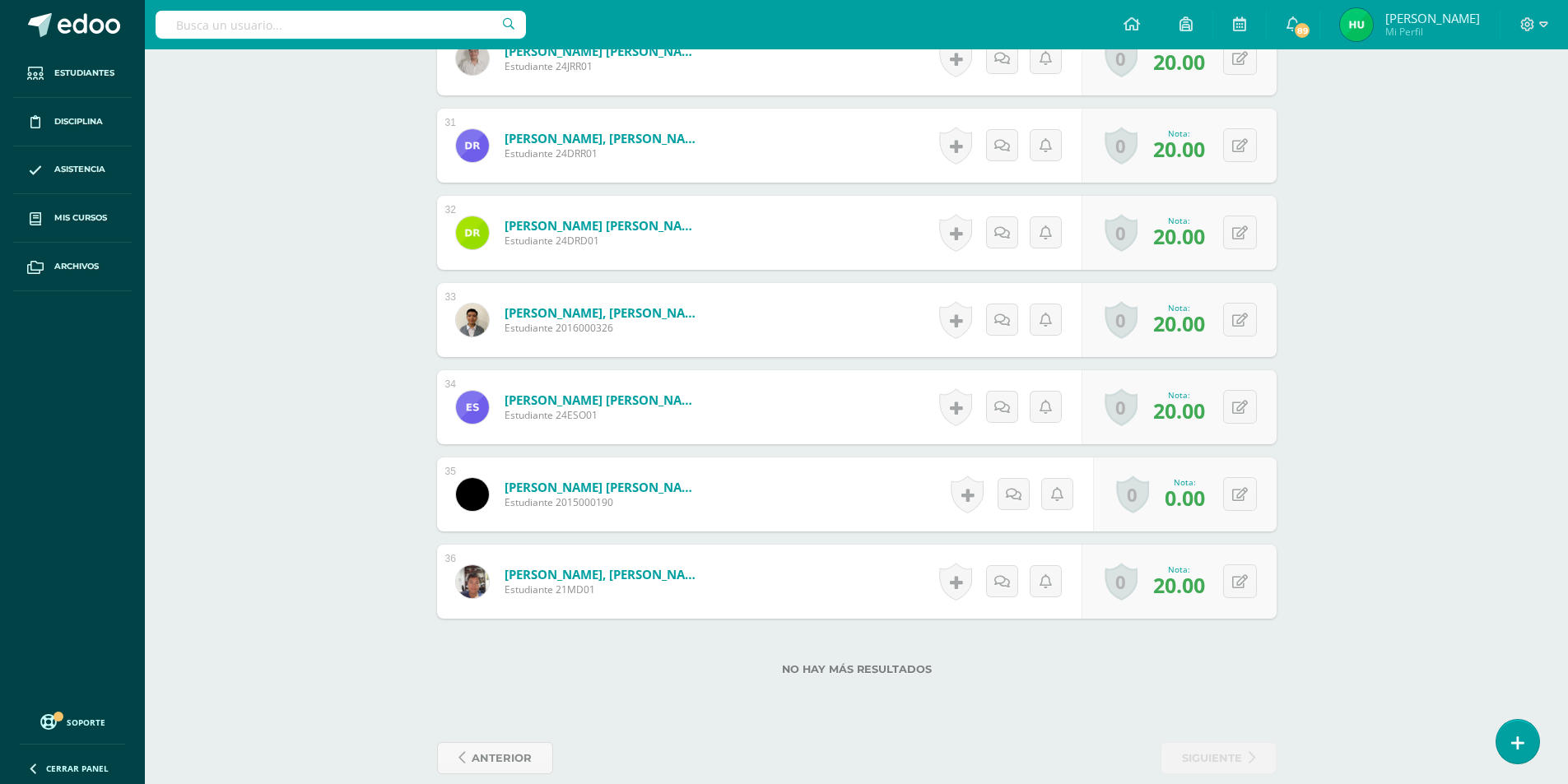
scroll to position [3119, 0]
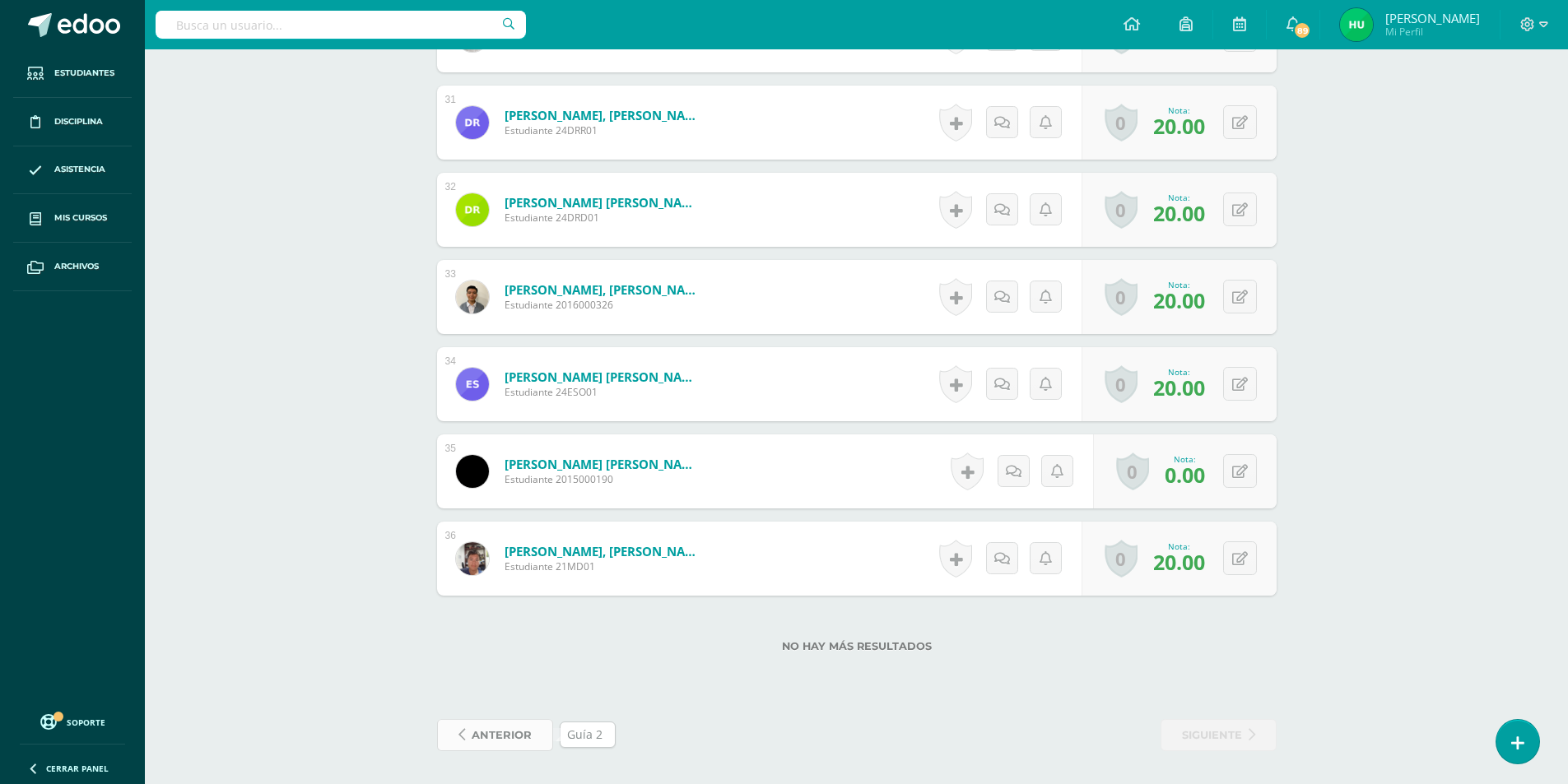
click at [507, 743] on span "anterior" at bounding box center [502, 734] width 60 height 31
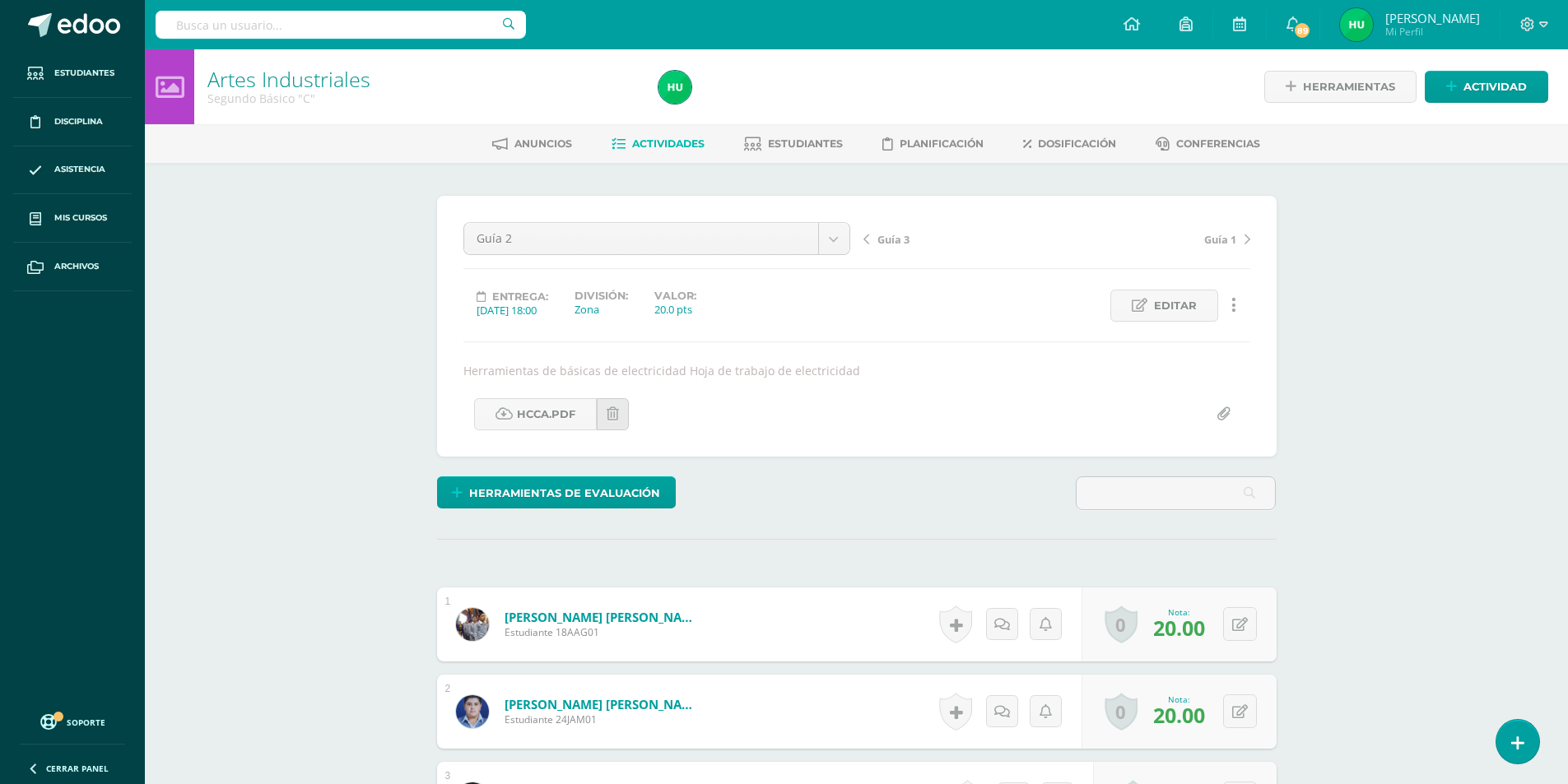
scroll to position [1, 0]
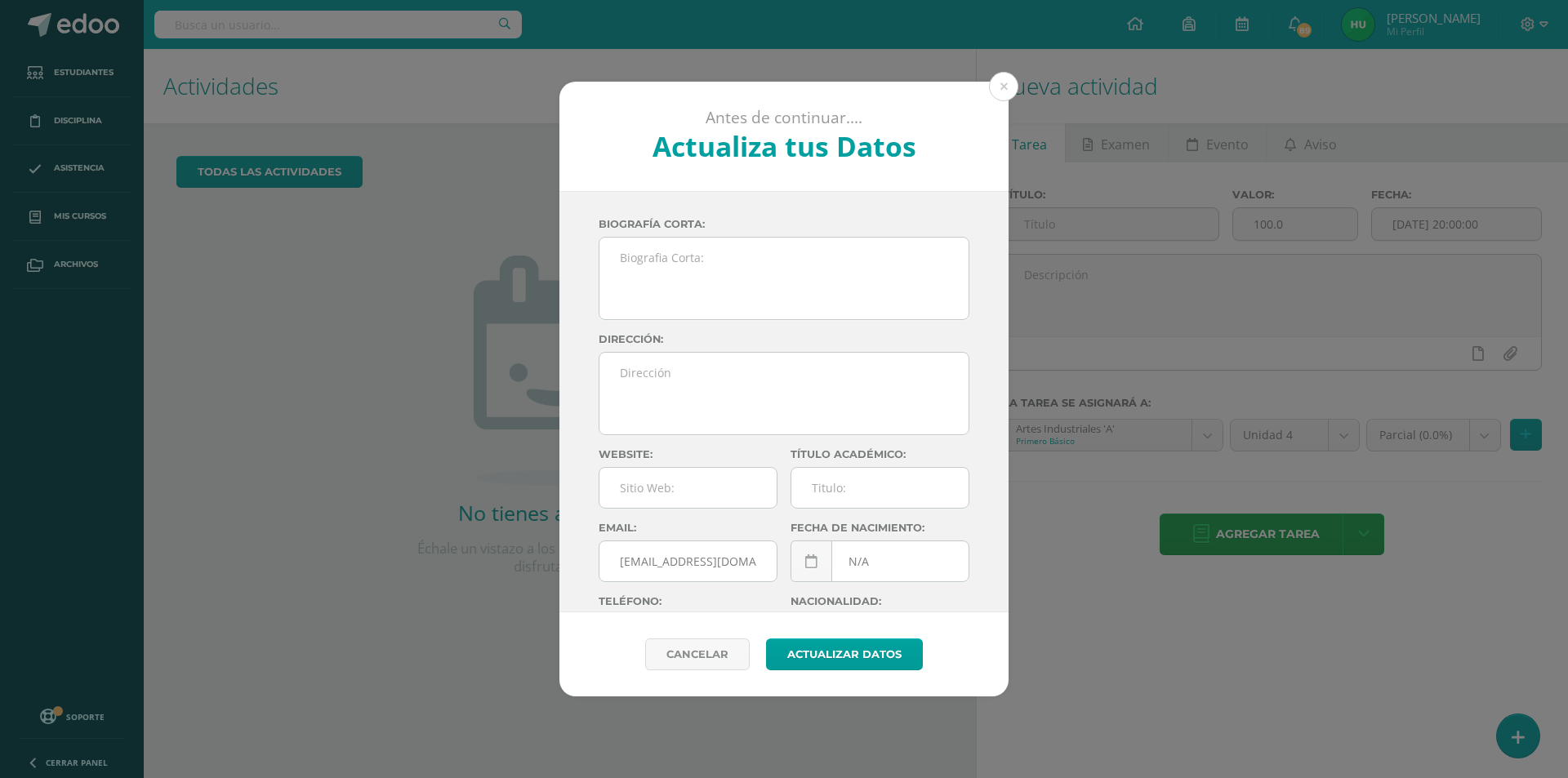
click at [1004, 88] on button at bounding box center [1004, 87] width 30 height 30
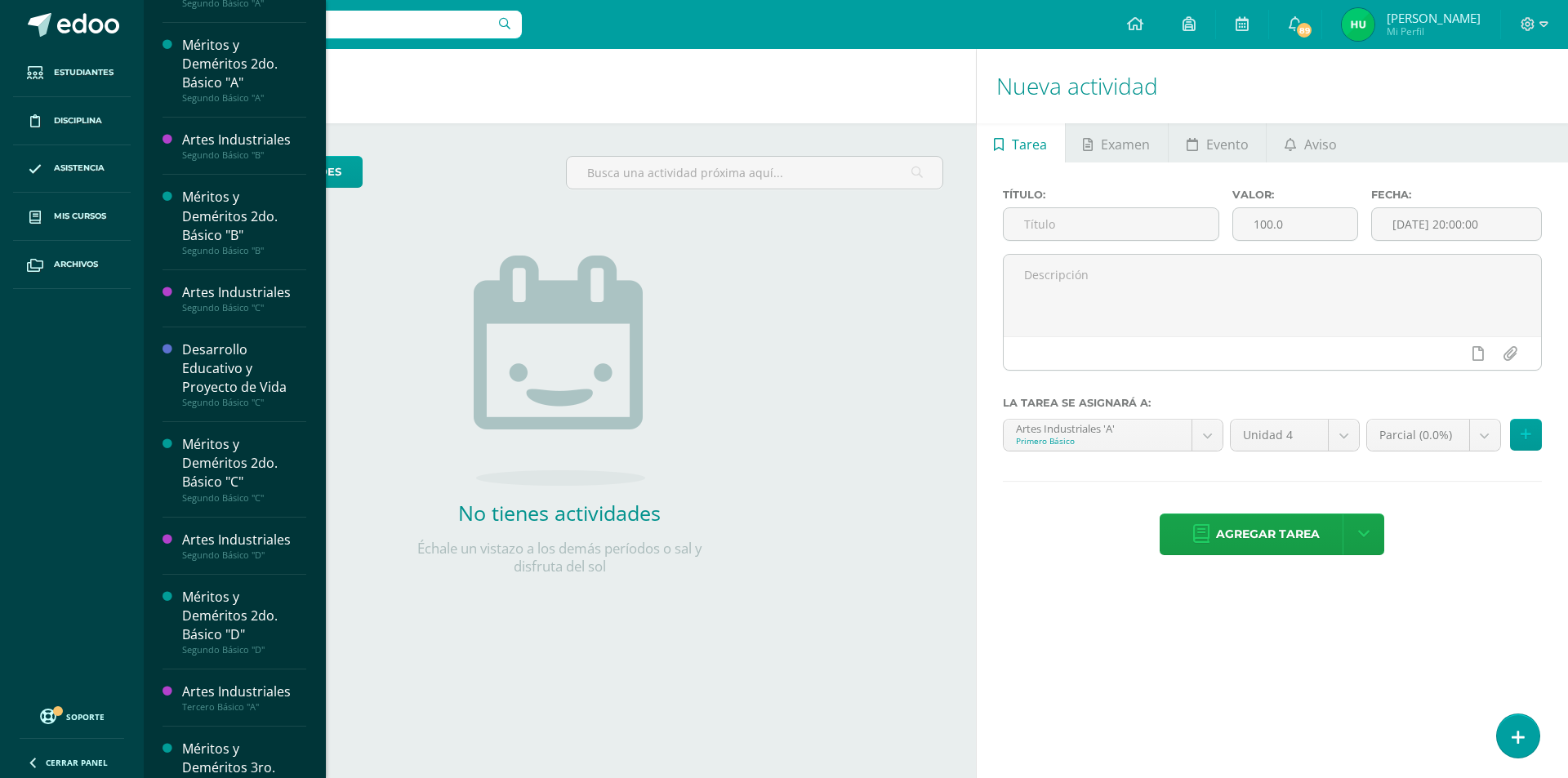
scroll to position [760, 0]
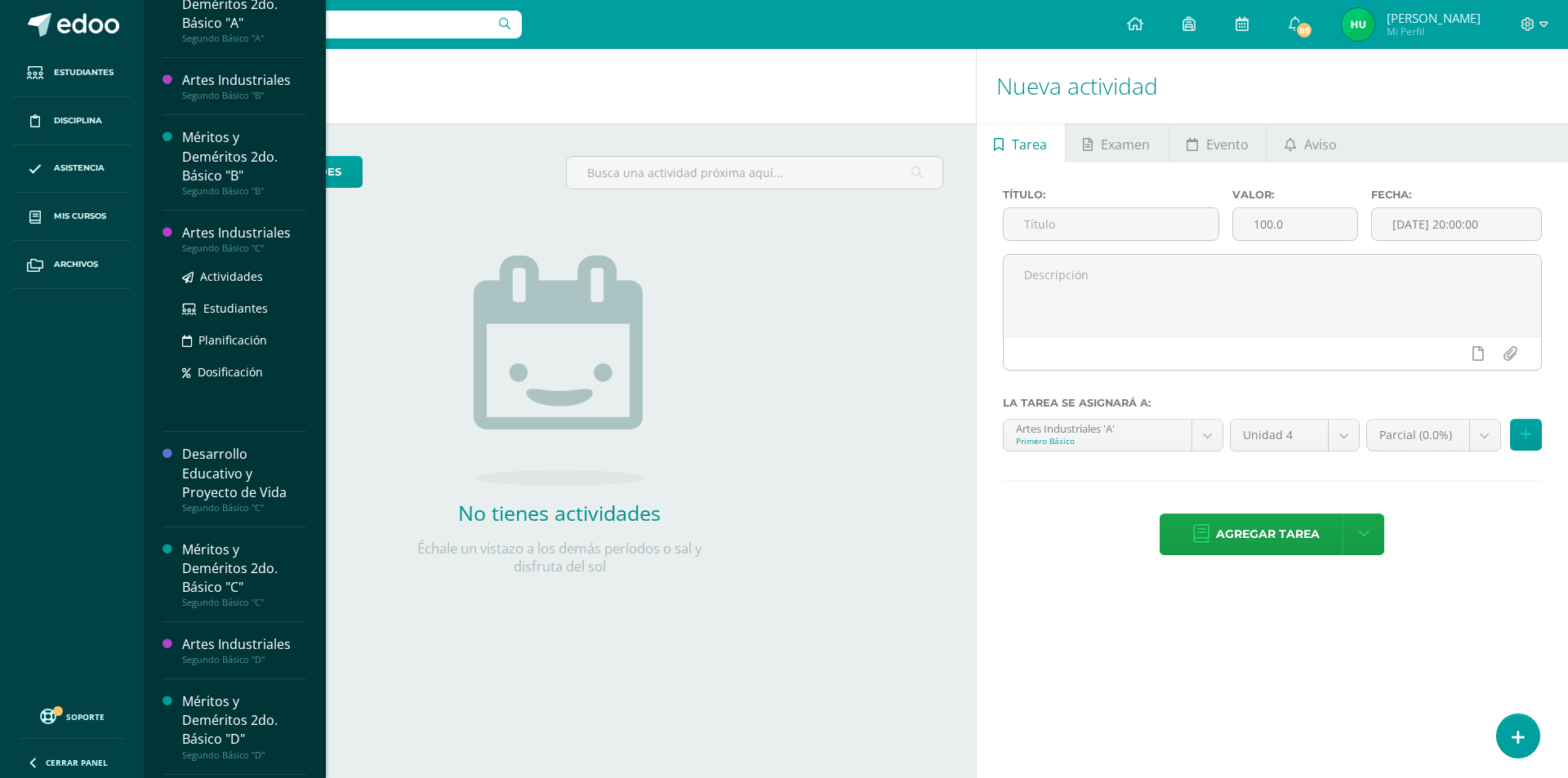
click at [239, 235] on div "Artes Industriales" at bounding box center [244, 233] width 124 height 19
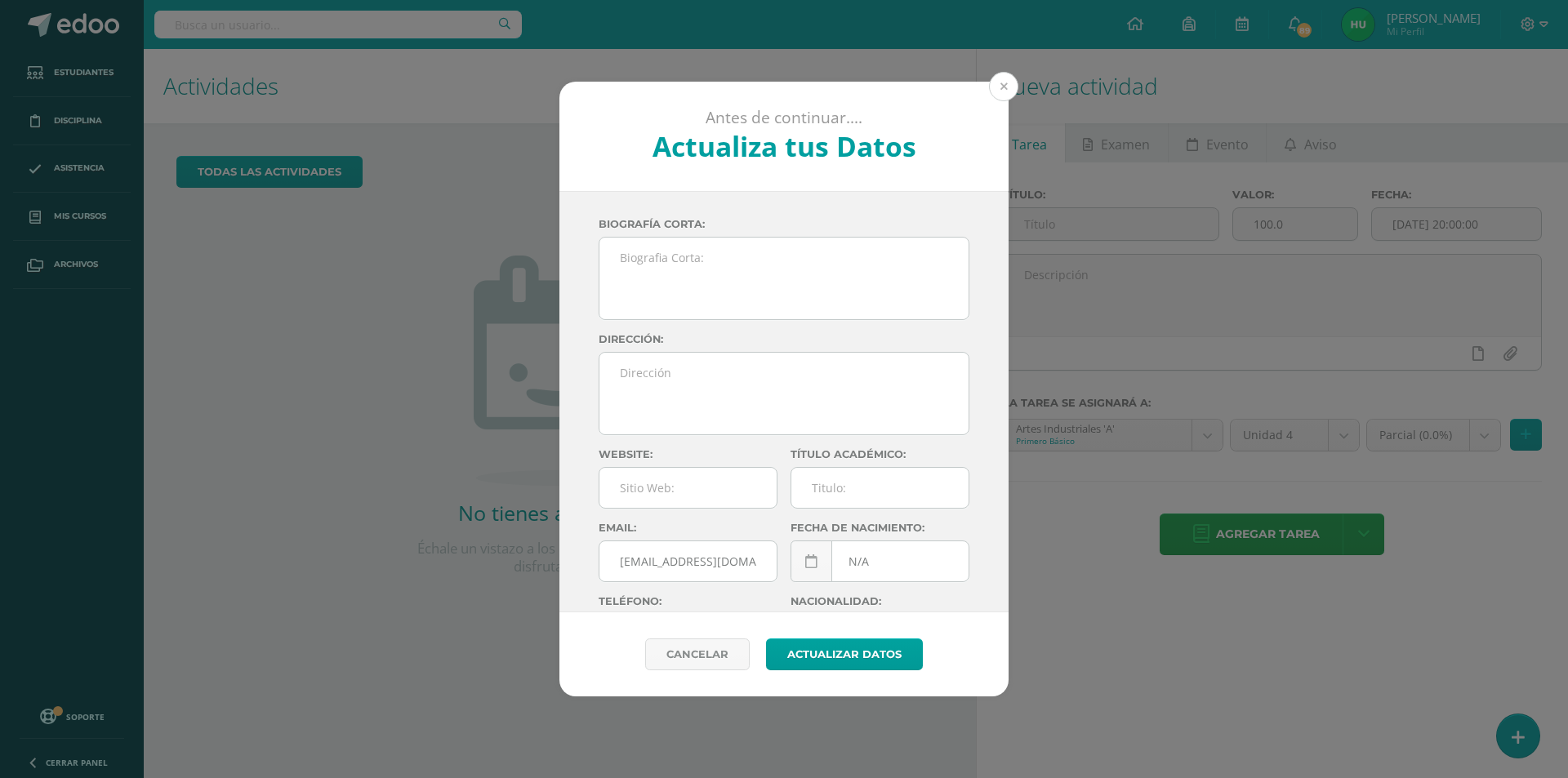
click at [1006, 87] on button at bounding box center [1004, 87] width 30 height 30
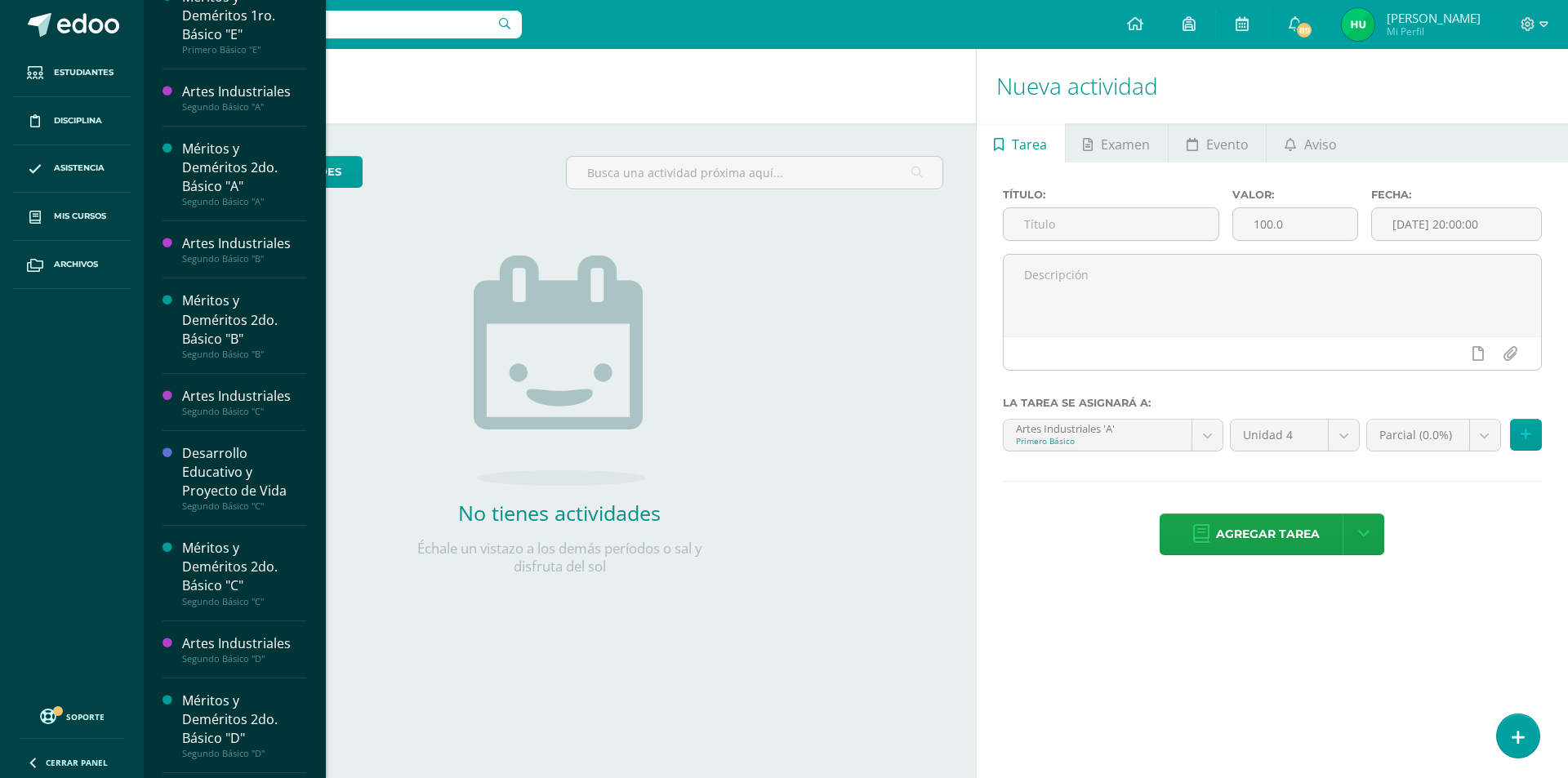
scroll to position [628, 0]
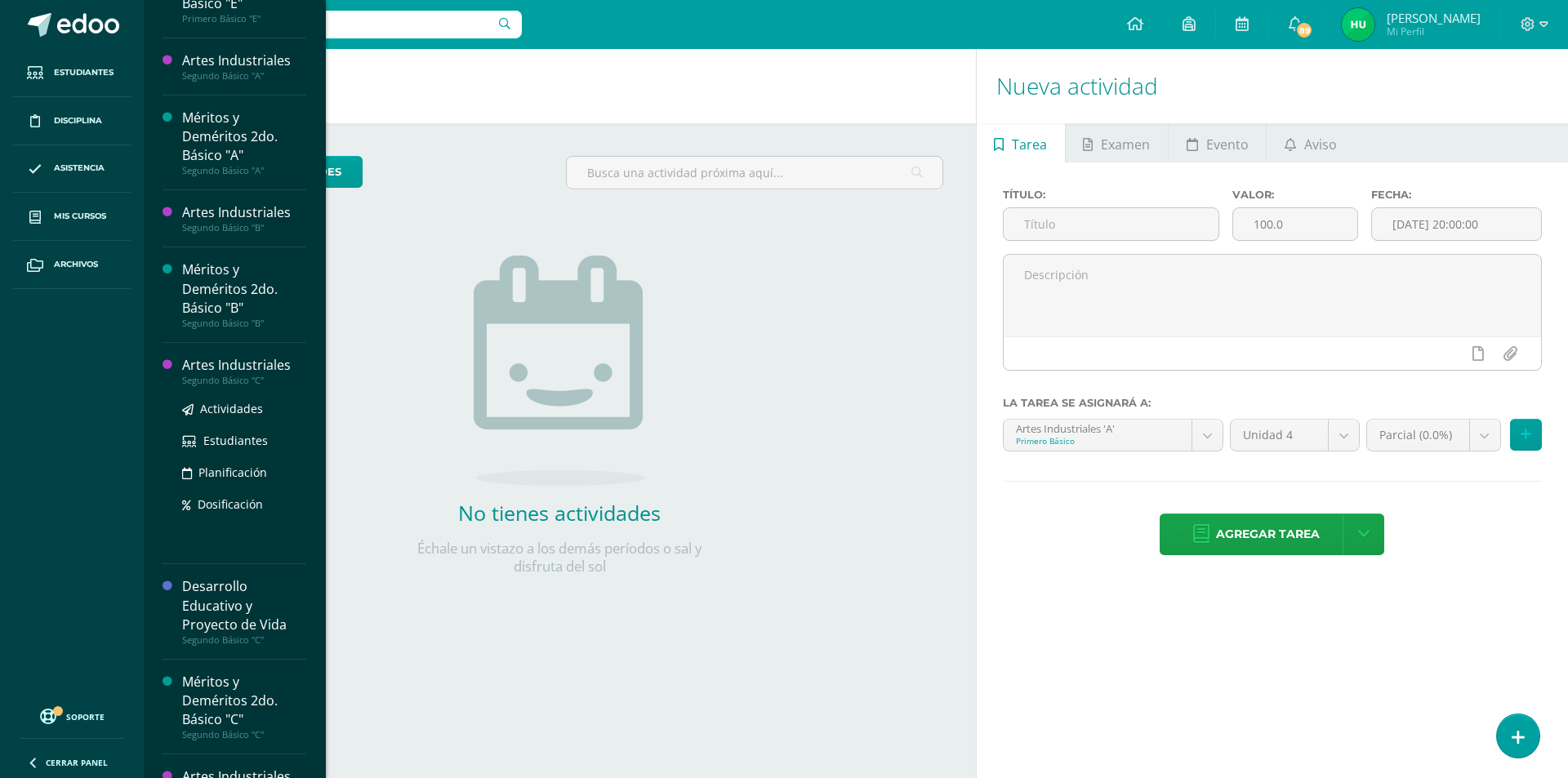
click at [264, 364] on div "Artes Industriales" at bounding box center [244, 365] width 124 height 19
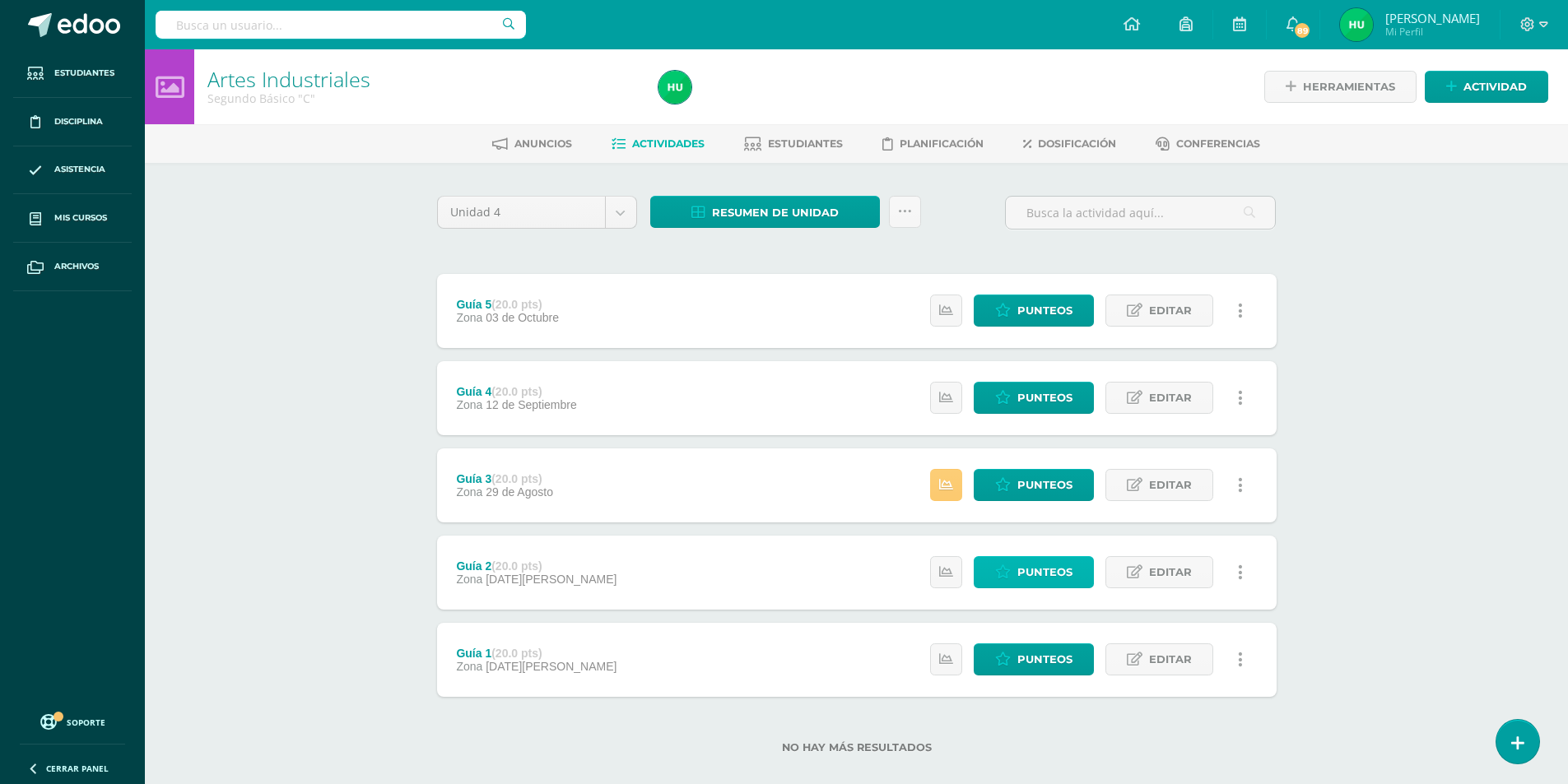
click at [1041, 577] on span "Punteos" at bounding box center [1045, 572] width 55 height 31
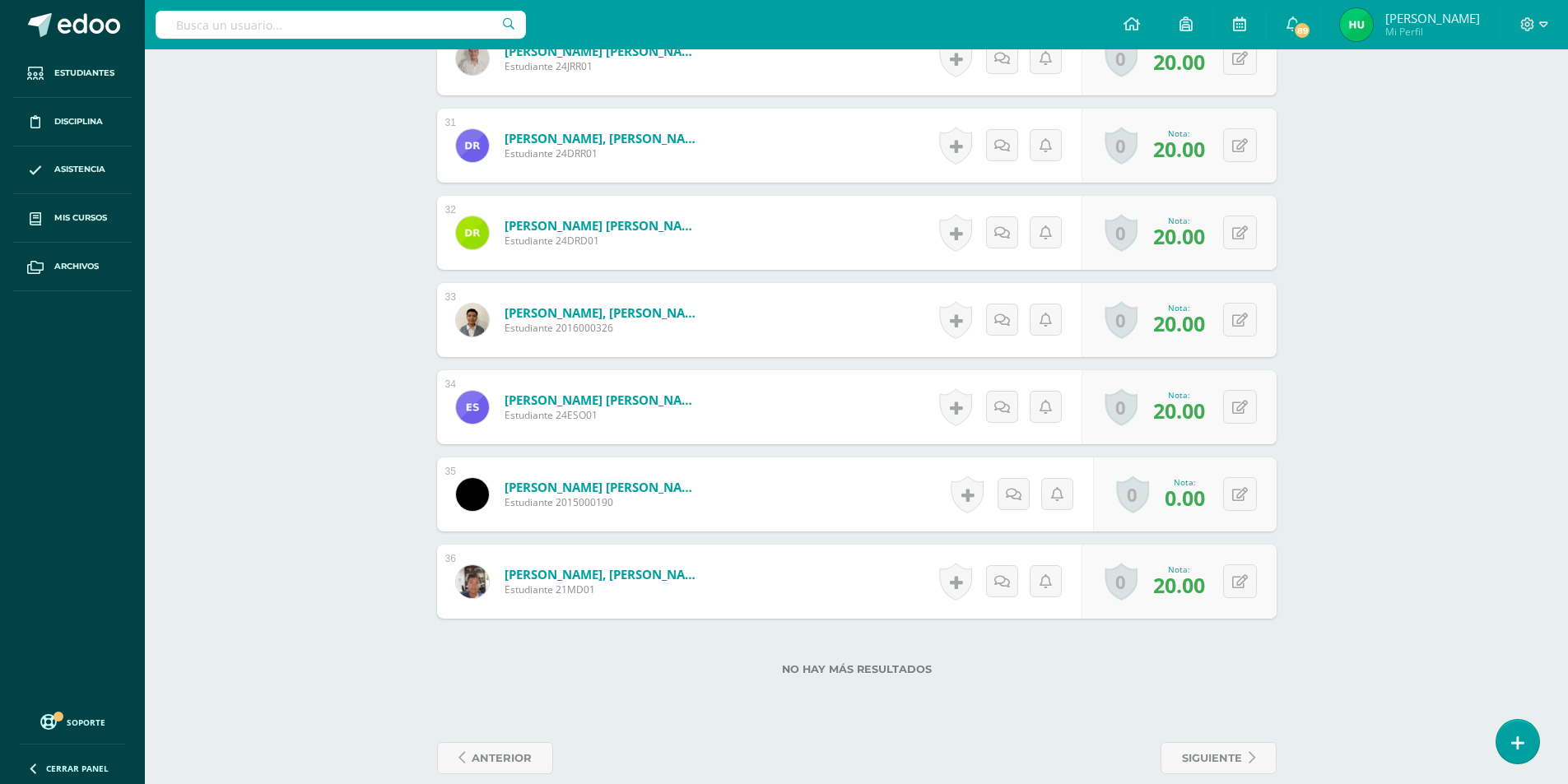
scroll to position [3119, 0]
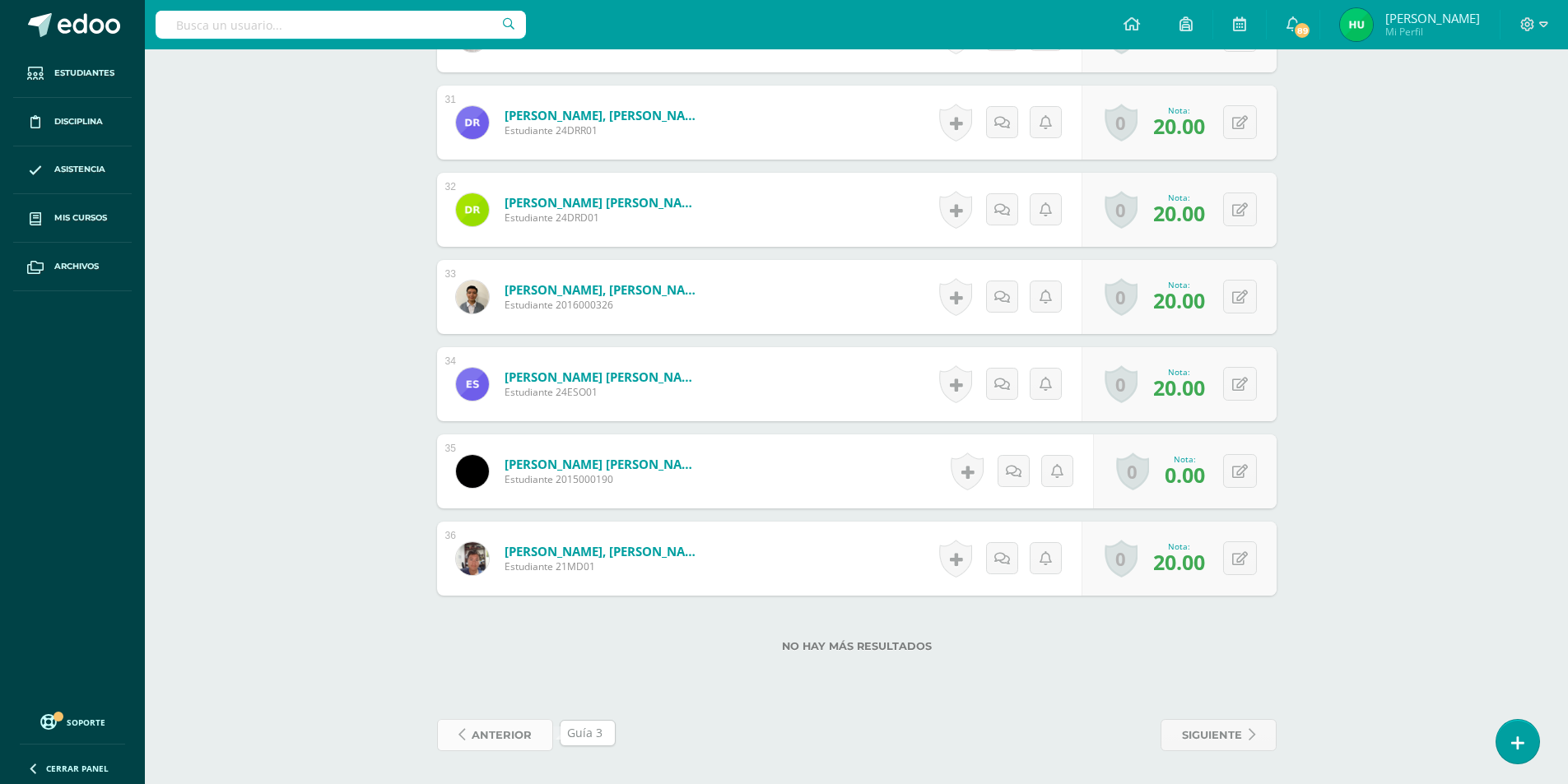
click at [500, 737] on span "anterior" at bounding box center [502, 734] width 60 height 31
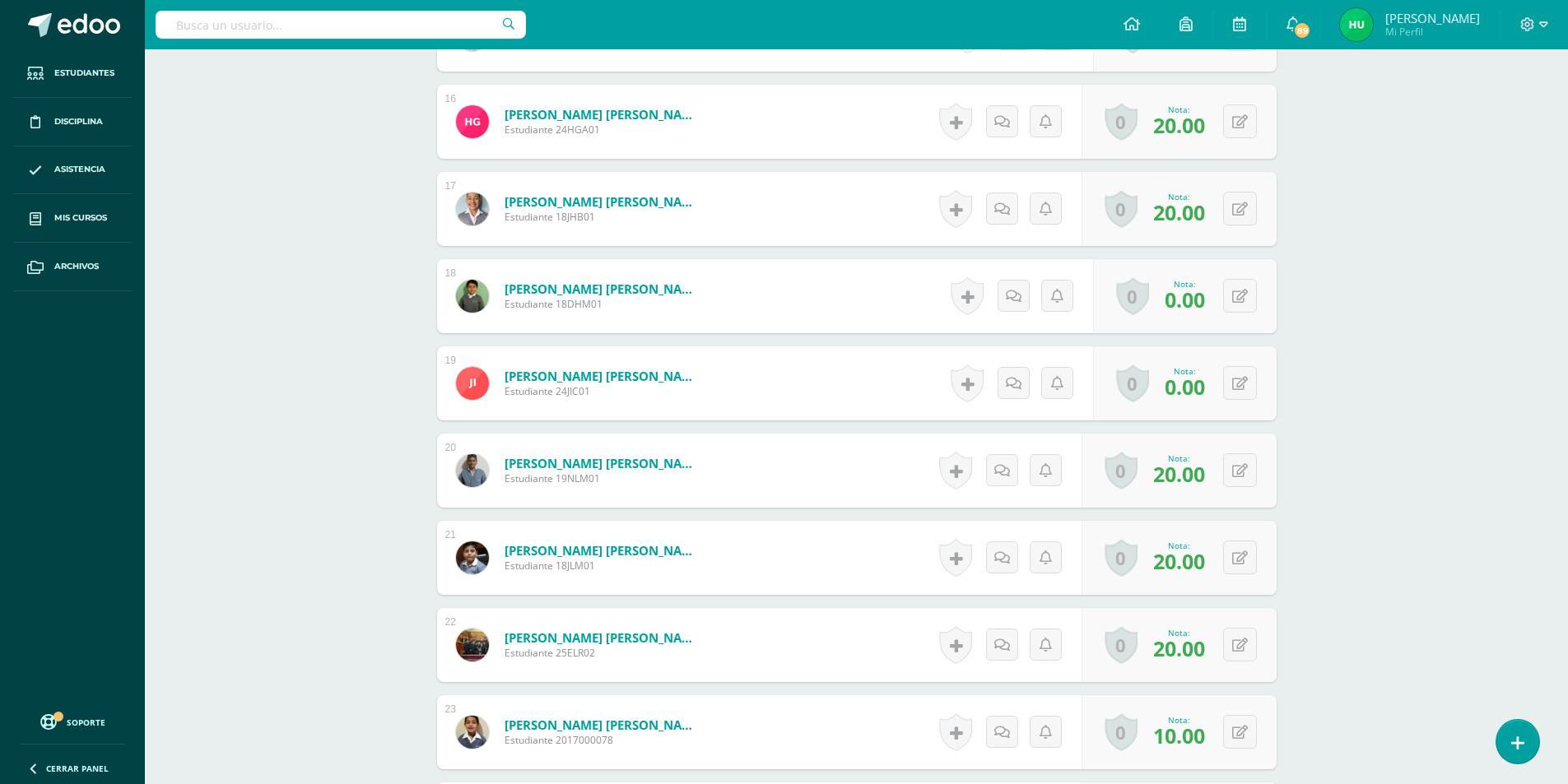
scroll to position [1893, 0]
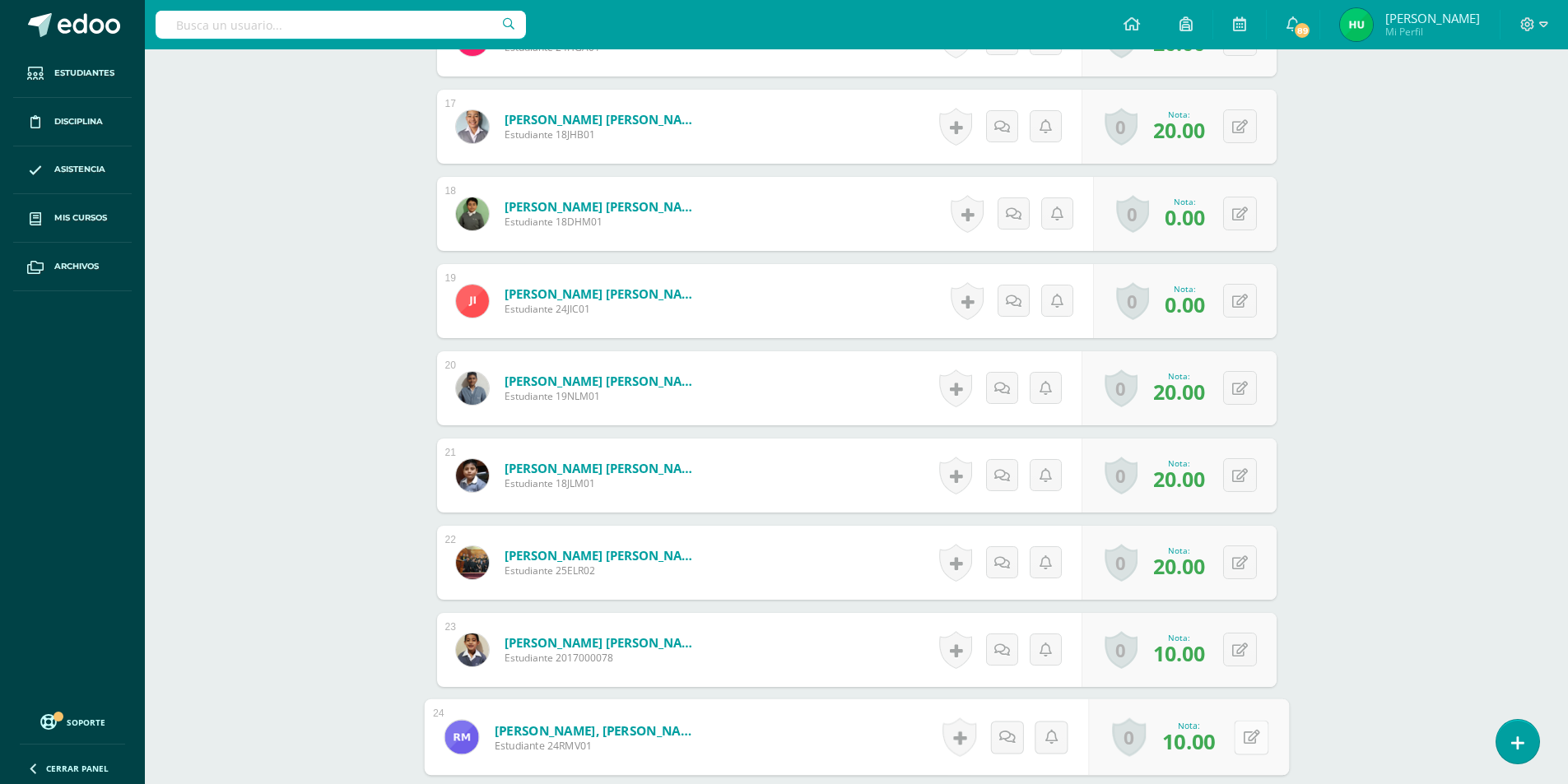
click at [1237, 739] on button at bounding box center [1251, 737] width 35 height 35
type input "20"
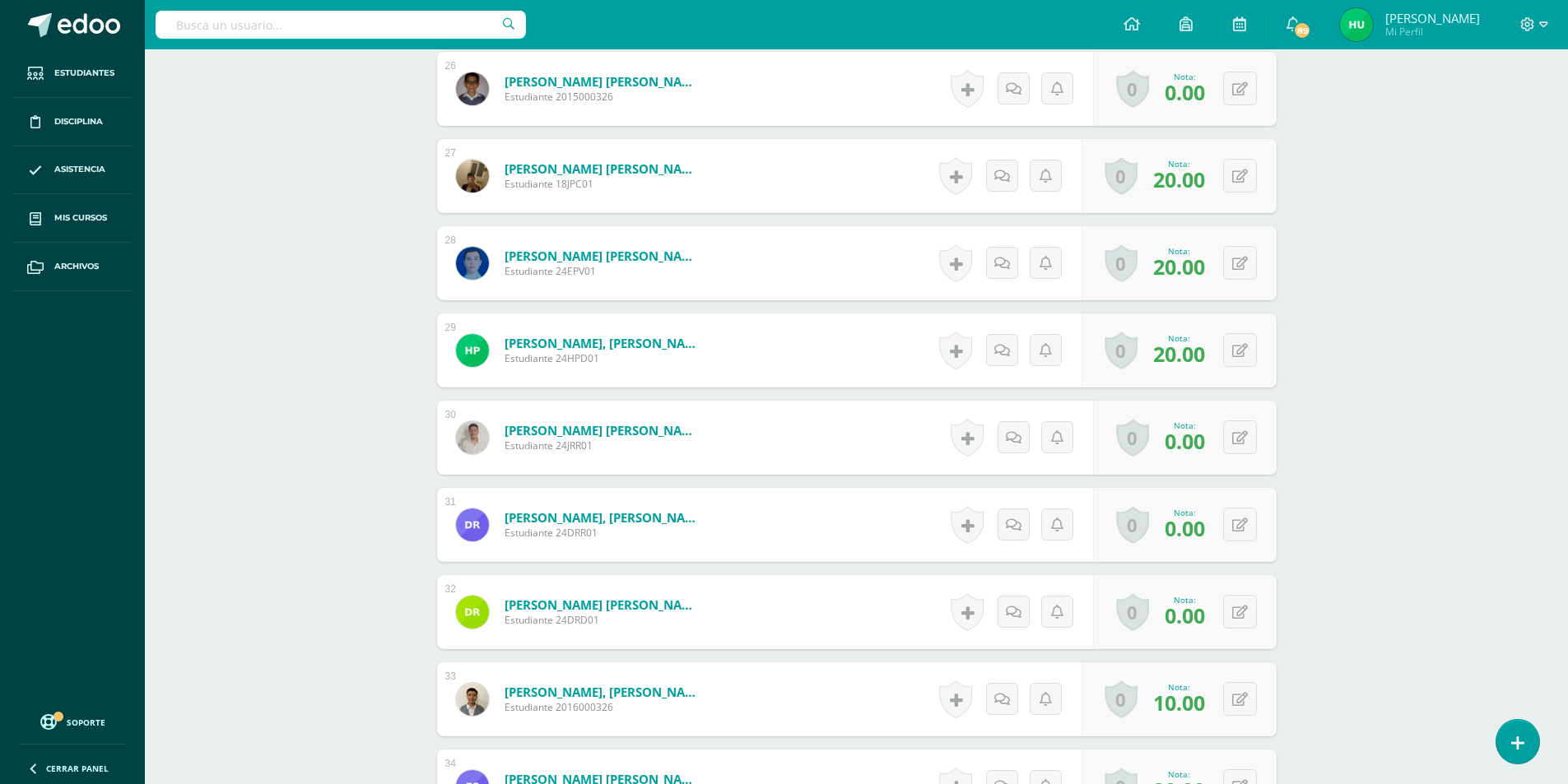
scroll to position [2798, 0]
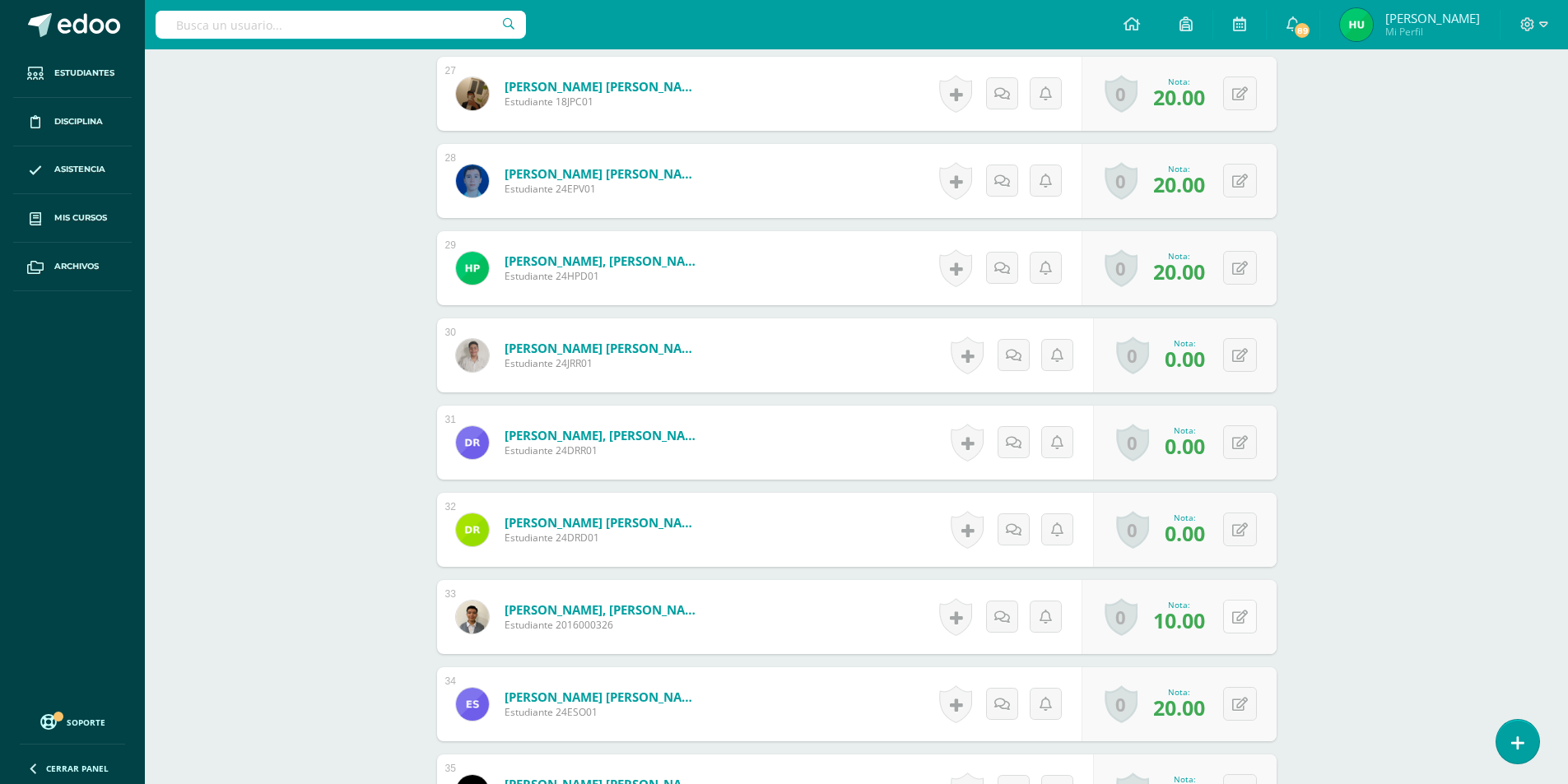
click at [1235, 617] on button at bounding box center [1240, 616] width 34 height 34
type input "20"
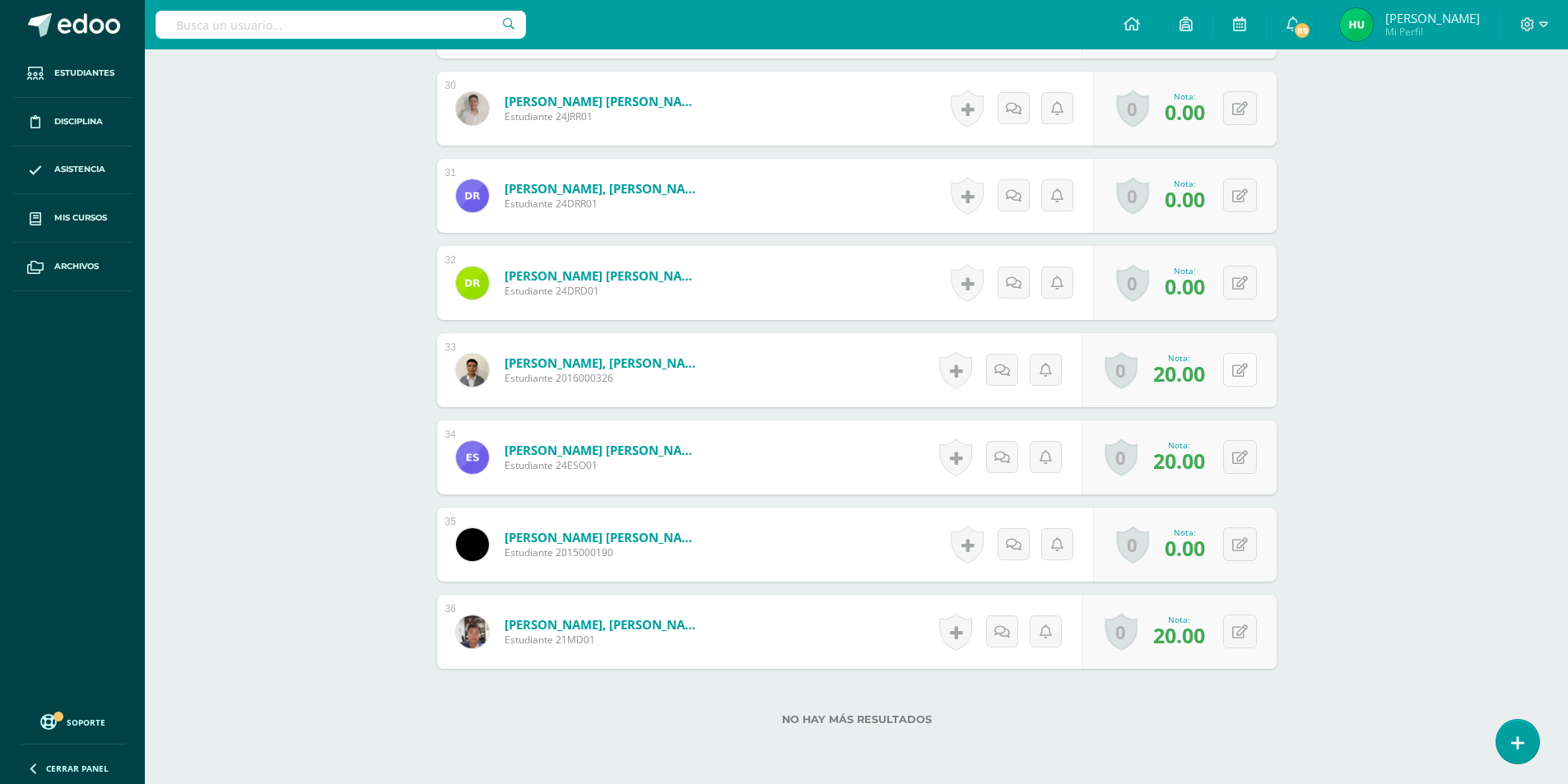
scroll to position [3119, 0]
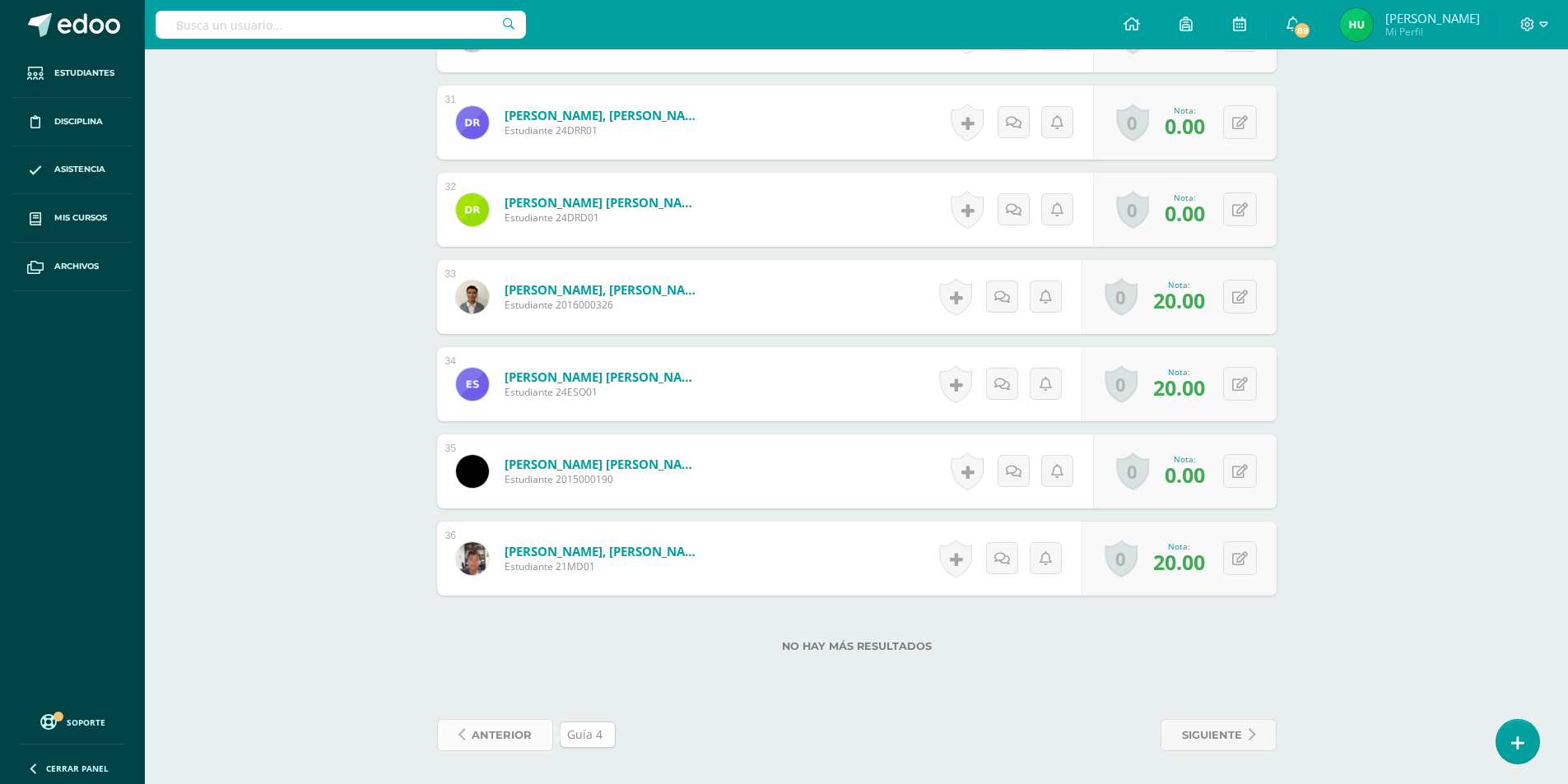
click at [517, 728] on span "anterior" at bounding box center [502, 734] width 60 height 31
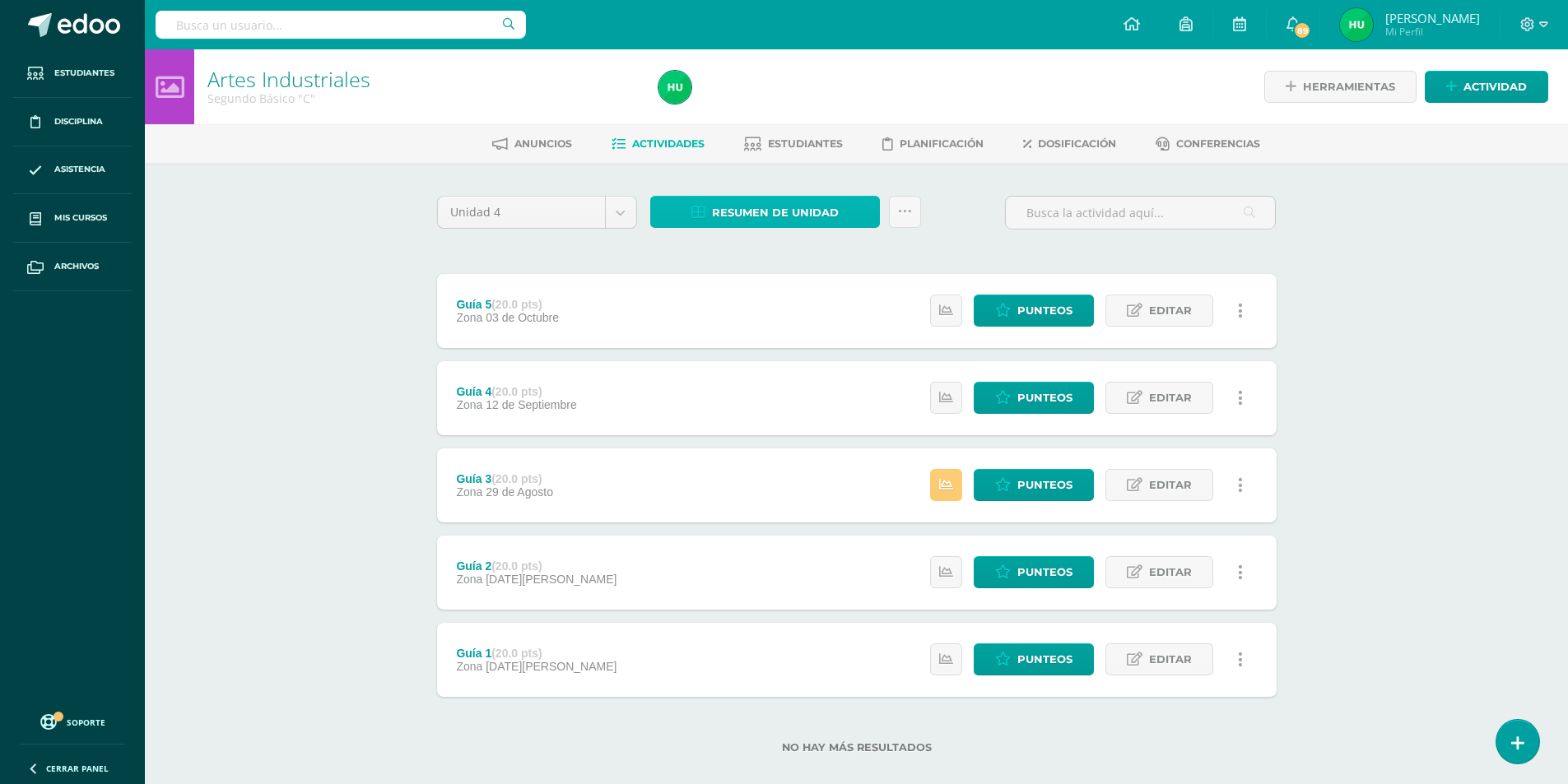
click at [755, 209] on span "Resumen de unidad" at bounding box center [774, 212] width 126 height 31
click at [762, 107] on link "Descargar como HTML" at bounding box center [765, 106] width 175 height 26
click at [219, 234] on div "Artes Industriales Segundo Básico "C" Herramientas Detalle de asistencias Activ…" at bounding box center [856, 428] width 1423 height 757
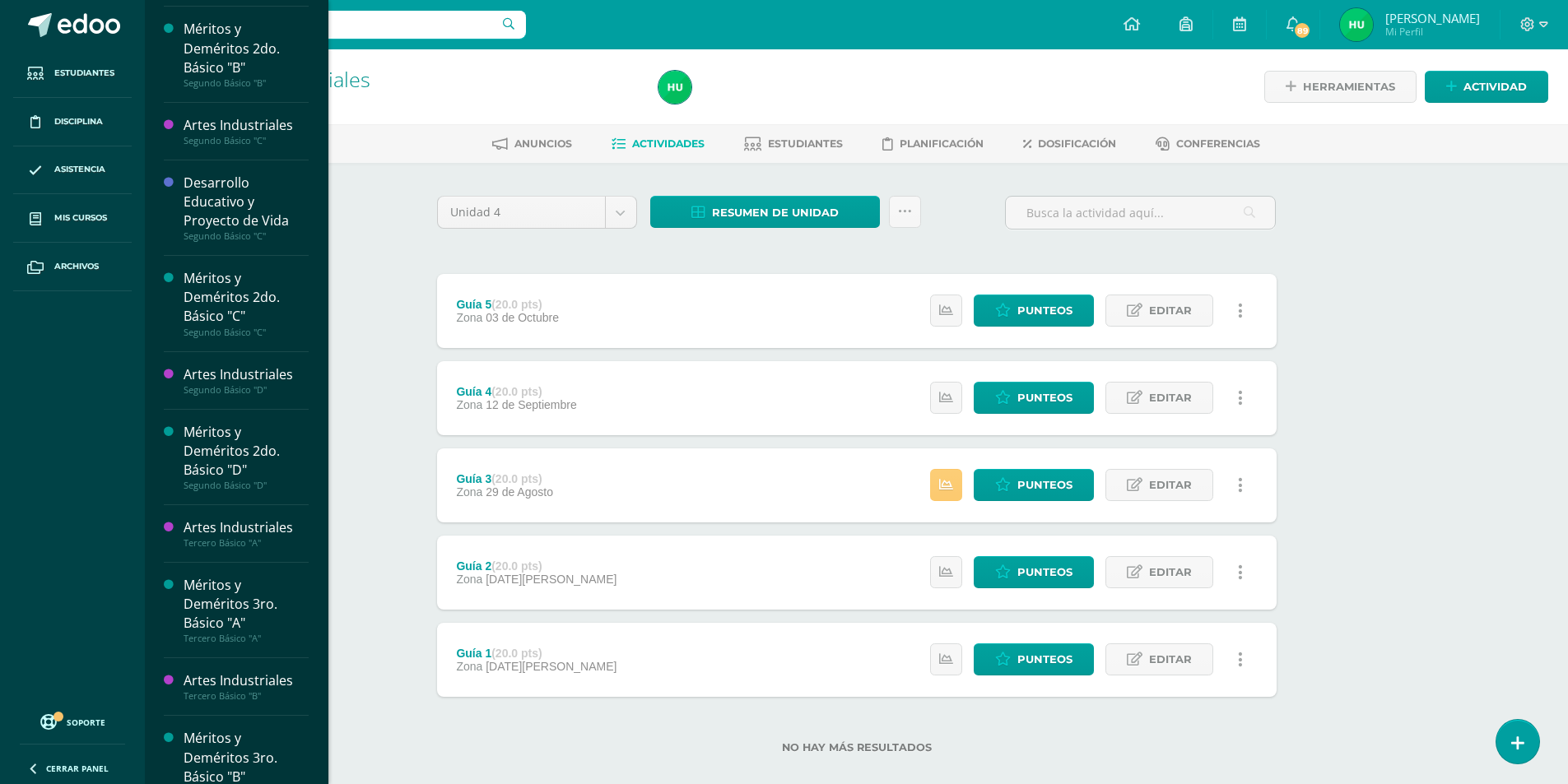
scroll to position [873, 0]
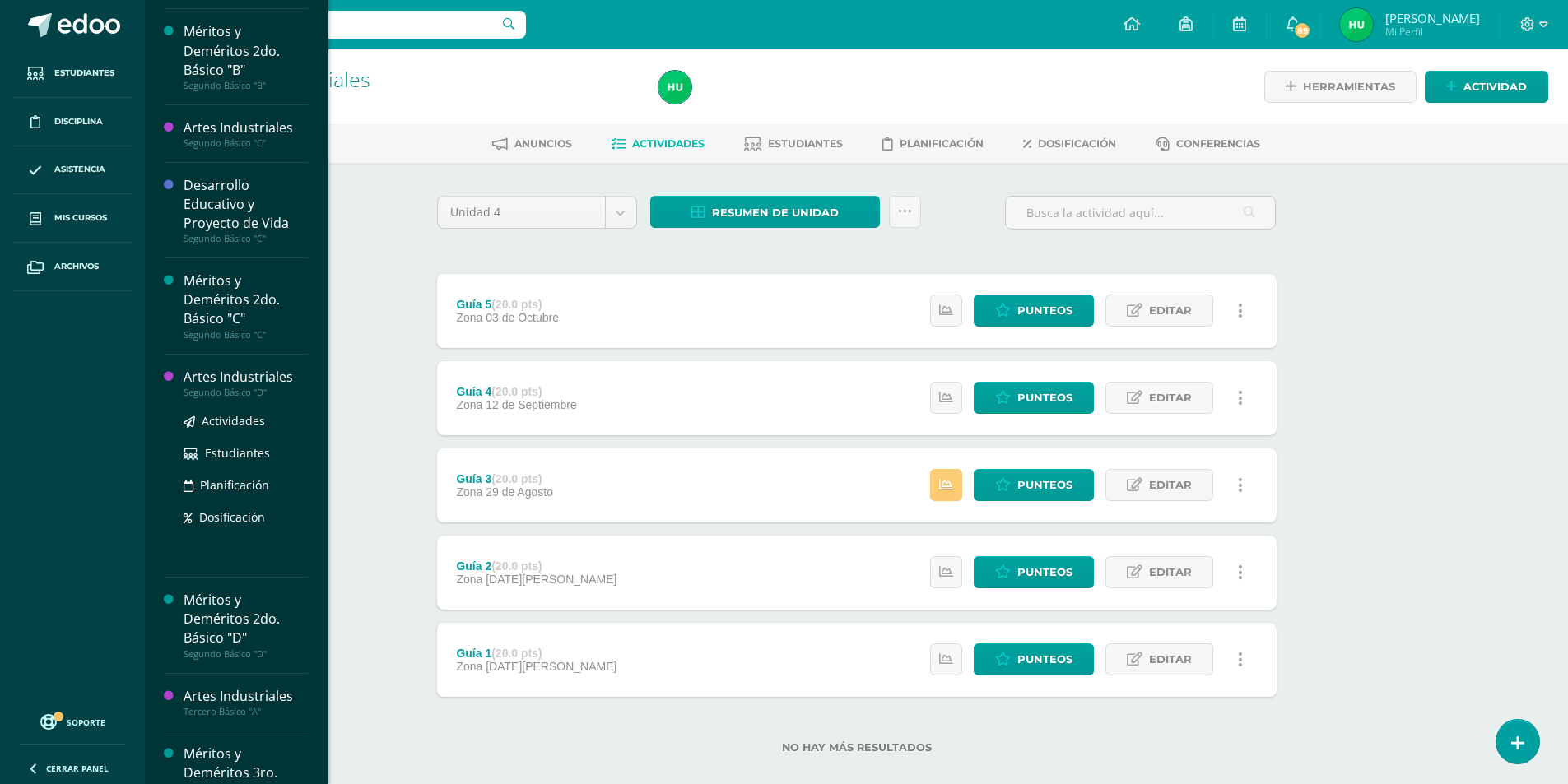
click at [241, 376] on div "Artes Industriales" at bounding box center [245, 377] width 125 height 19
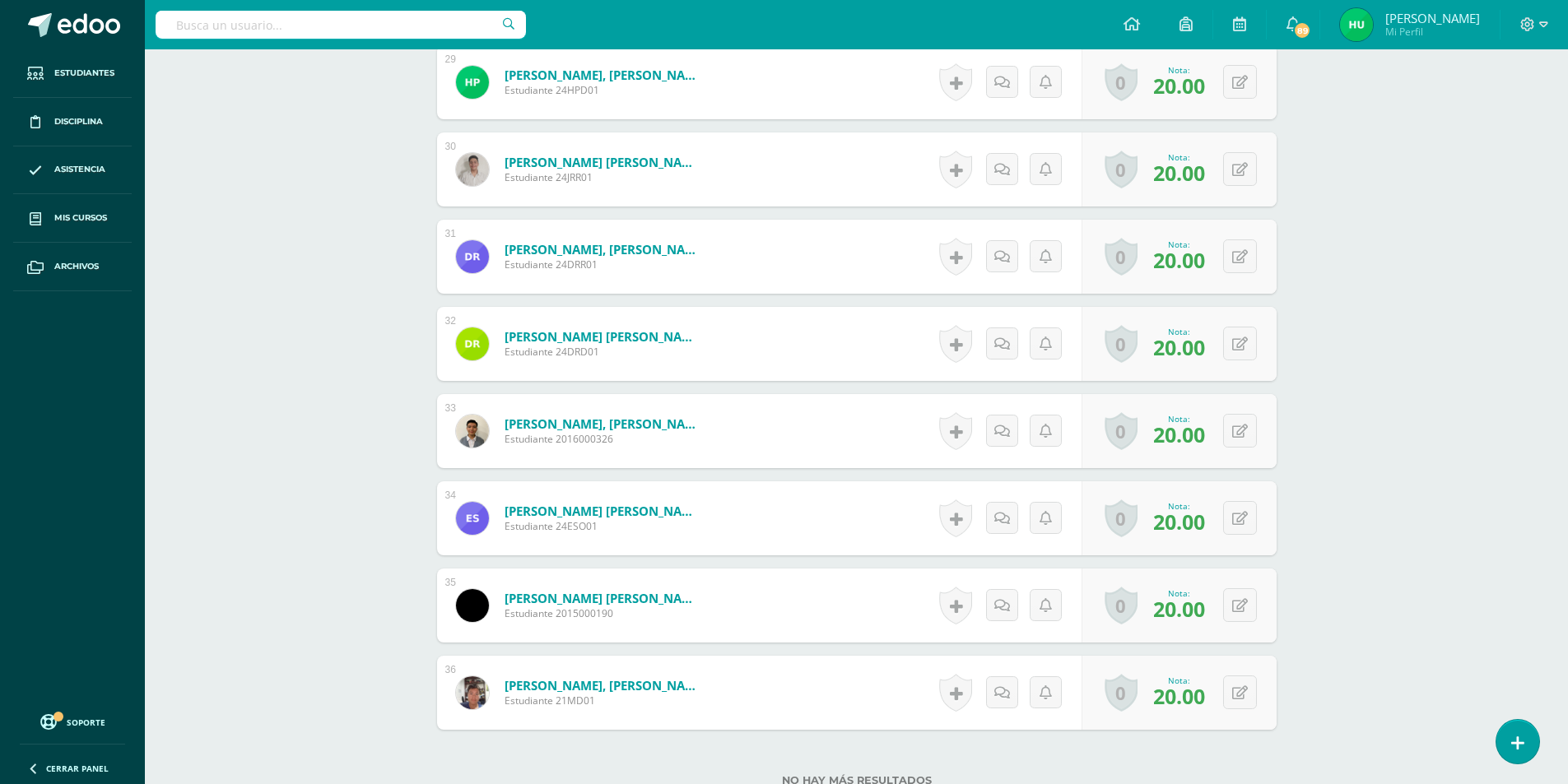
scroll to position [3119, 0]
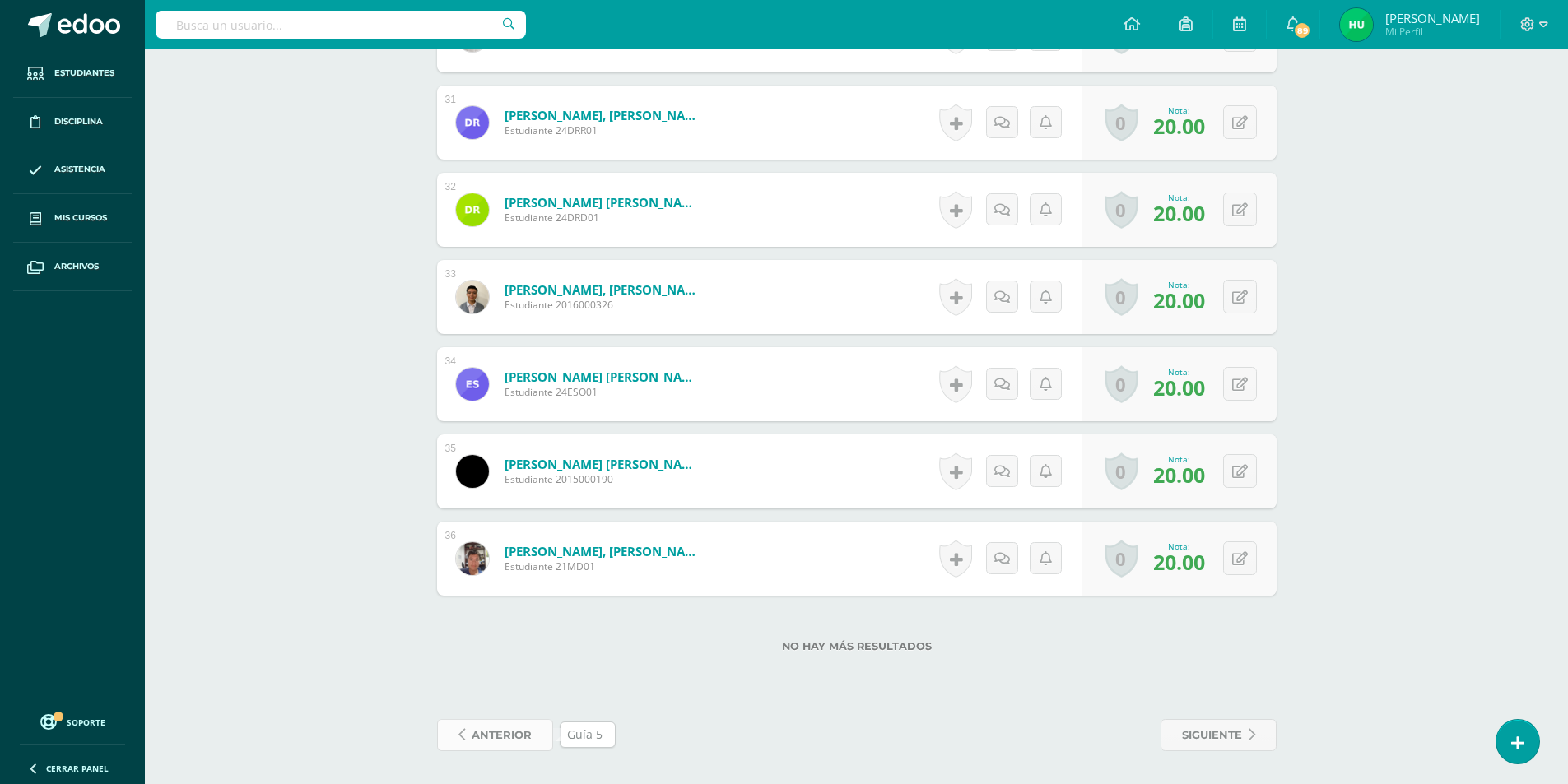
click at [521, 740] on span "anterior" at bounding box center [502, 734] width 60 height 31
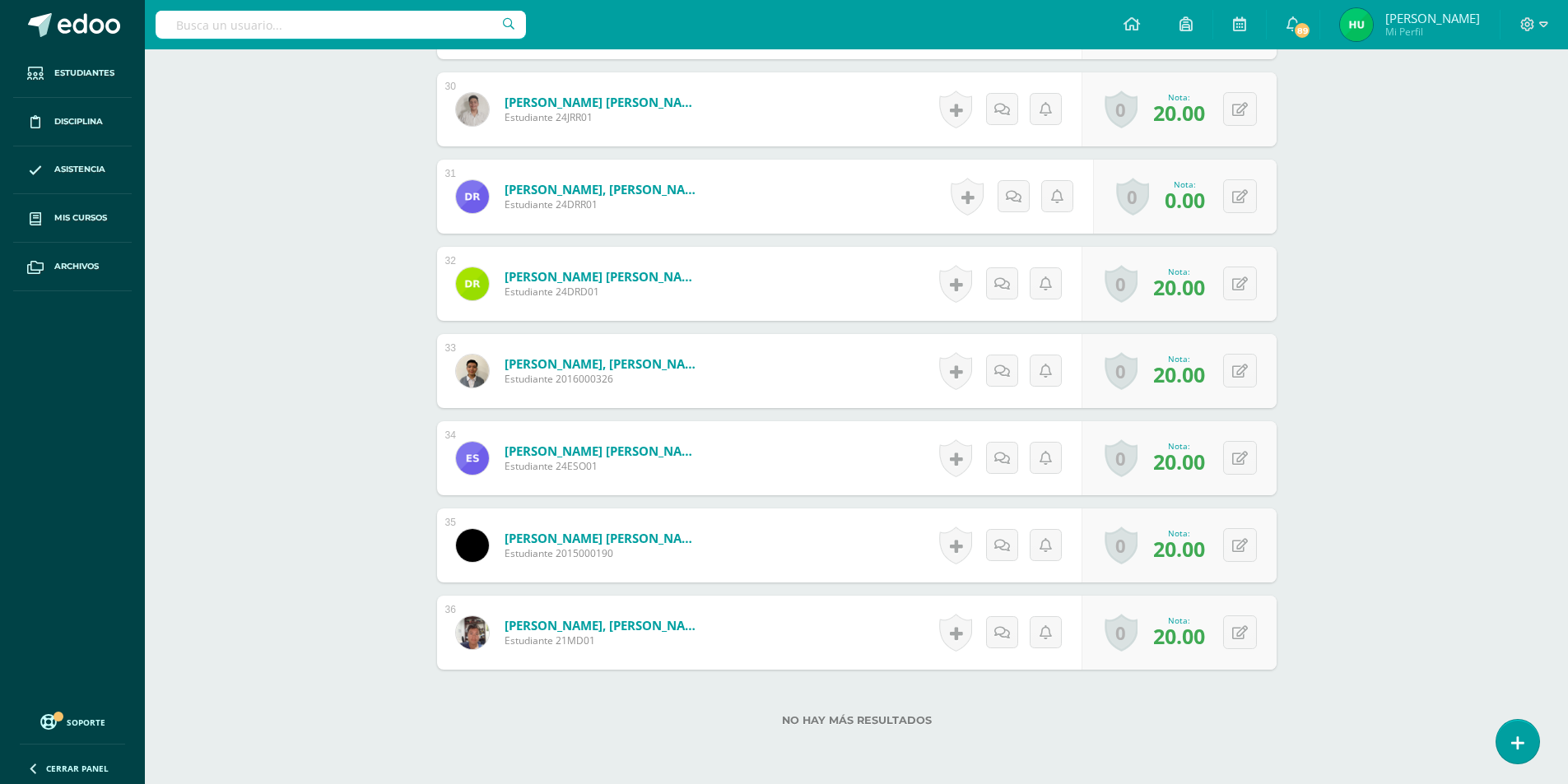
scroll to position [3119, 0]
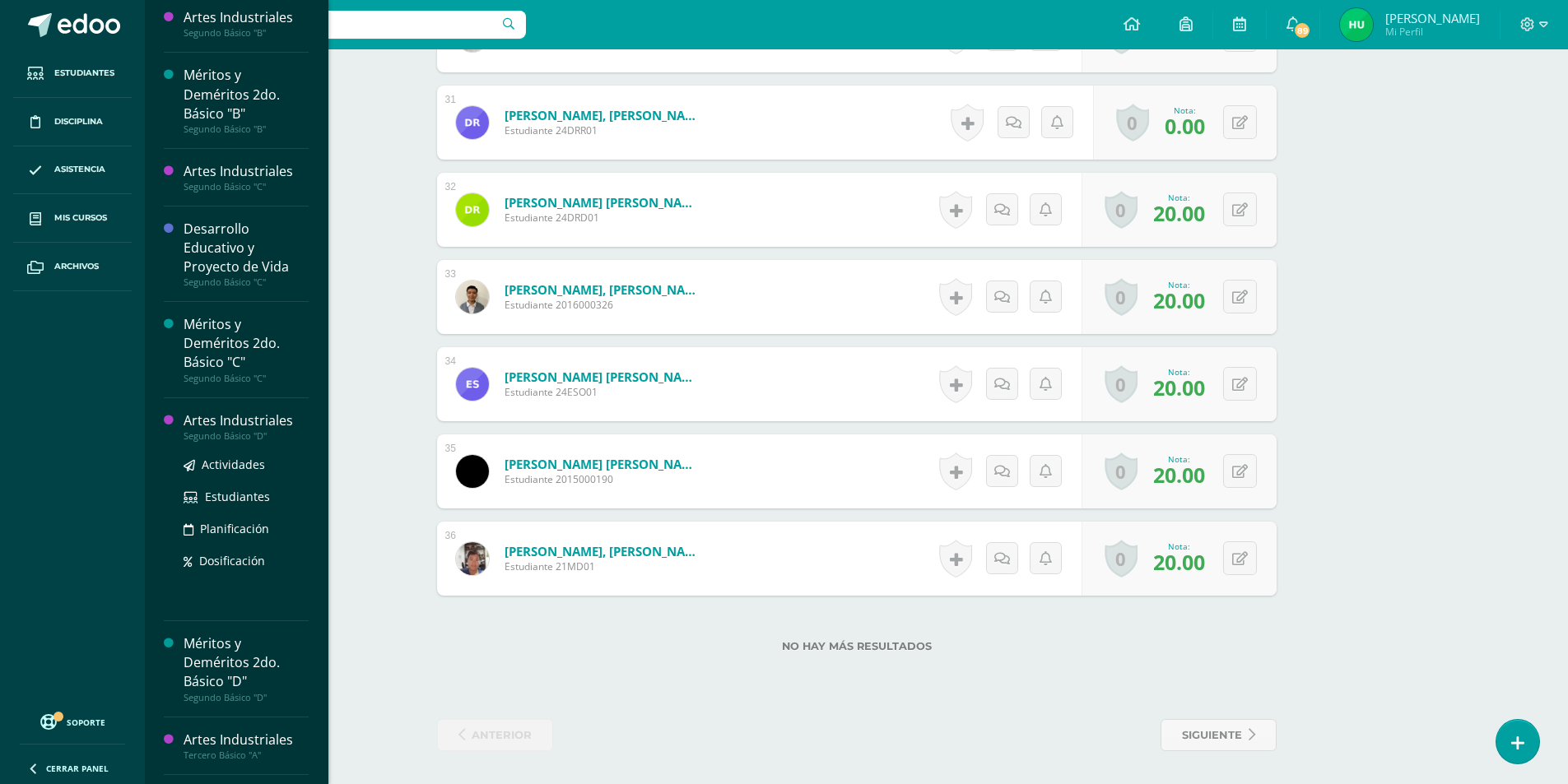
scroll to position [834, 0]
click at [247, 413] on div "Artes Industriales" at bounding box center [245, 416] width 125 height 19
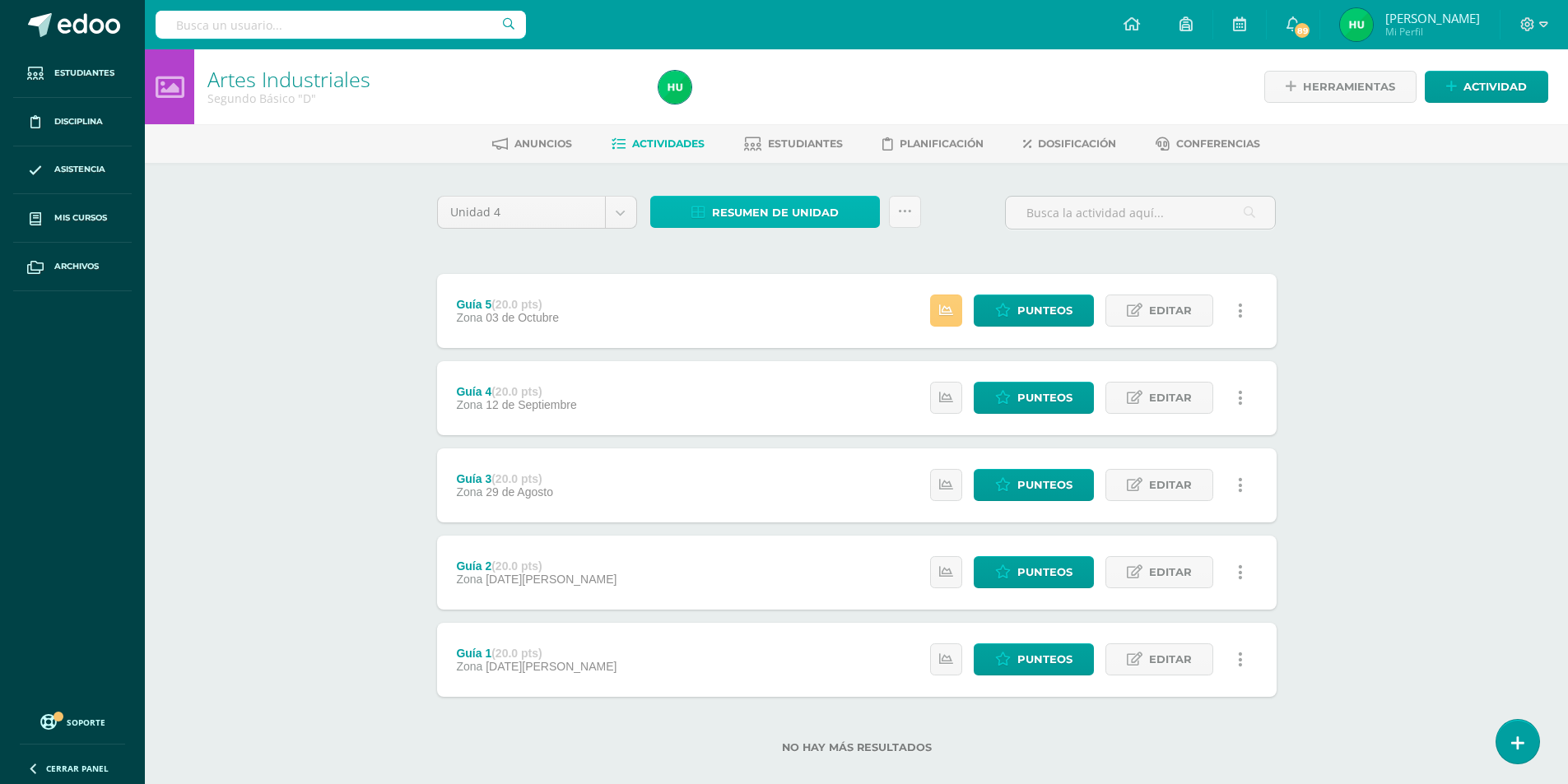
click at [749, 212] on span "Resumen de unidad" at bounding box center [774, 212] width 126 height 31
click at [776, 106] on link "Descargar como HTML" at bounding box center [765, 106] width 175 height 26
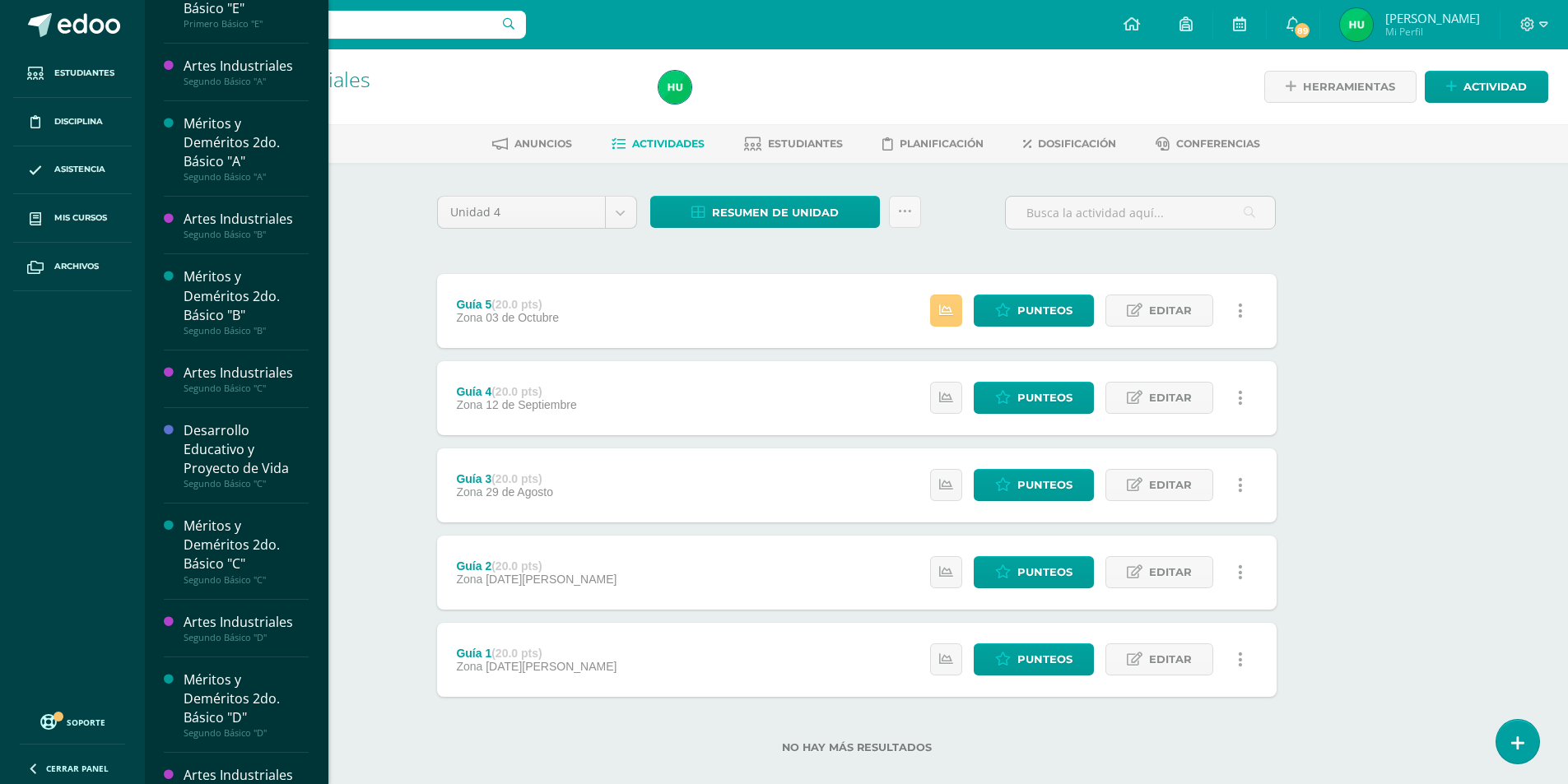
scroll to position [639, 0]
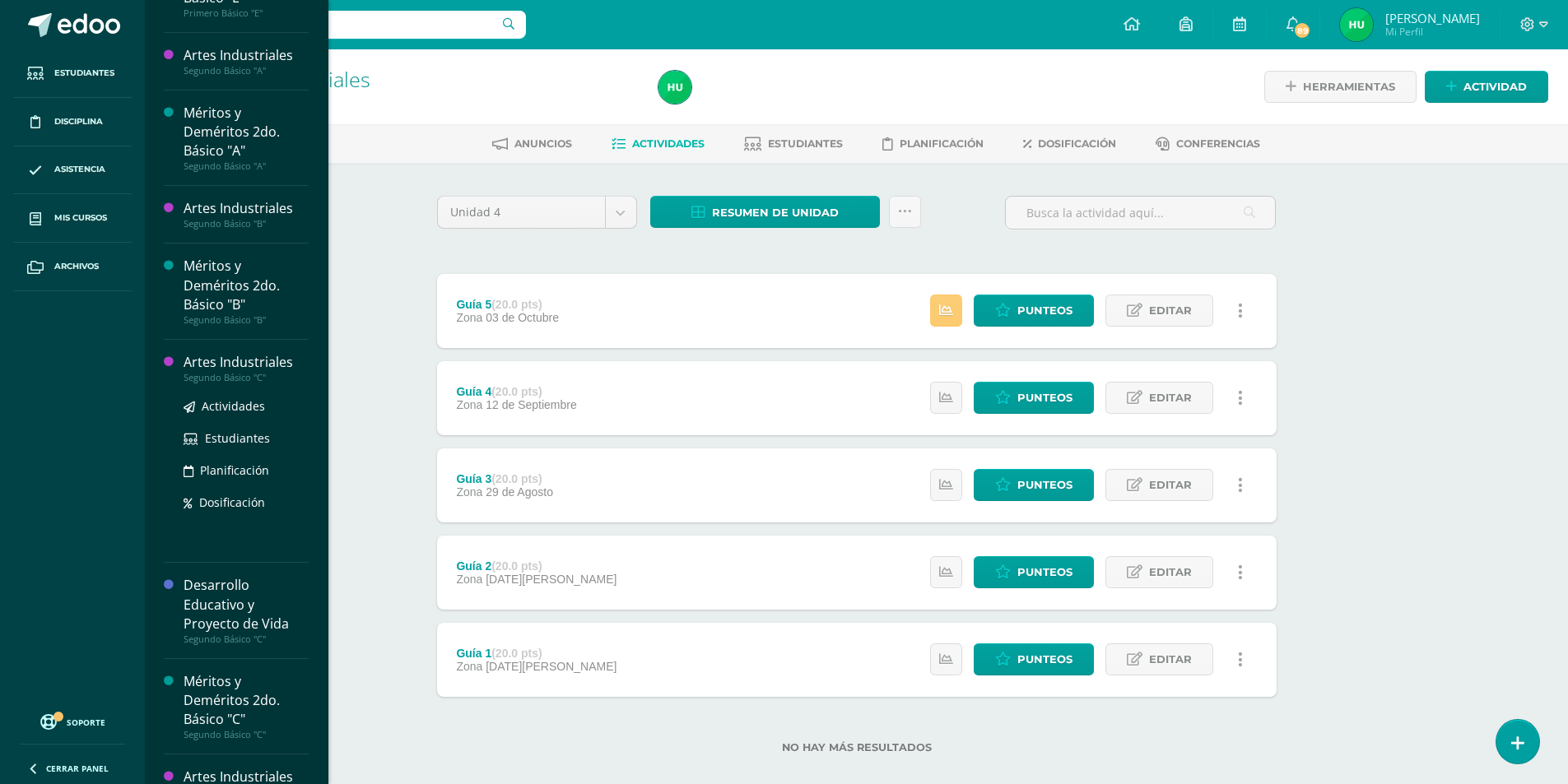
click at [277, 365] on div "Artes Industriales" at bounding box center [245, 362] width 125 height 19
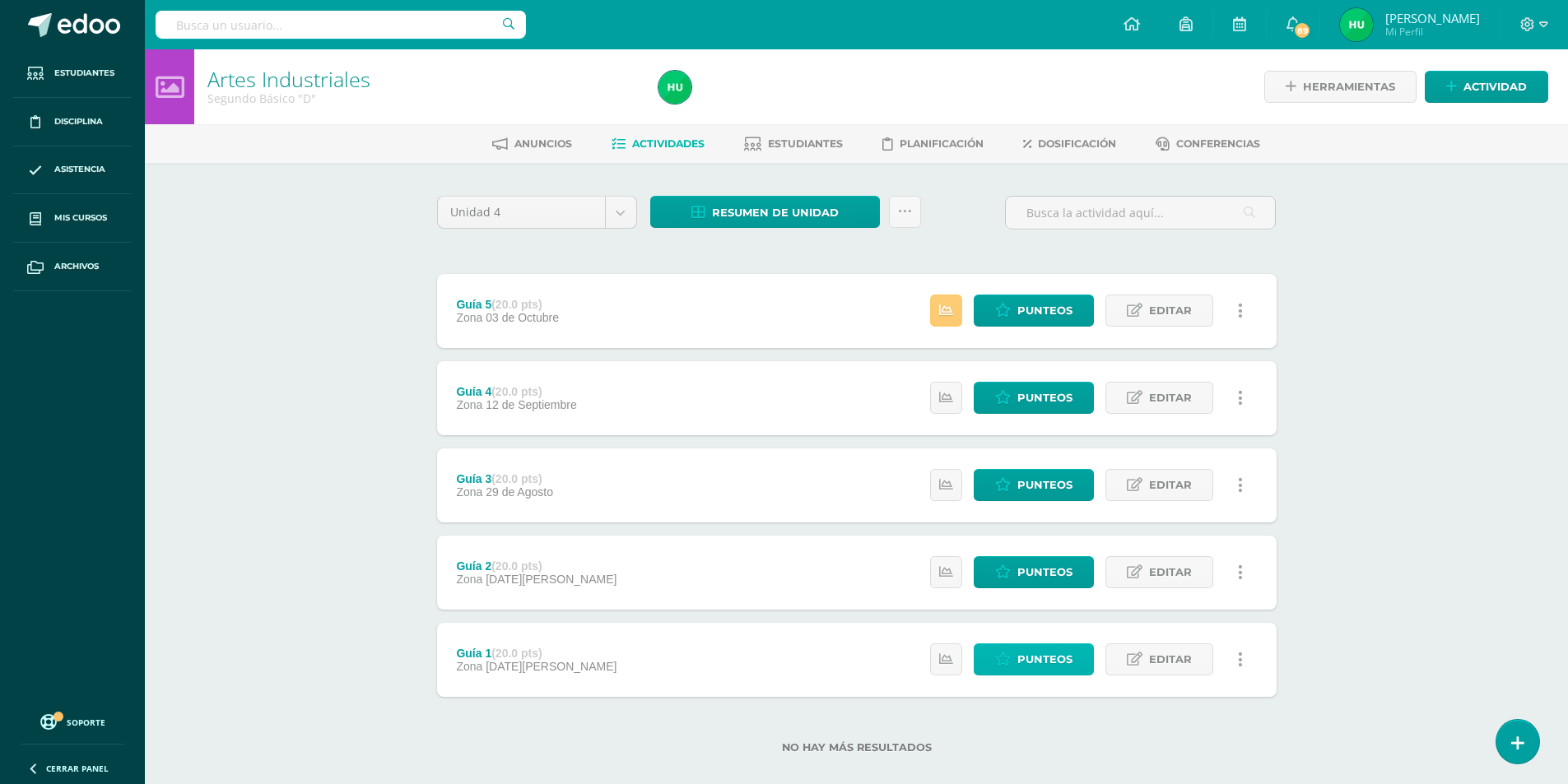
click at [1036, 663] on span "Punteos" at bounding box center [1045, 659] width 55 height 31
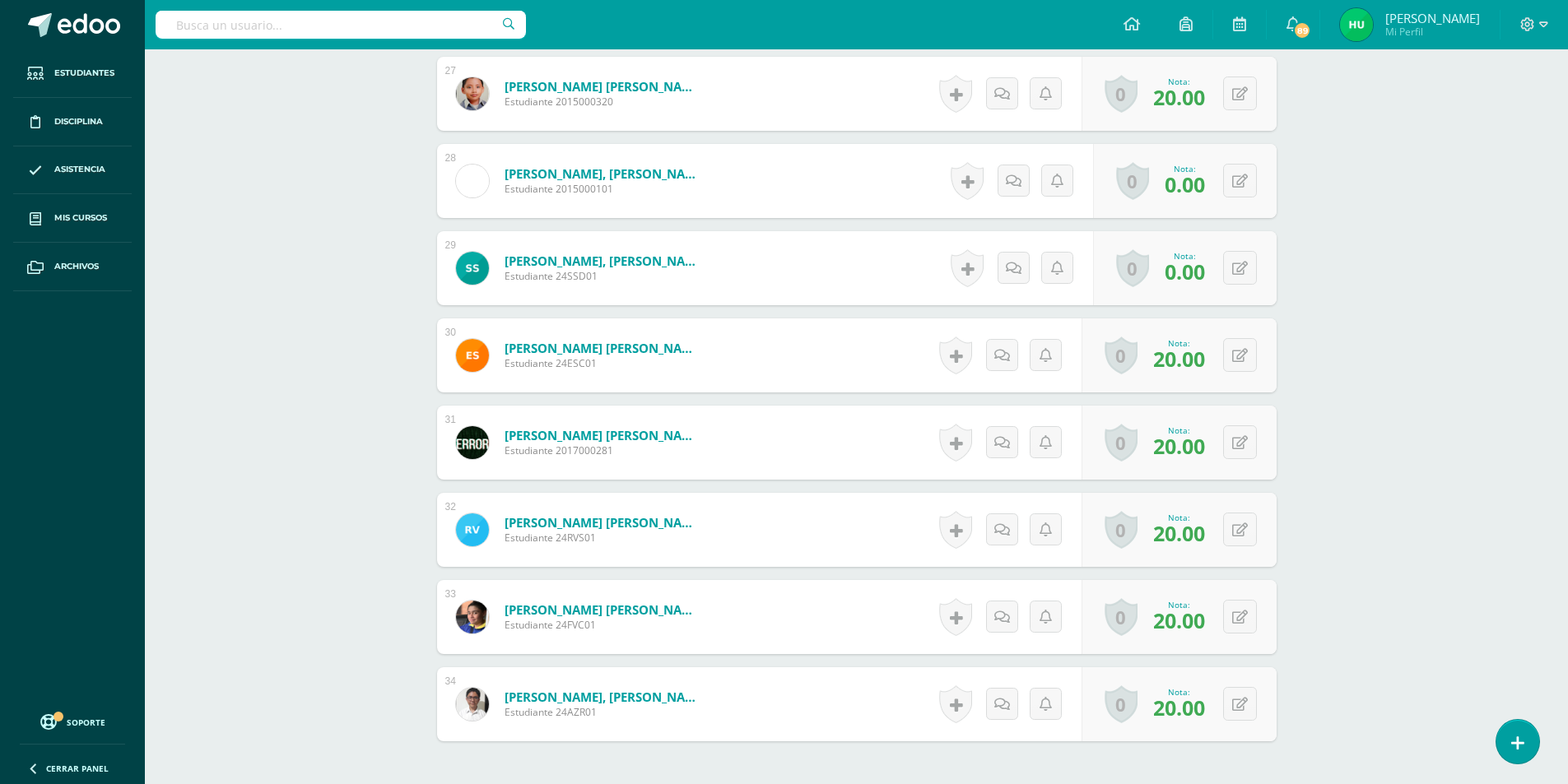
scroll to position [2944, 0]
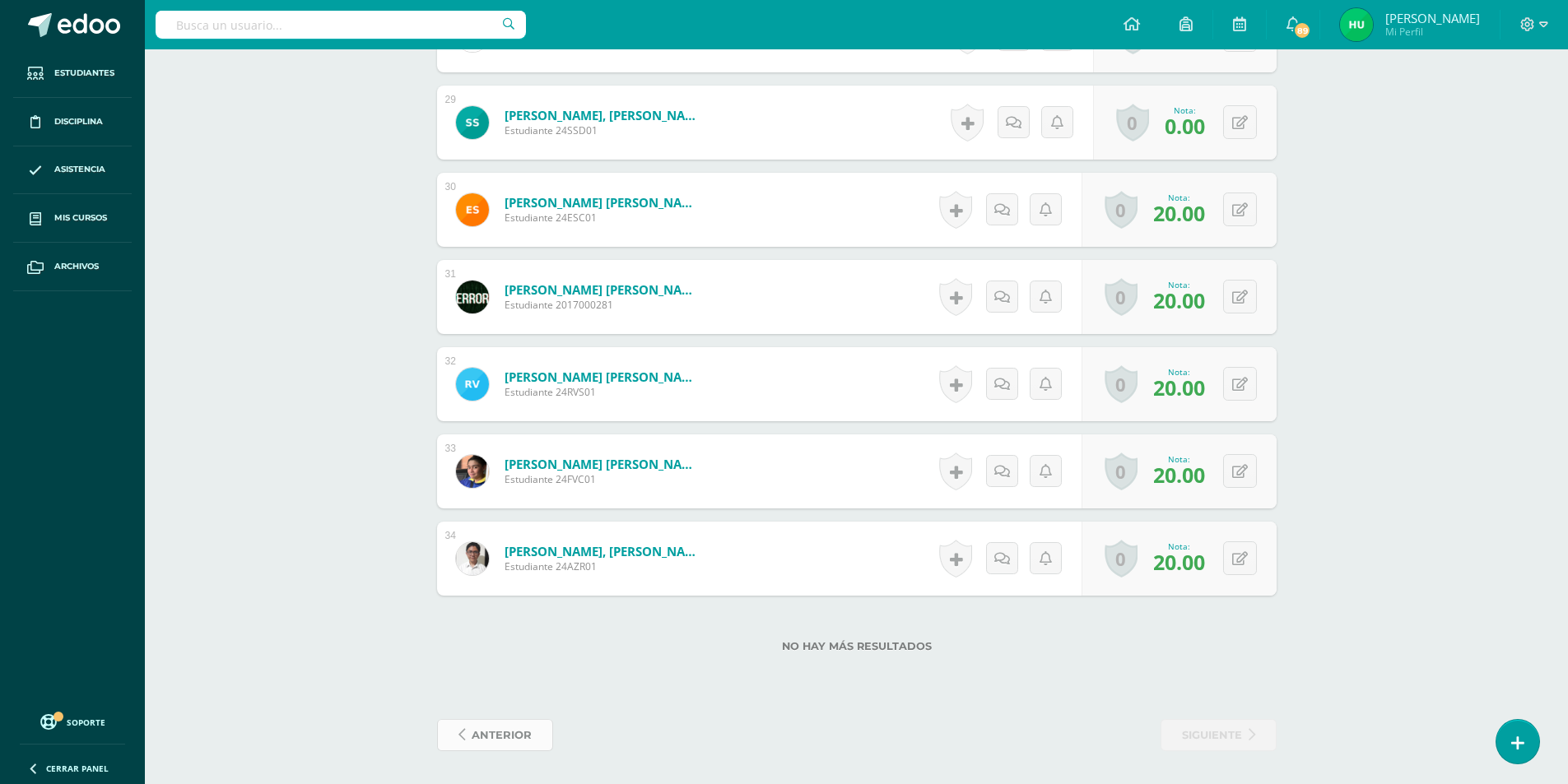
click at [519, 739] on span "anterior" at bounding box center [502, 734] width 60 height 31
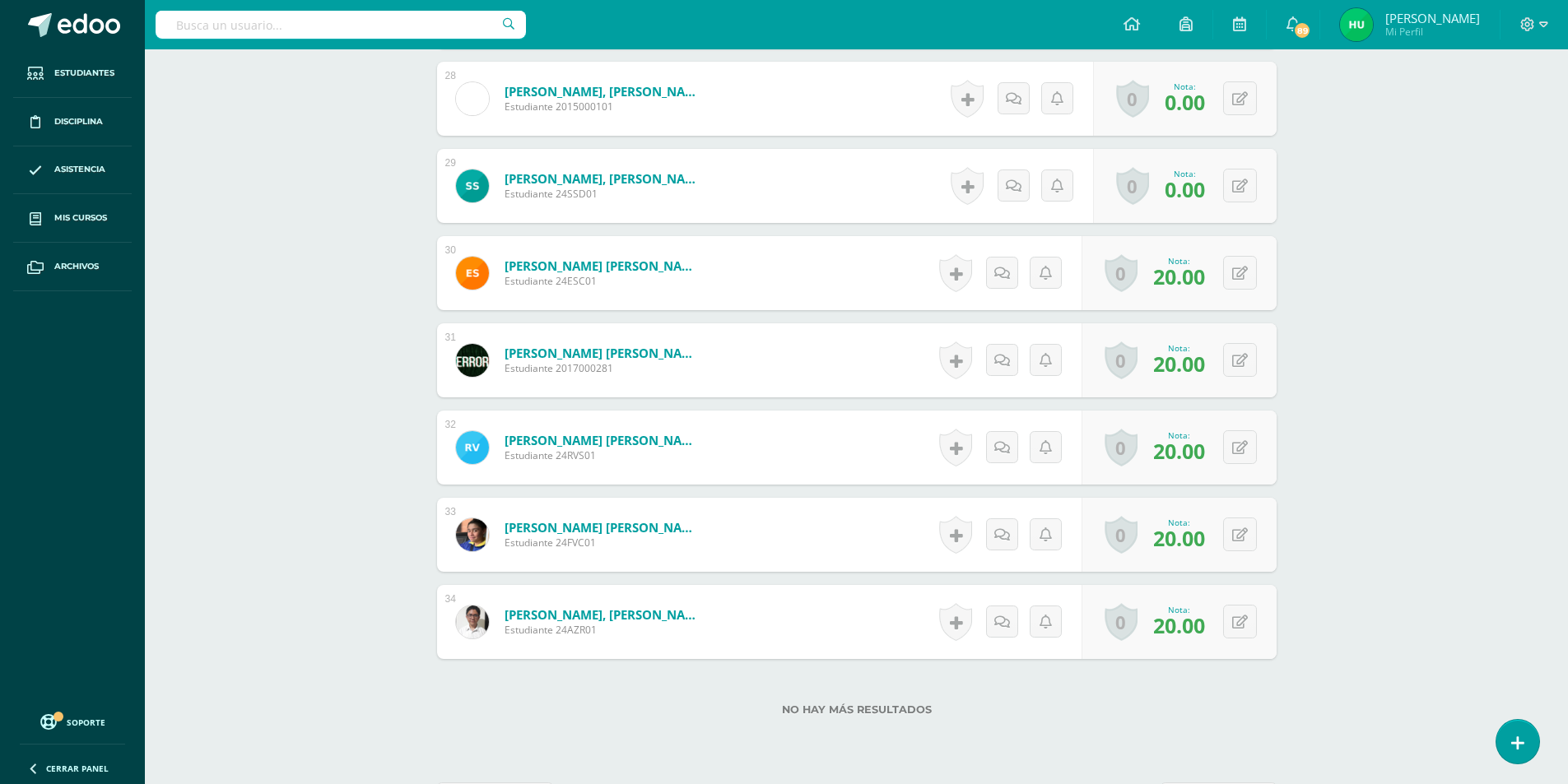
scroll to position [2944, 0]
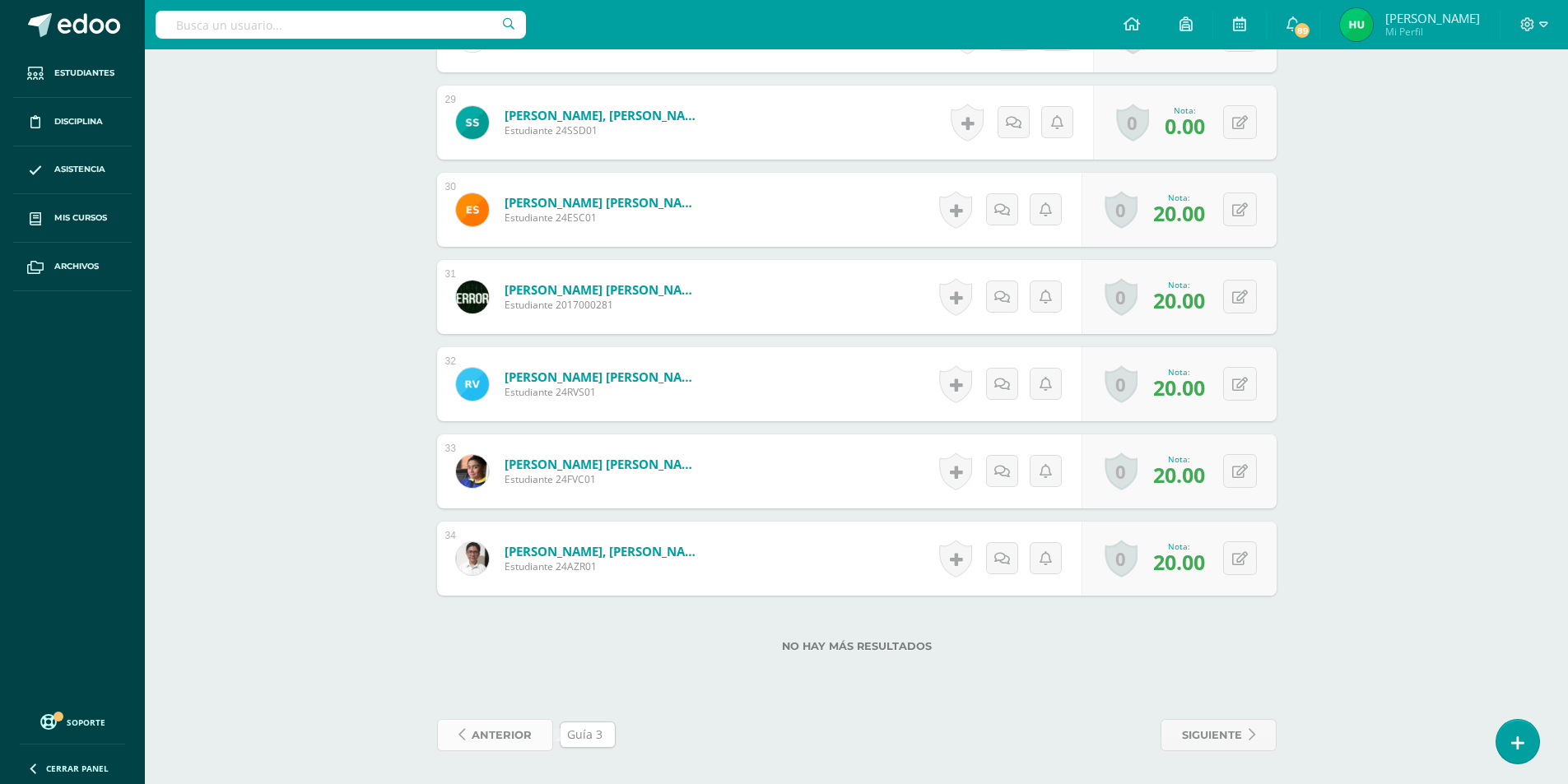
click at [493, 740] on span "anterior" at bounding box center [502, 734] width 60 height 31
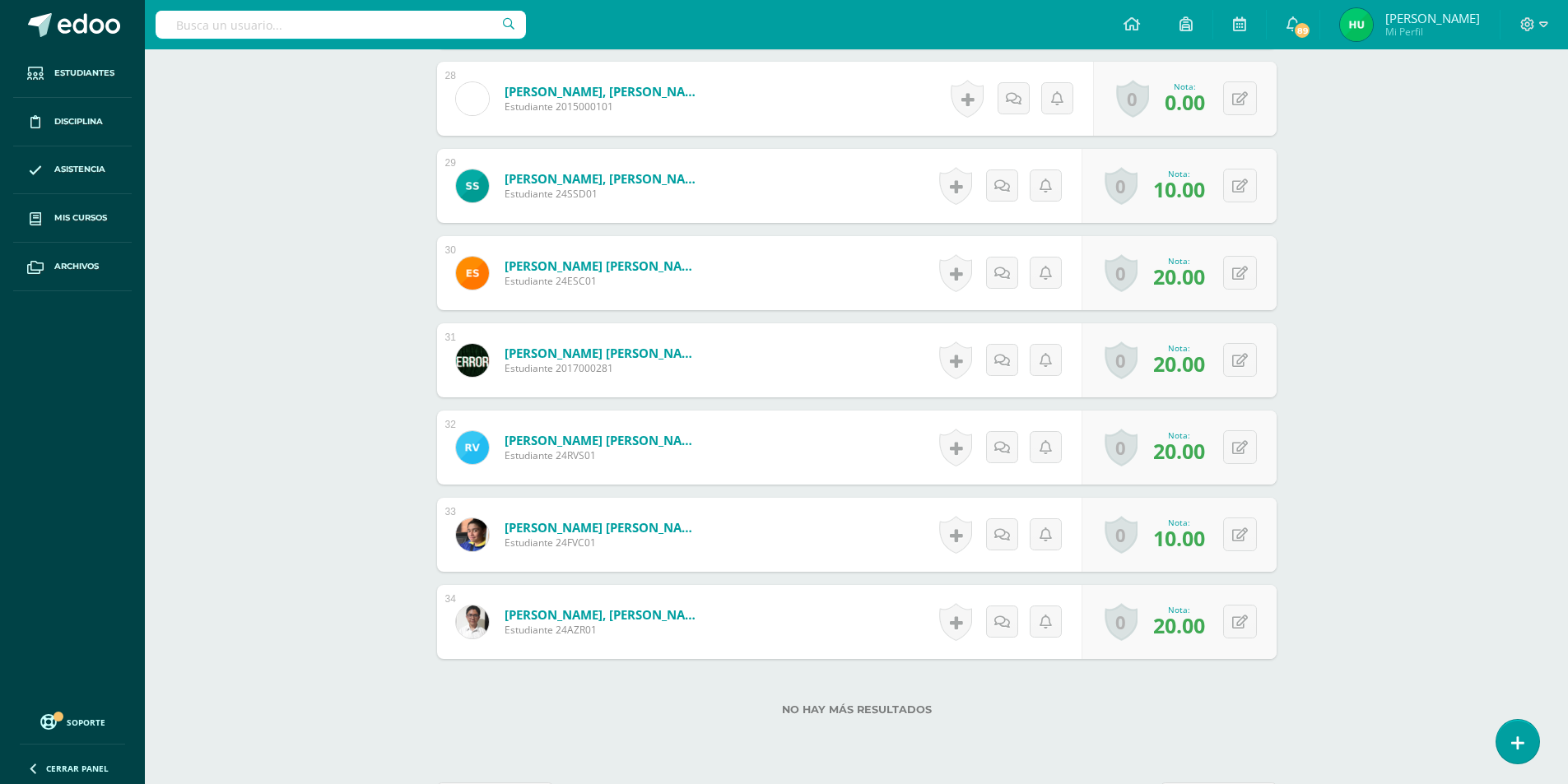
scroll to position [2944, 0]
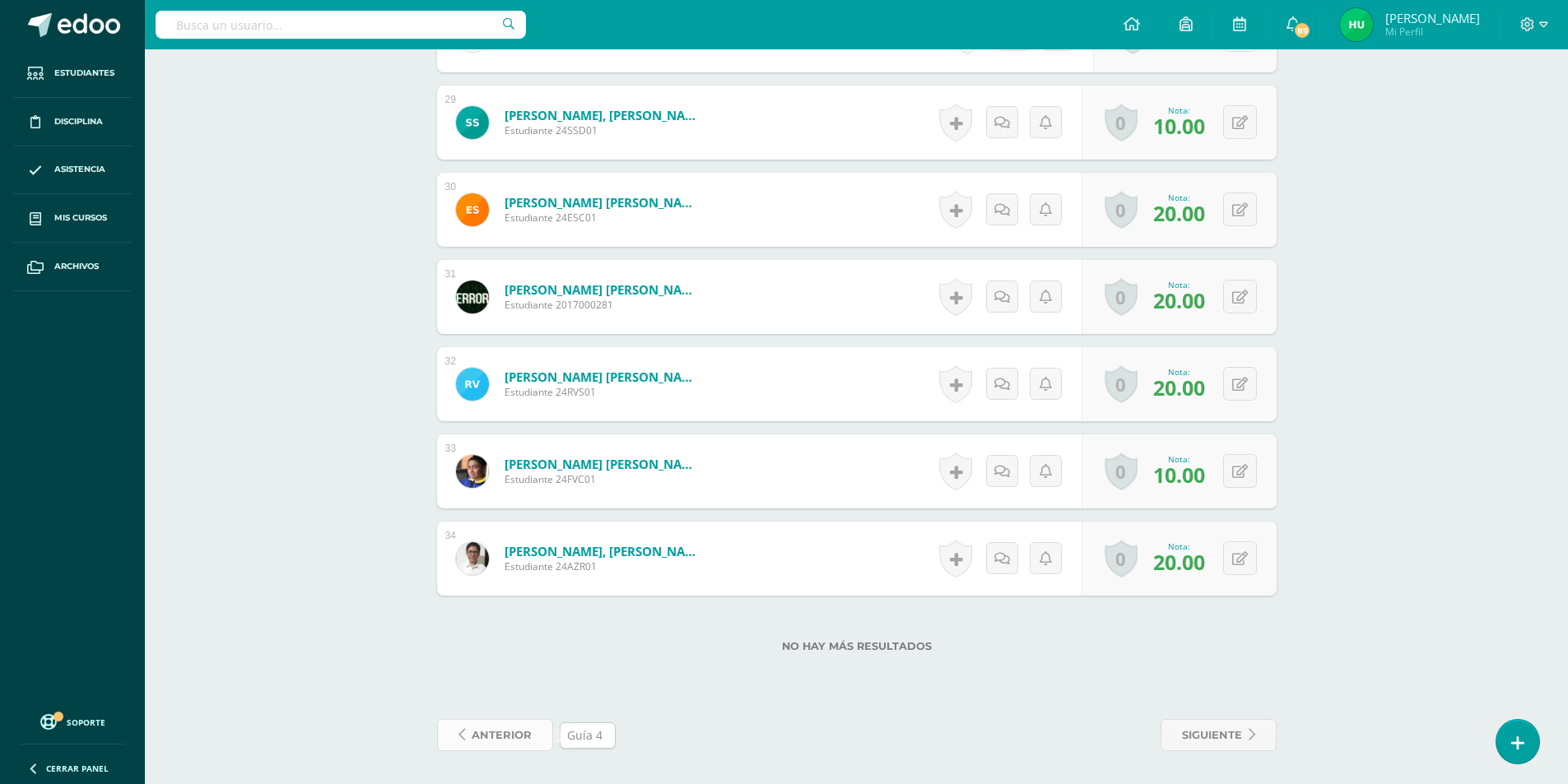
click at [503, 732] on span "anterior" at bounding box center [502, 734] width 60 height 31
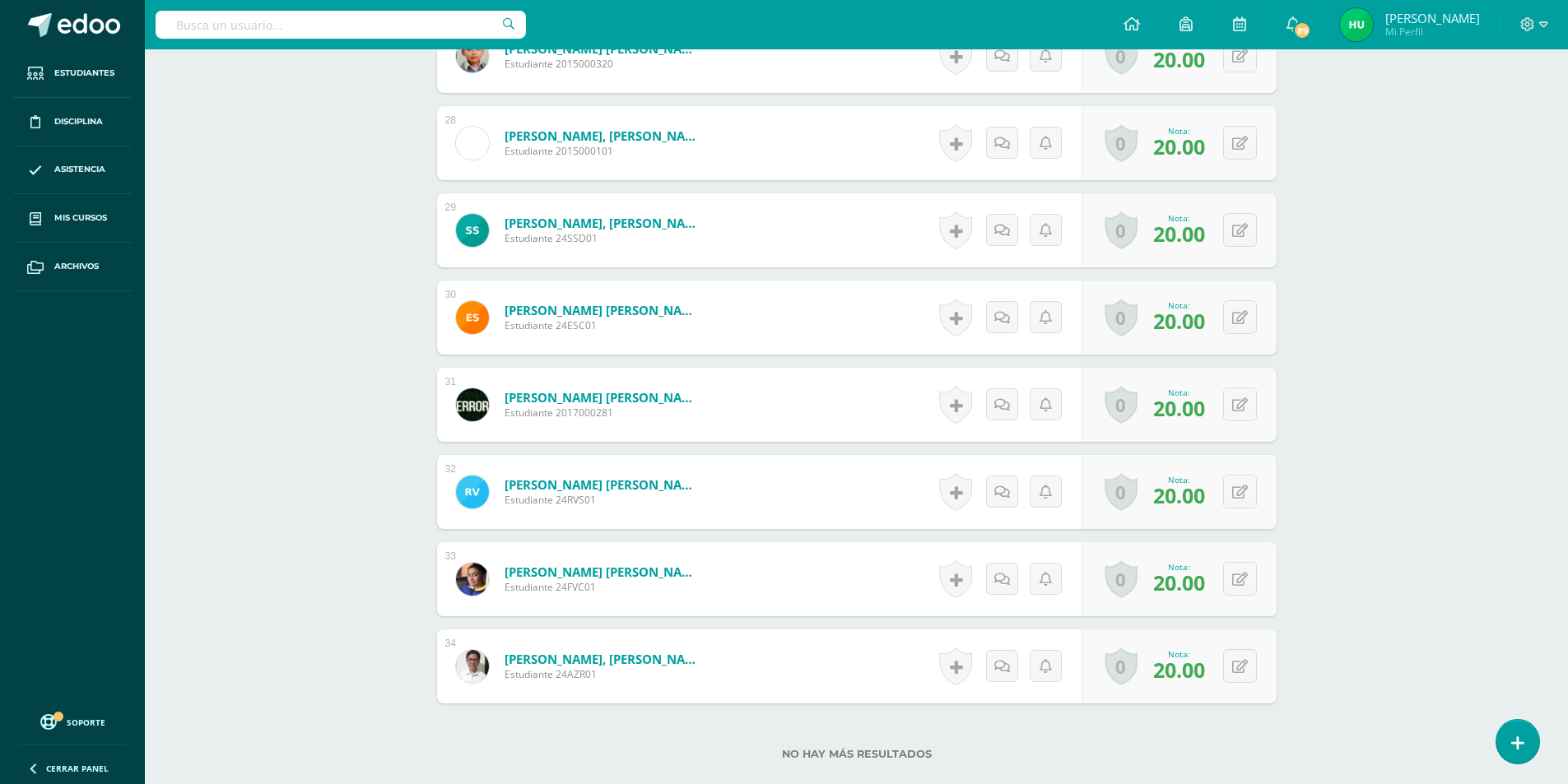
scroll to position [2944, 0]
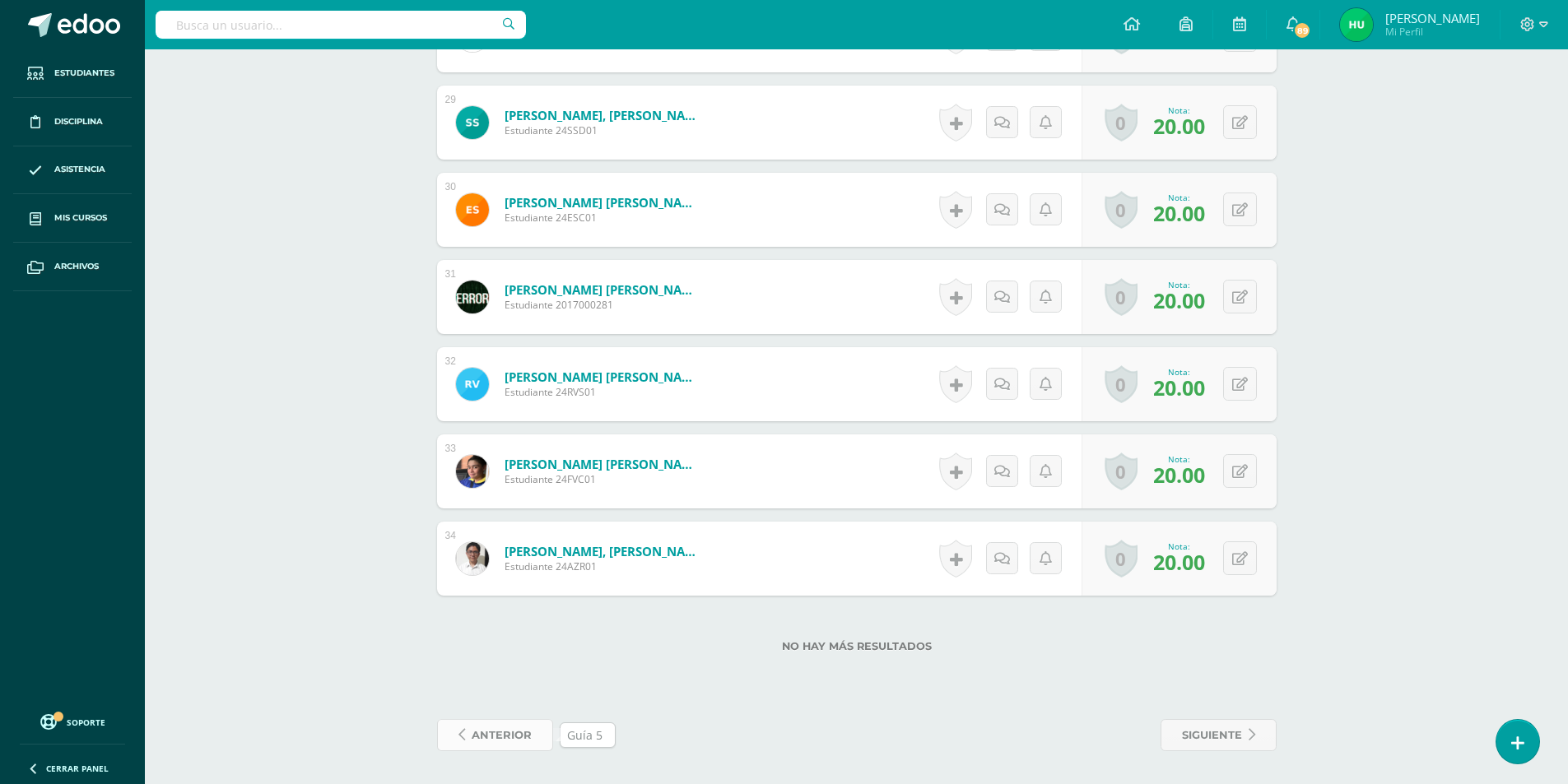
click at [513, 743] on span "anterior" at bounding box center [502, 734] width 60 height 31
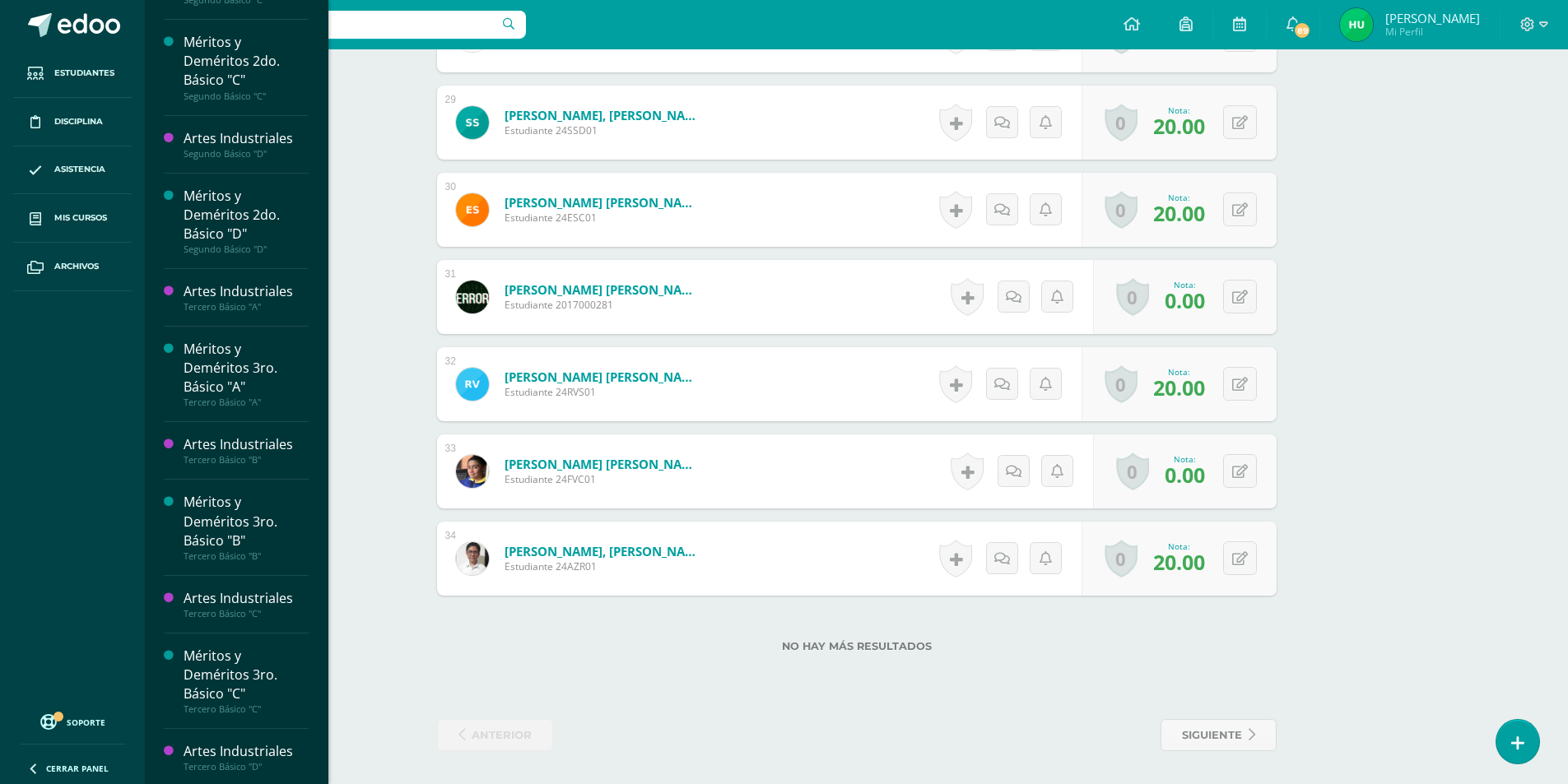
scroll to position [1210, 0]
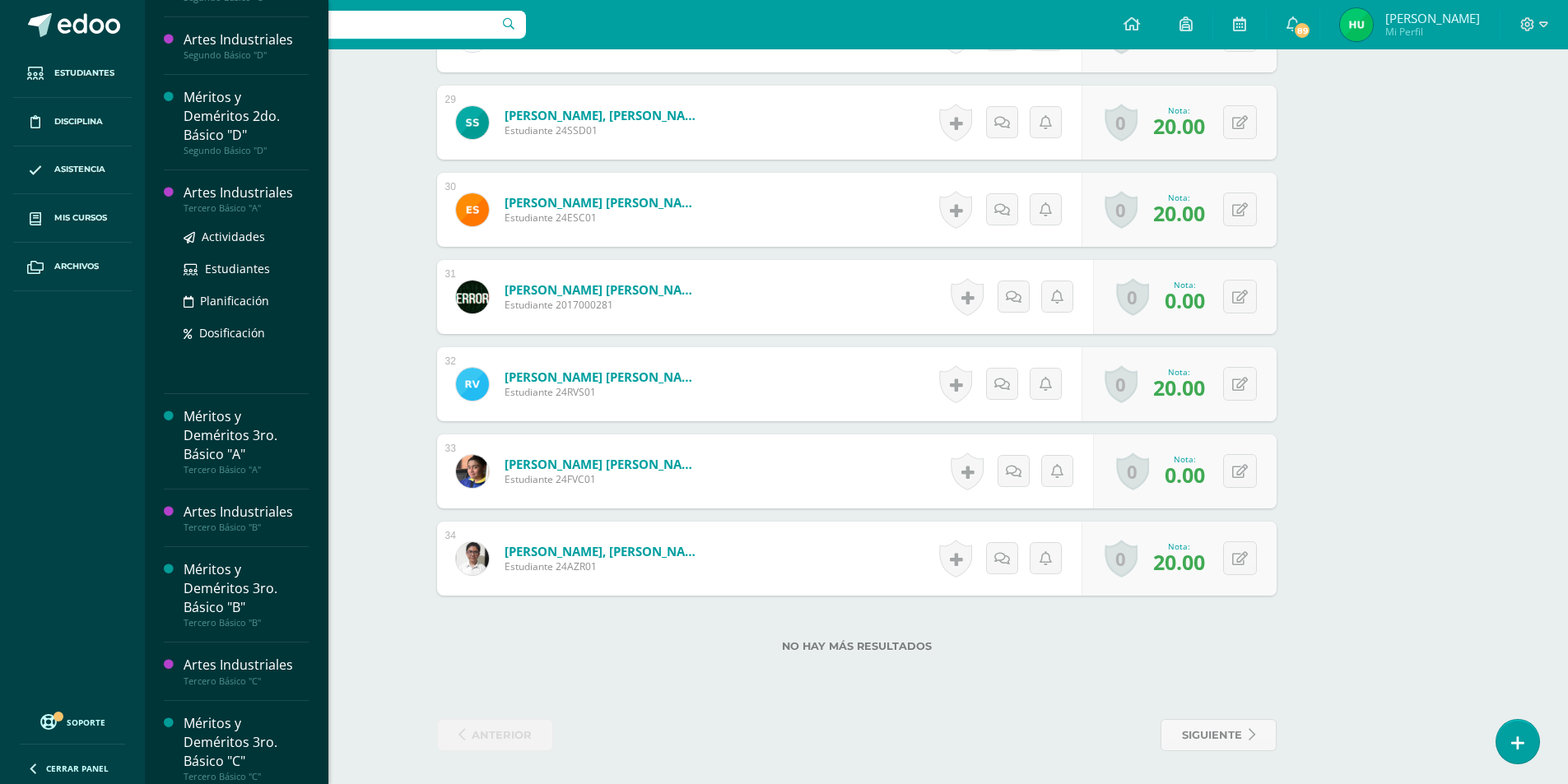
click at [231, 194] on div "Artes Industriales" at bounding box center [245, 192] width 125 height 19
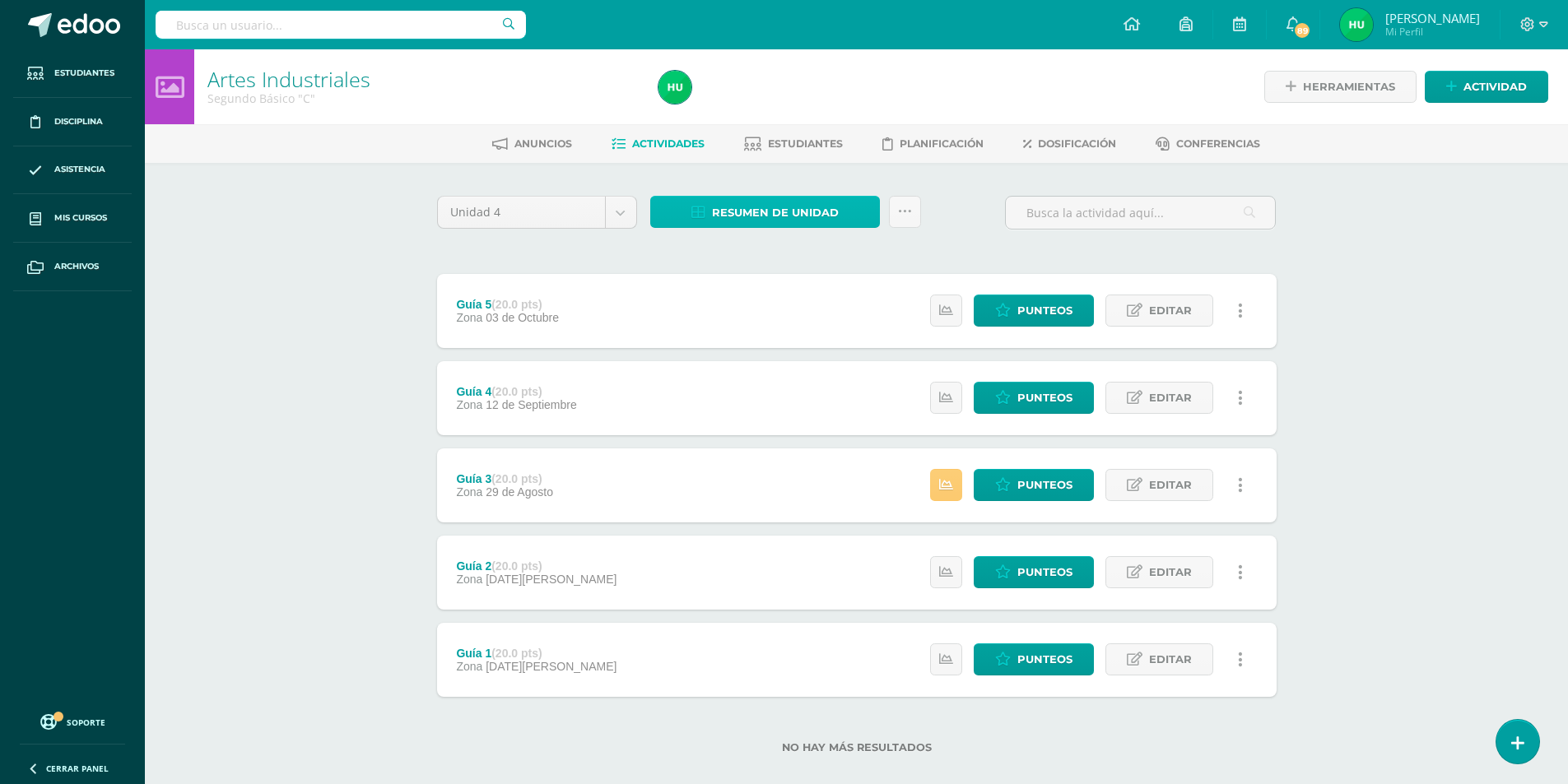
click at [789, 212] on span "Resumen de unidad" at bounding box center [774, 212] width 126 height 31
click at [777, 105] on link "Descargar como HTML" at bounding box center [765, 106] width 175 height 26
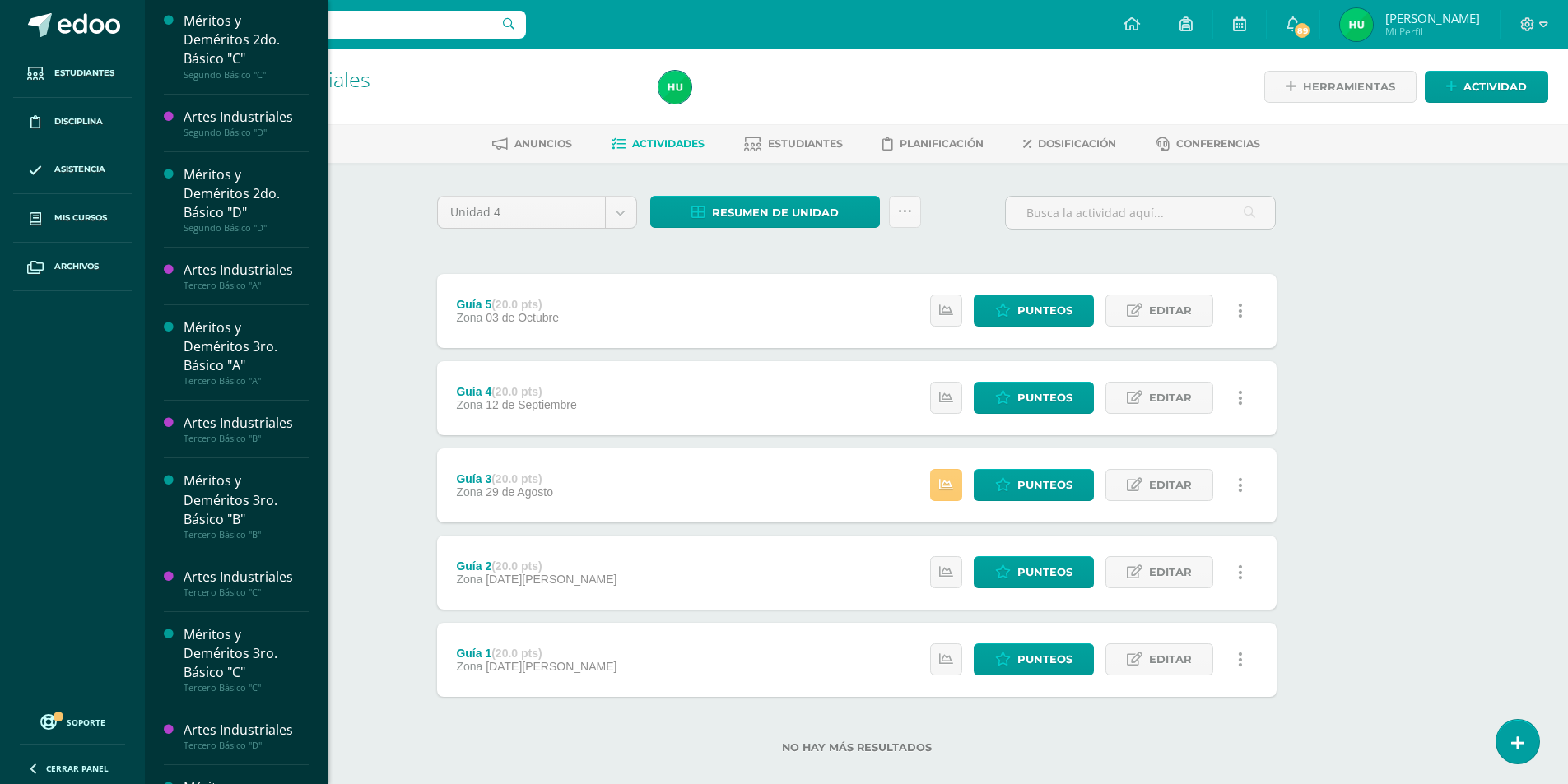
scroll to position [1210, 0]
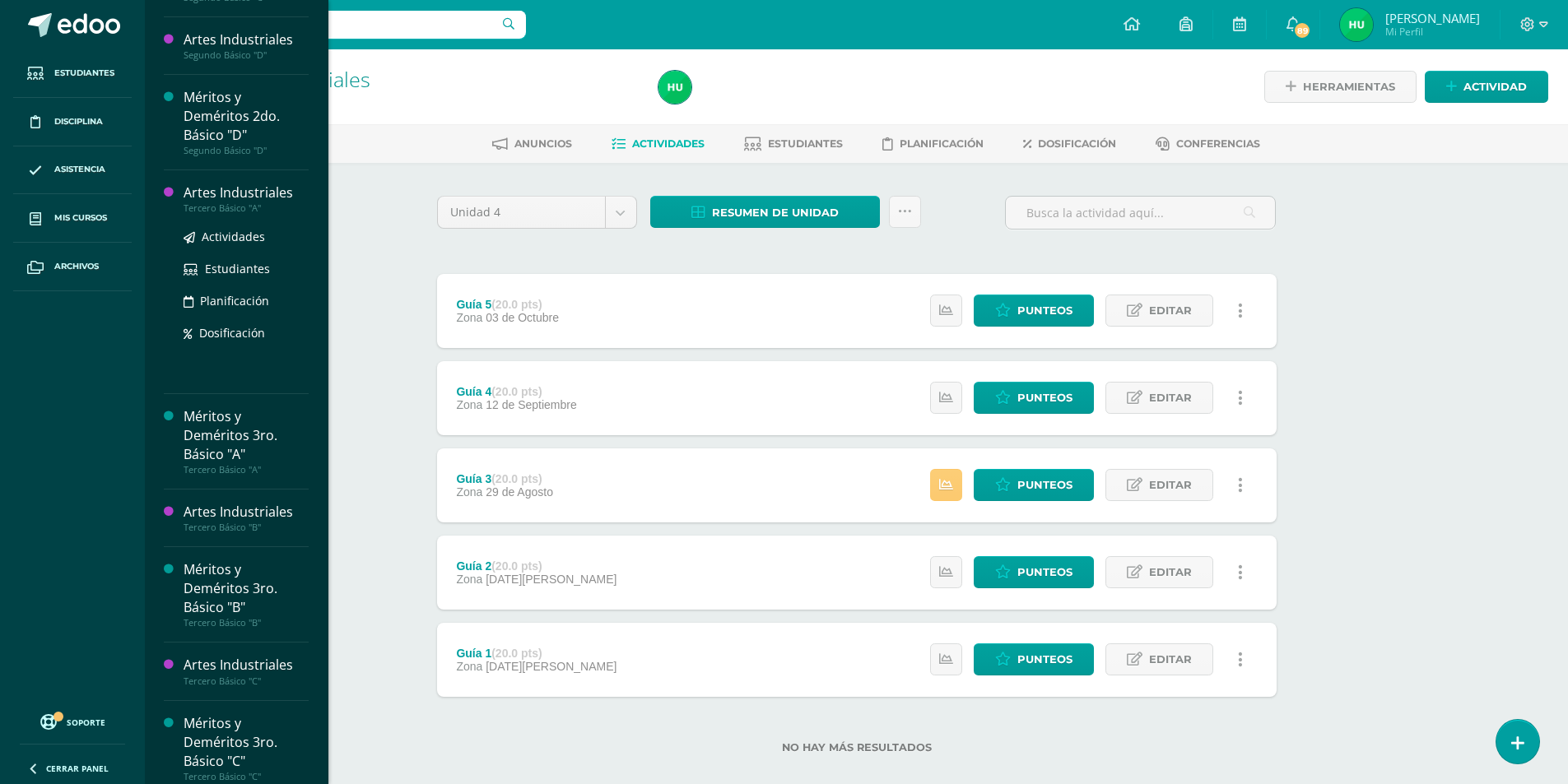
click at [274, 197] on div "Artes Industriales" at bounding box center [245, 192] width 125 height 19
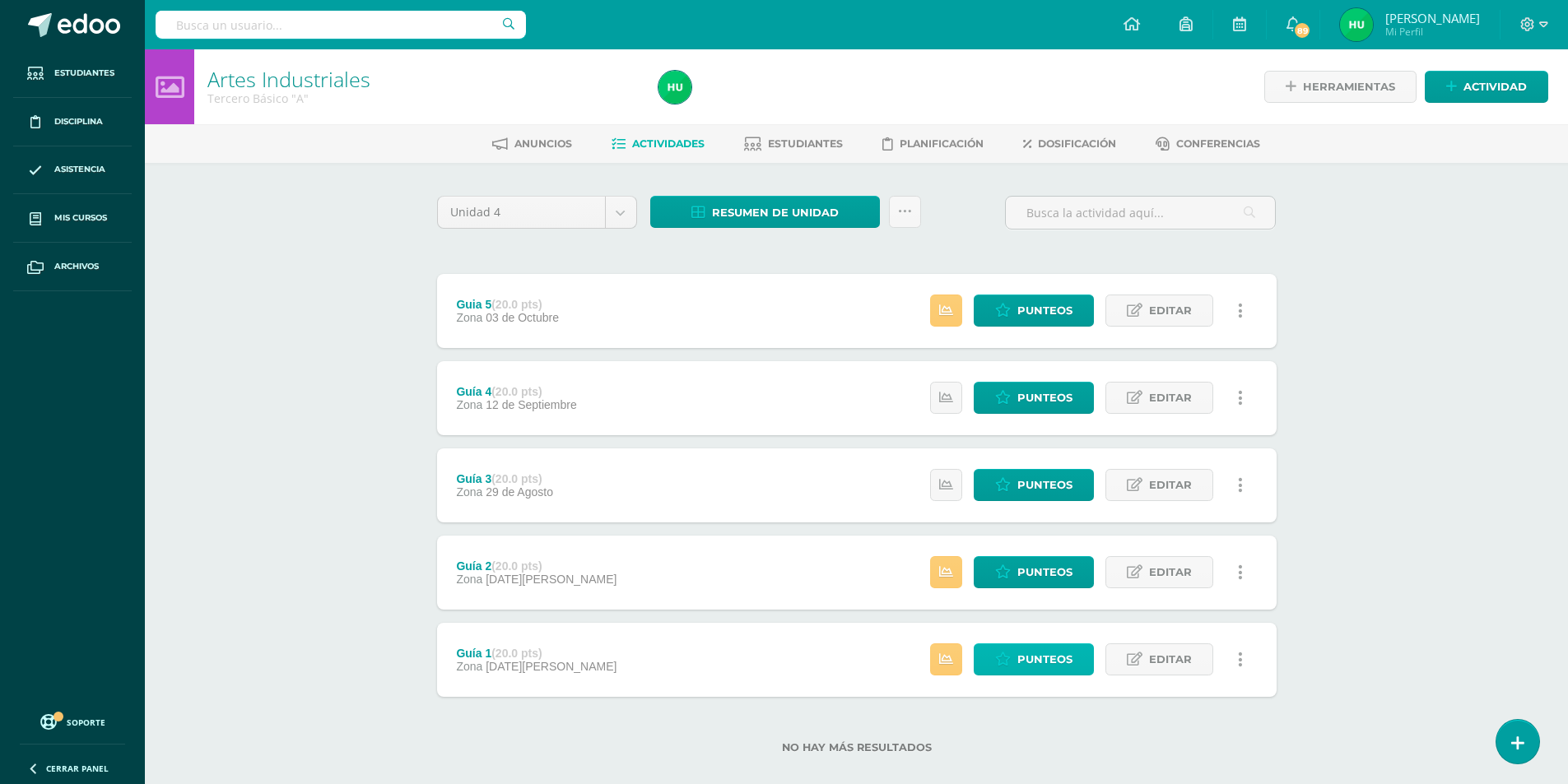
click at [1030, 662] on span "Punteos" at bounding box center [1045, 659] width 55 height 31
click at [757, 206] on span "Resumen de unidad" at bounding box center [774, 212] width 126 height 31
click at [750, 108] on link "Descargar como HTML" at bounding box center [765, 106] width 175 height 26
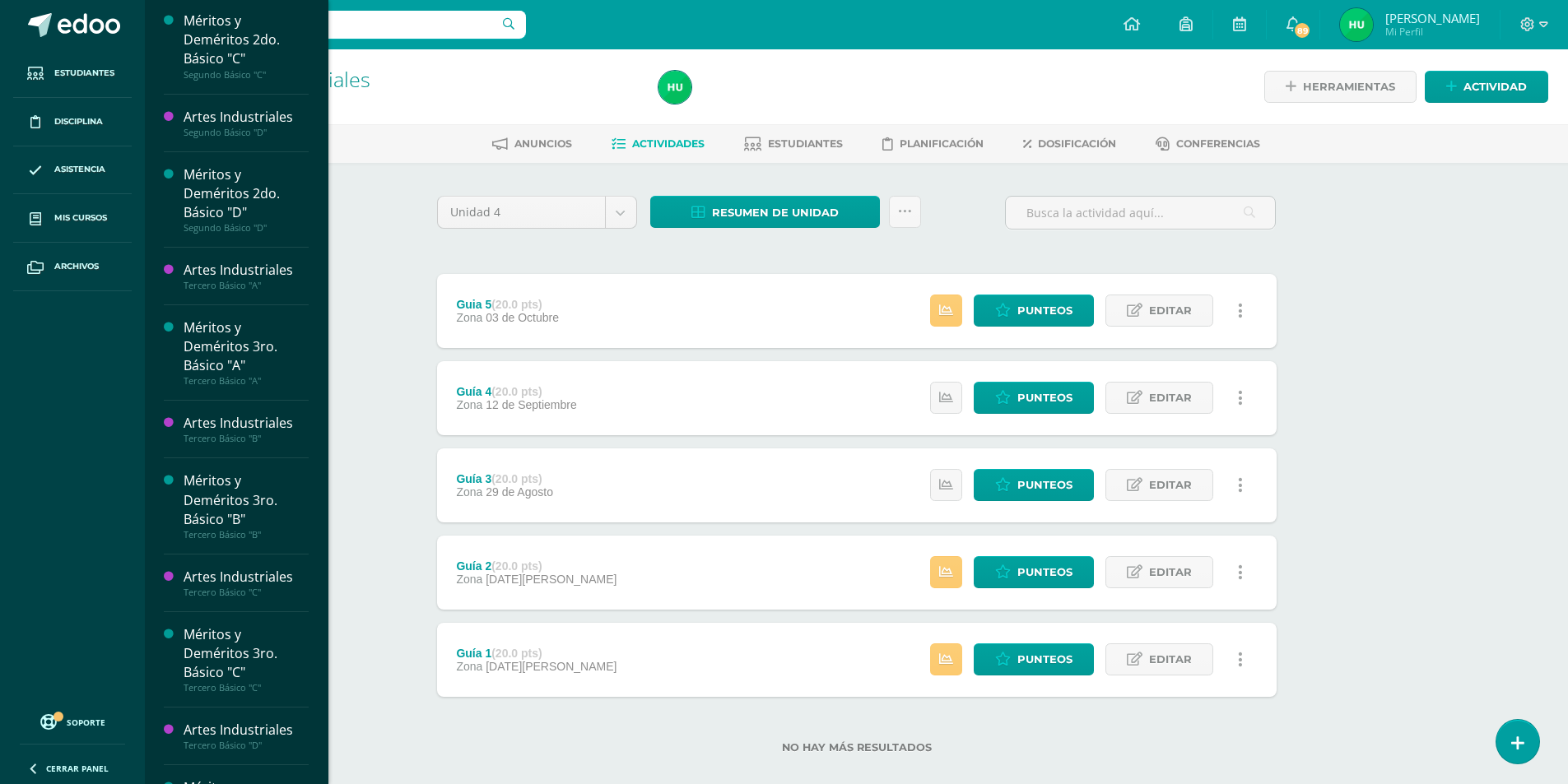
scroll to position [1210, 0]
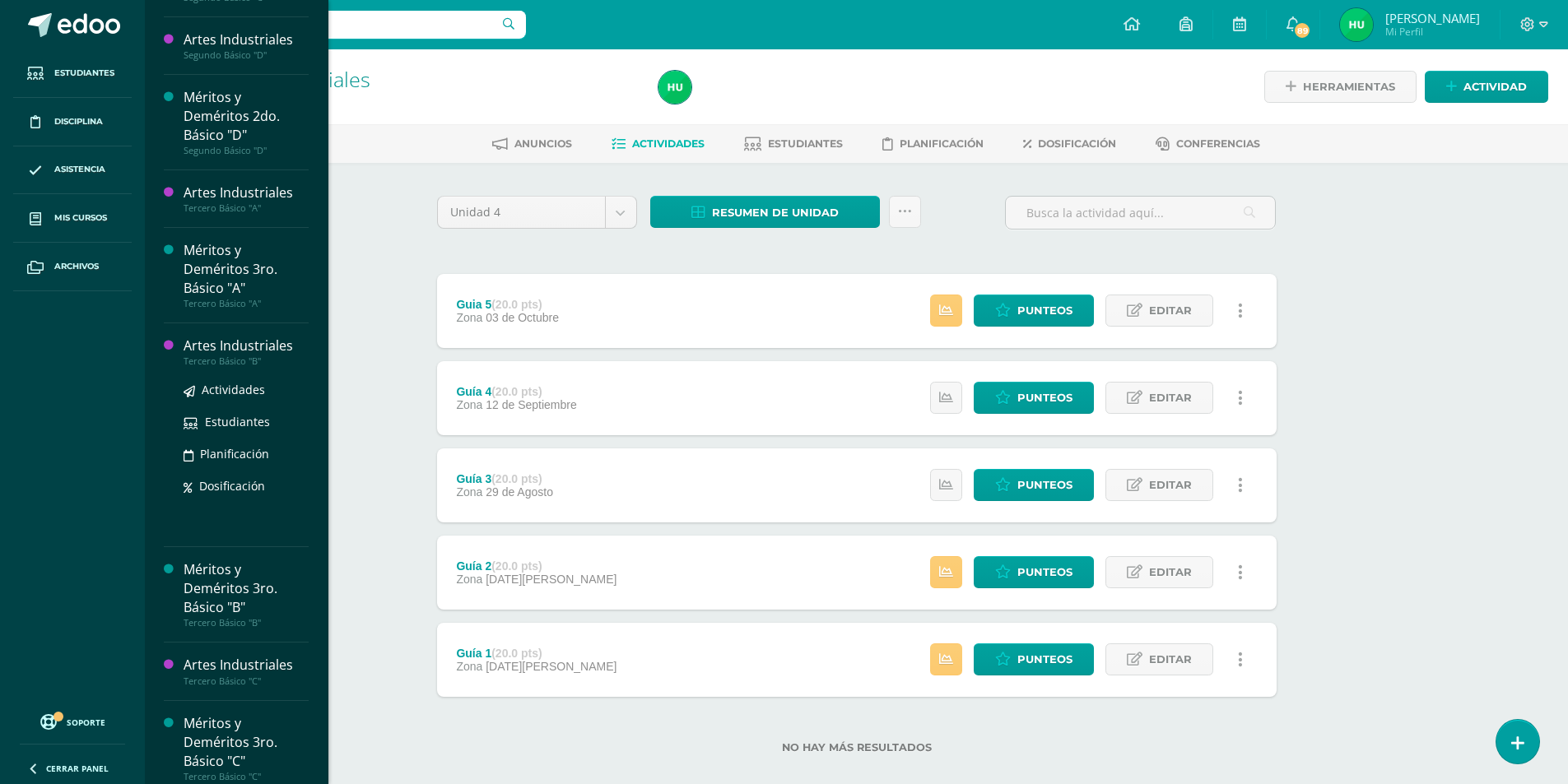
click at [275, 351] on div "Artes Industriales" at bounding box center [245, 345] width 125 height 19
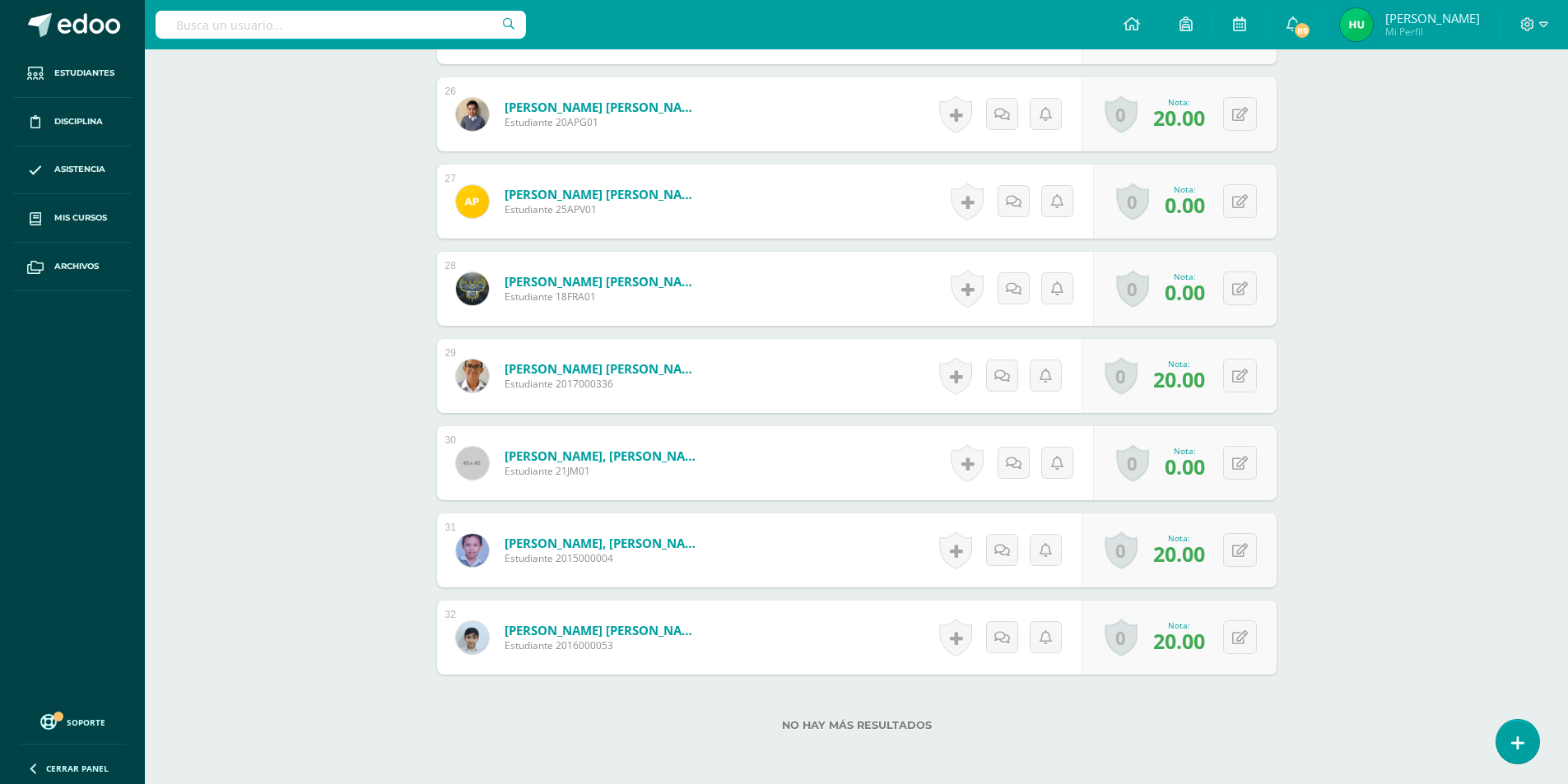
scroll to position [2769, 0]
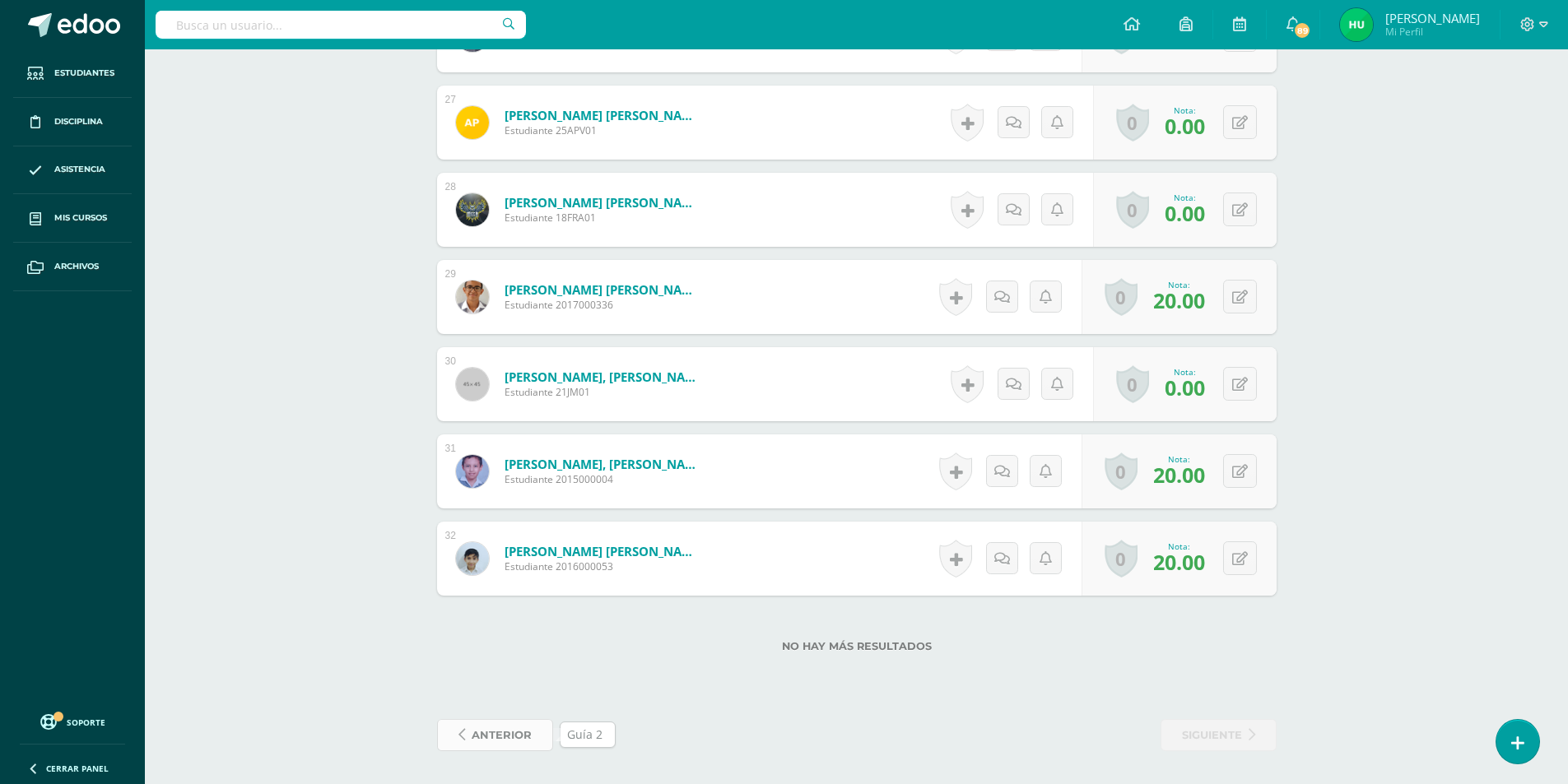
click at [505, 742] on span "anterior" at bounding box center [502, 734] width 60 height 31
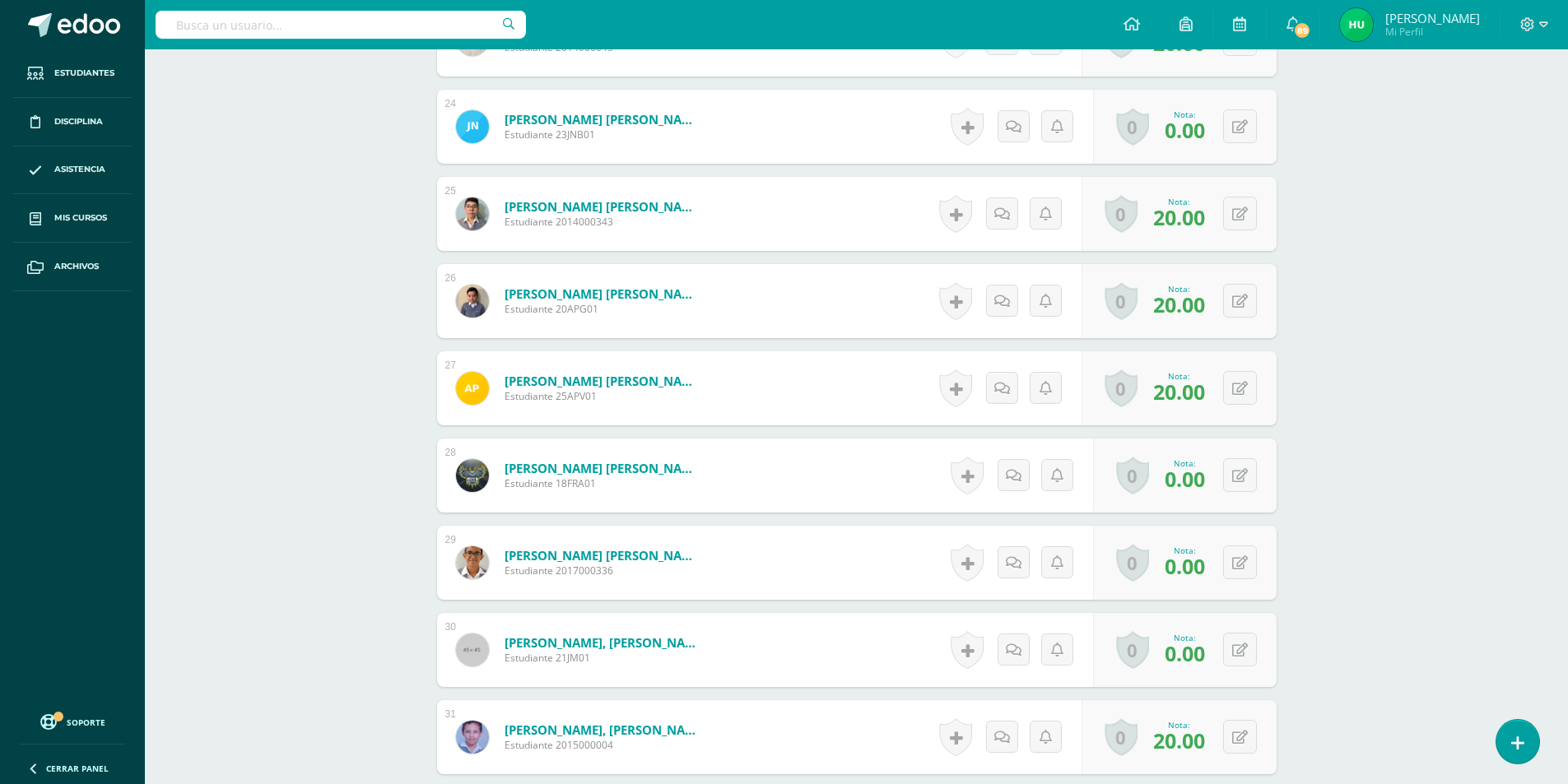
scroll to position [2769, 0]
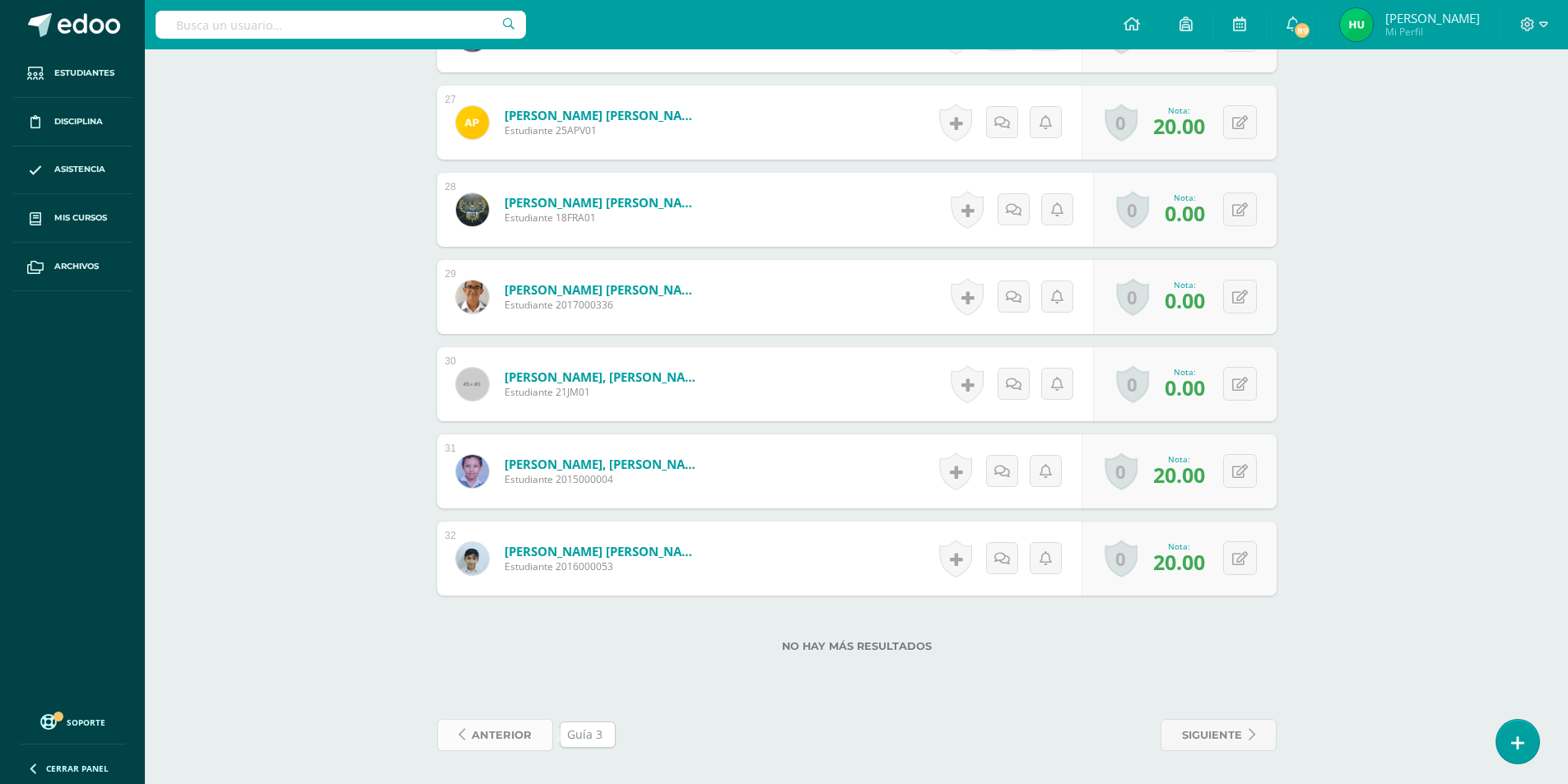
click at [504, 735] on span "anterior" at bounding box center [502, 734] width 60 height 31
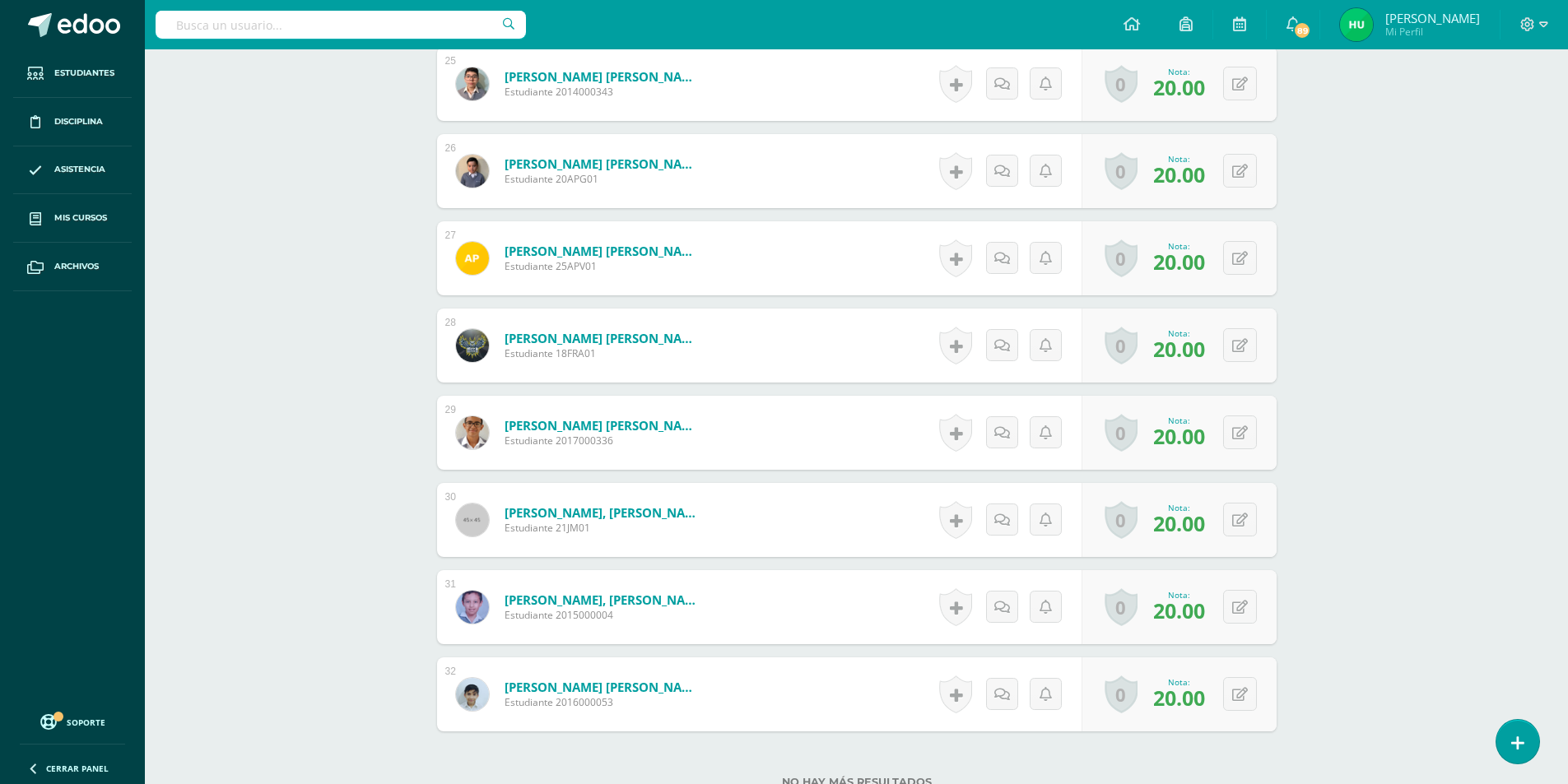
scroll to position [2769, 0]
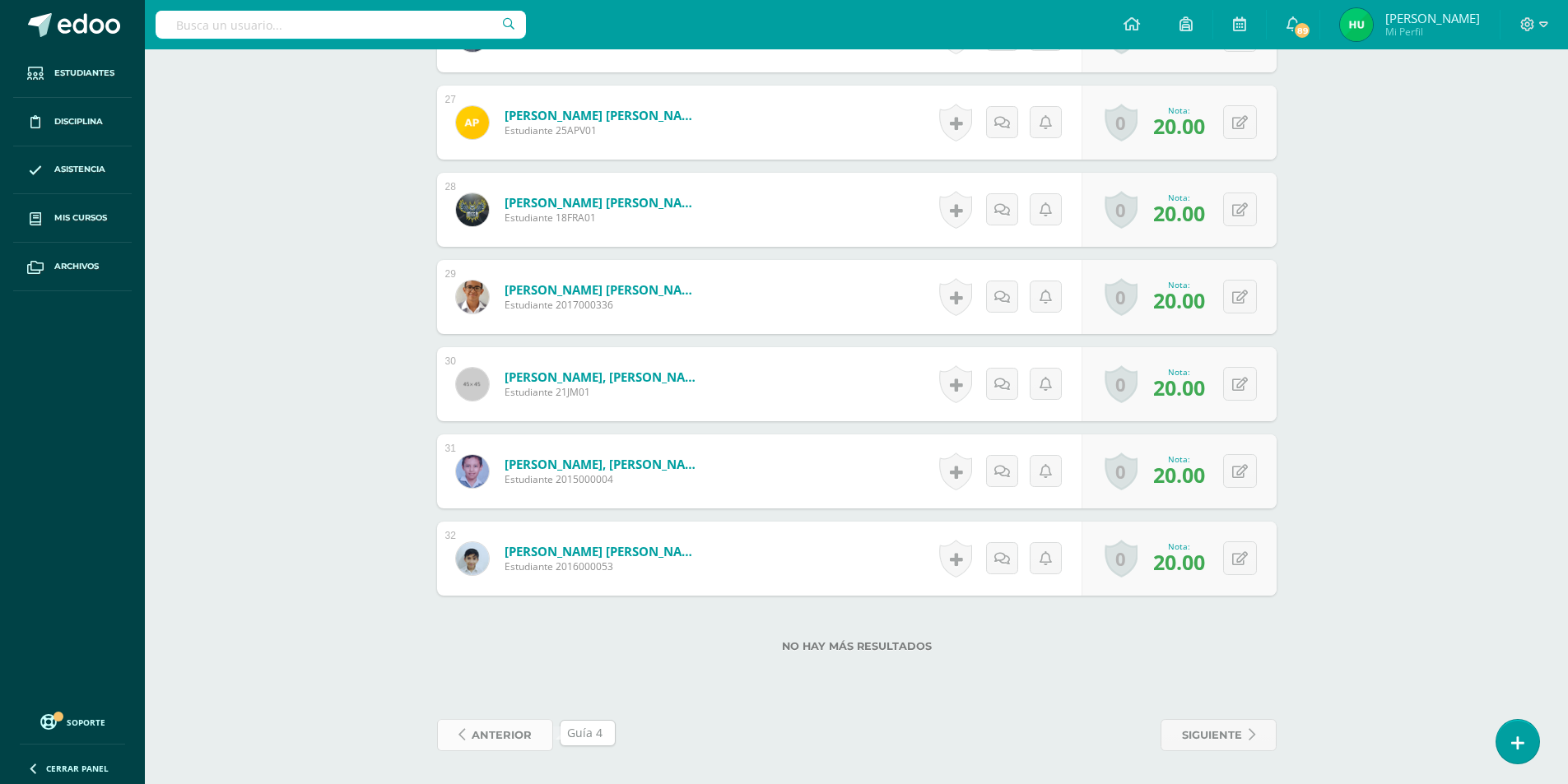
click at [516, 739] on span "anterior" at bounding box center [502, 734] width 60 height 31
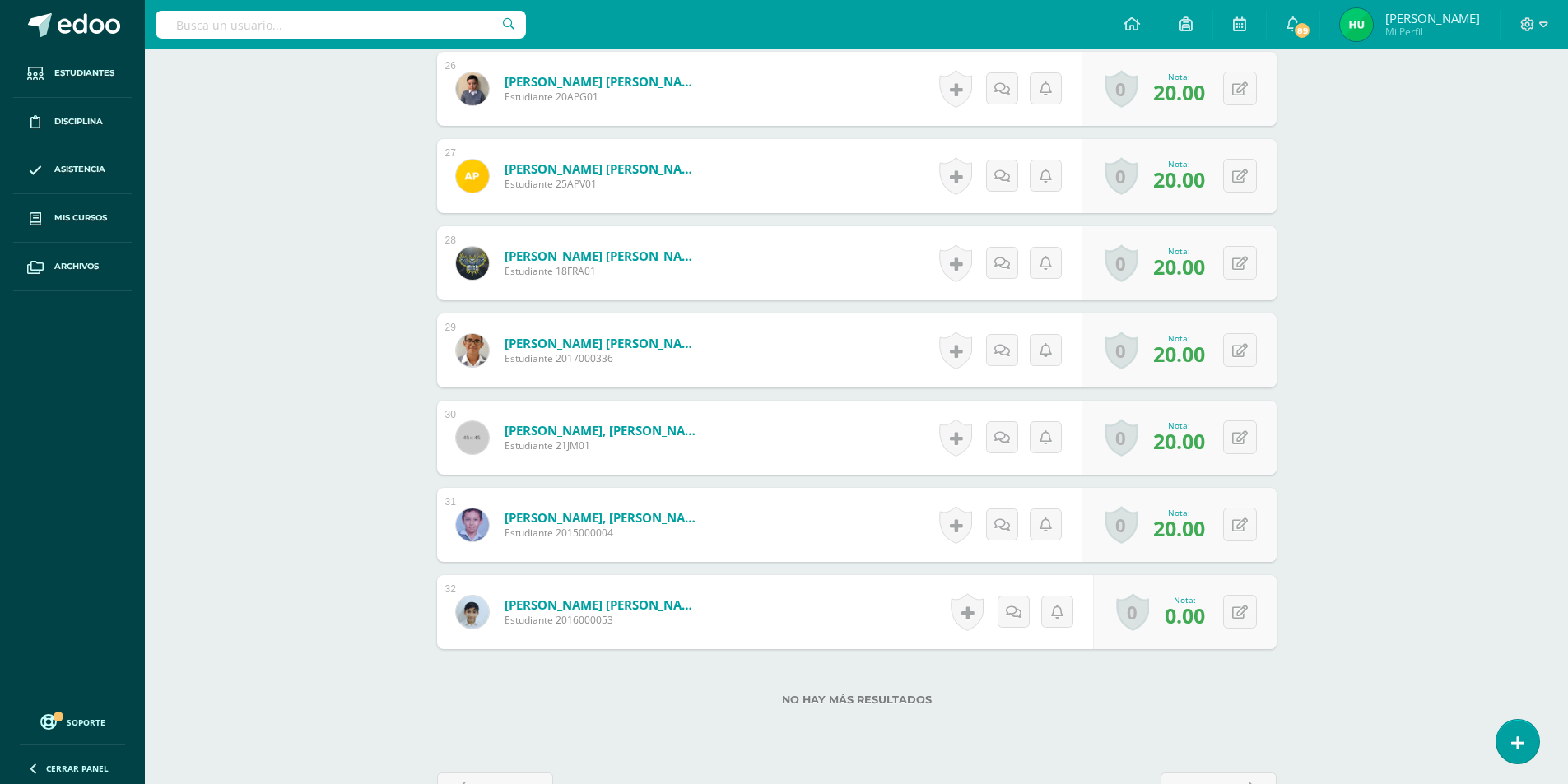
scroll to position [2769, 0]
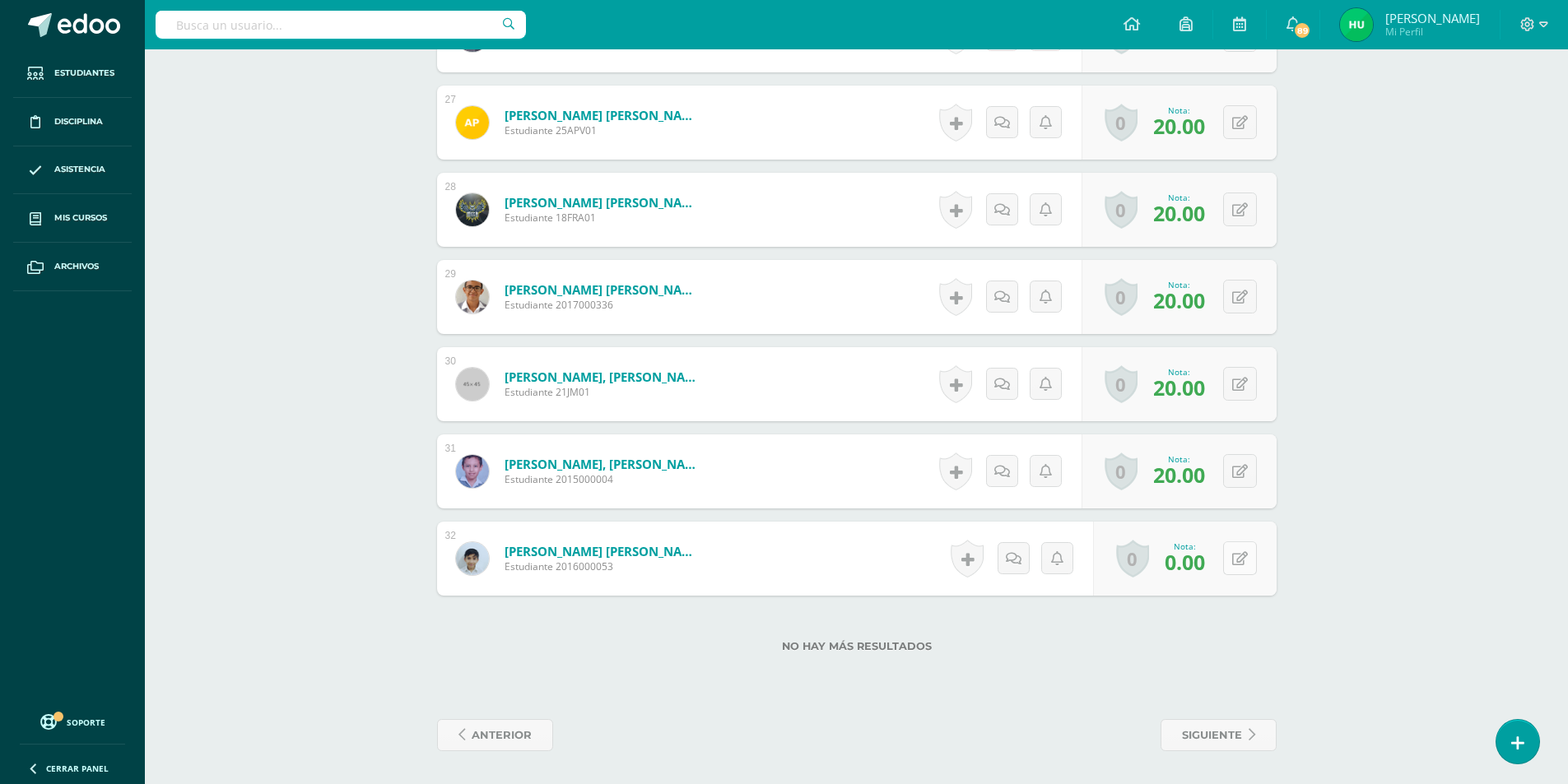
click at [1237, 555] on button at bounding box center [1240, 558] width 34 height 34
type input "20"
click at [503, 734] on span "anterior" at bounding box center [502, 734] width 60 height 31
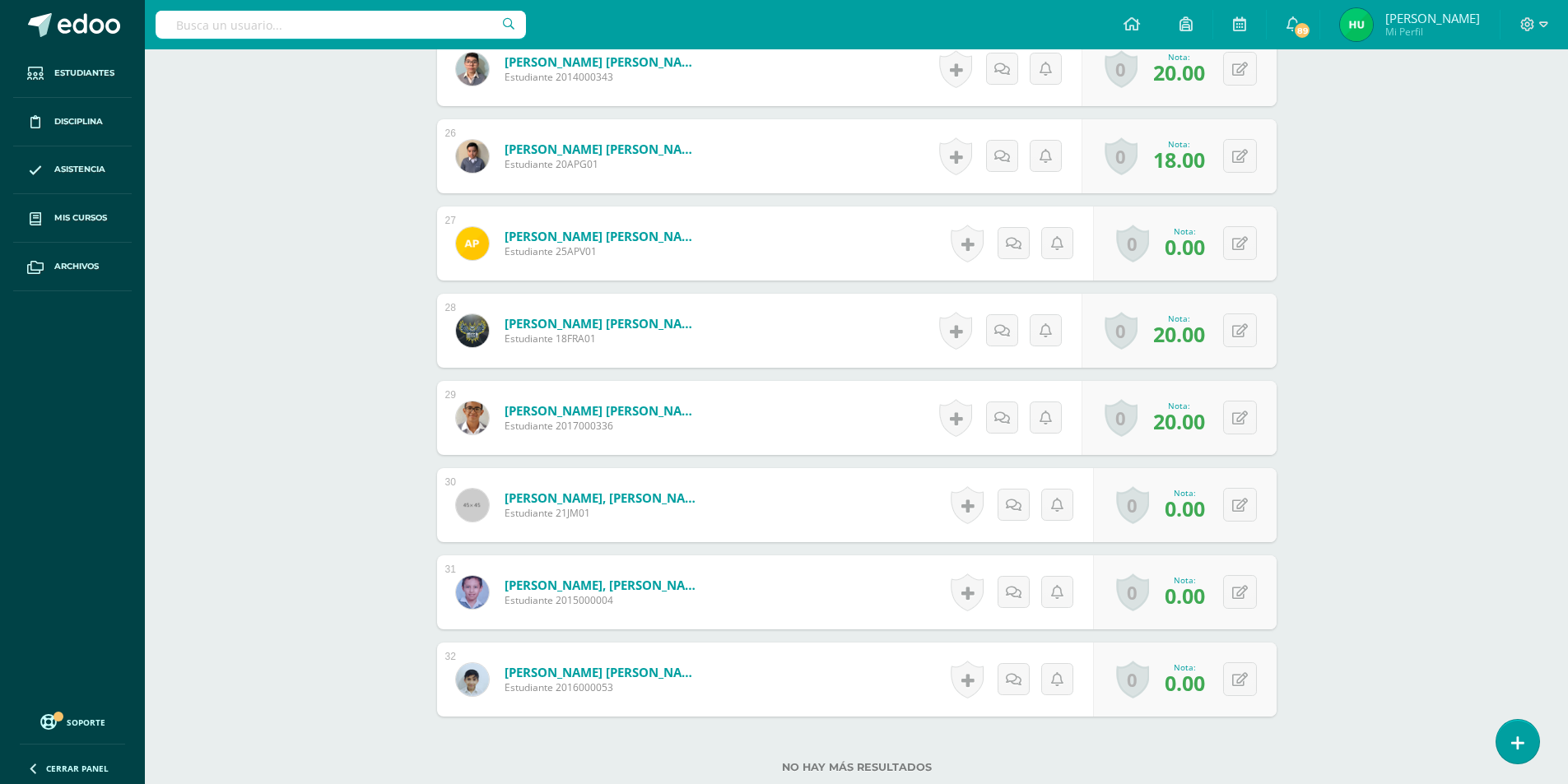
scroll to position [2715, 0]
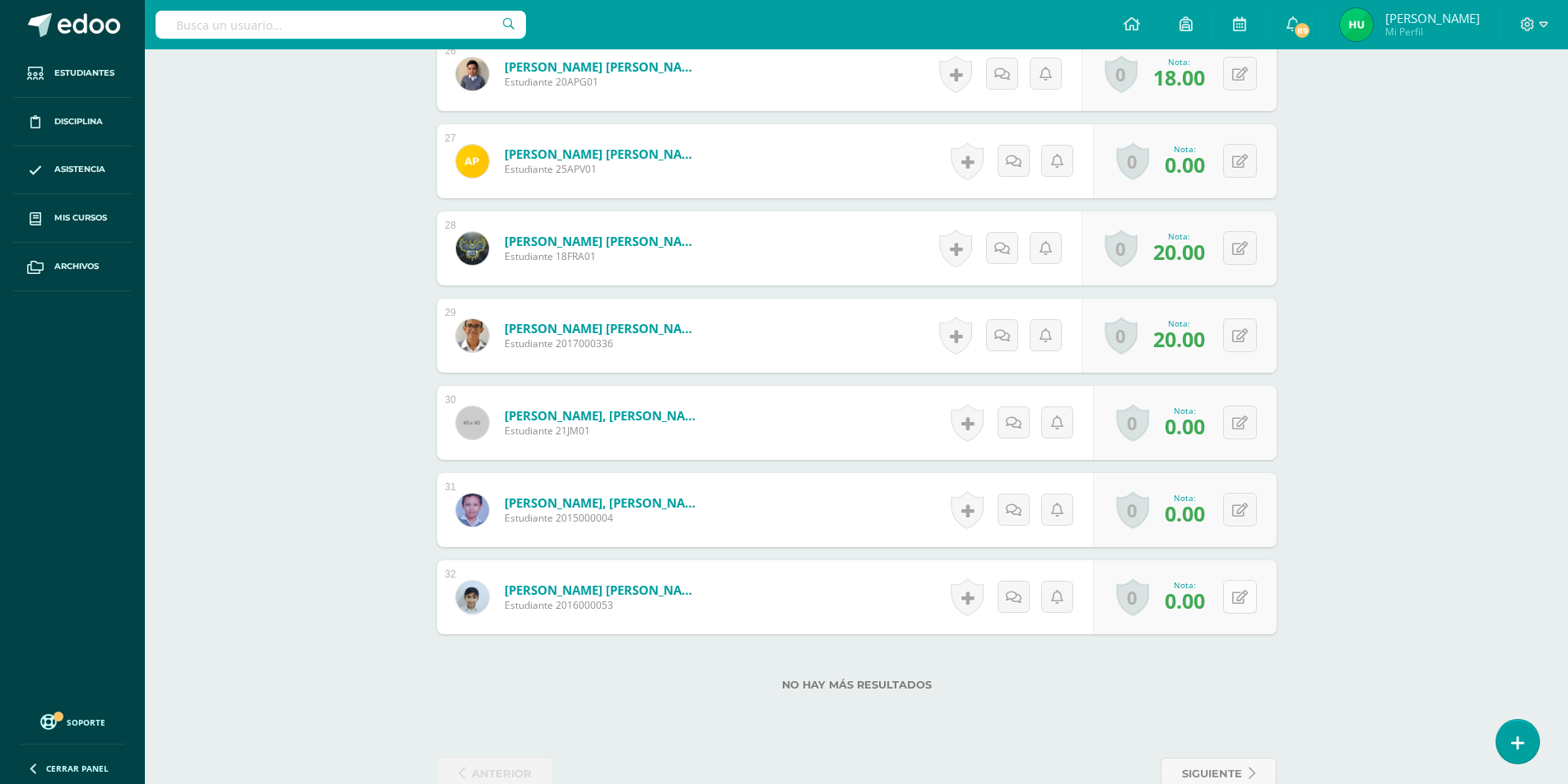
click at [1237, 610] on button at bounding box center [1240, 596] width 34 height 34
type input "20"
click at [1237, 507] on button at bounding box center [1240, 510] width 34 height 34
type input "20"
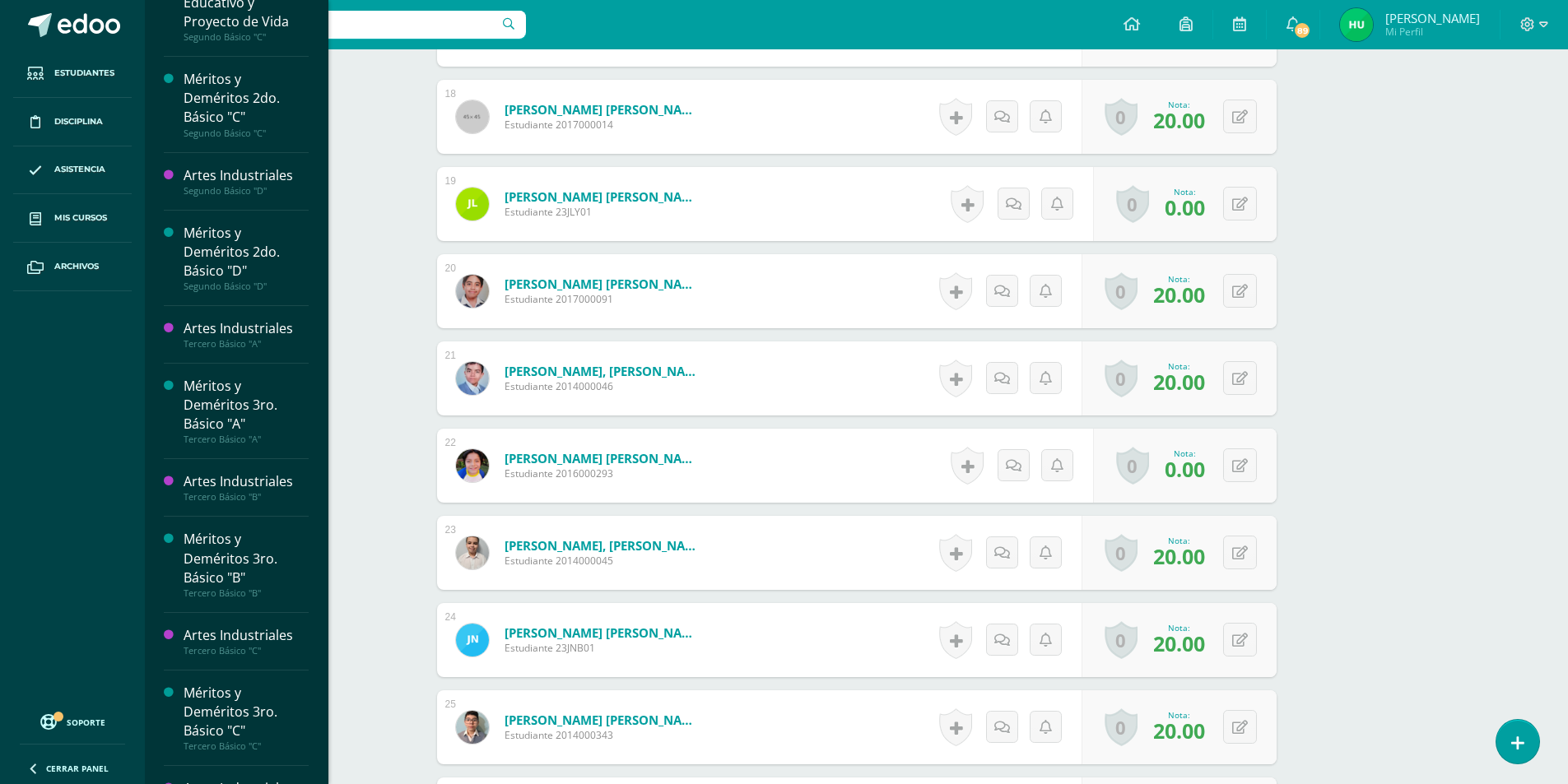
scroll to position [1210, 0]
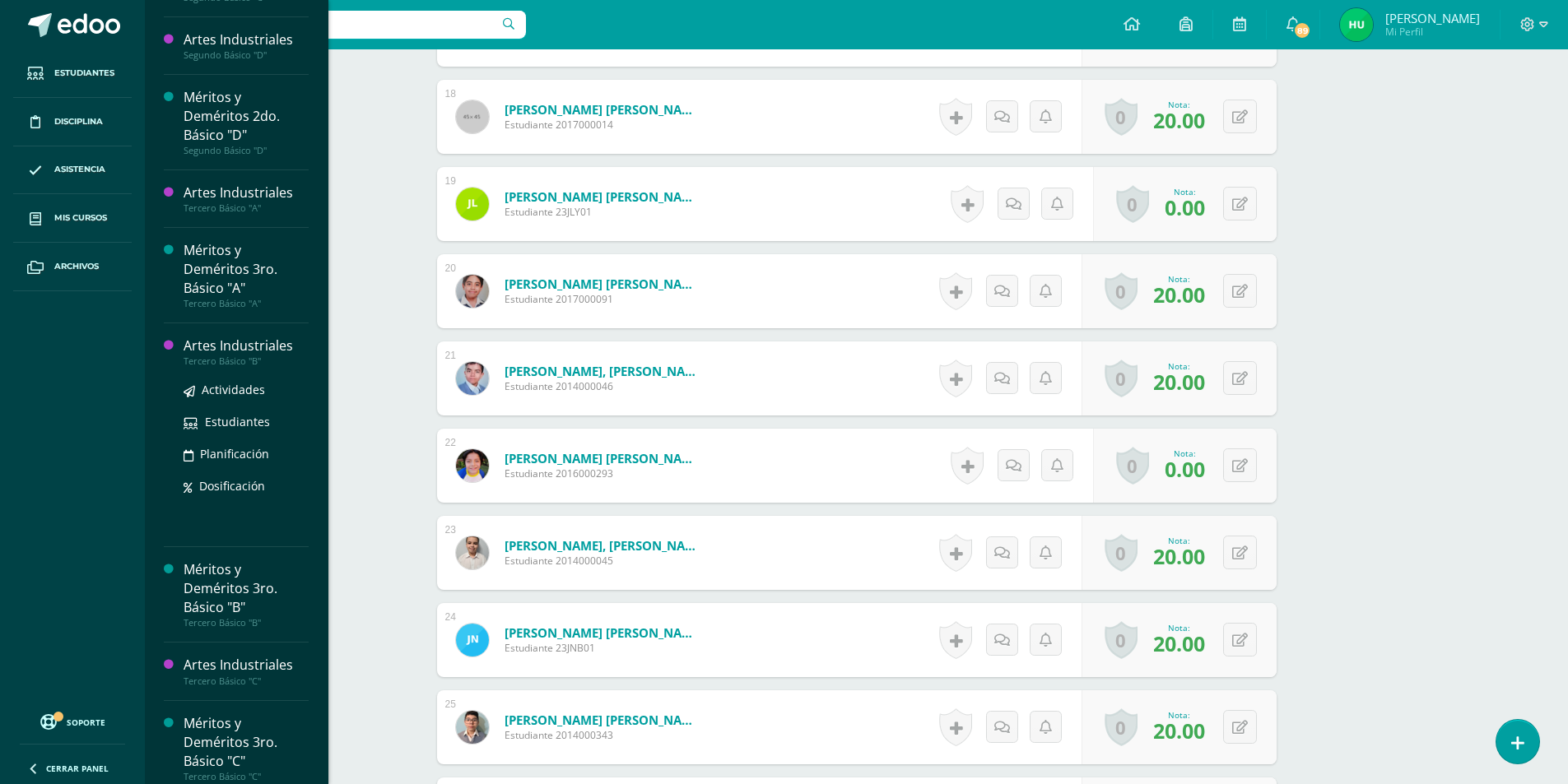
click at [266, 341] on div "Artes Industriales" at bounding box center [245, 345] width 125 height 19
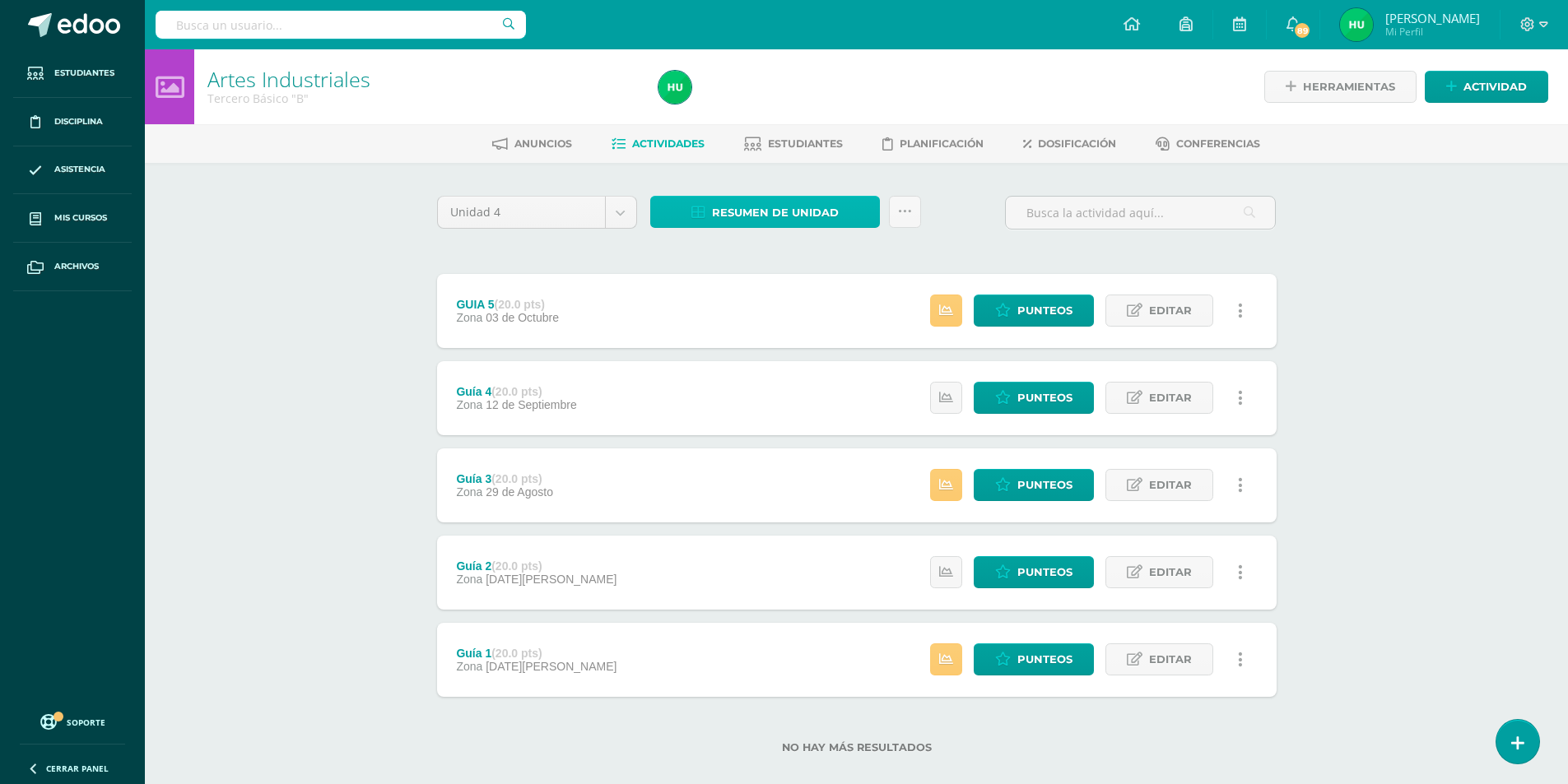
click at [794, 210] on span "Resumen de unidad" at bounding box center [774, 212] width 126 height 31
click at [779, 109] on link "Descargar como HTML" at bounding box center [765, 106] width 175 height 26
click at [1384, 234] on div "Artes Industriales Tercero Básico "B" Herramientas Detalle de asistencias Activ…" at bounding box center [856, 428] width 1423 height 757
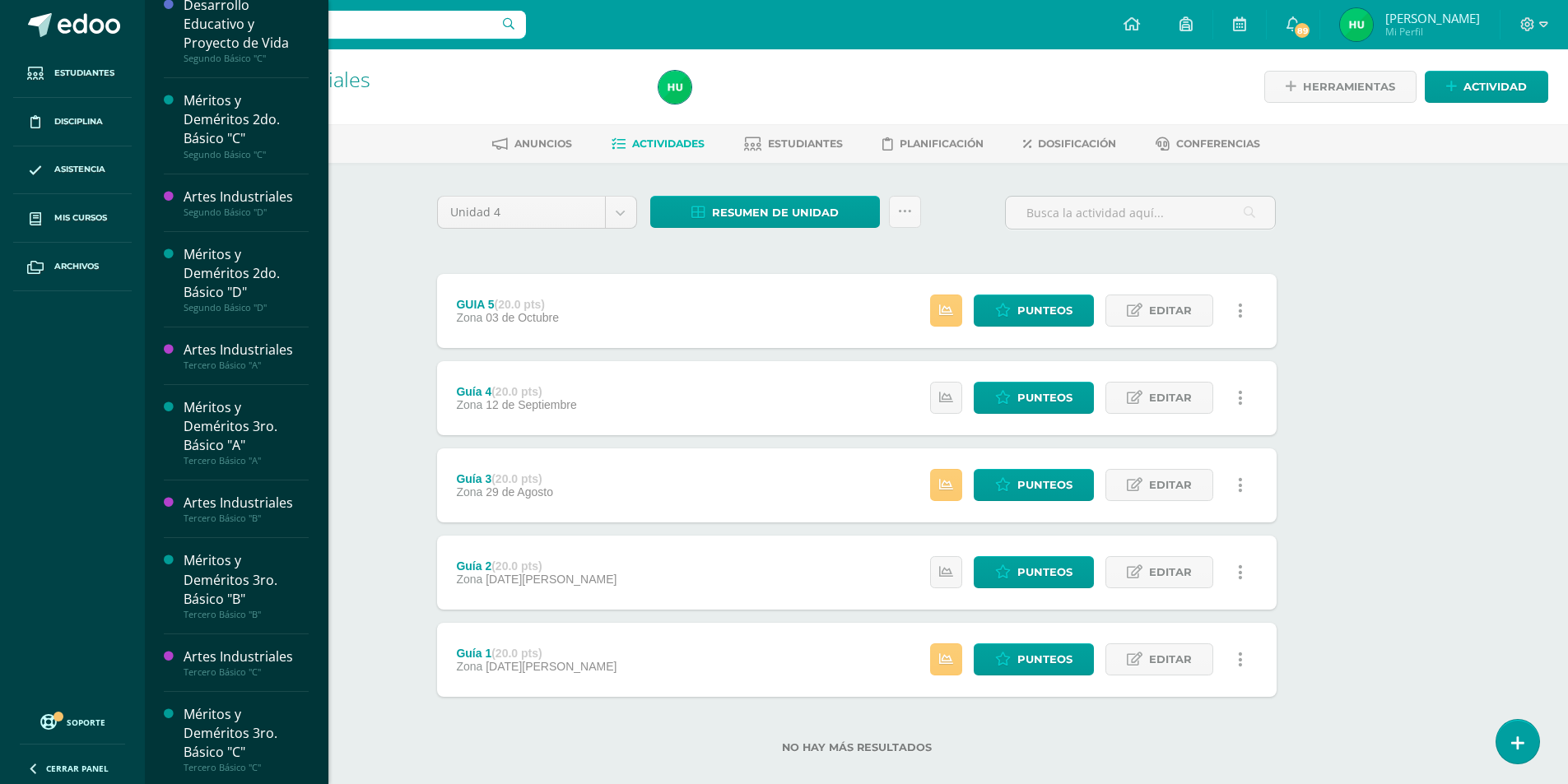
scroll to position [1210, 0]
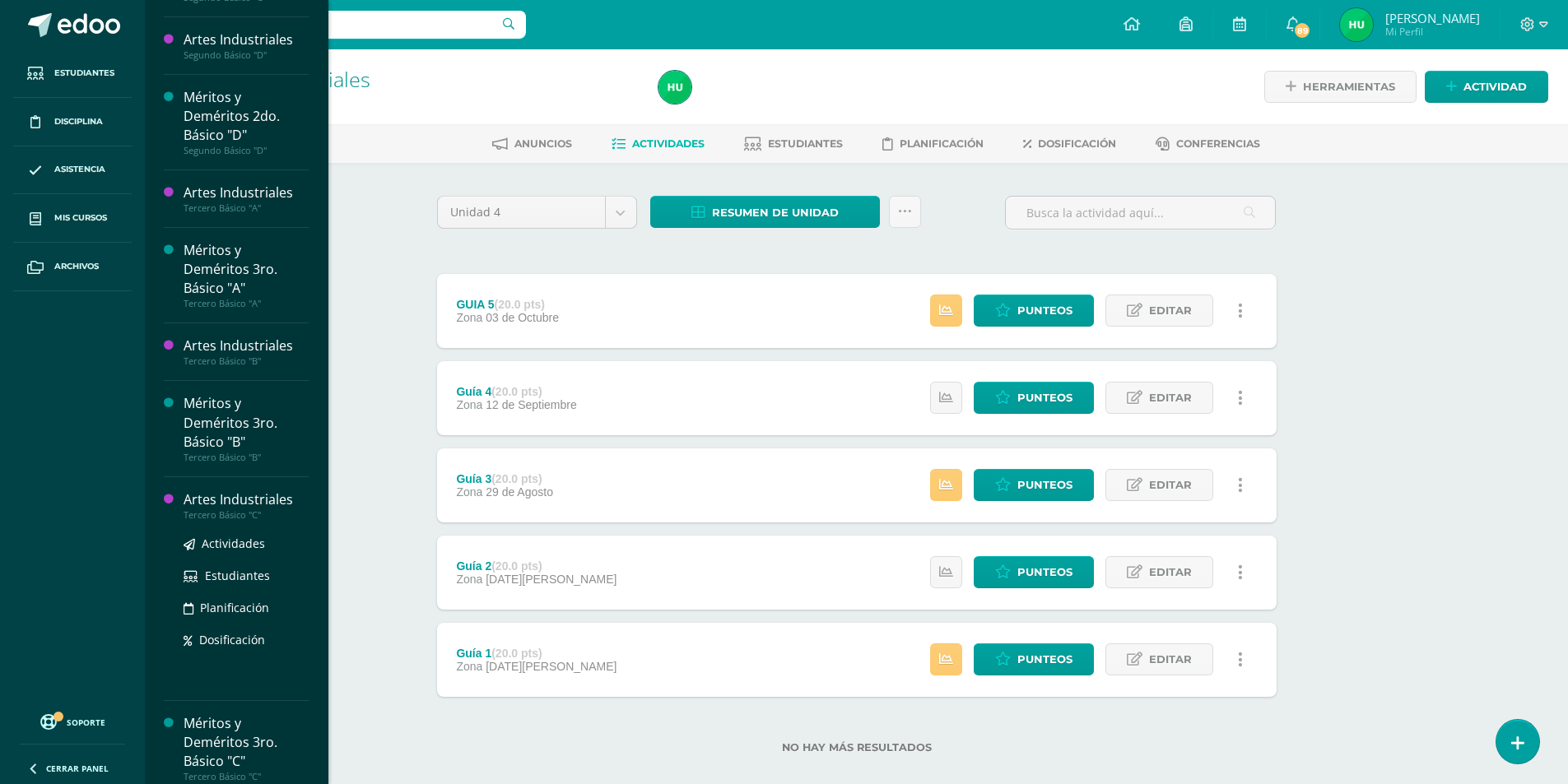
click at [259, 500] on div "Artes Industriales" at bounding box center [245, 500] width 125 height 19
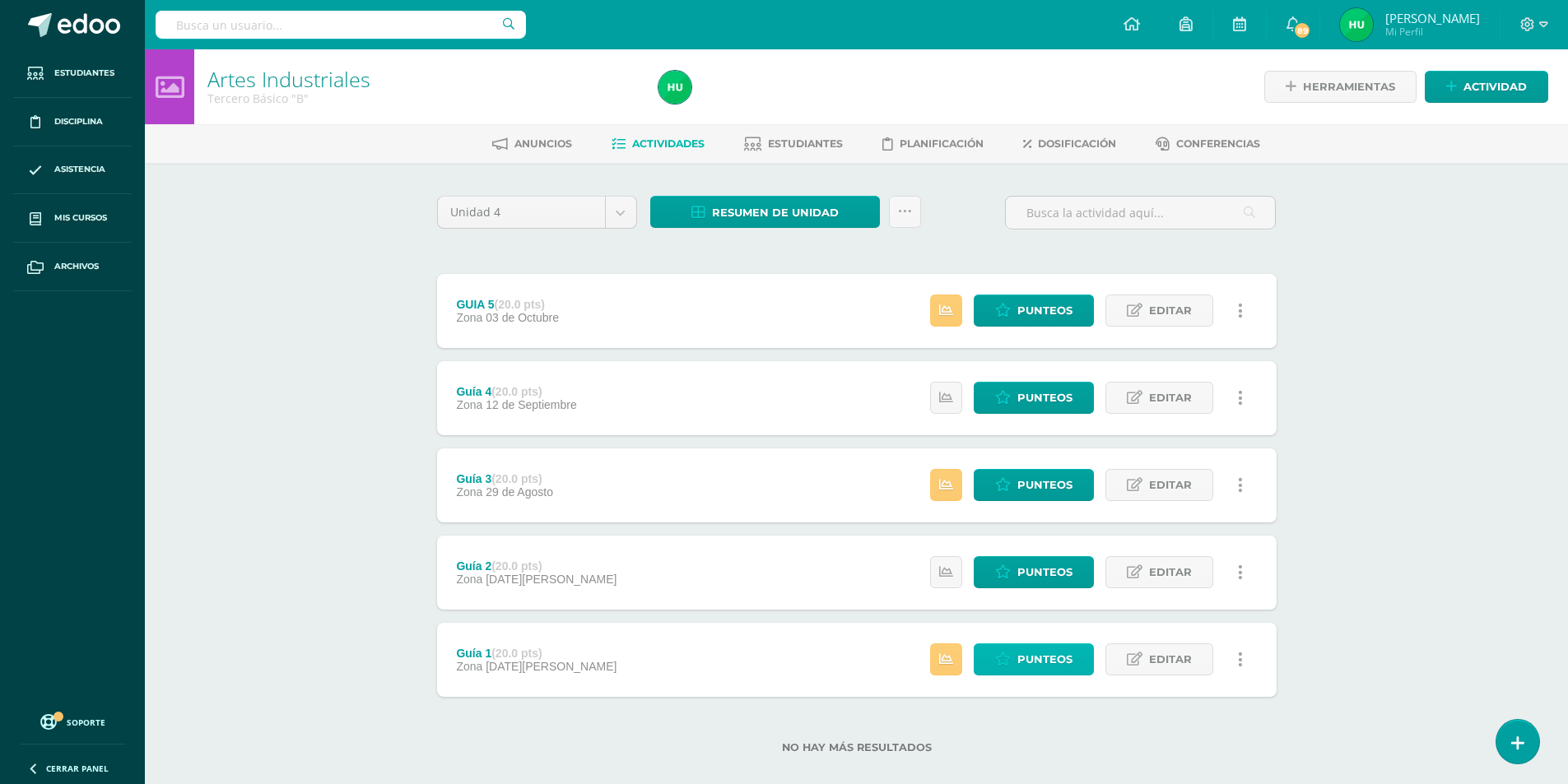
click at [1068, 668] on span "Punteos" at bounding box center [1045, 659] width 55 height 31
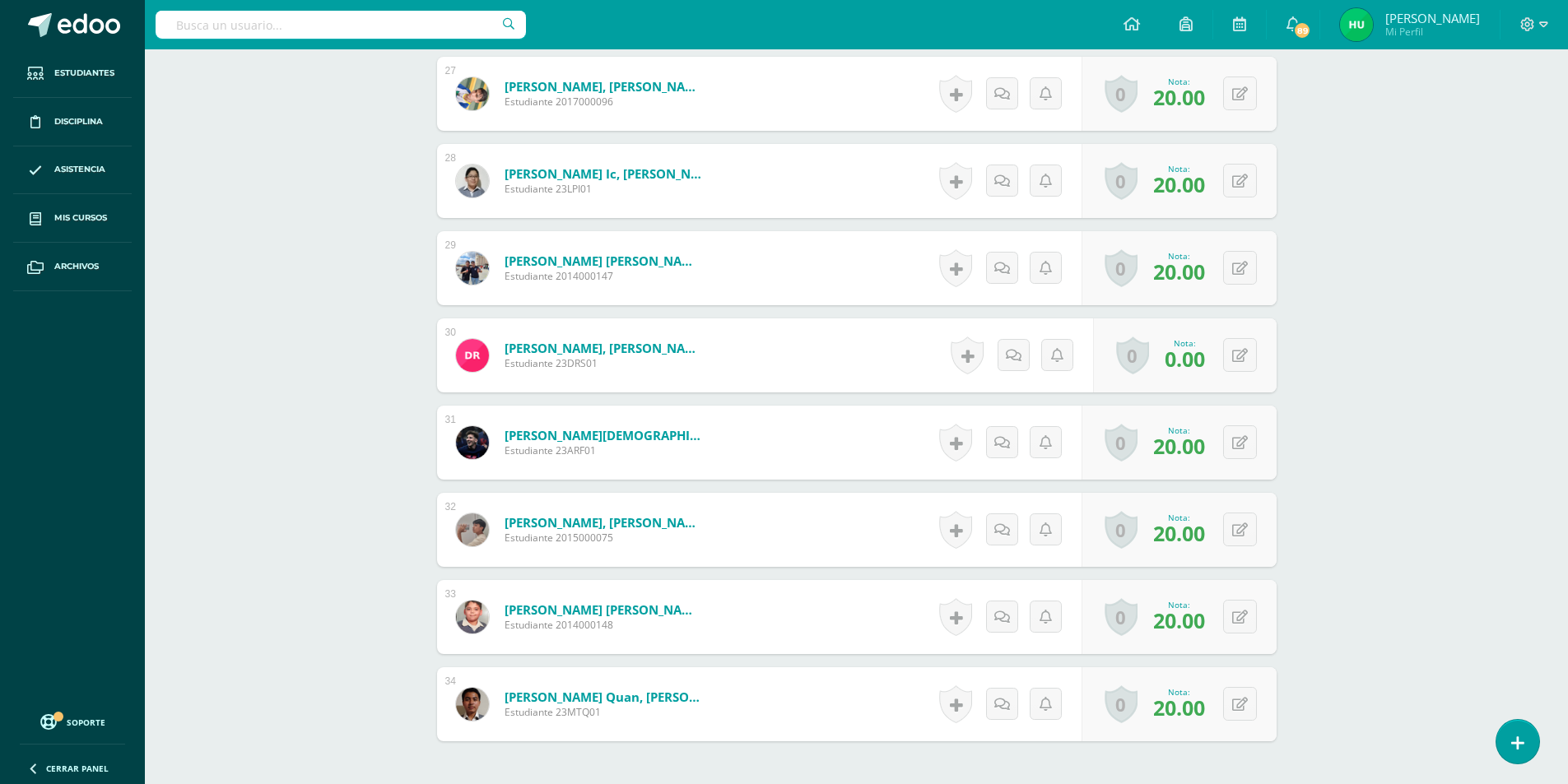
scroll to position [2944, 0]
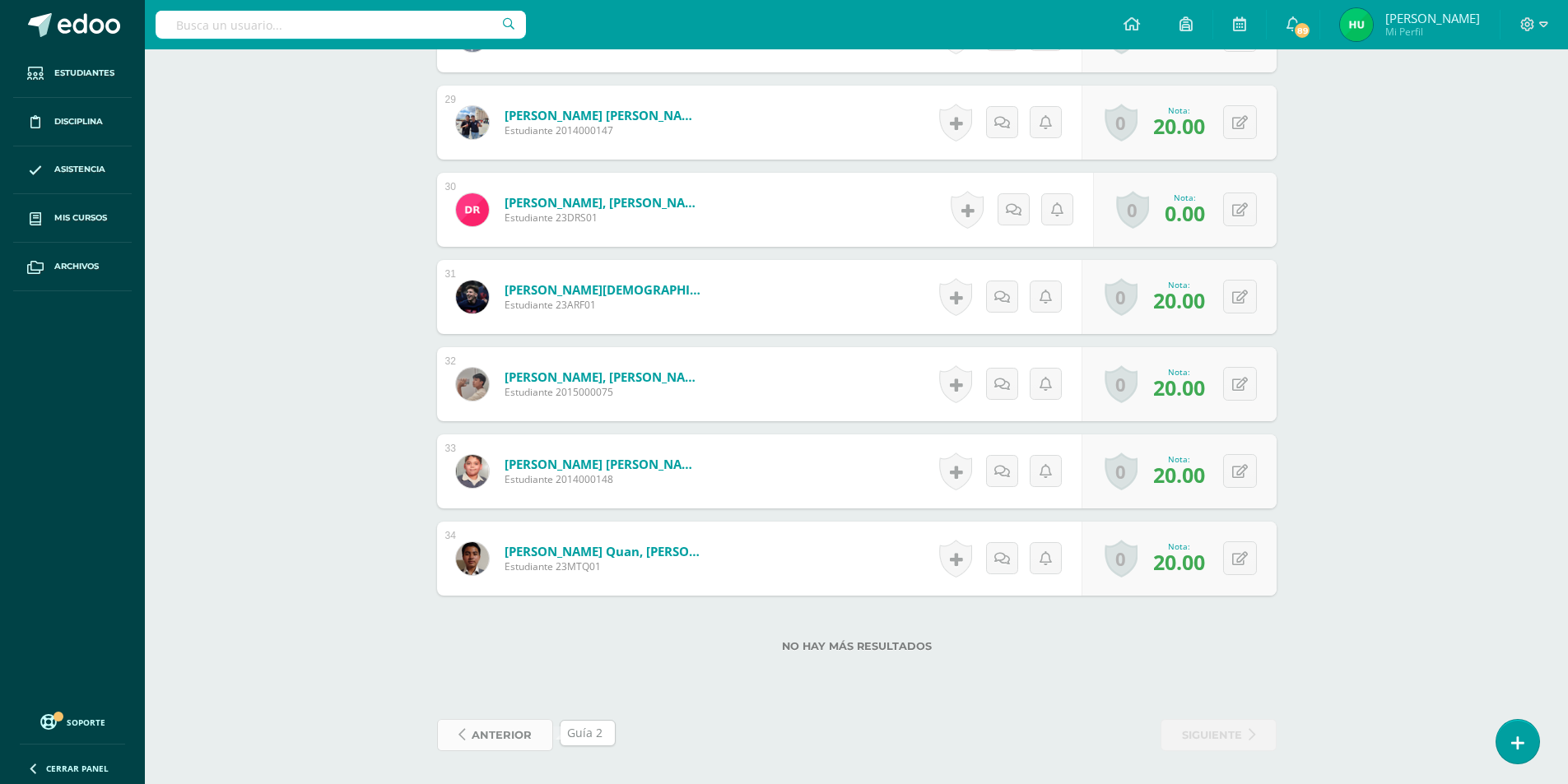
click at [489, 747] on span "anterior" at bounding box center [502, 734] width 60 height 31
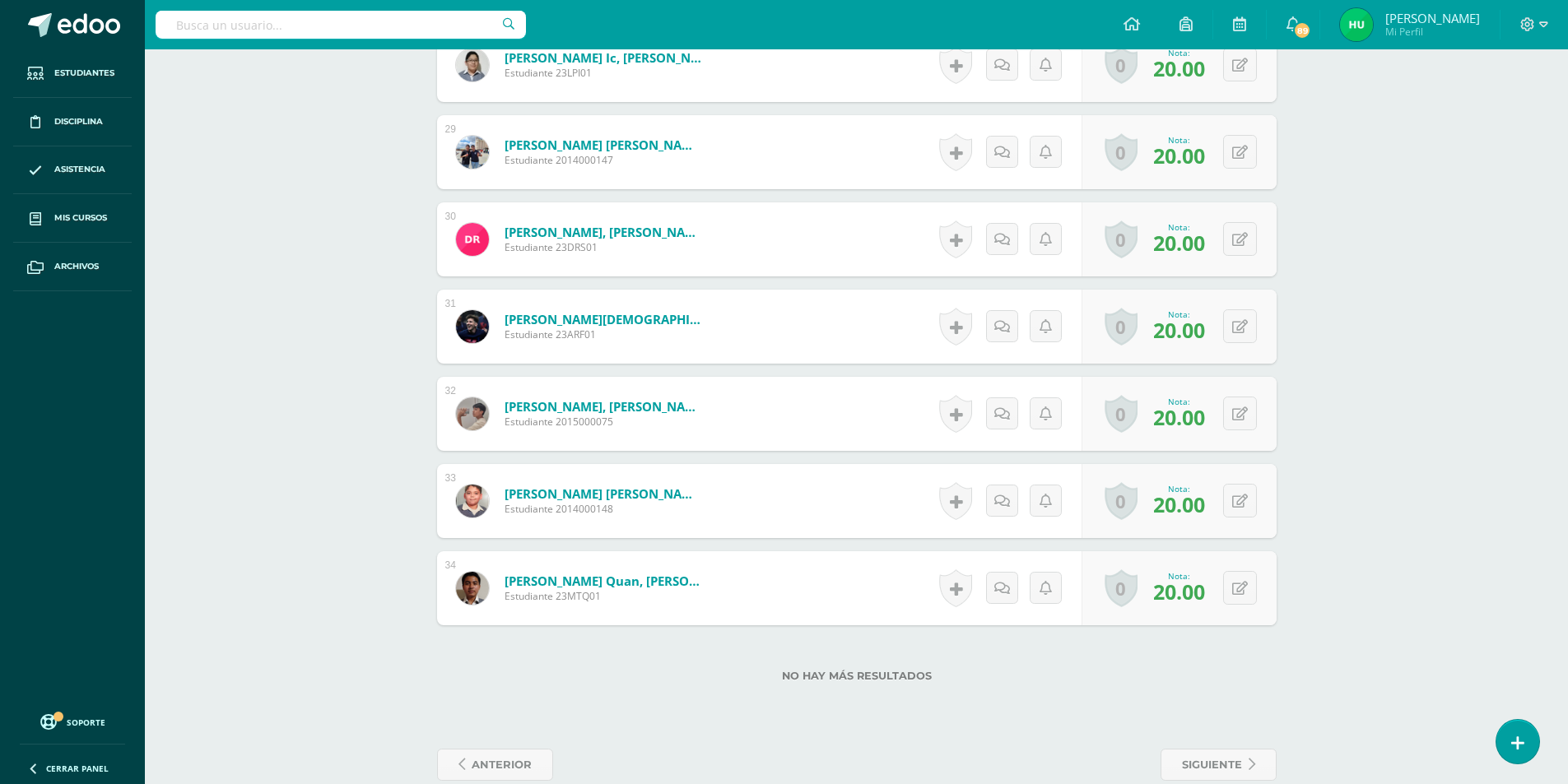
scroll to position [2944, 0]
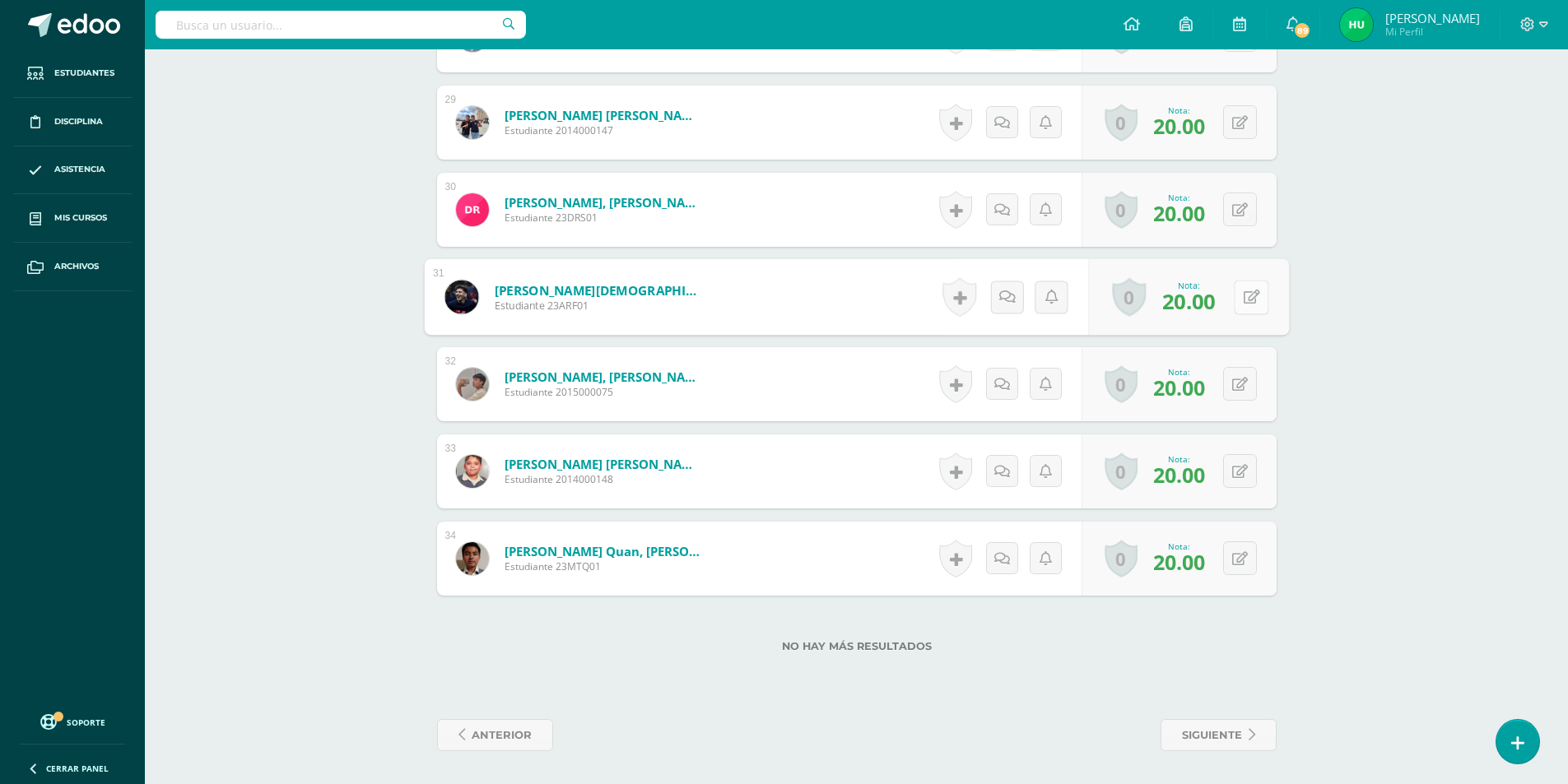
click at [1239, 305] on button at bounding box center [1251, 297] width 35 height 35
click at [1238, 294] on button at bounding box center [1251, 297] width 35 height 35
type input "0"
click at [512, 732] on span "anterior" at bounding box center [502, 734] width 60 height 31
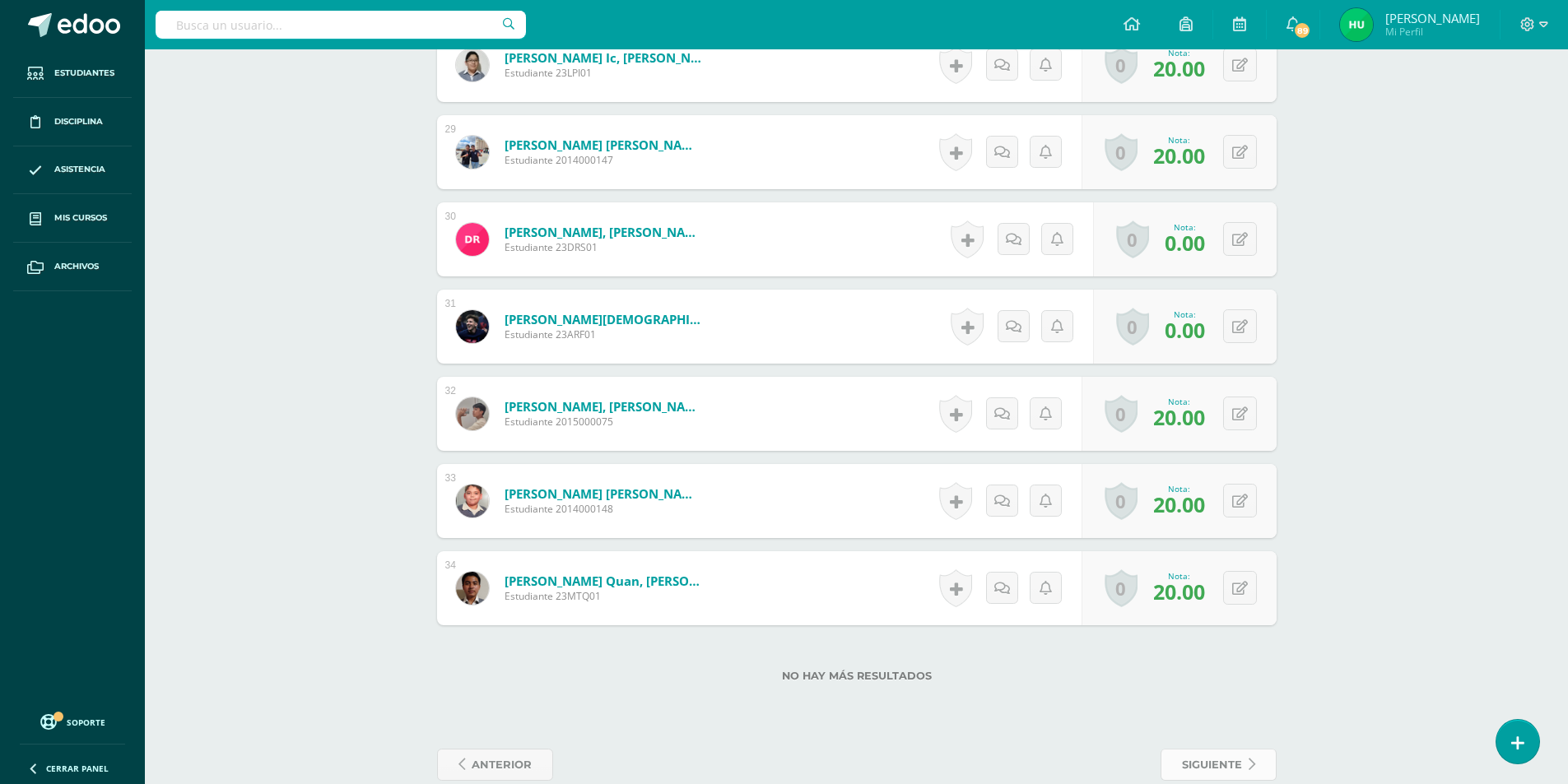
scroll to position [2944, 0]
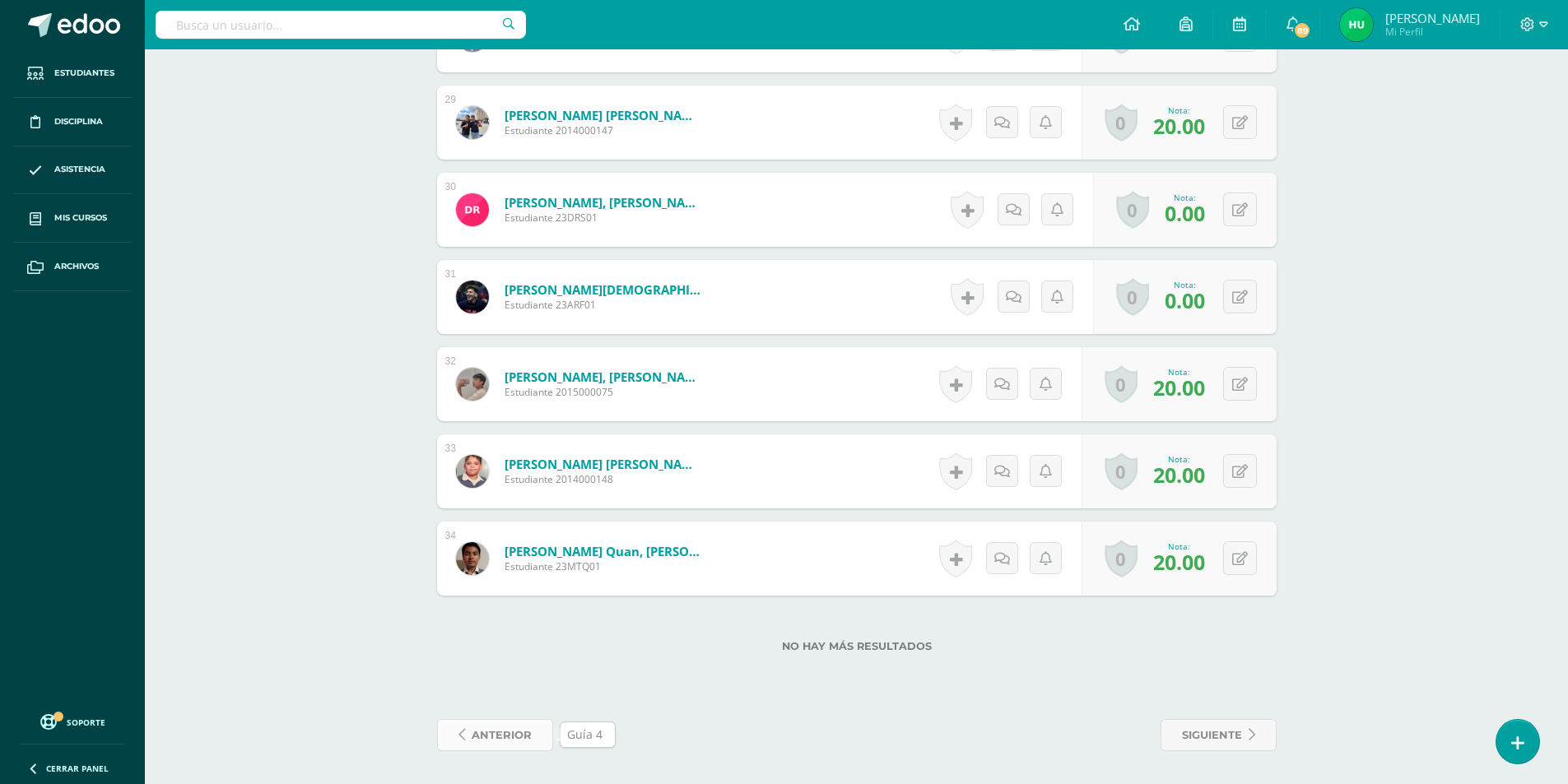
click at [525, 729] on span "anterior" at bounding box center [502, 734] width 60 height 31
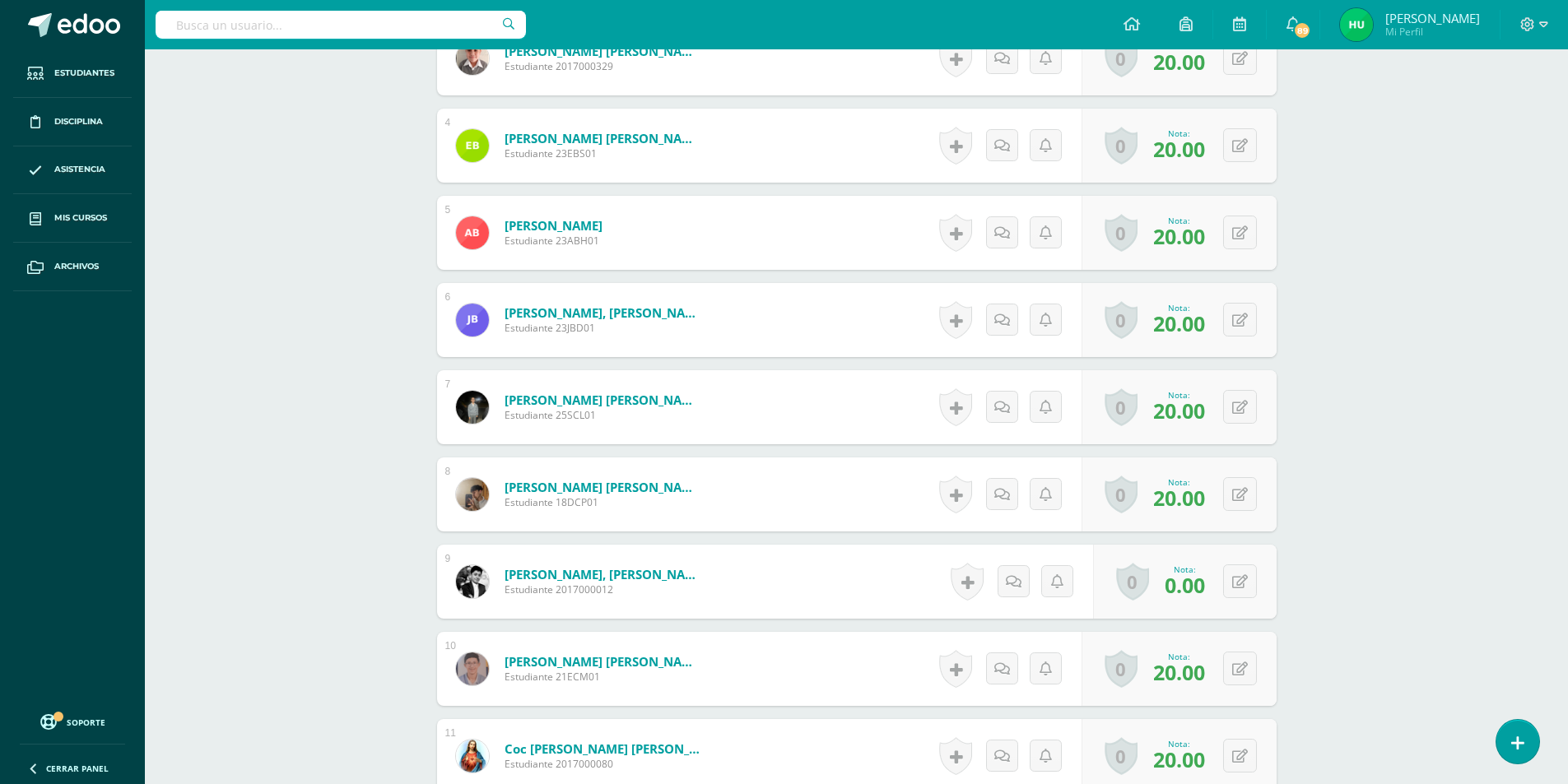
scroll to position [823, 0]
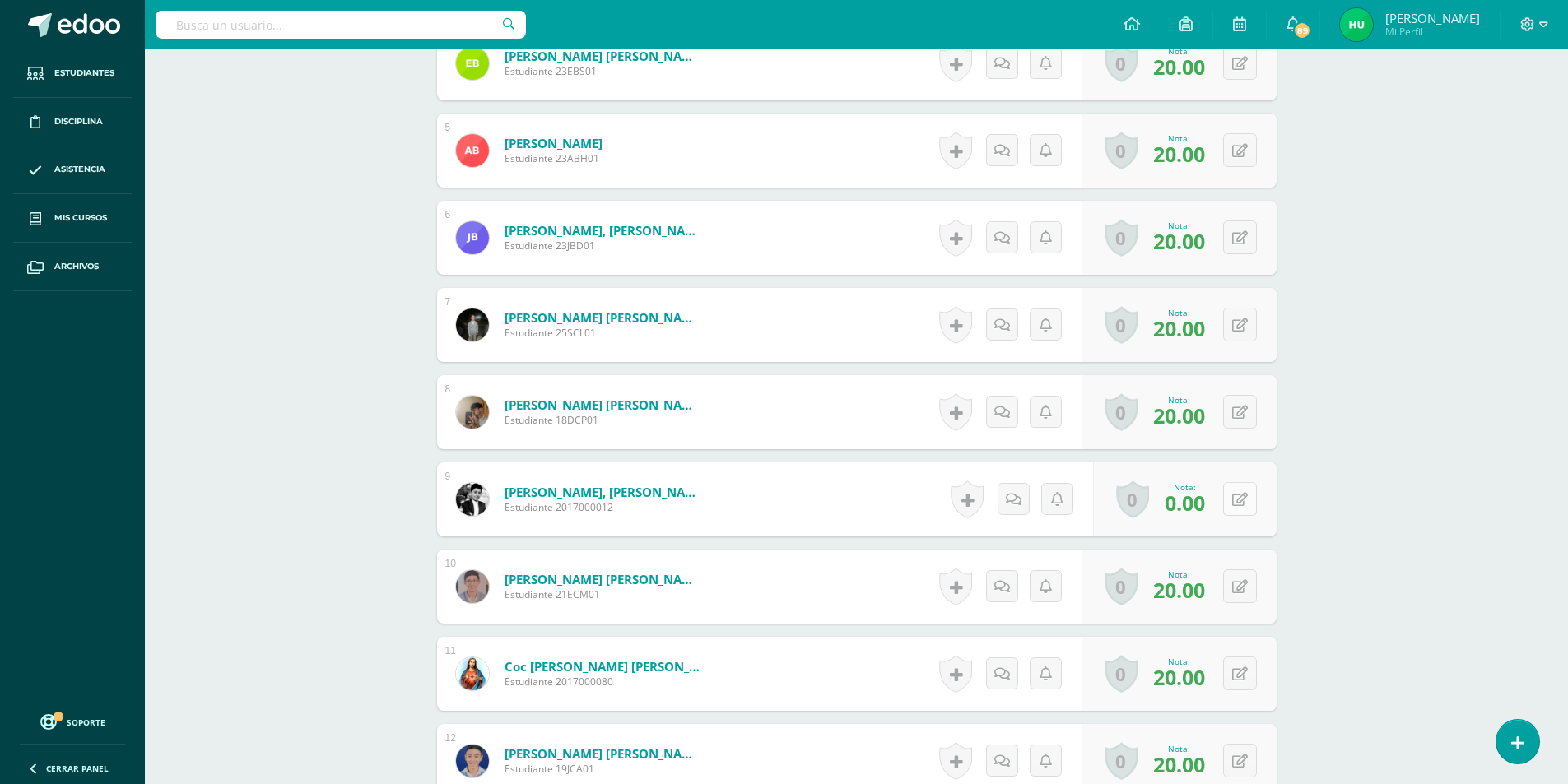
click at [1240, 497] on button at bounding box center [1240, 499] width 34 height 34
type input "20"
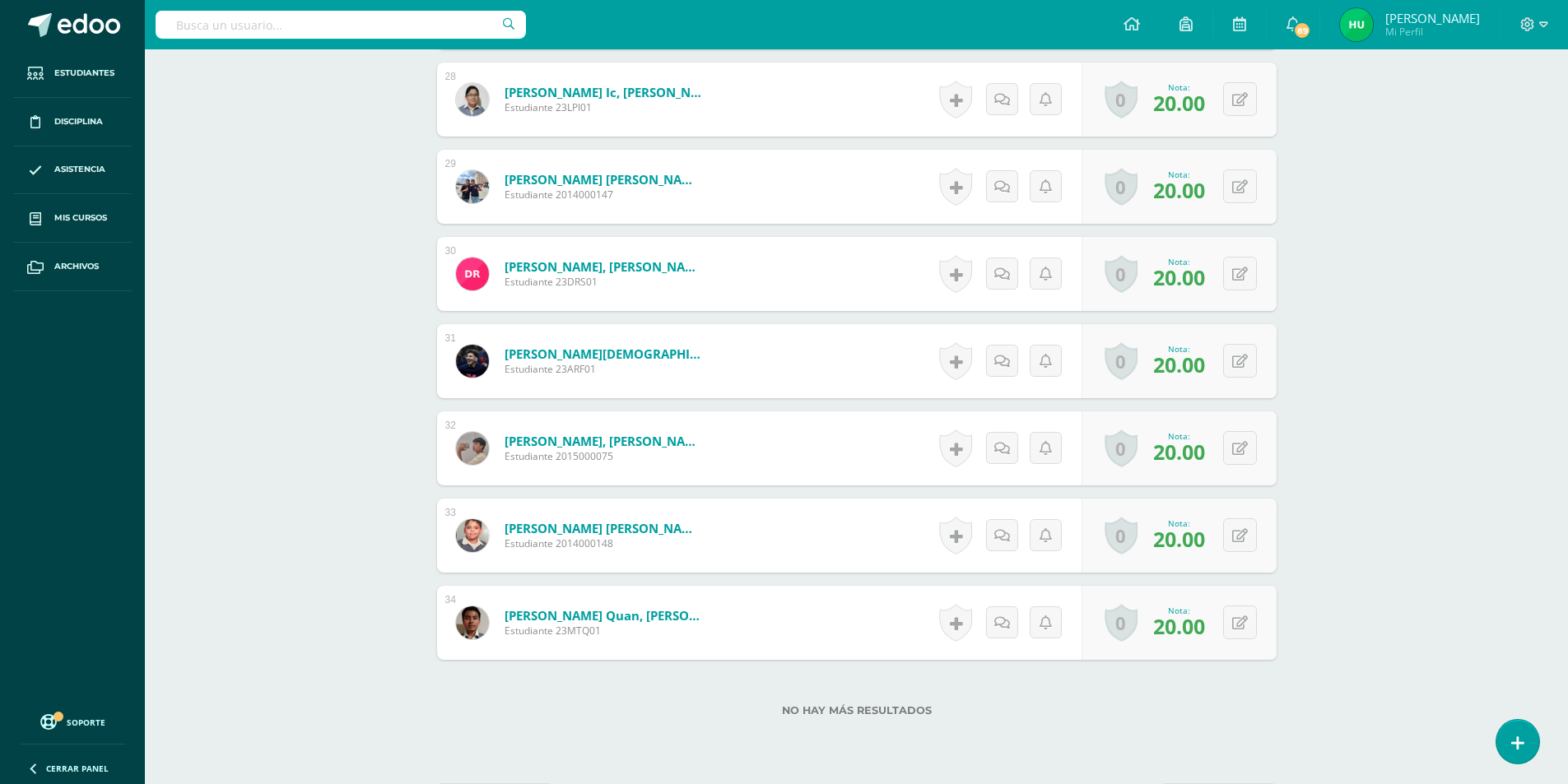
scroll to position [2944, 0]
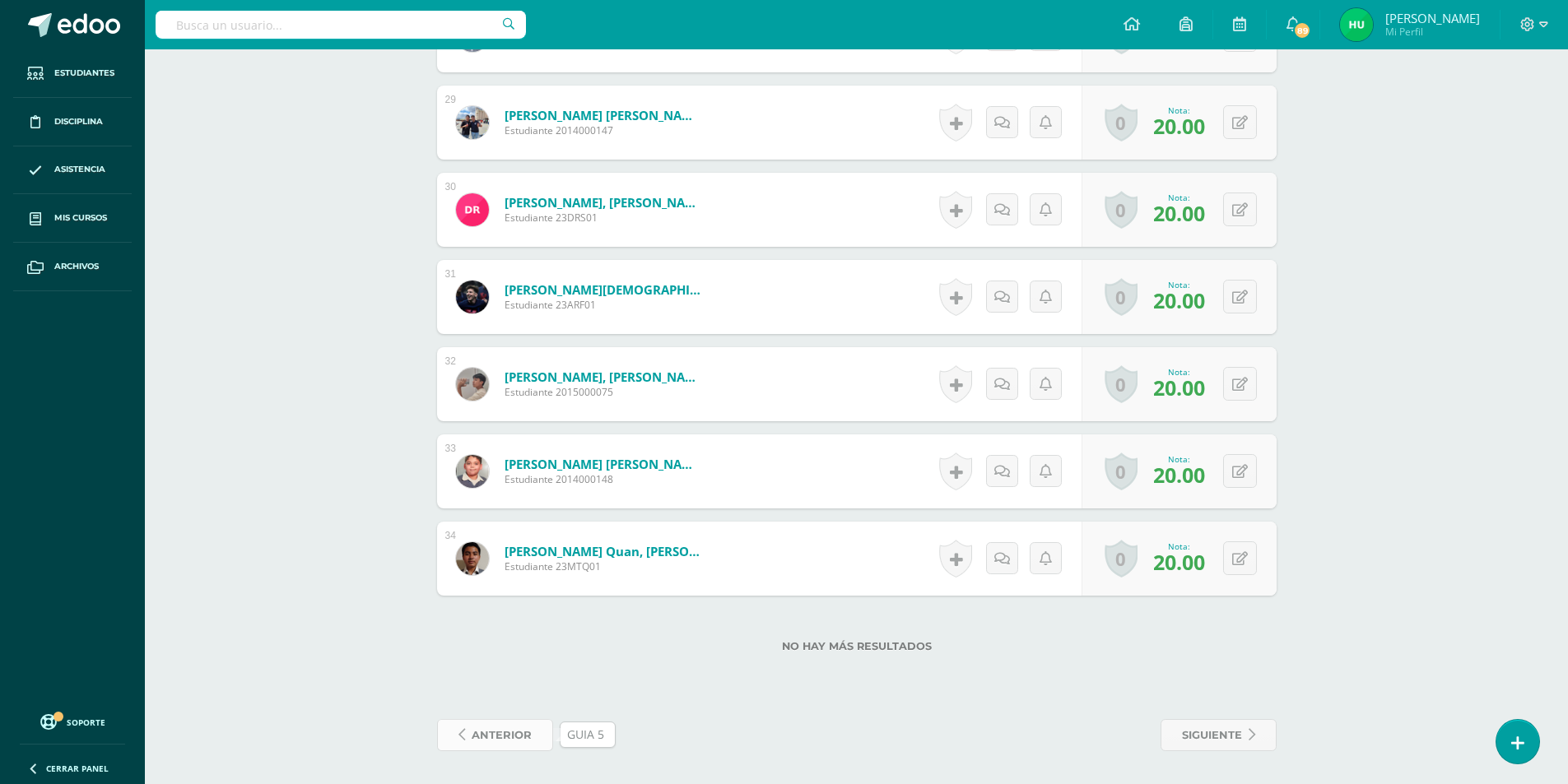
click at [508, 739] on span "anterior" at bounding box center [502, 734] width 60 height 31
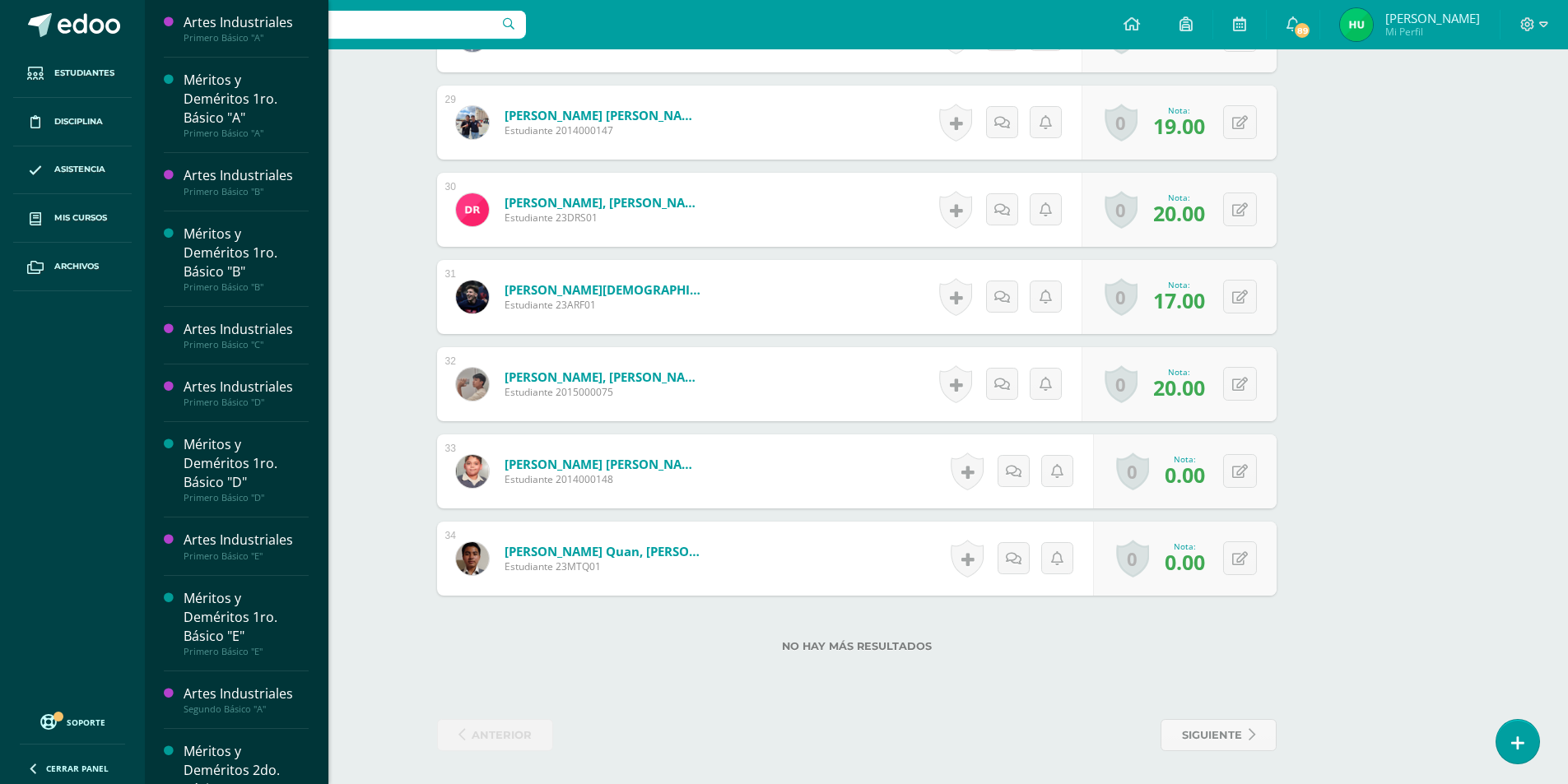
scroll to position [1210, 0]
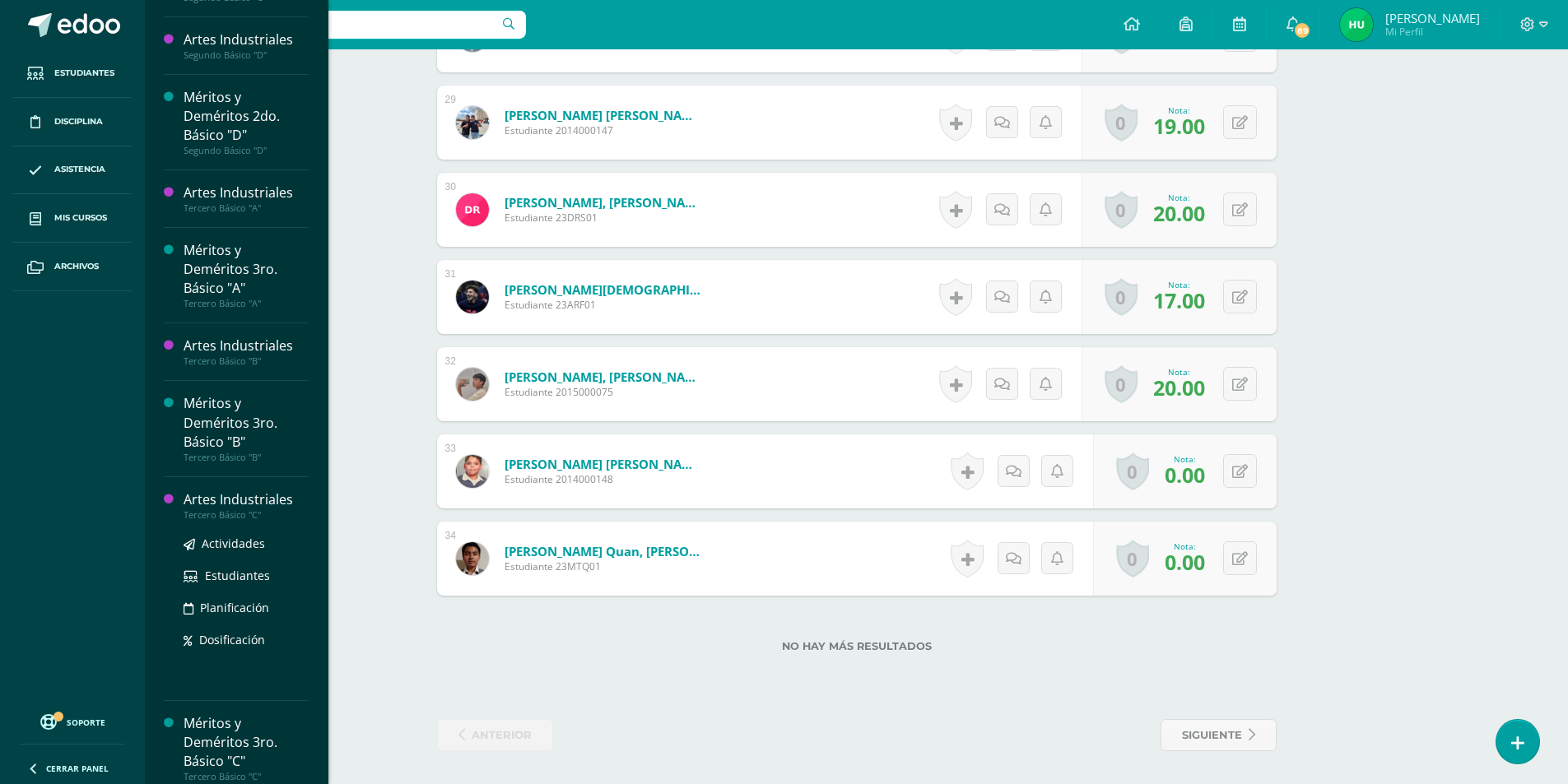
click at [271, 502] on div "Artes Industriales" at bounding box center [245, 500] width 125 height 19
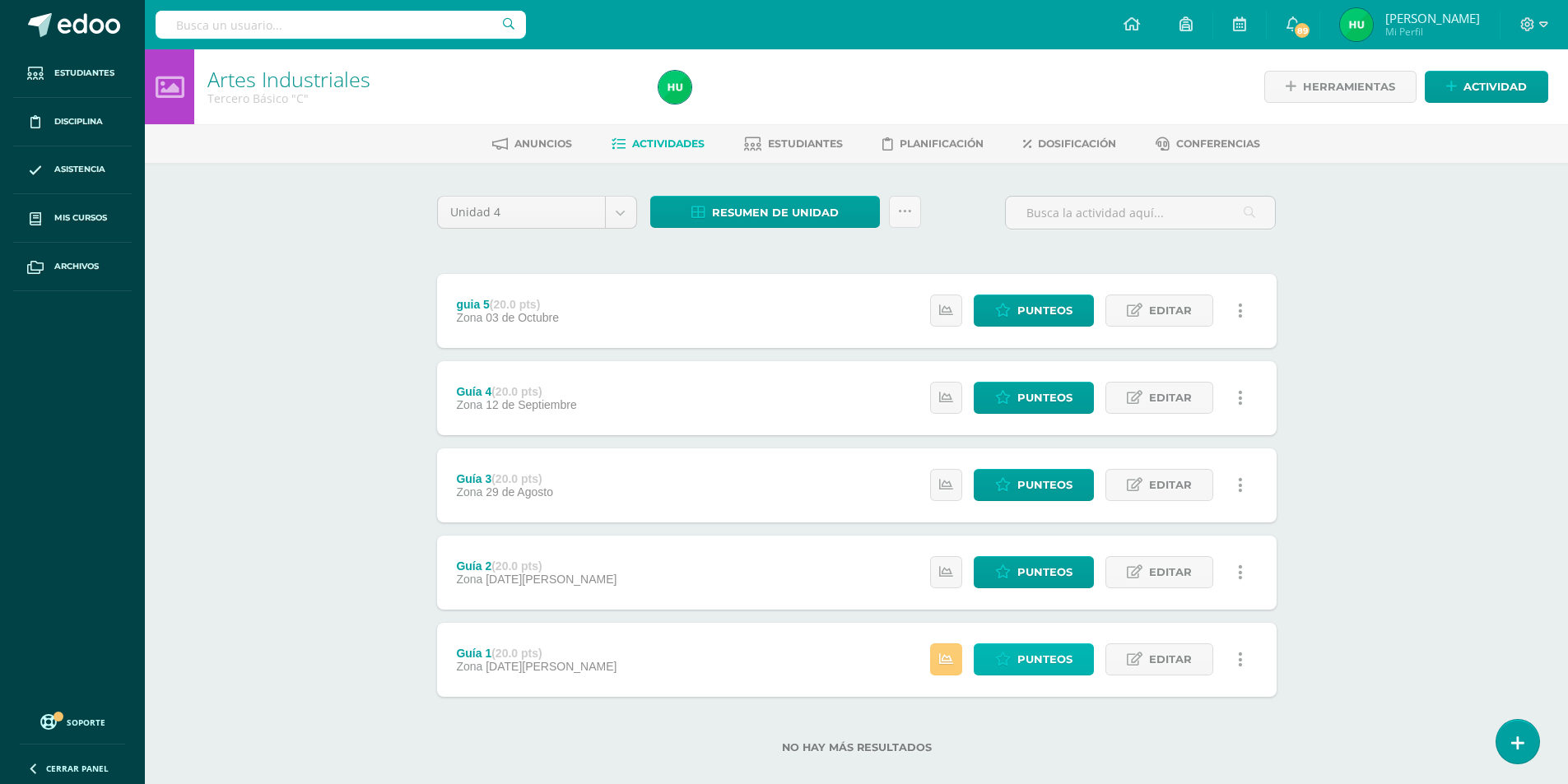
click at [1054, 673] on span "Punteos" at bounding box center [1045, 659] width 55 height 31
click at [758, 211] on span "Resumen de unidad" at bounding box center [774, 212] width 126 height 31
click at [746, 102] on link "Descargar como HTML" at bounding box center [765, 106] width 175 height 26
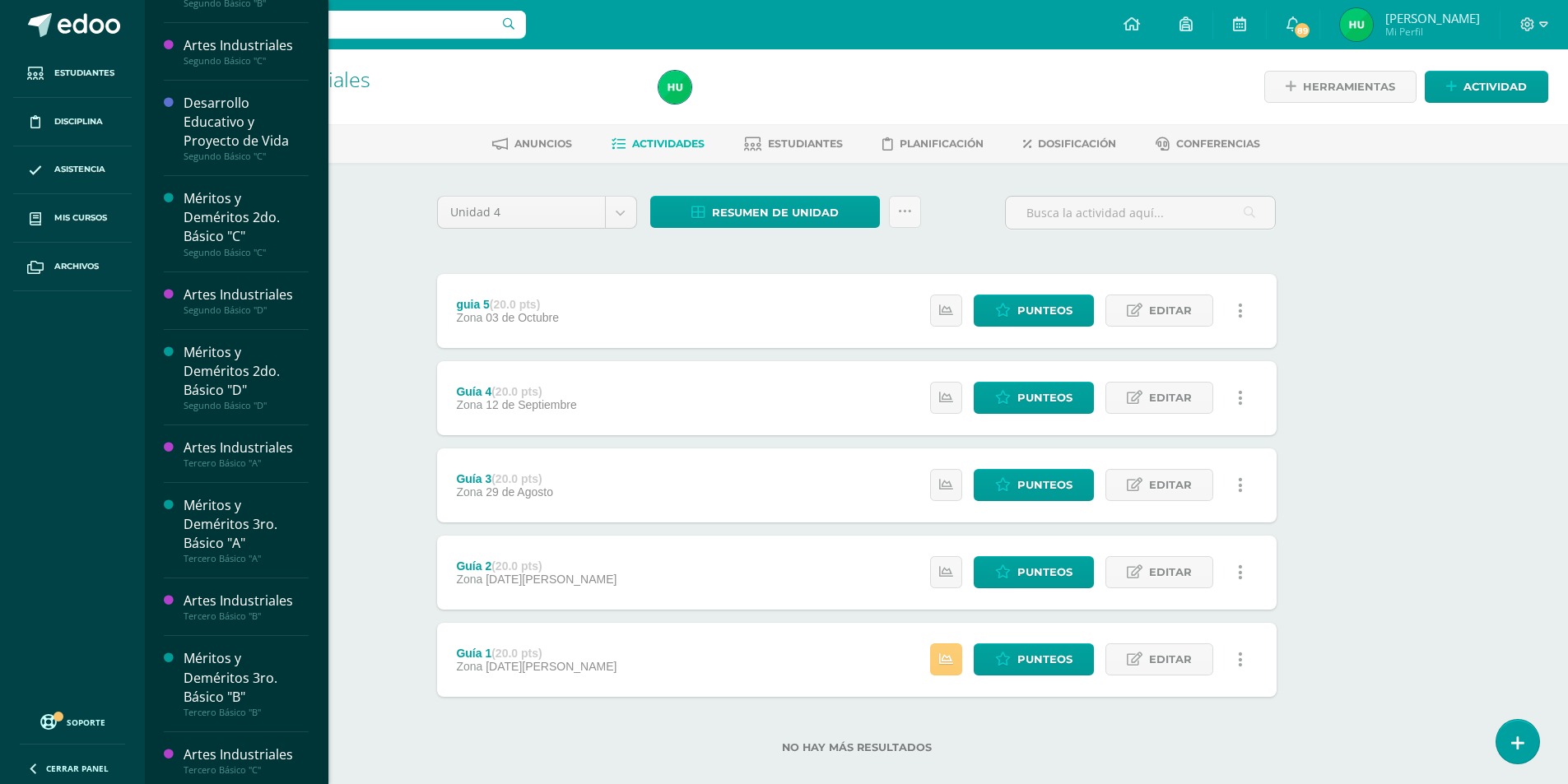
scroll to position [1210, 0]
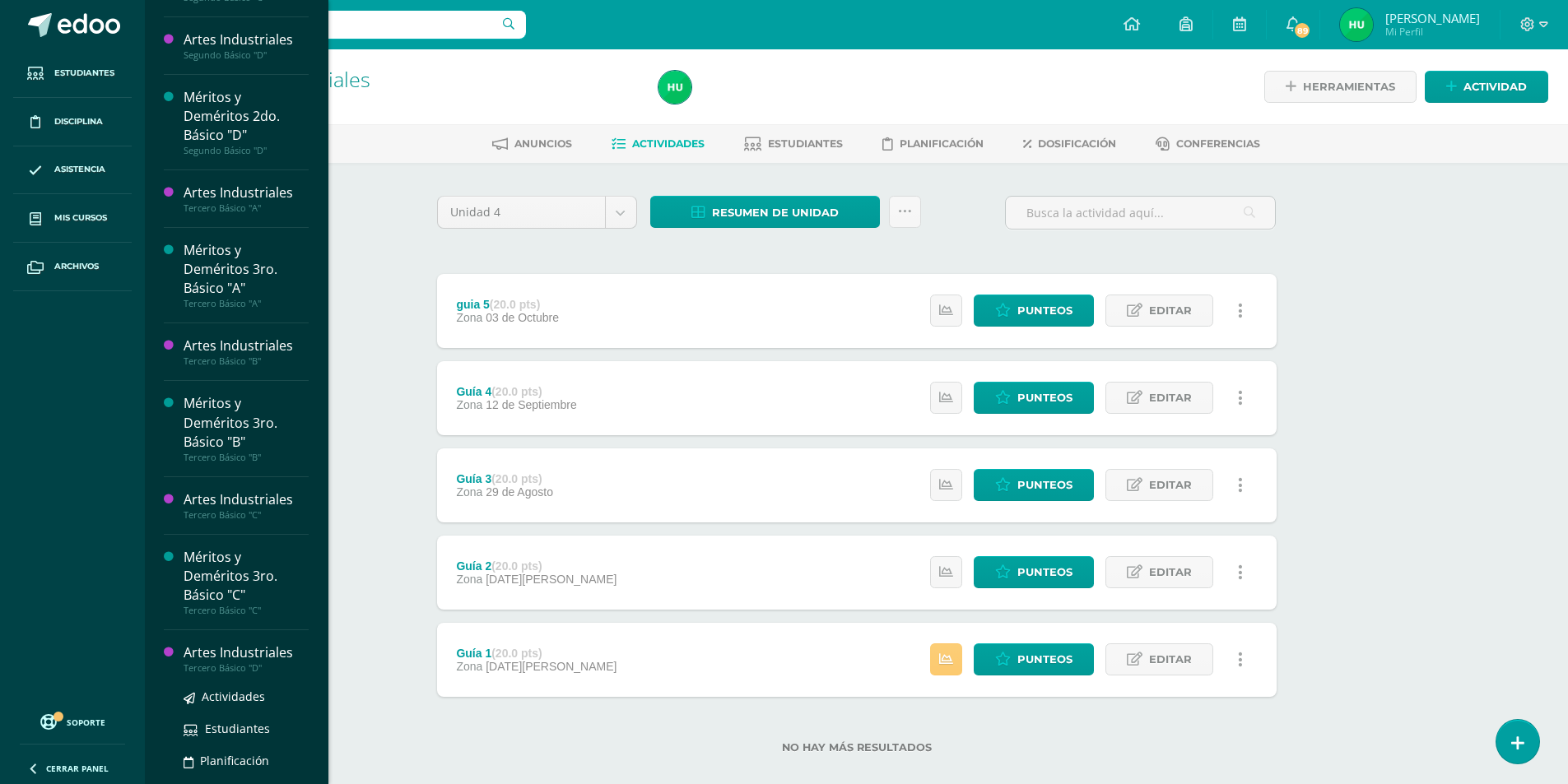
click at [252, 653] on div "Artes Industriales" at bounding box center [245, 653] width 125 height 19
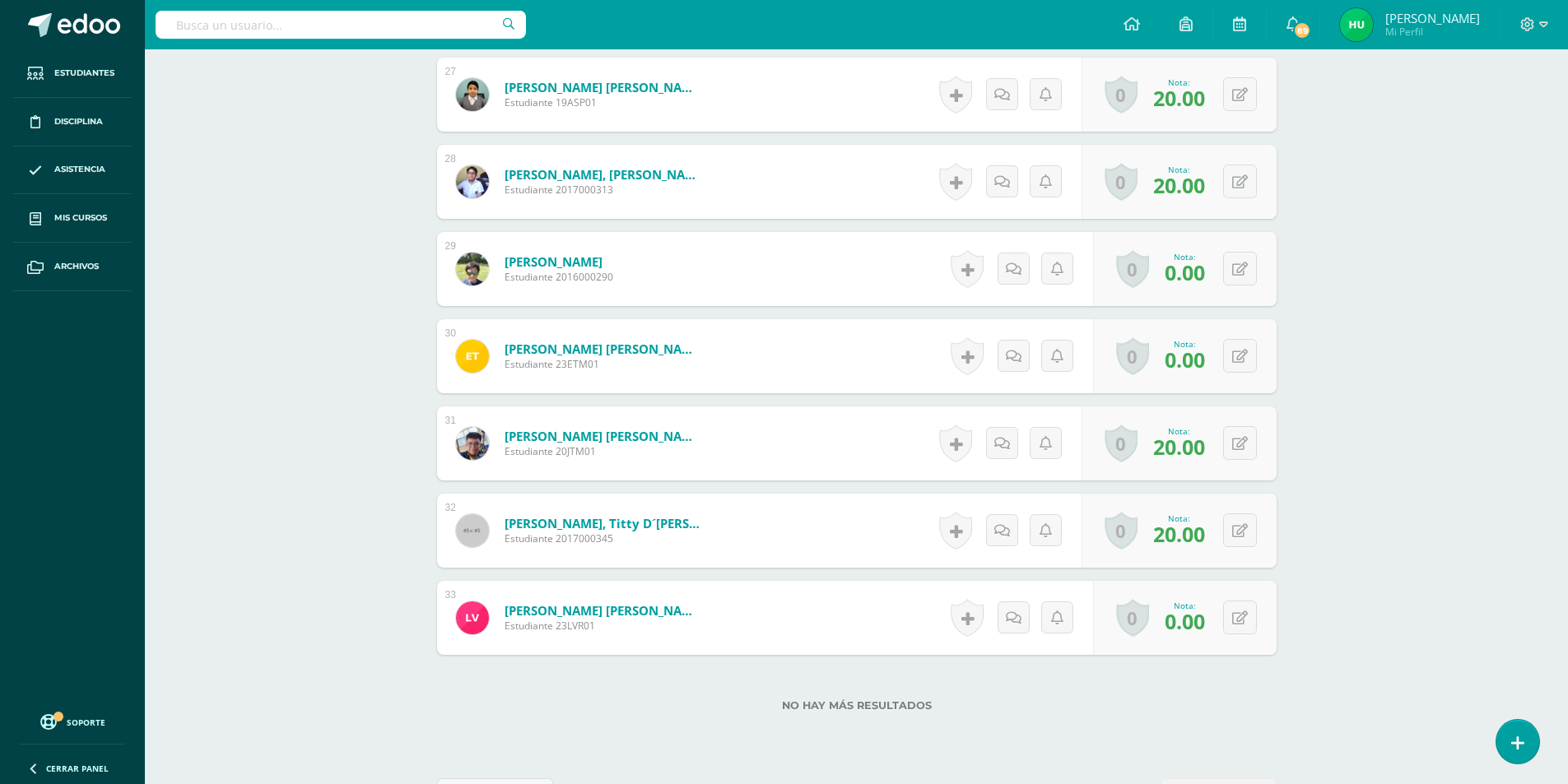
scroll to position [2857, 0]
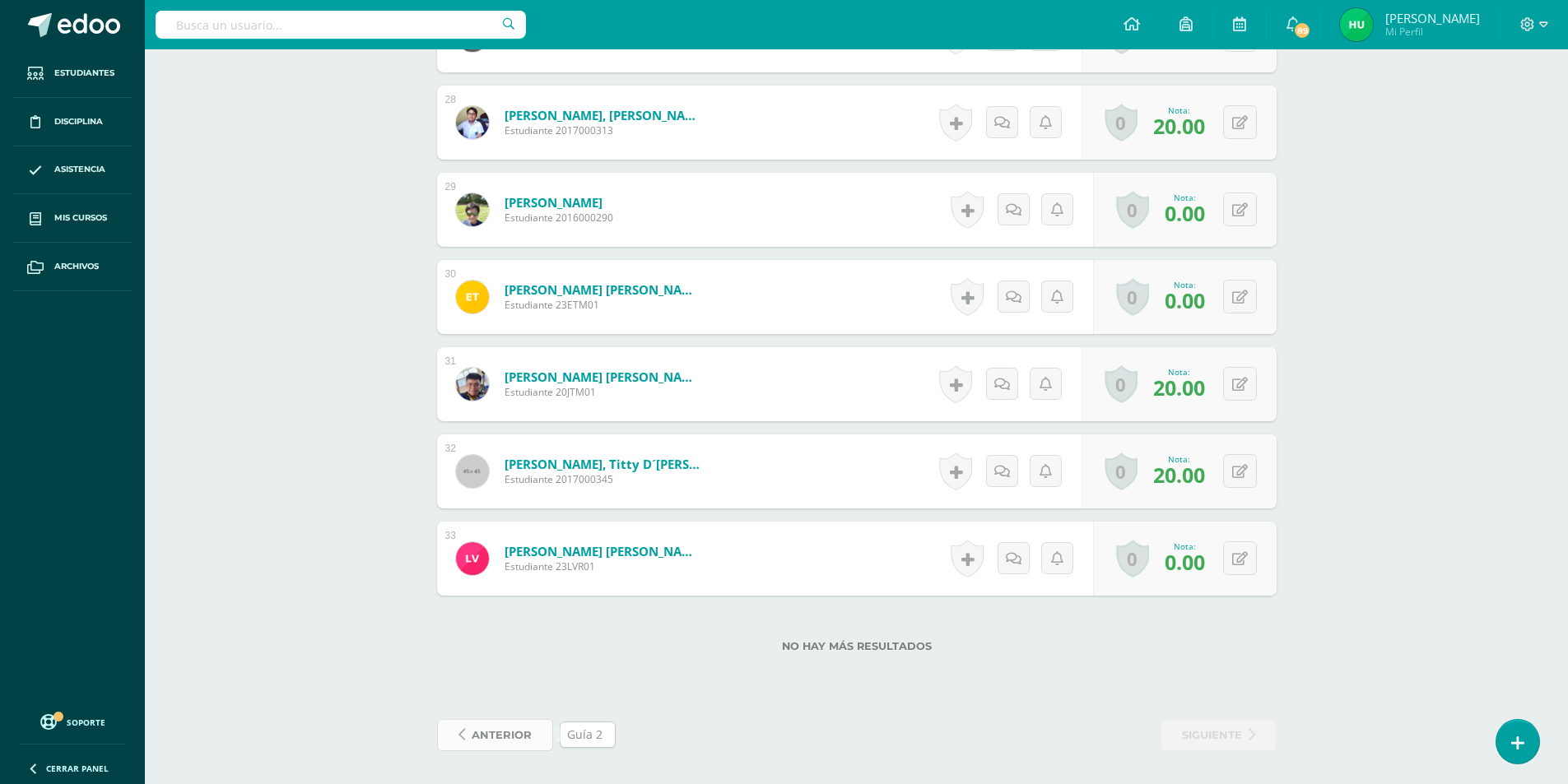
click at [490, 737] on span "anterior" at bounding box center [502, 734] width 60 height 31
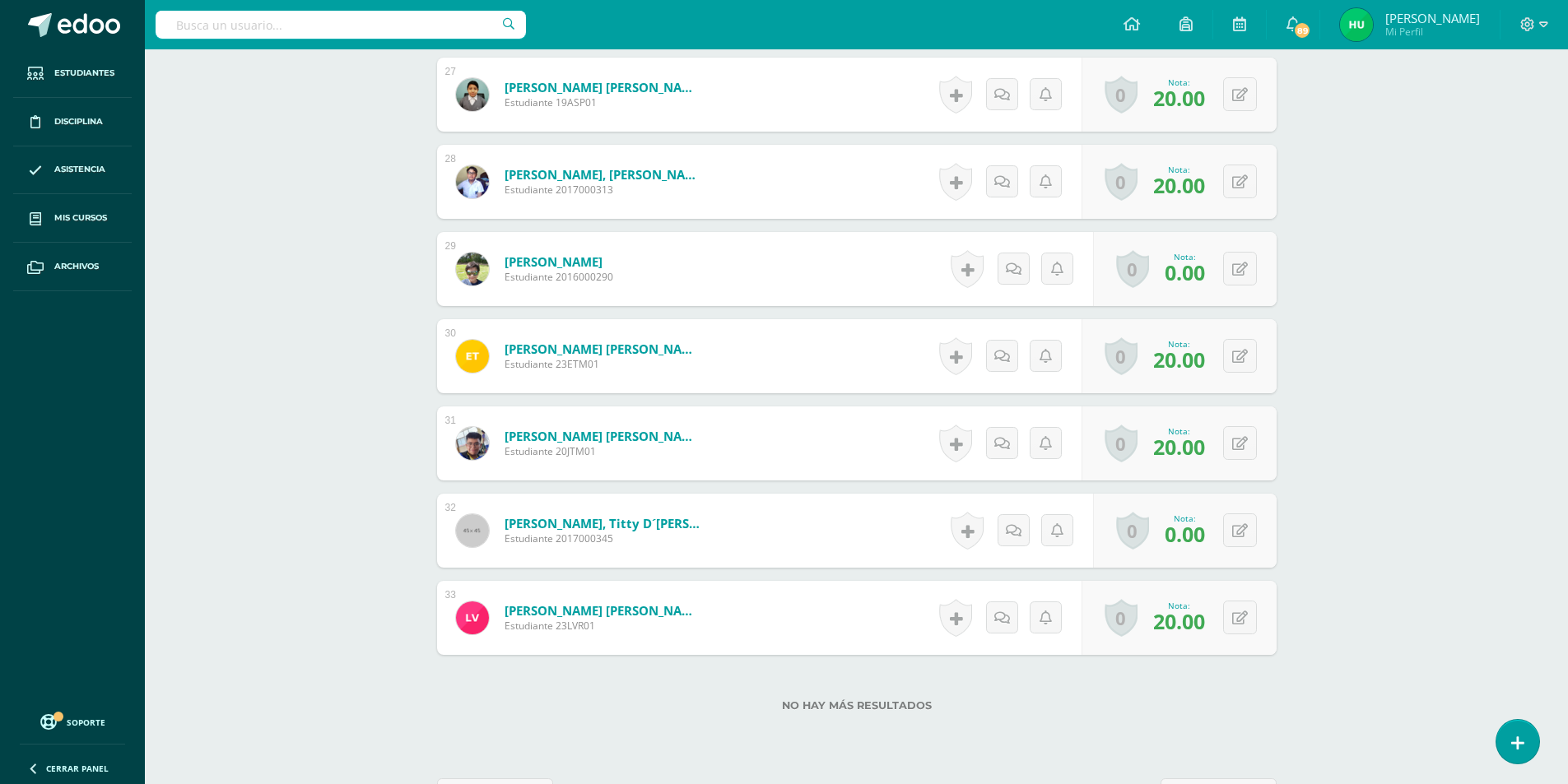
scroll to position [2857, 0]
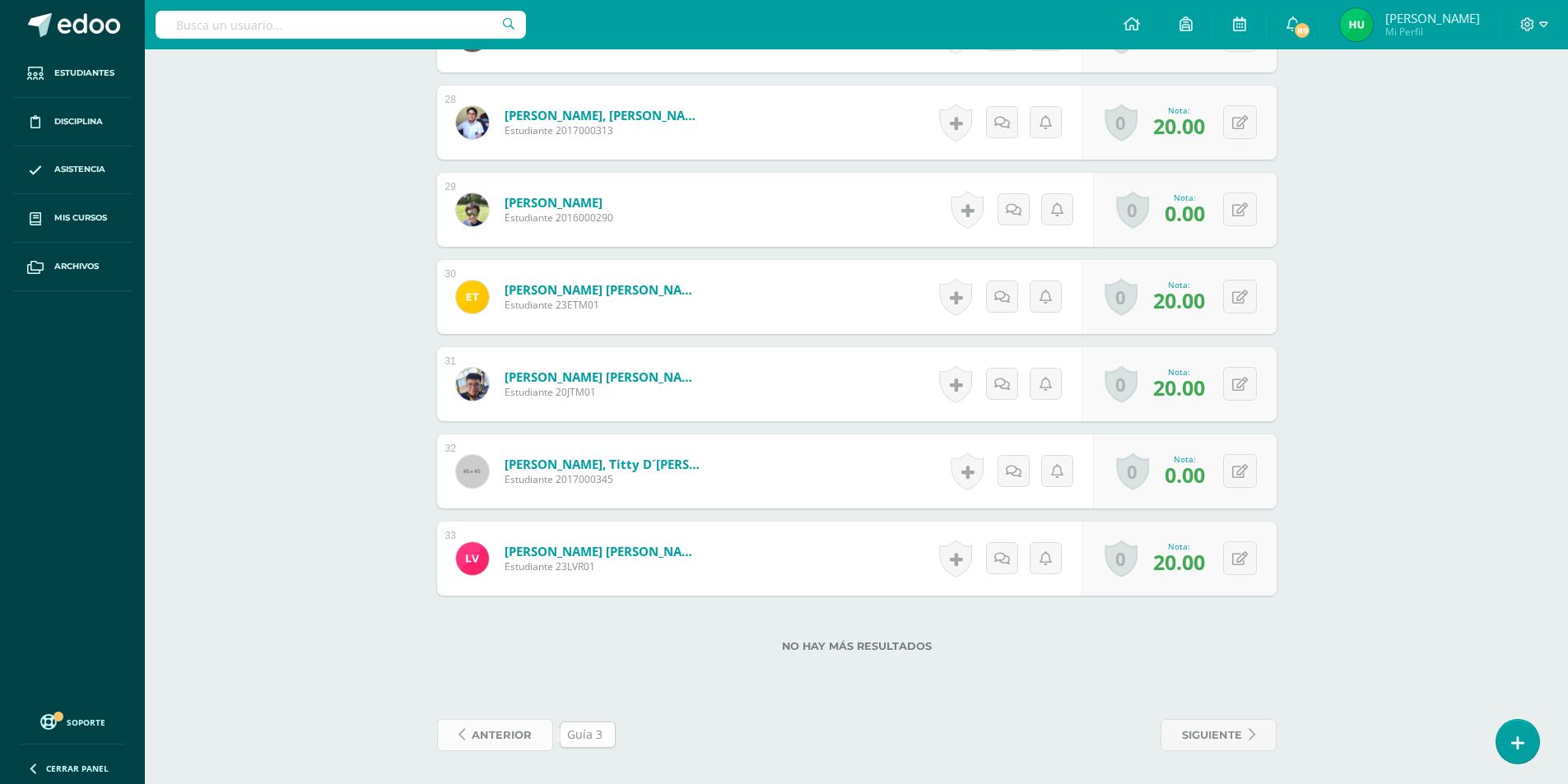
click at [532, 741] on link "anterior" at bounding box center [495, 734] width 116 height 32
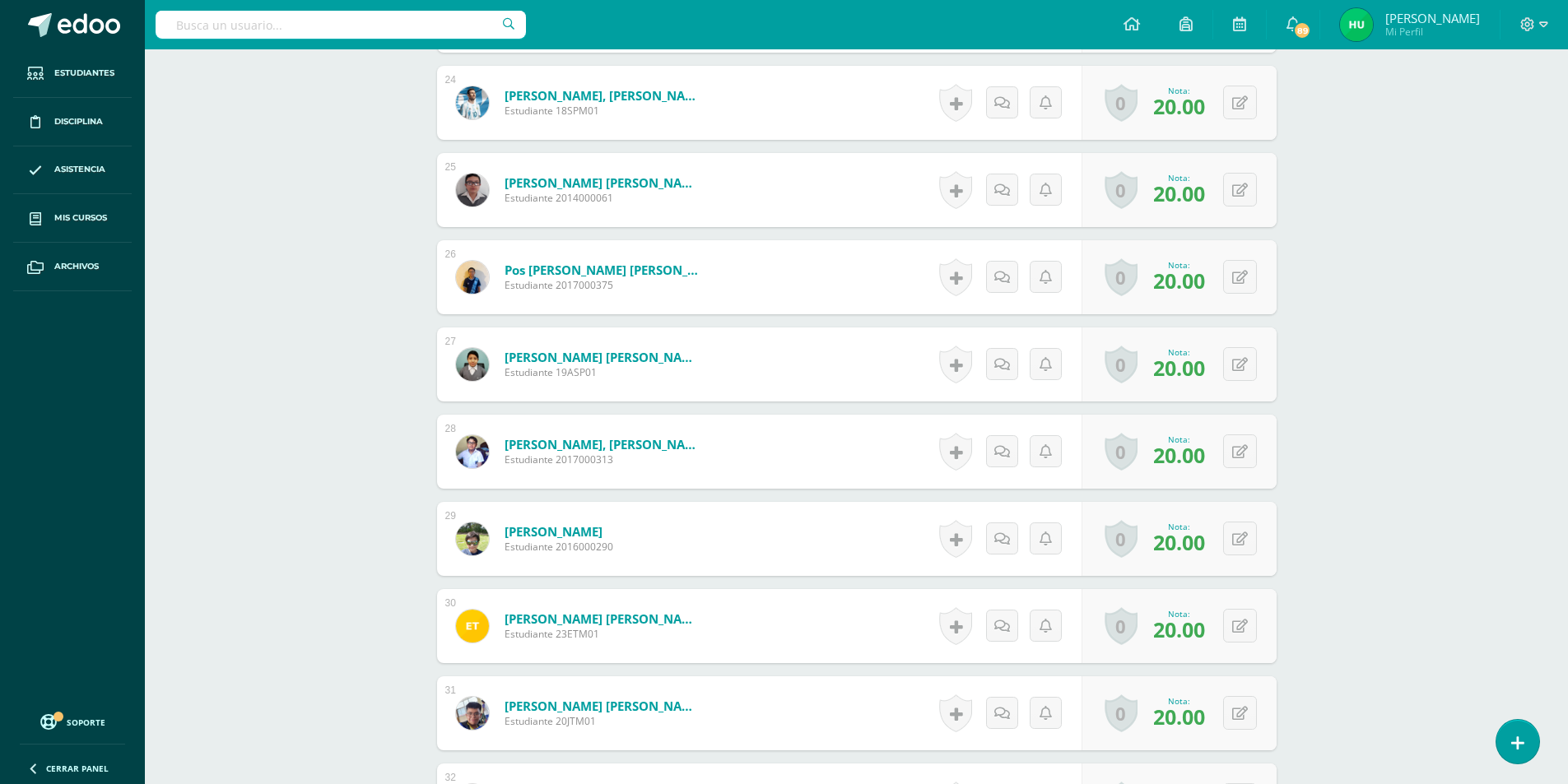
scroll to position [2857, 0]
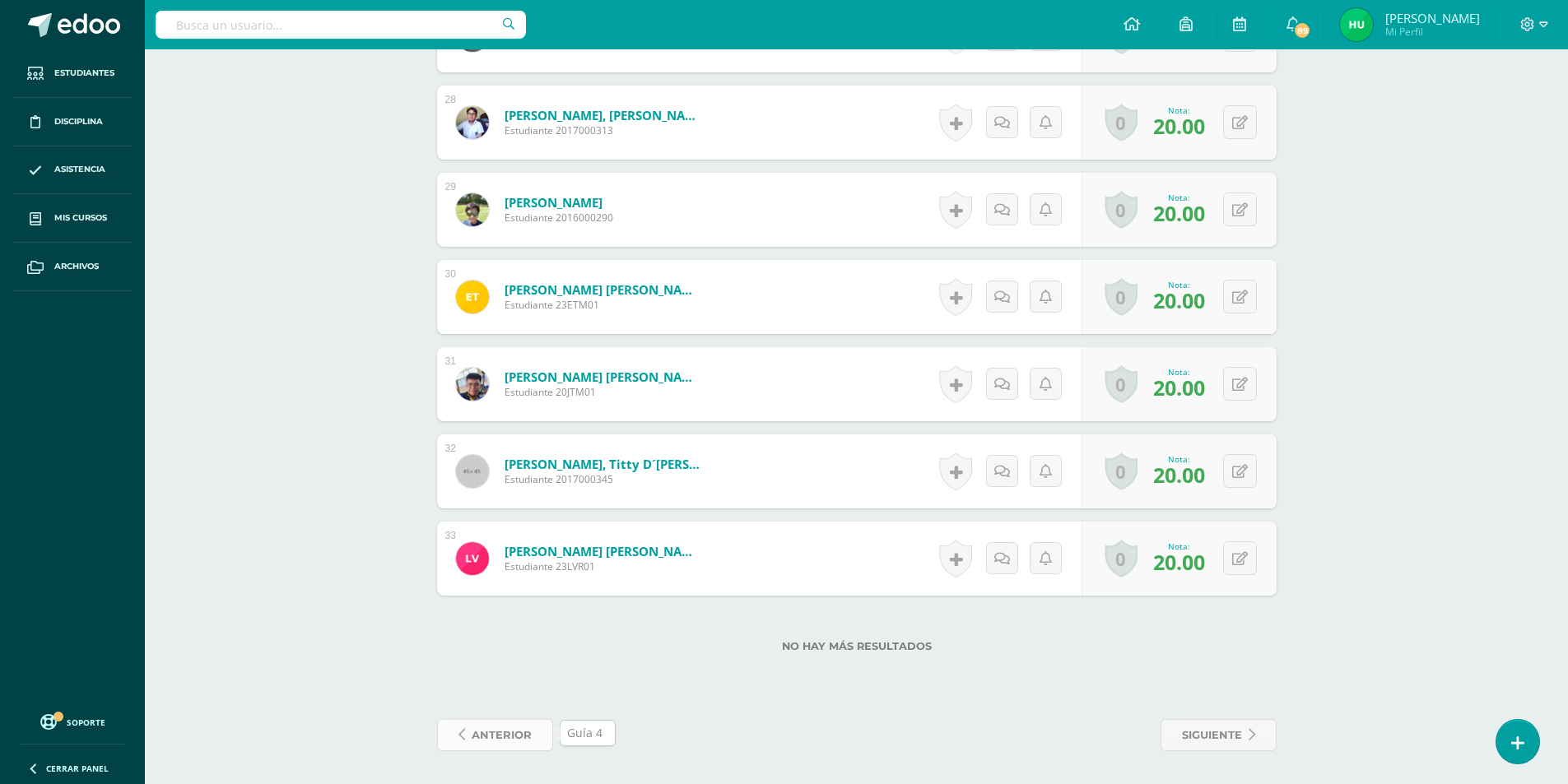
click at [492, 739] on span "anterior" at bounding box center [502, 734] width 60 height 31
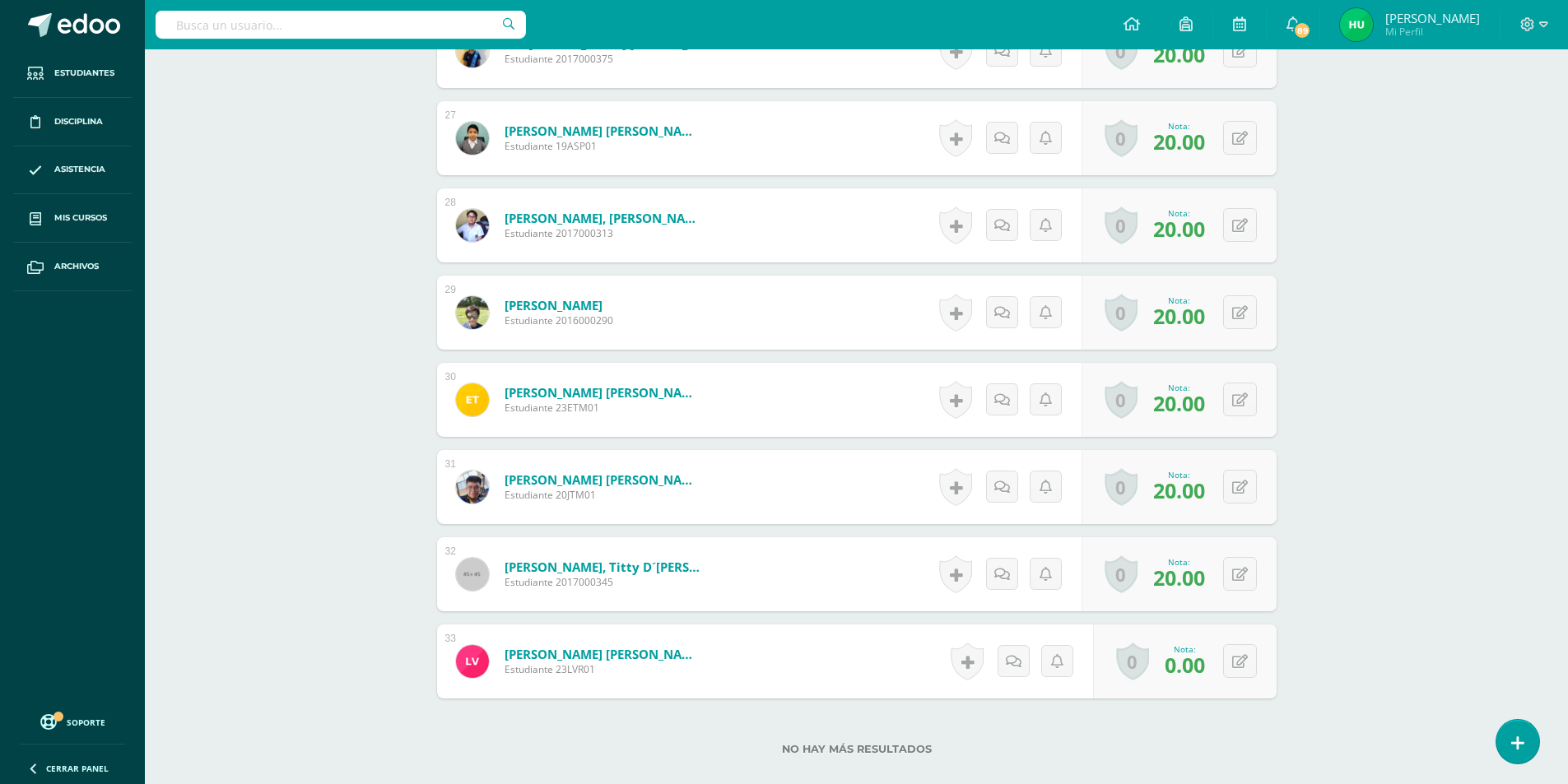
scroll to position [2857, 0]
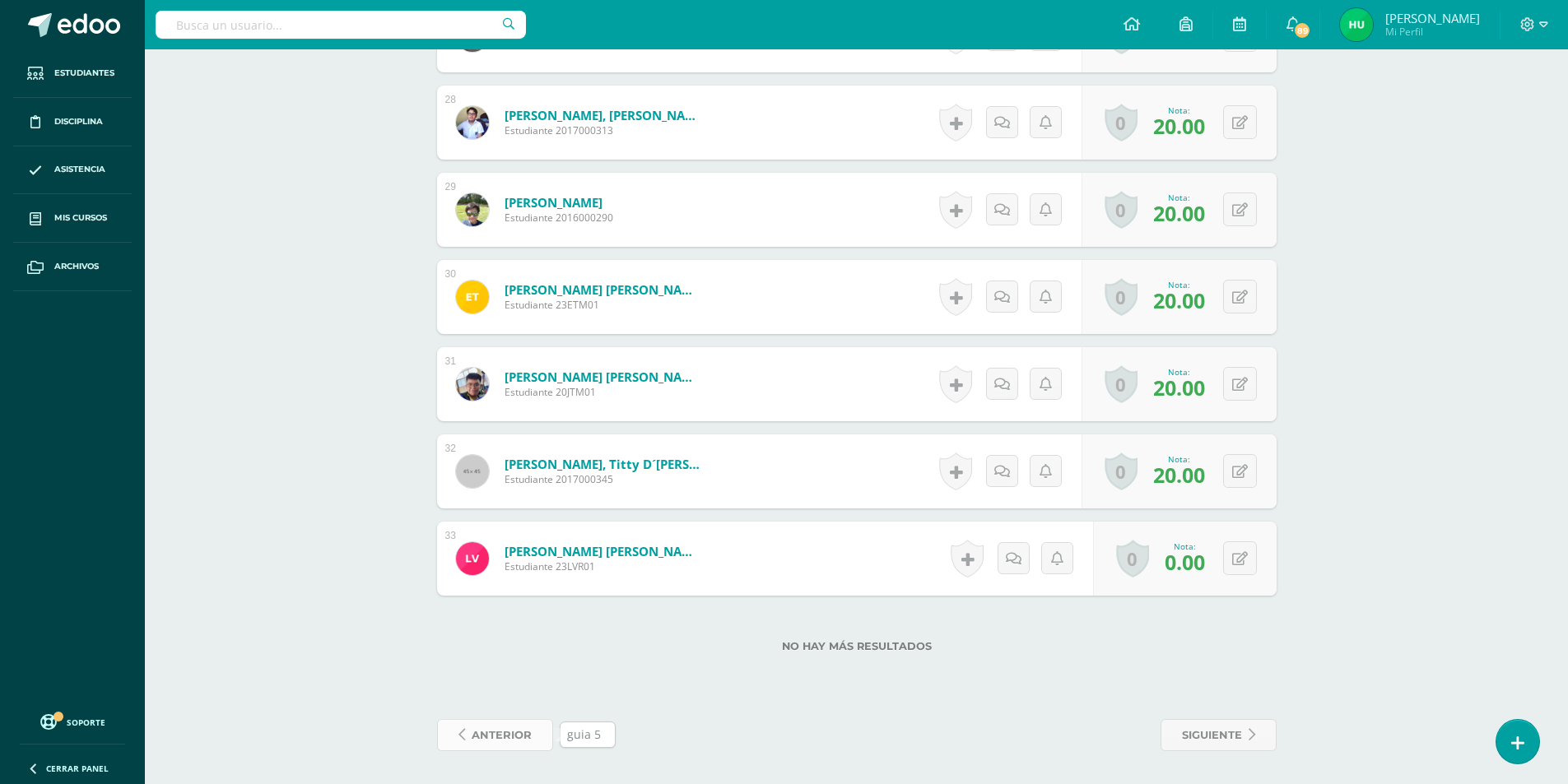
click at [507, 741] on span "anterior" at bounding box center [502, 734] width 60 height 31
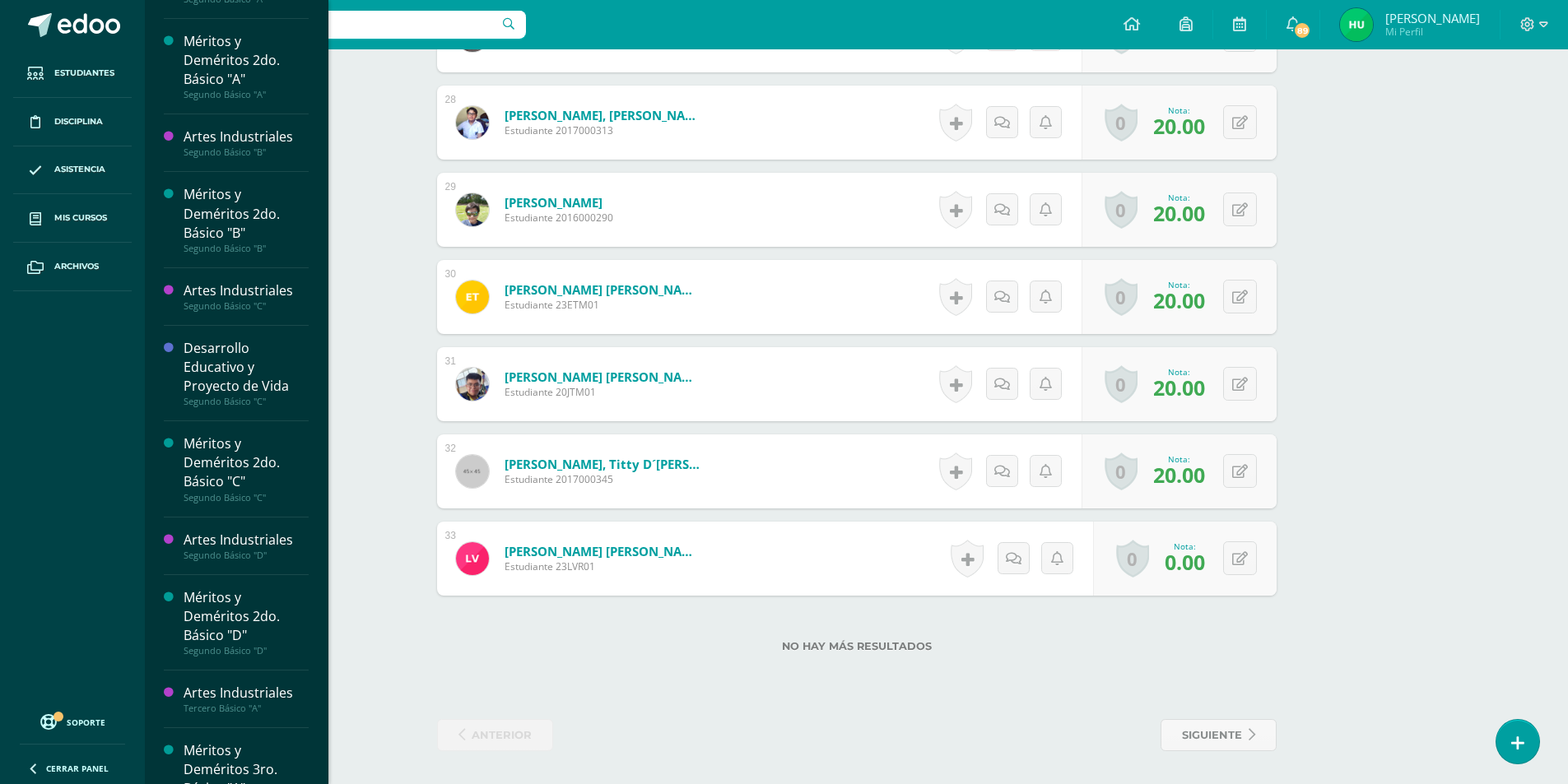
scroll to position [1210, 0]
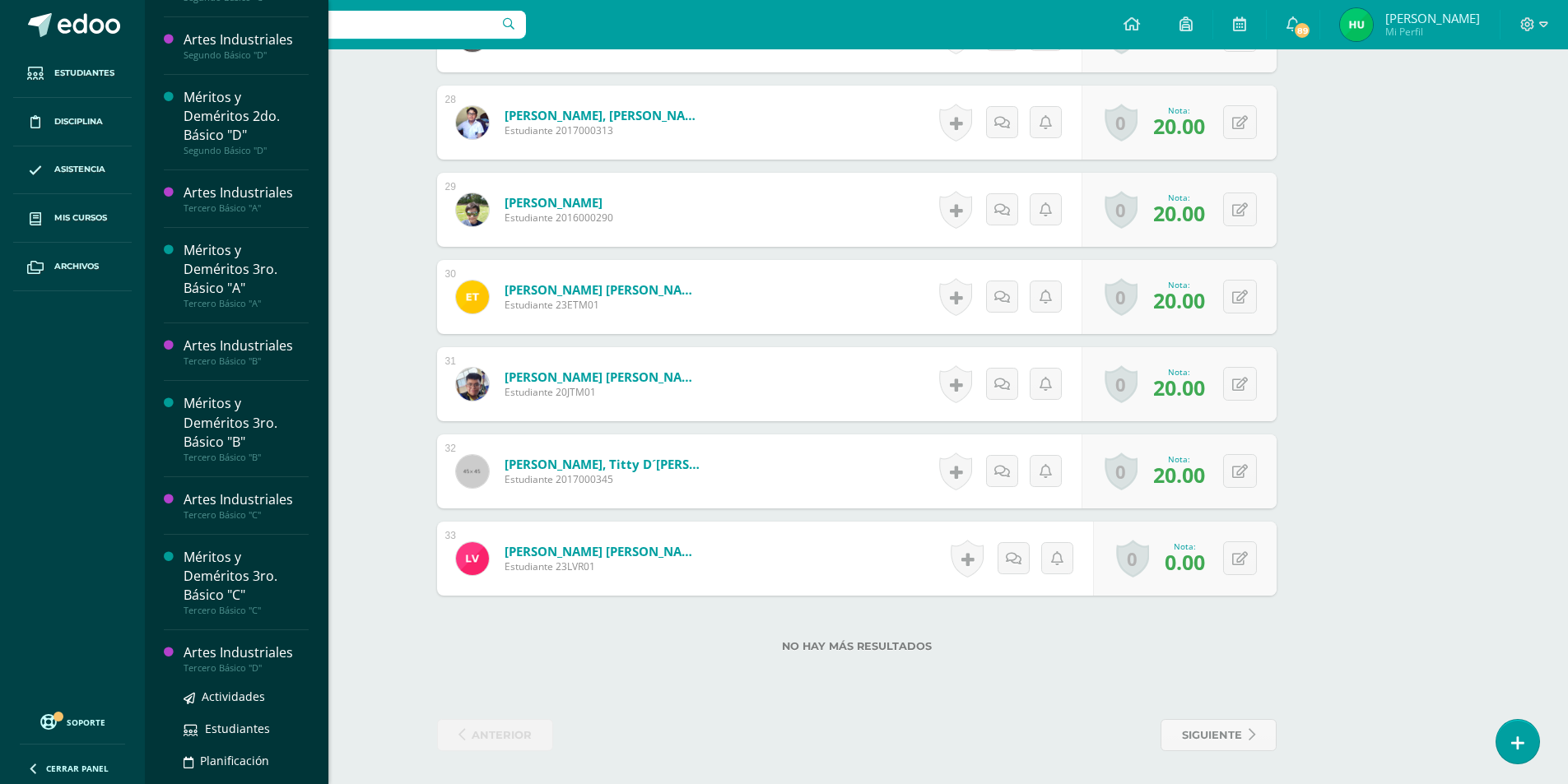
click at [254, 650] on div "Artes Industriales" at bounding box center [245, 653] width 125 height 19
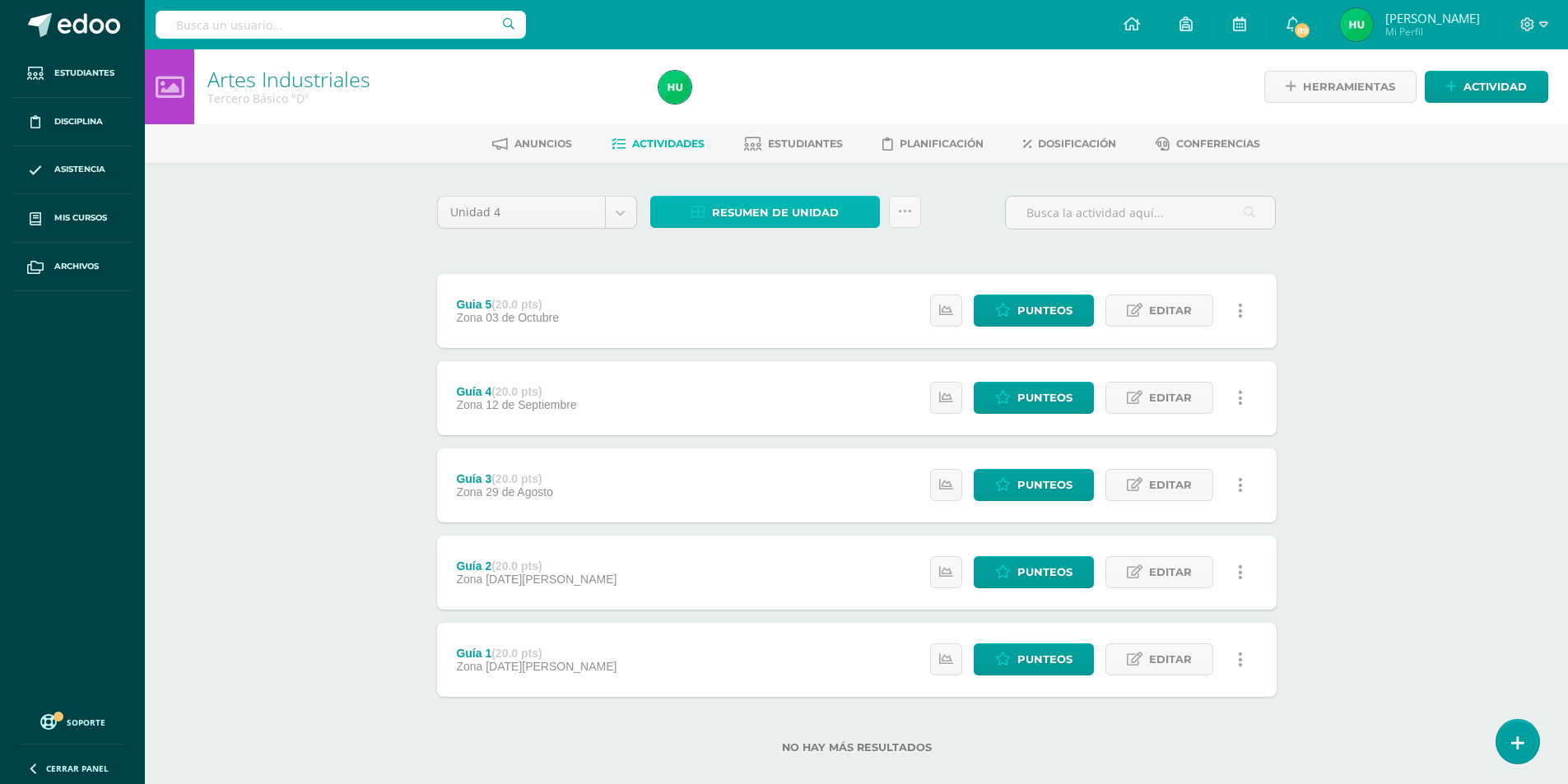
click at [760, 210] on span "Resumen de unidad" at bounding box center [774, 212] width 126 height 31
click at [787, 105] on link "Descargar como HTML" at bounding box center [765, 106] width 175 height 26
click at [1528, 18] on icon at bounding box center [1528, 24] width 14 height 14
click at [1509, 112] on span "Cerrar sesión" at bounding box center [1493, 112] width 74 height 16
click at [1034, 658] on span "Punteos" at bounding box center [1045, 659] width 55 height 31
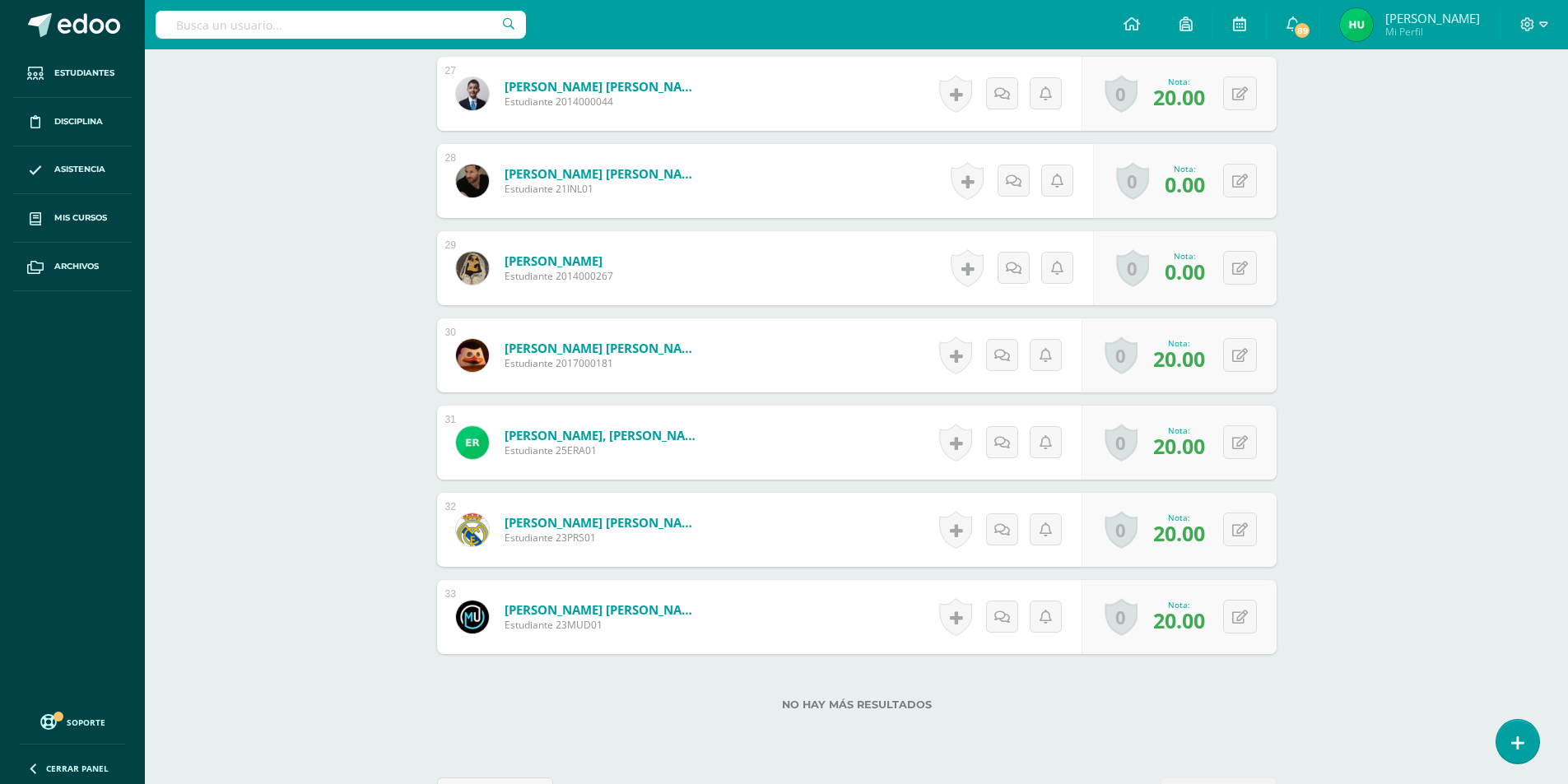
scroll to position [2857, 0]
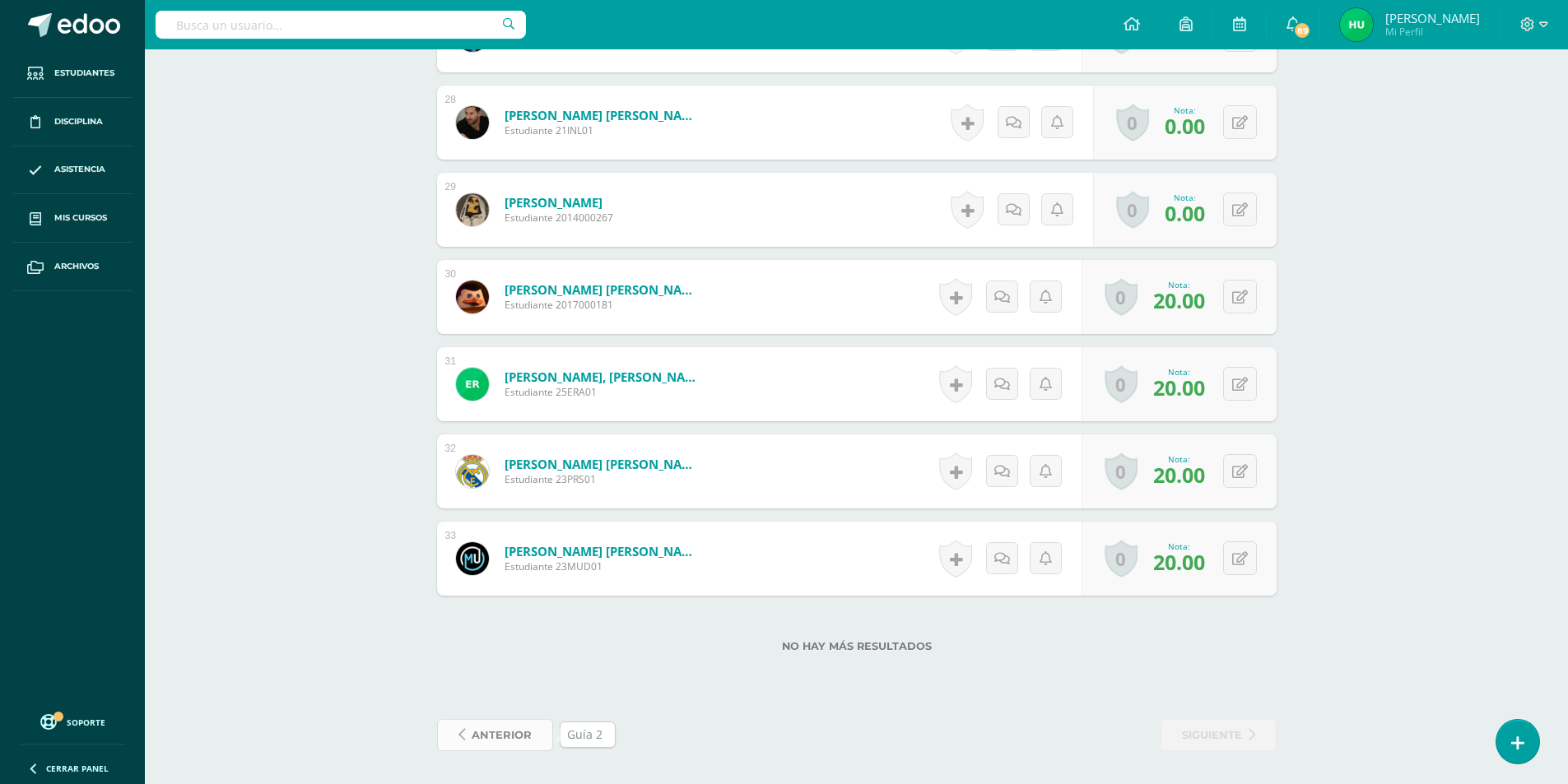
click at [508, 725] on span "anterior" at bounding box center [502, 734] width 60 height 31
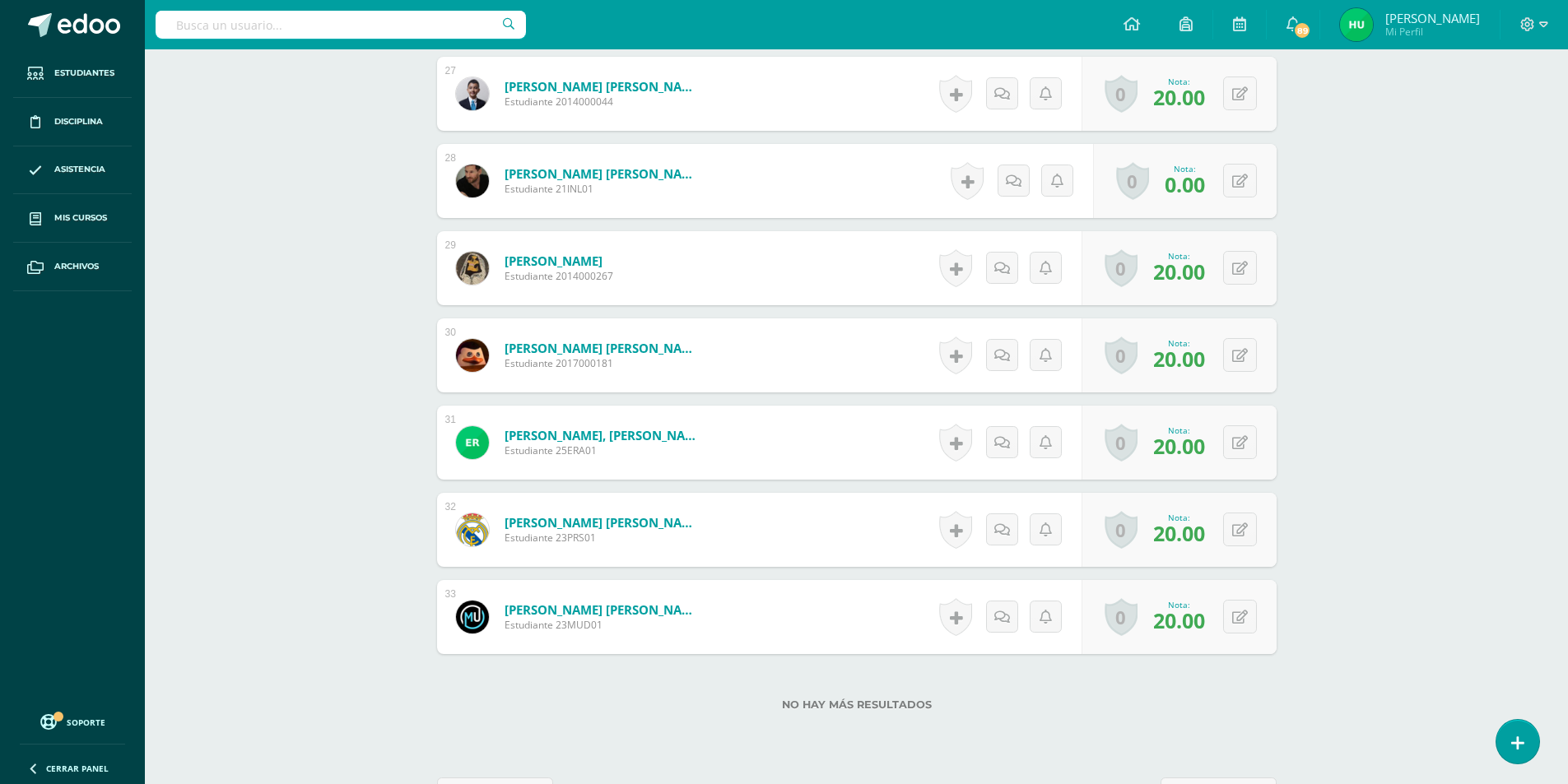
scroll to position [2857, 0]
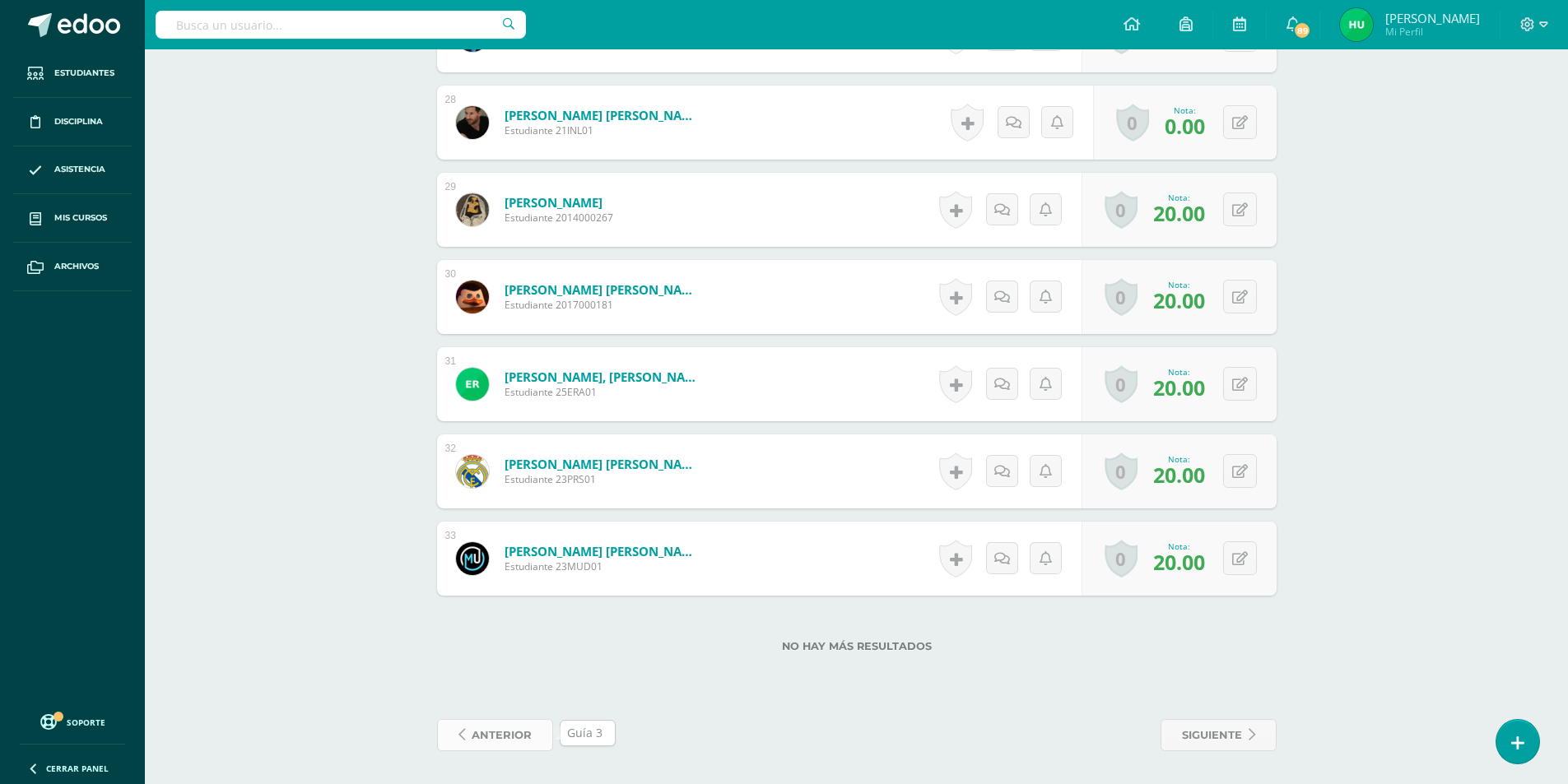
click at [496, 730] on span "anterior" at bounding box center [502, 734] width 60 height 31
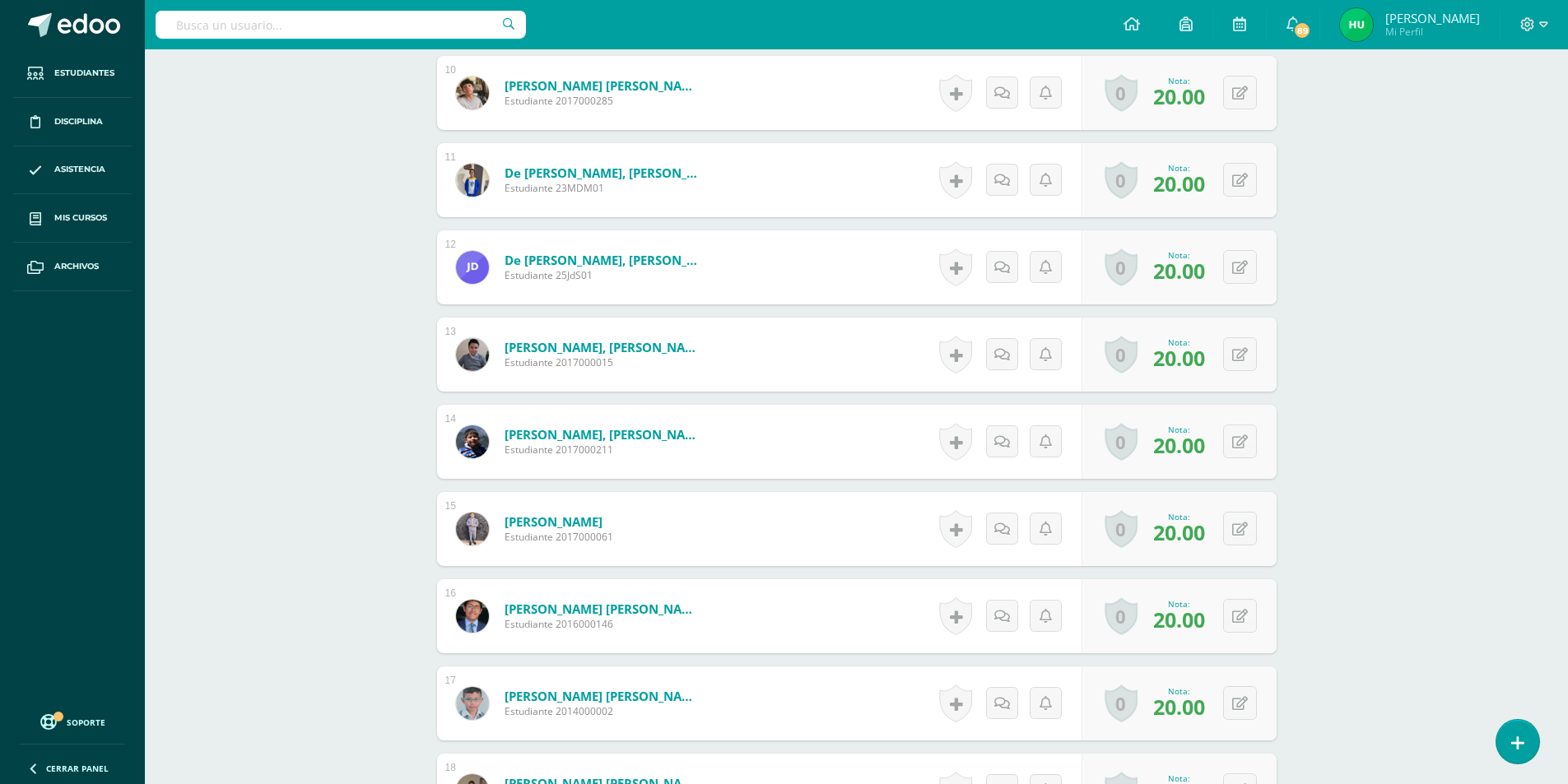
scroll to position [1234, 0]
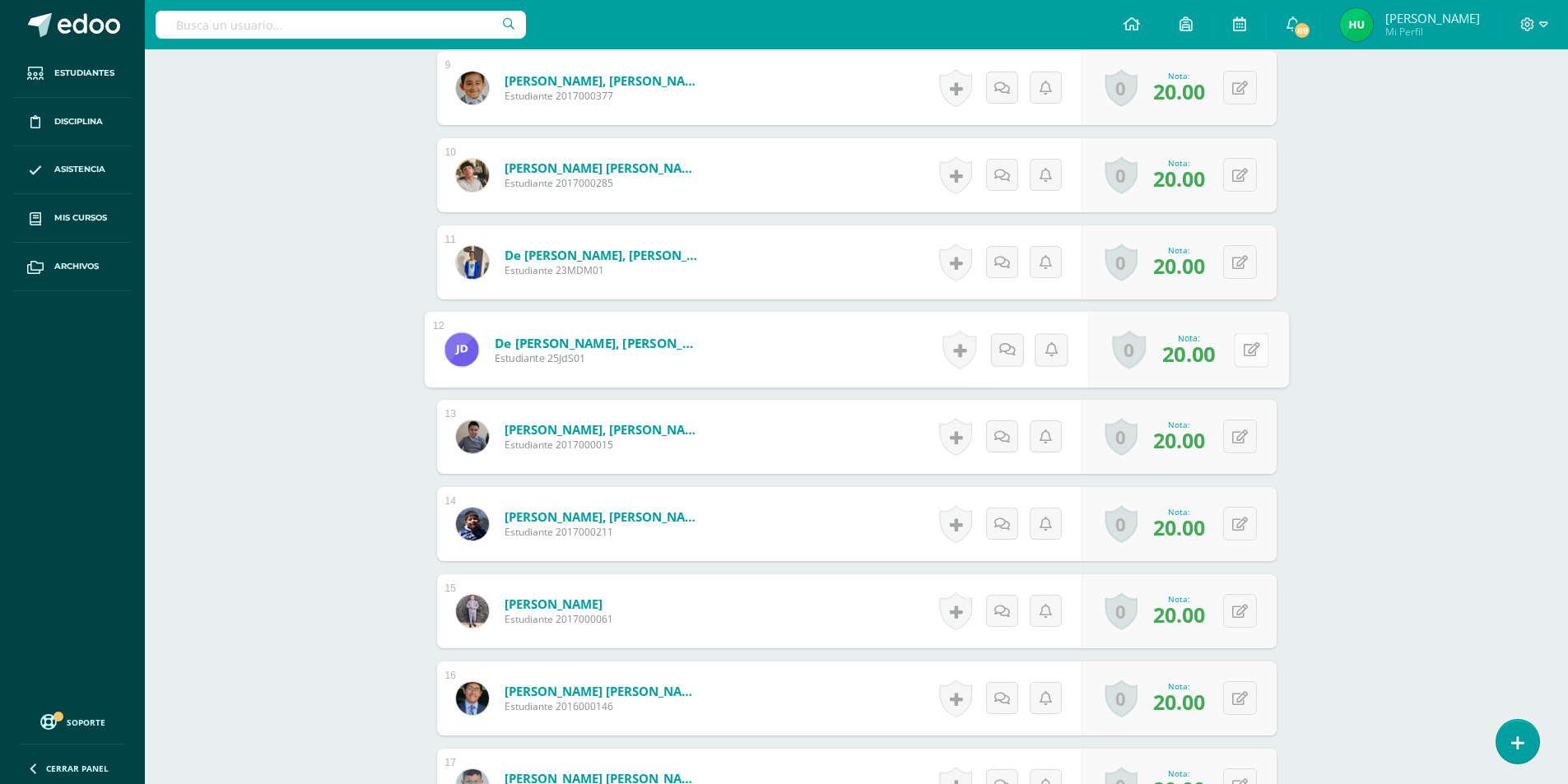
click at [1229, 350] on div "0 Logros Logros obtenidos Aún no hay logros agregados Nota: 20.00" at bounding box center [1189, 349] width 201 height 77
click at [1251, 353] on icon at bounding box center [1251, 349] width 17 height 14
type input "0"
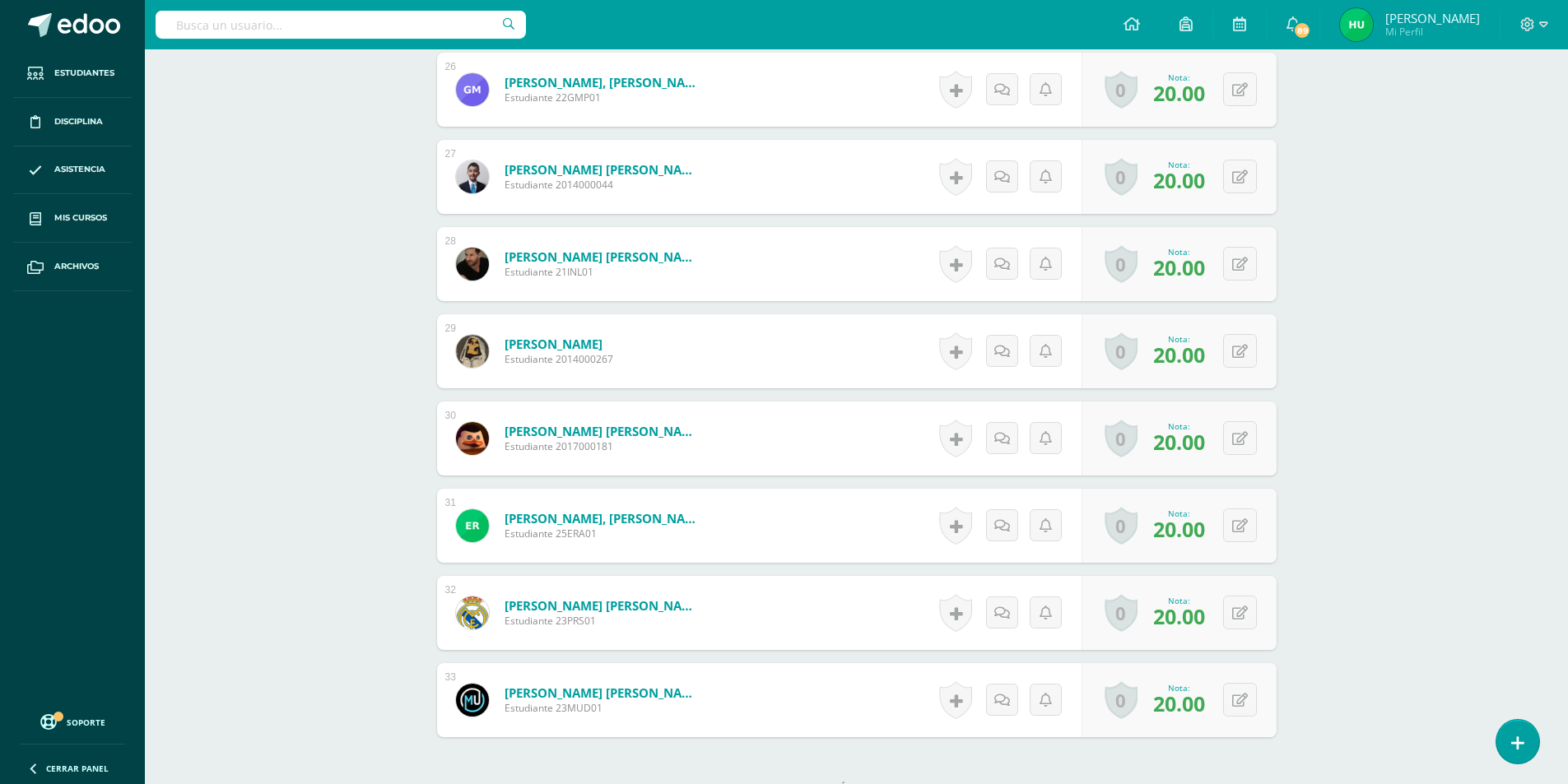
scroll to position [2857, 0]
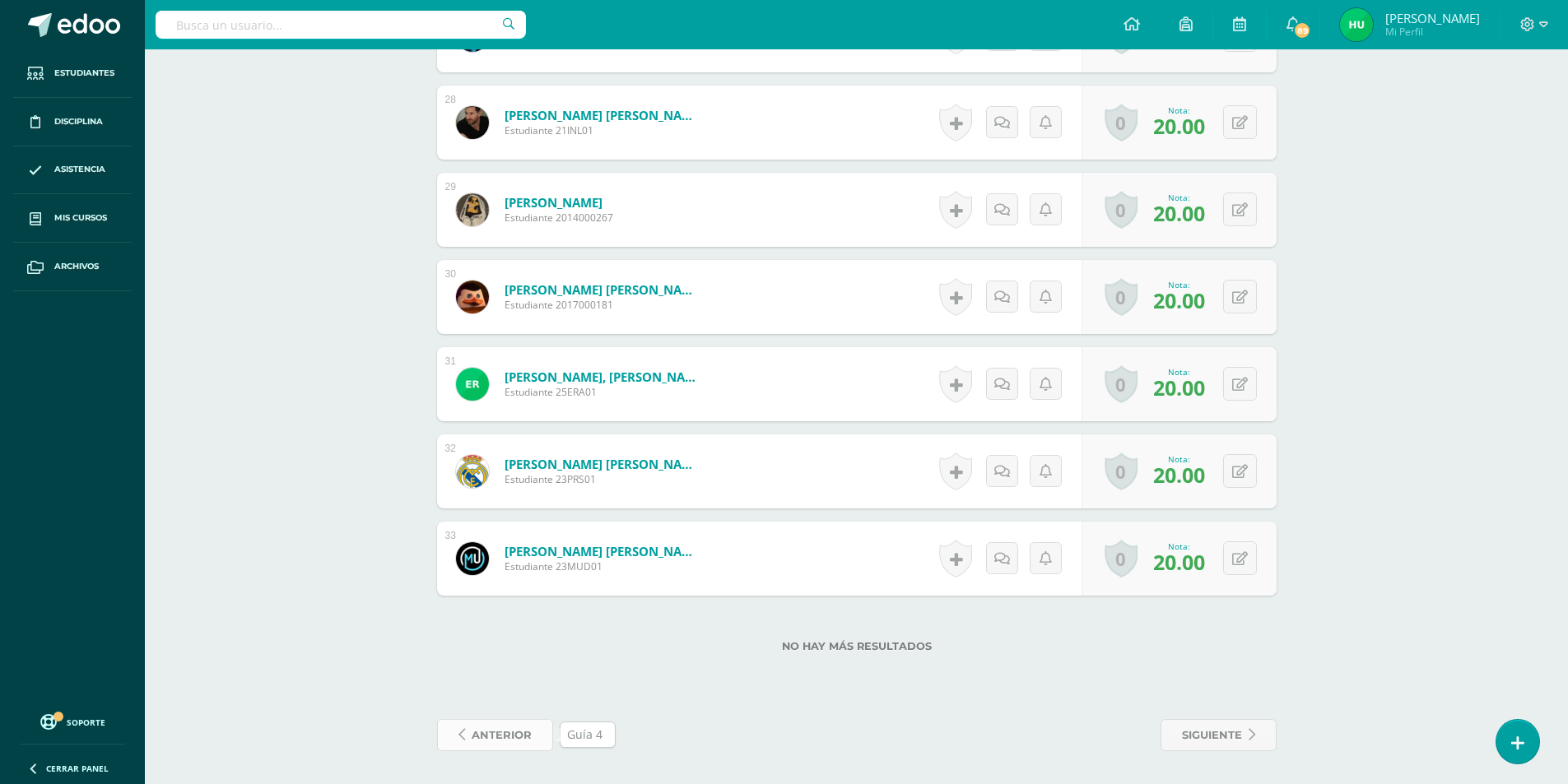
click at [491, 744] on span "anterior" at bounding box center [502, 734] width 60 height 31
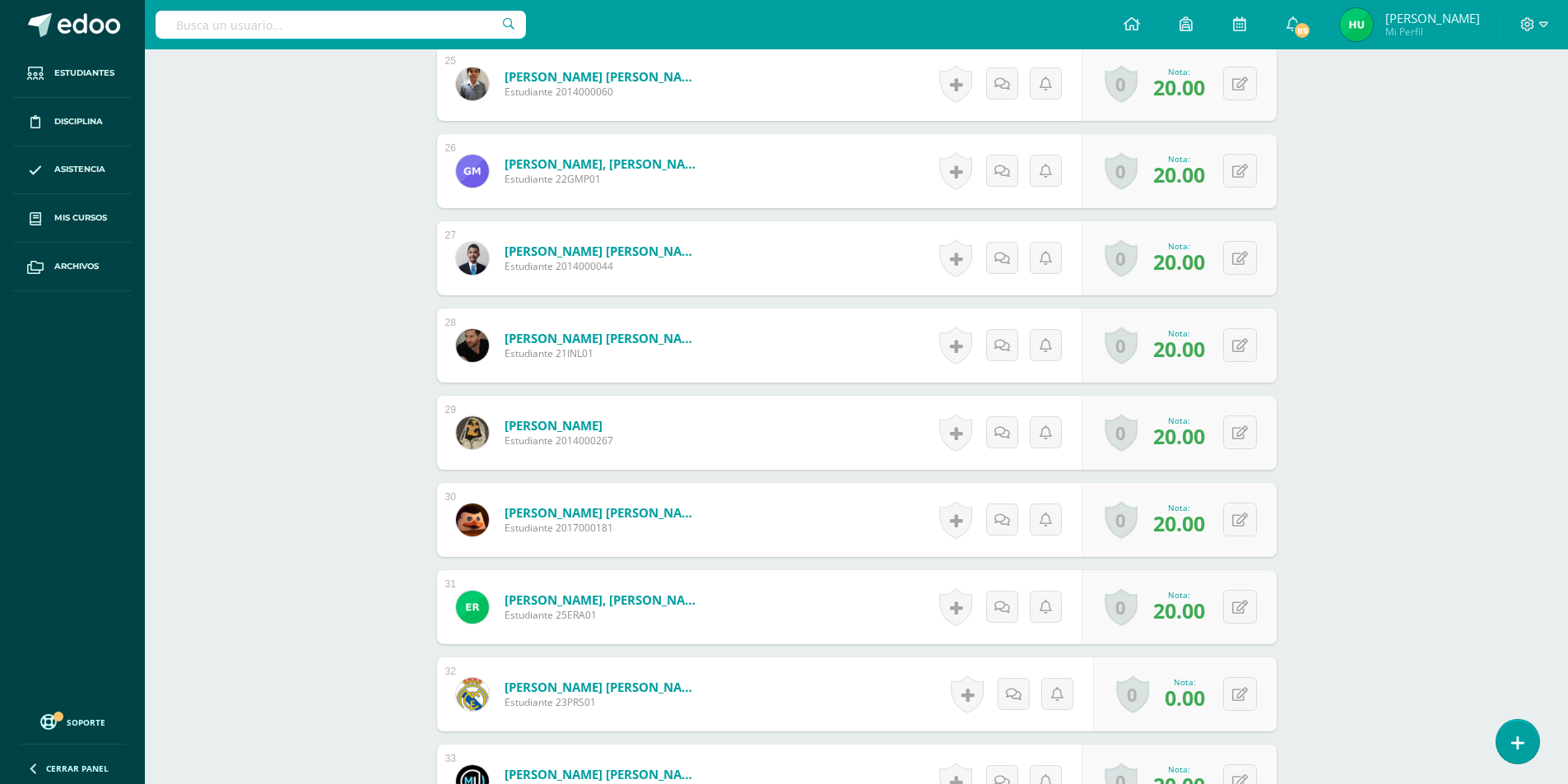
scroll to position [2716, 0]
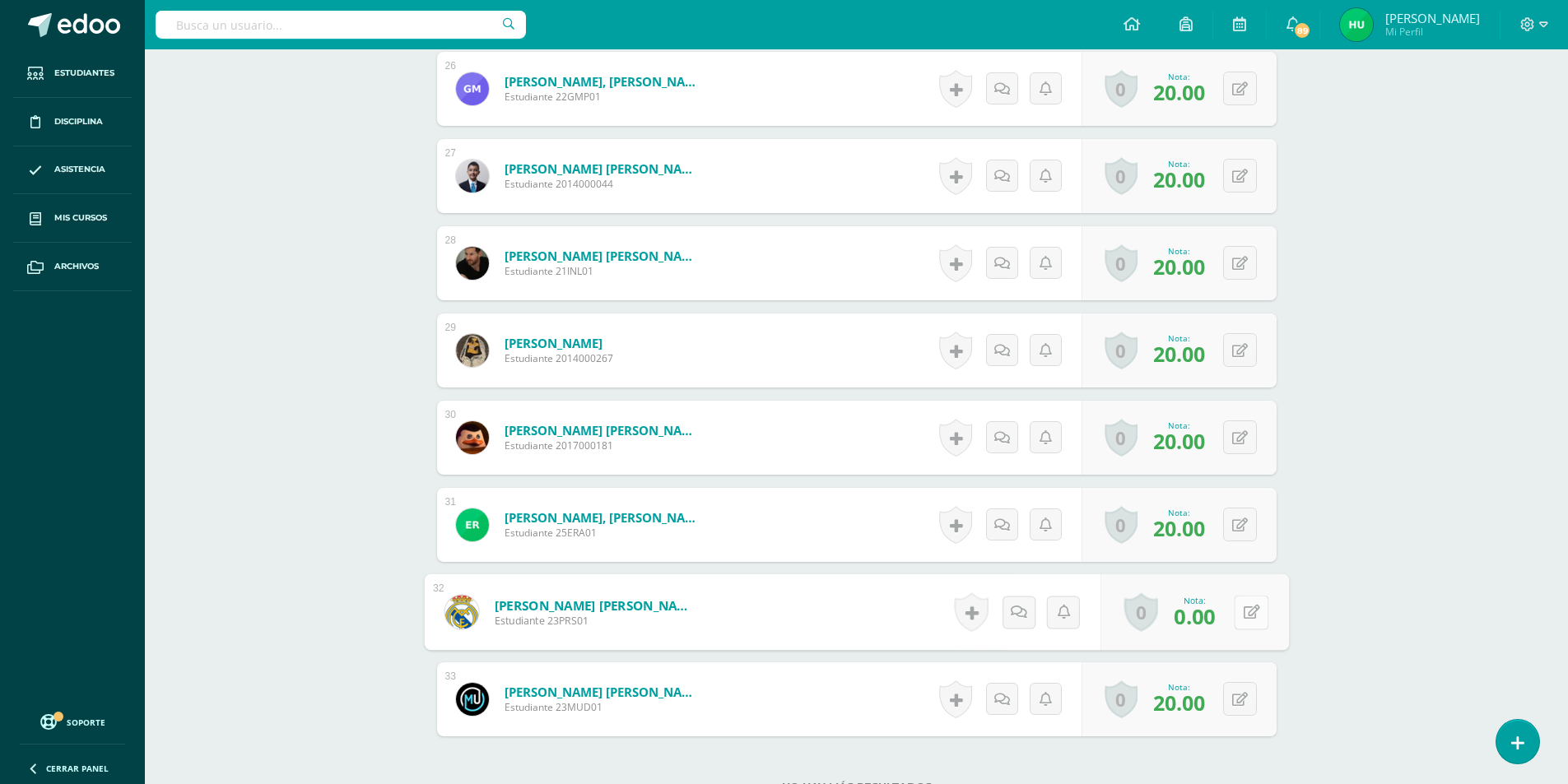
click at [1235, 612] on button at bounding box center [1251, 612] width 35 height 35
type input "20"
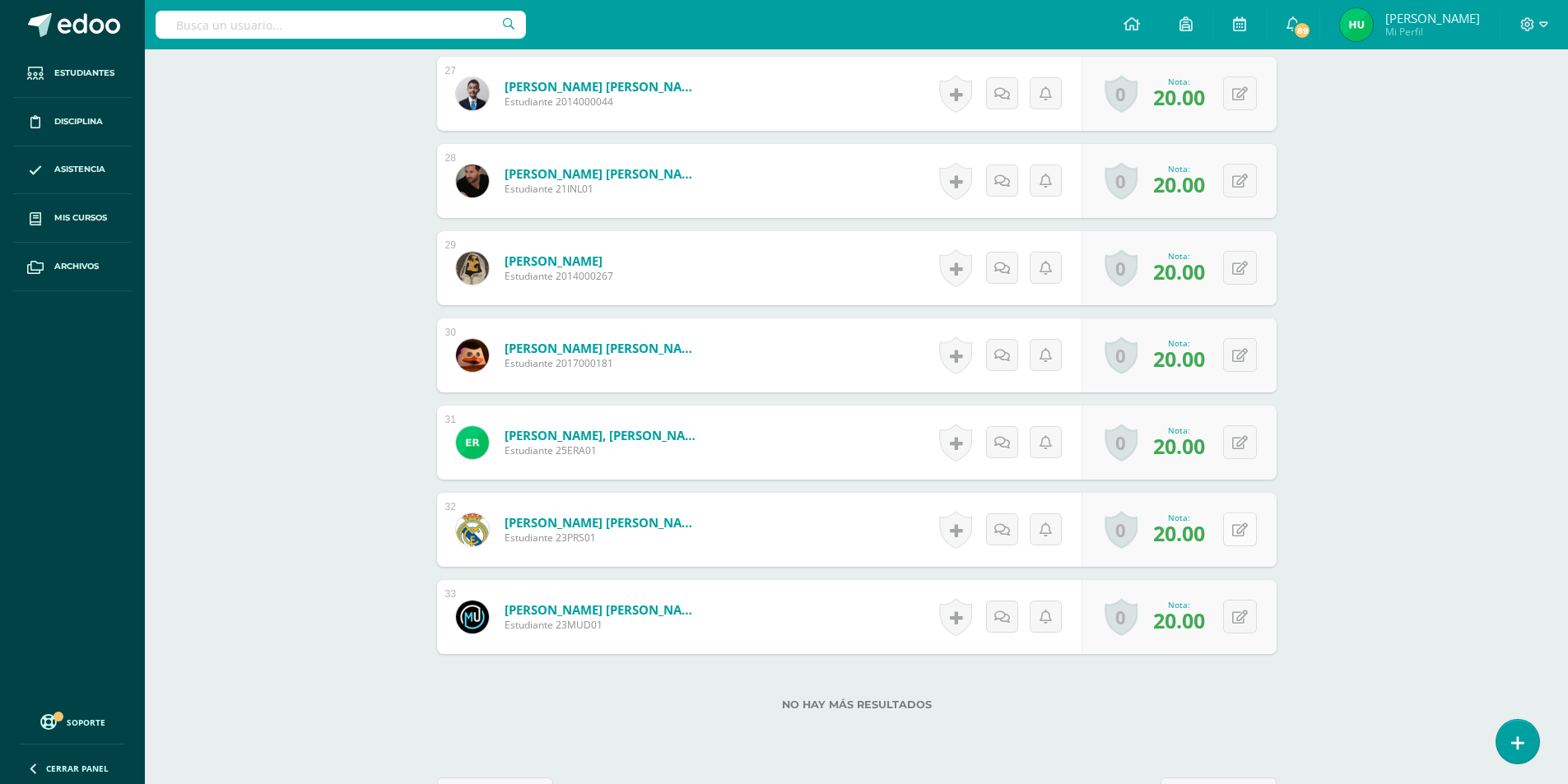
scroll to position [2857, 0]
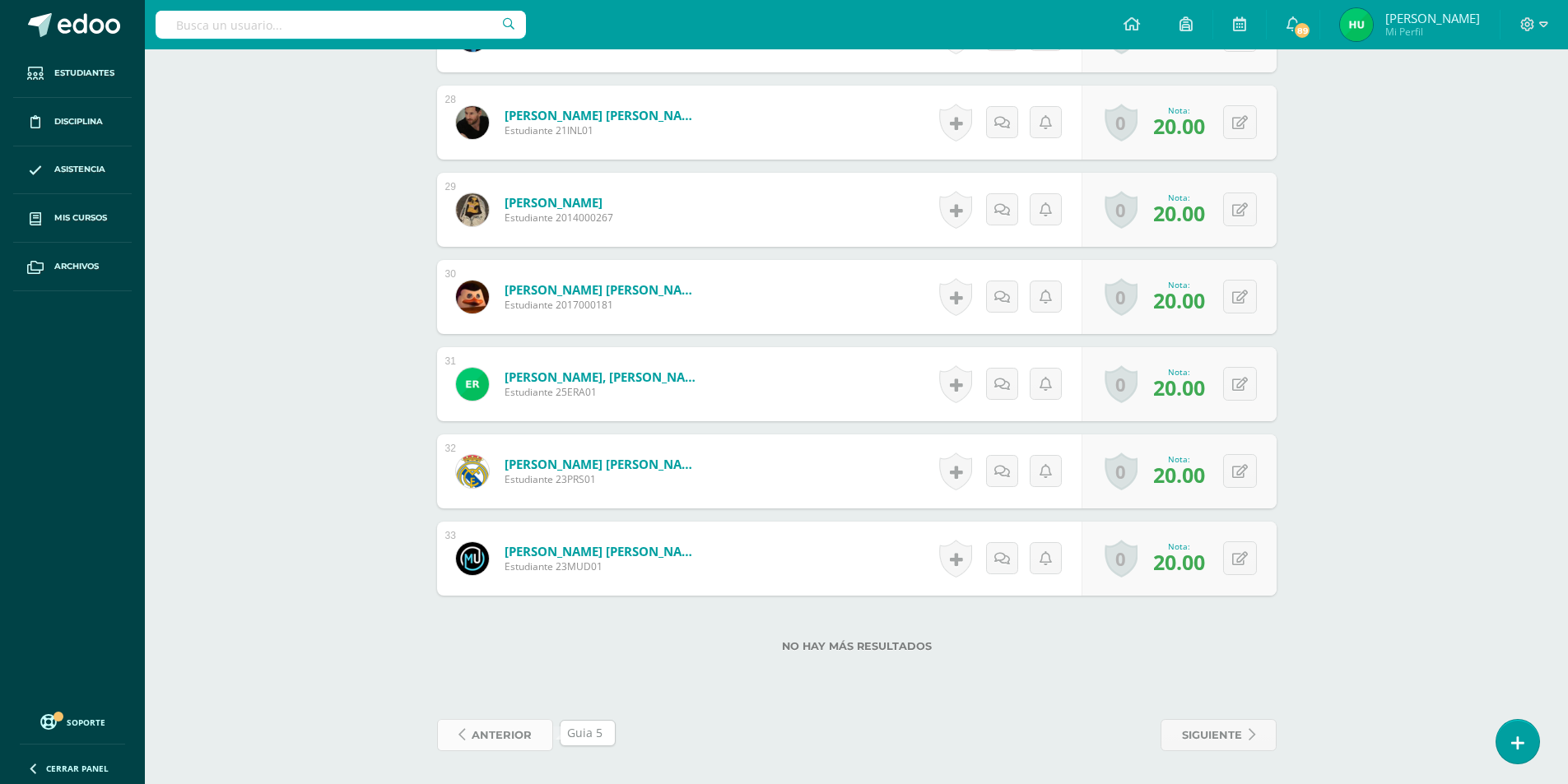
click at [510, 738] on span "anterior" at bounding box center [502, 734] width 60 height 31
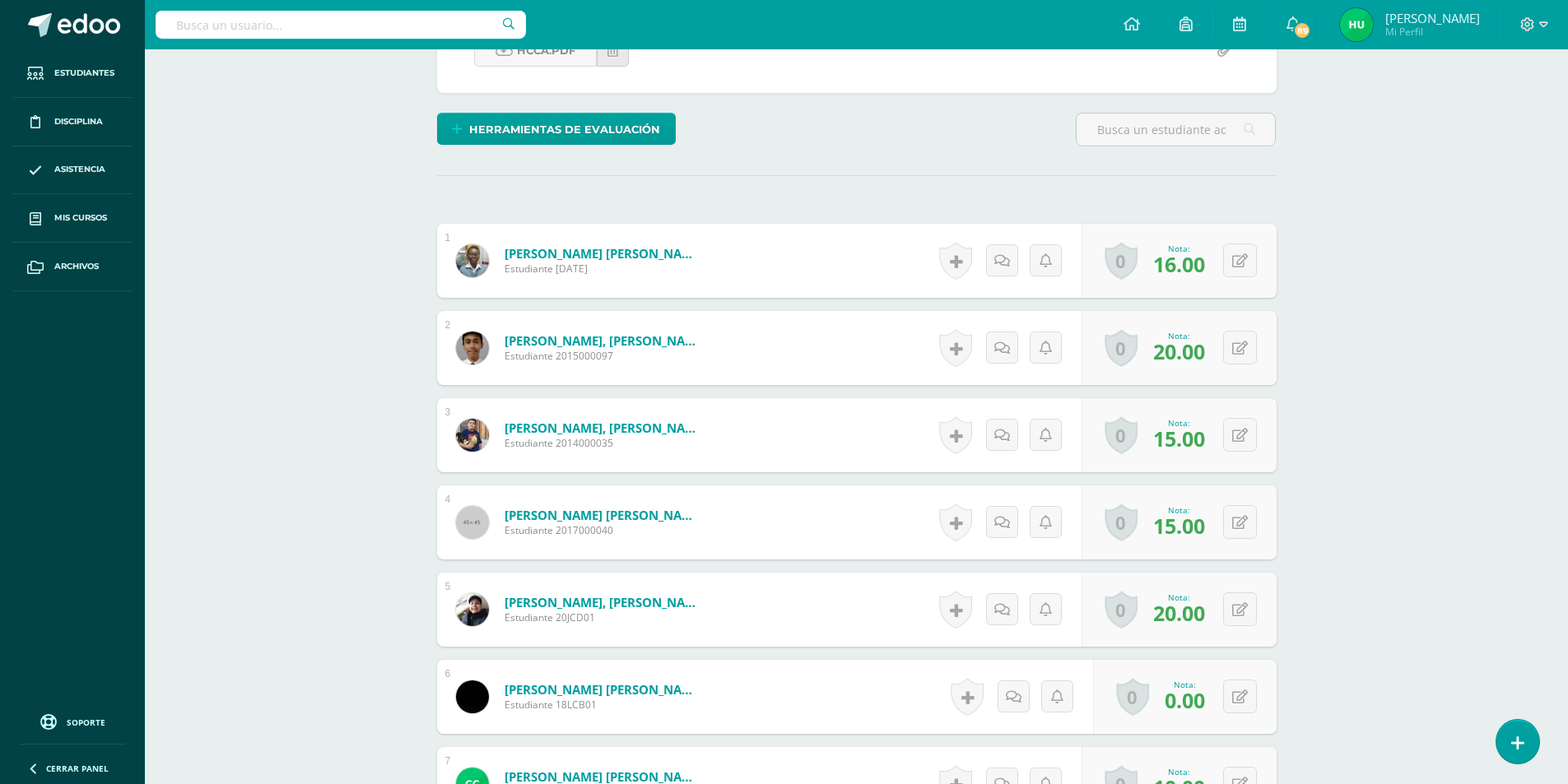
scroll to position [446, 0]
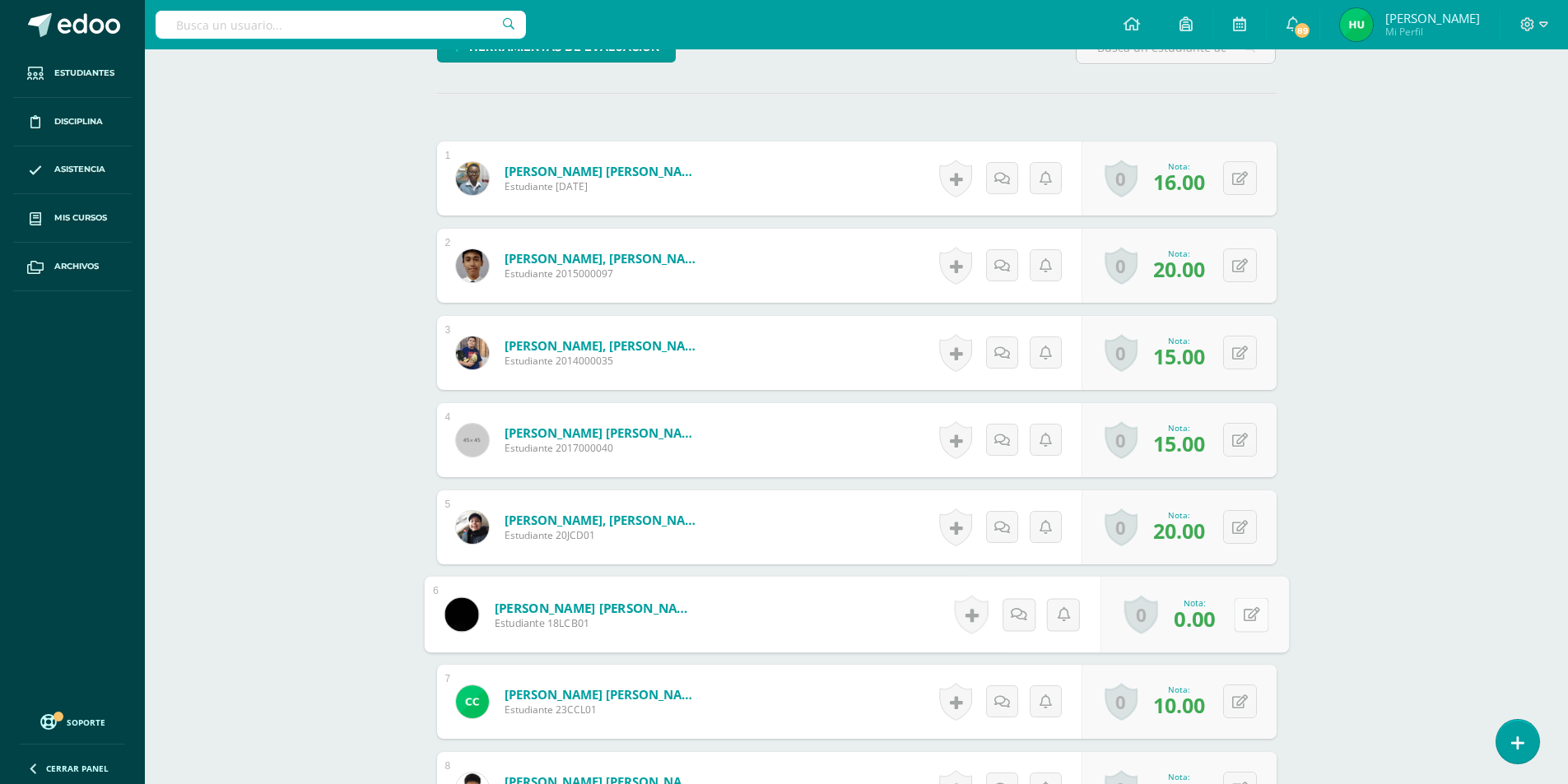
click at [1248, 611] on button at bounding box center [1251, 615] width 35 height 35
type input "20"
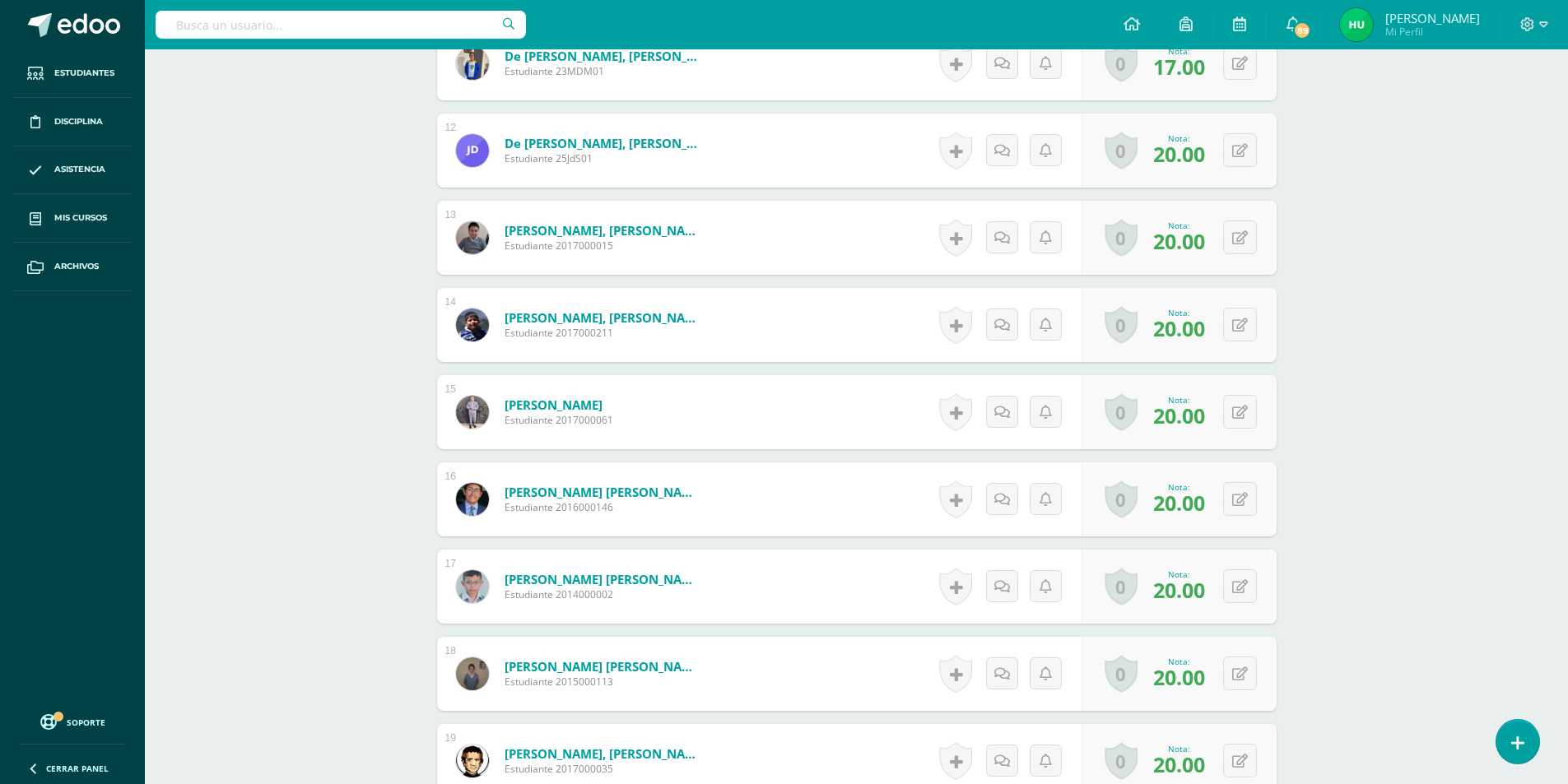
scroll to position [1516, 0]
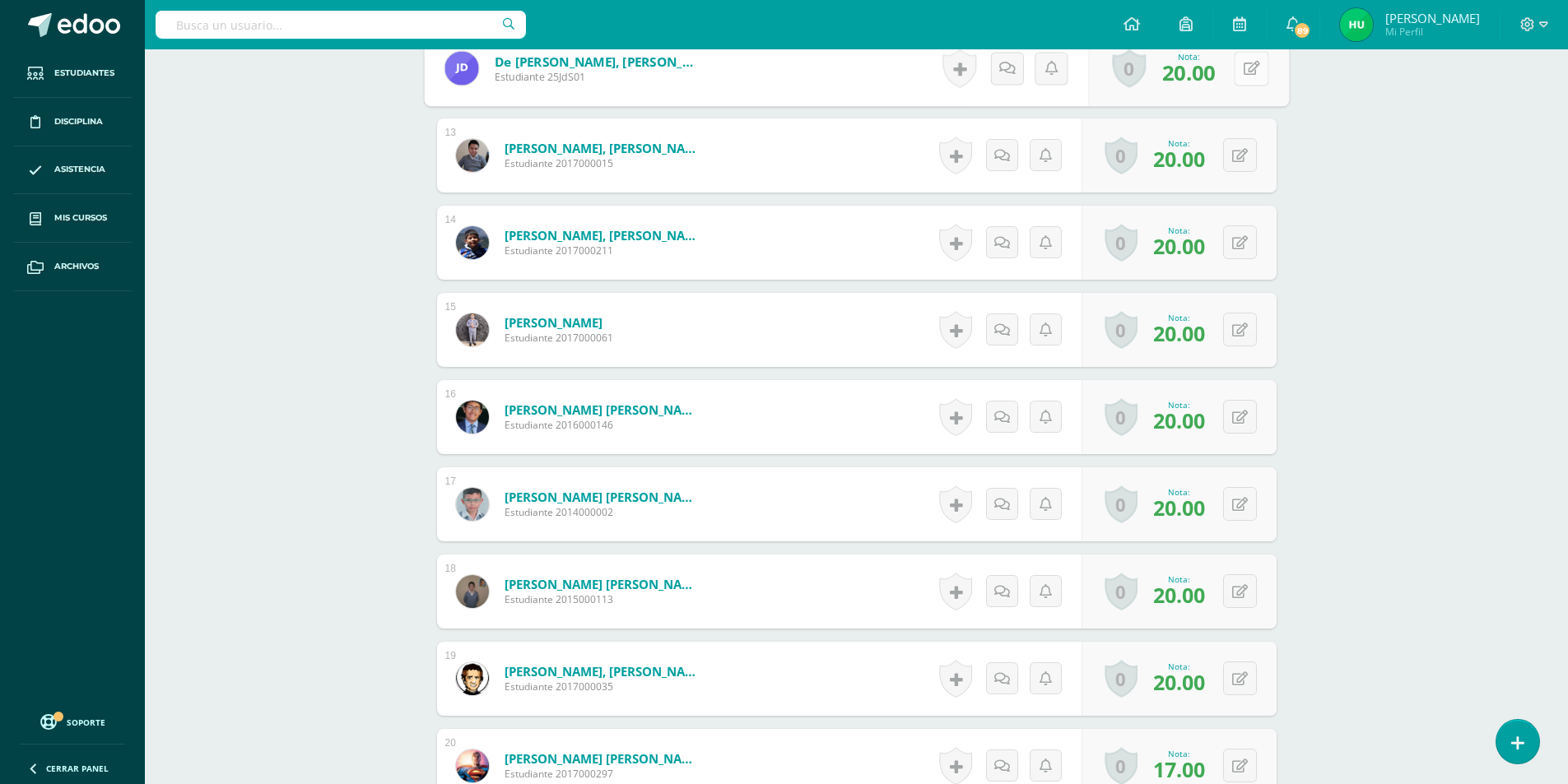
click at [1234, 68] on button at bounding box center [1251, 69] width 35 height 35
type input "0"
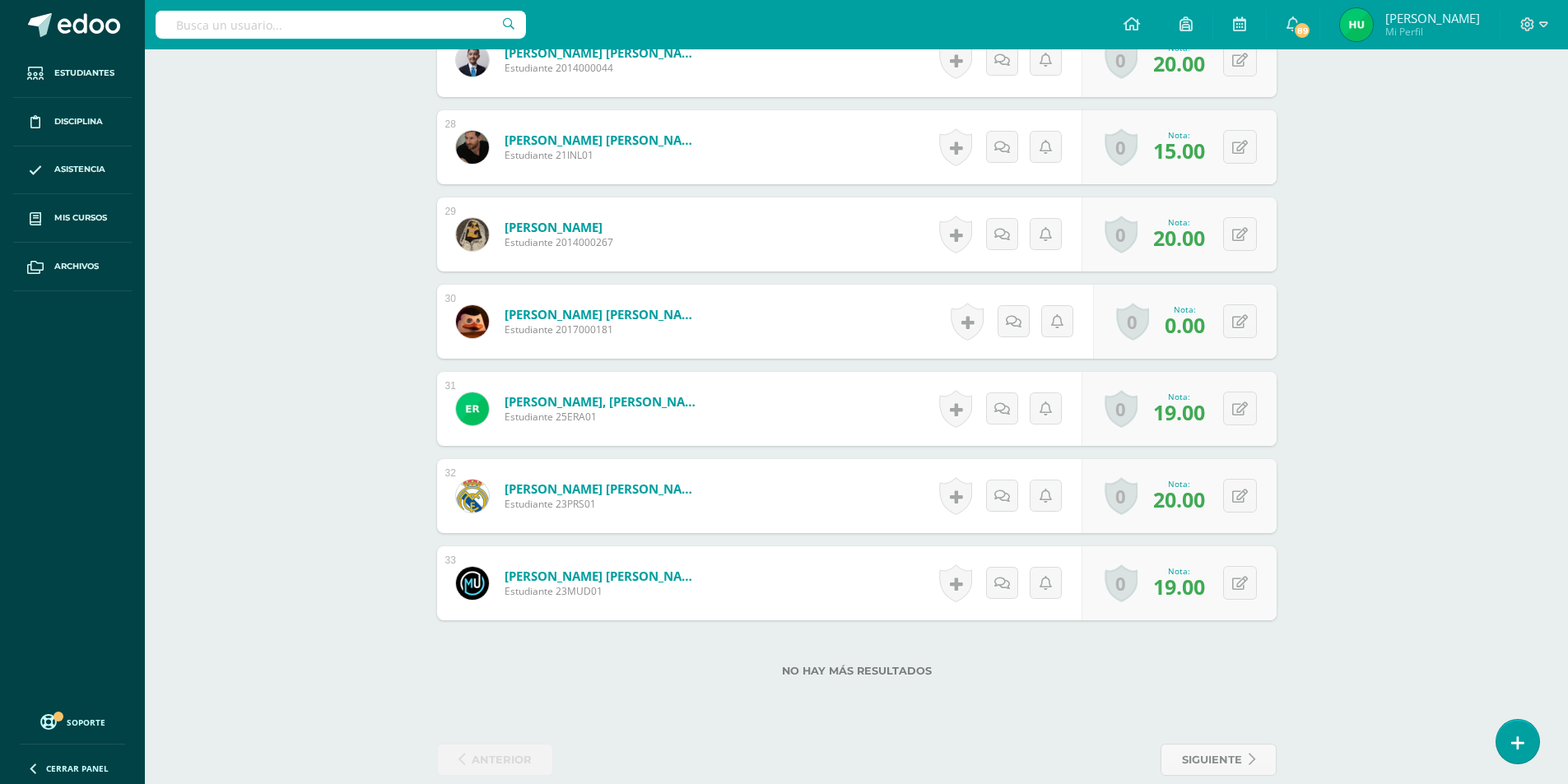
scroll to position [2857, 0]
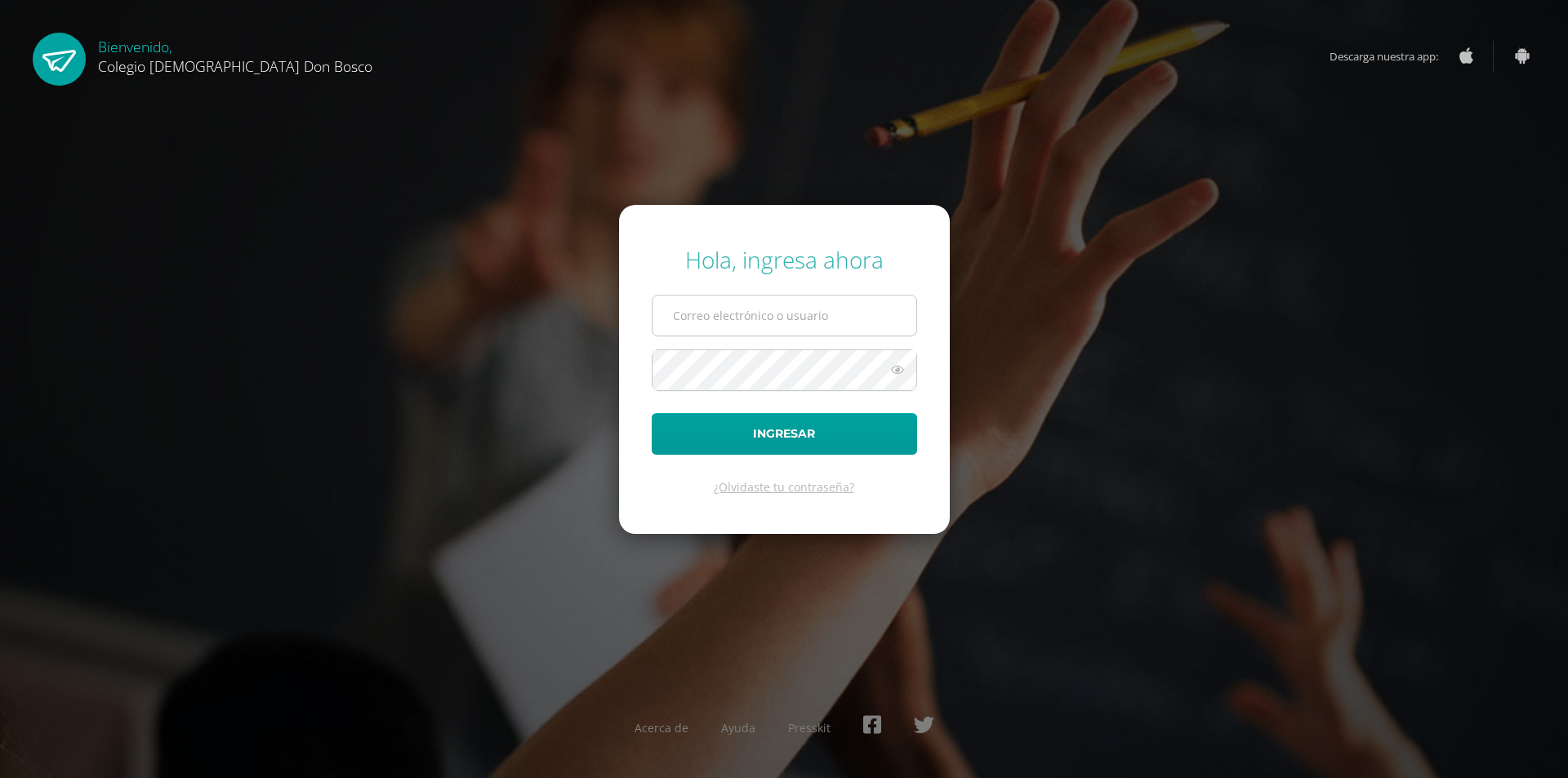
click at [718, 328] on input "text" at bounding box center [785, 316] width 264 height 40
type input "[EMAIL_ADDRESS][DOMAIN_NAME]"
click at [652, 413] on button "Ingresar" at bounding box center [785, 434] width 266 height 42
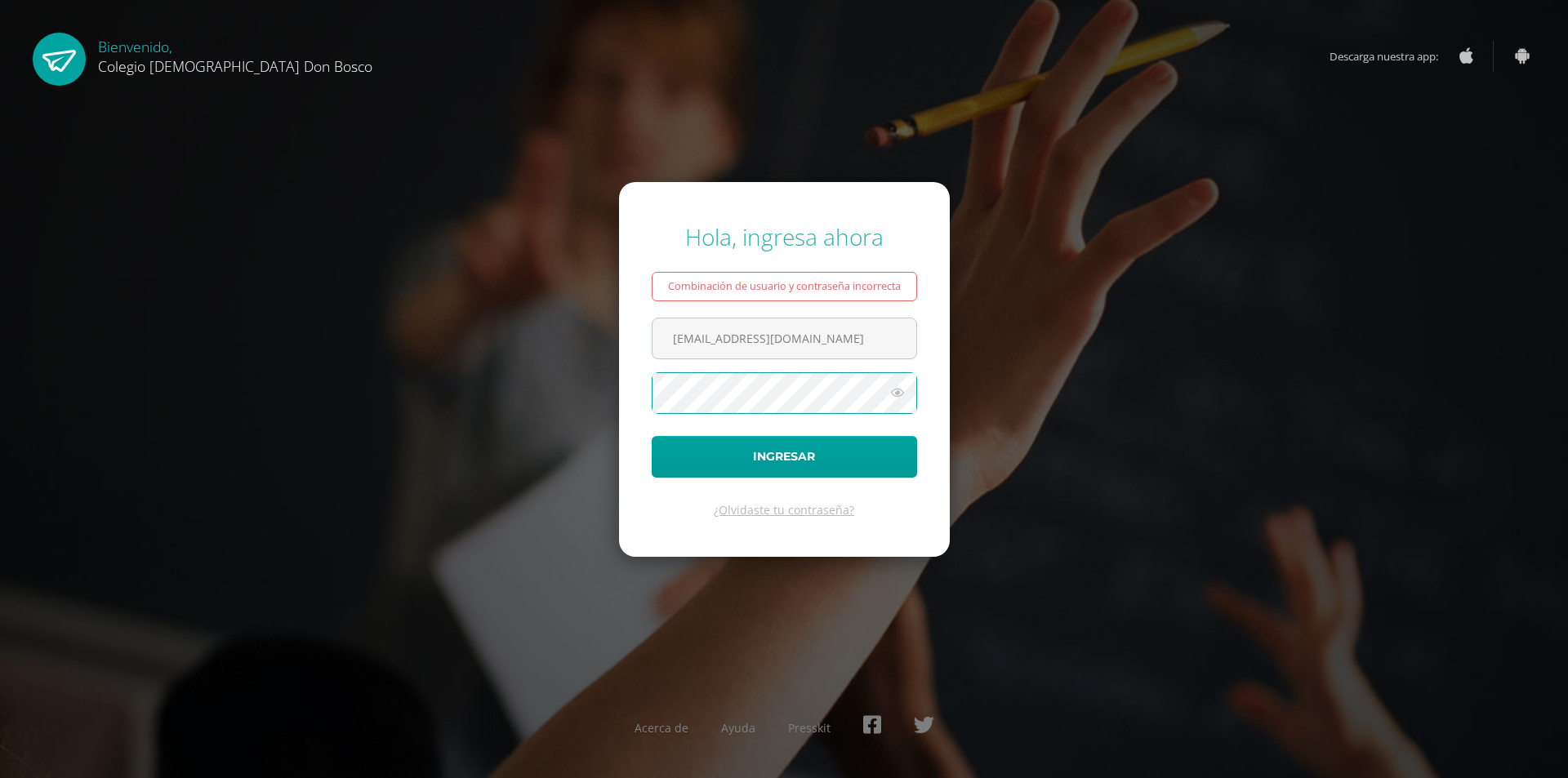
click at [652, 436] on button "Ingresar" at bounding box center [785, 457] width 266 height 42
click at [902, 396] on icon at bounding box center [898, 393] width 21 height 20
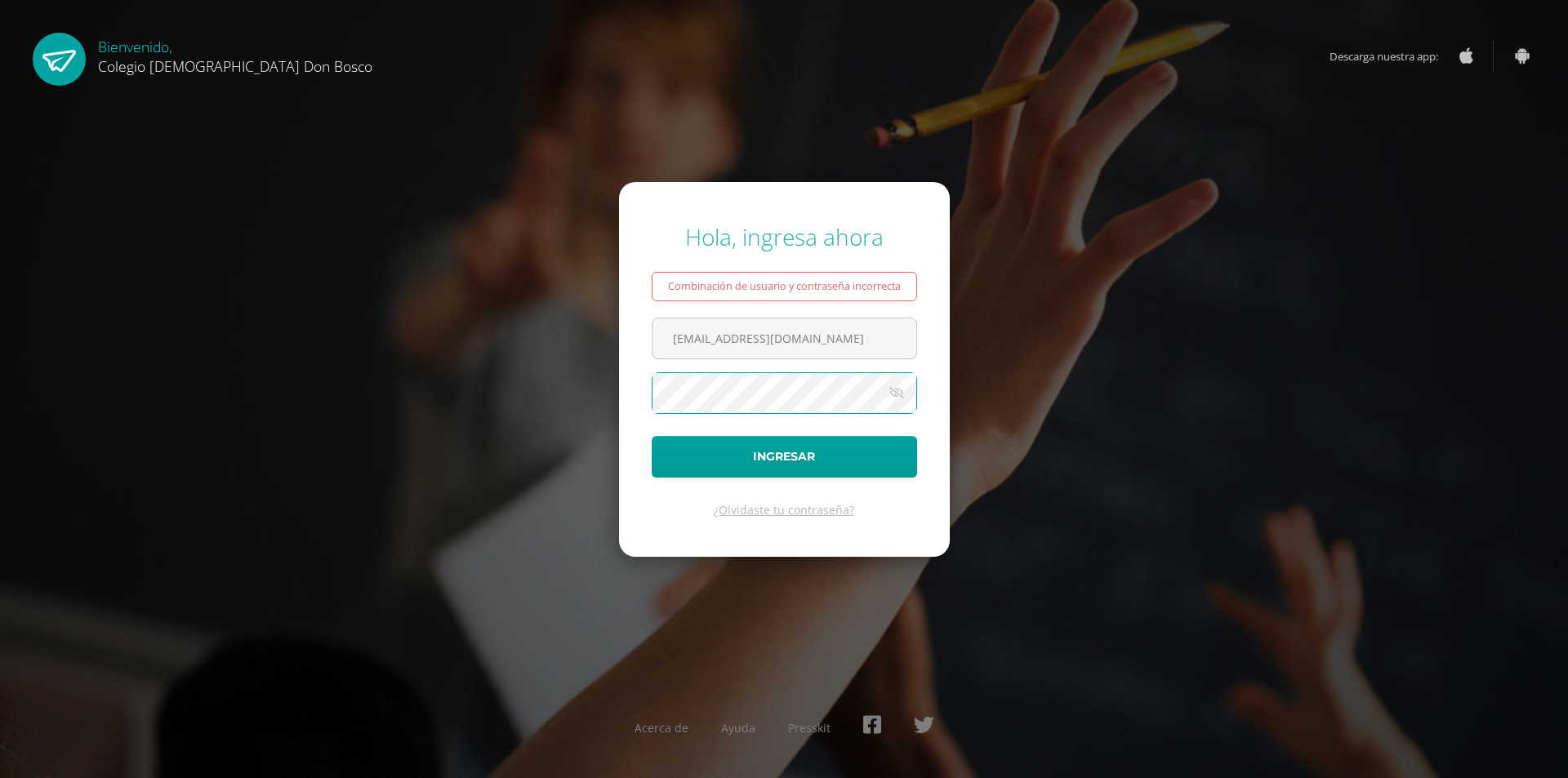
click at [652, 436] on button "Ingresar" at bounding box center [785, 457] width 266 height 42
click at [896, 391] on icon at bounding box center [898, 393] width 21 height 20
click at [652, 436] on button "Ingresar" at bounding box center [785, 457] width 266 height 42
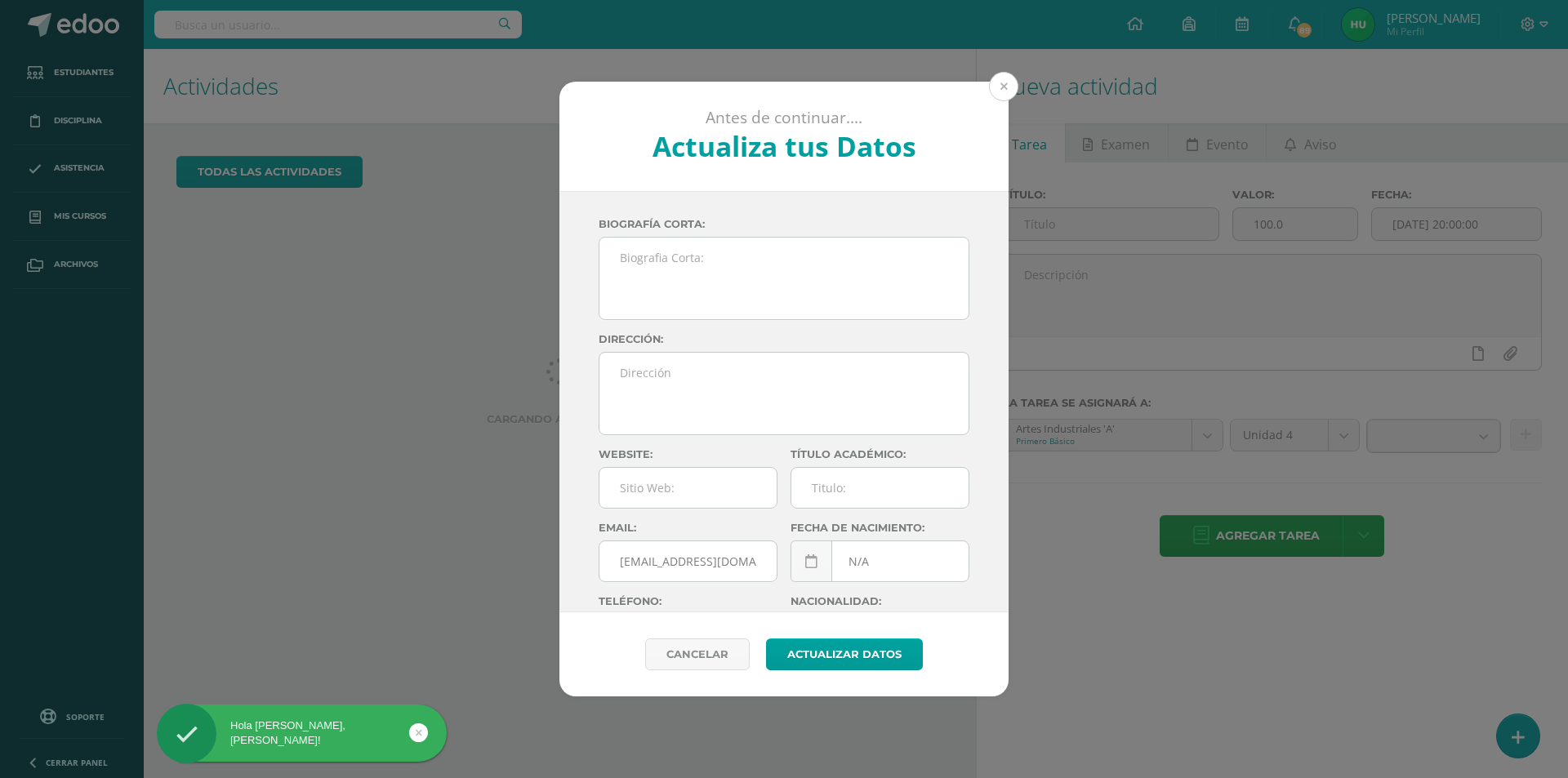
click at [1001, 98] on button at bounding box center [1004, 87] width 30 height 30
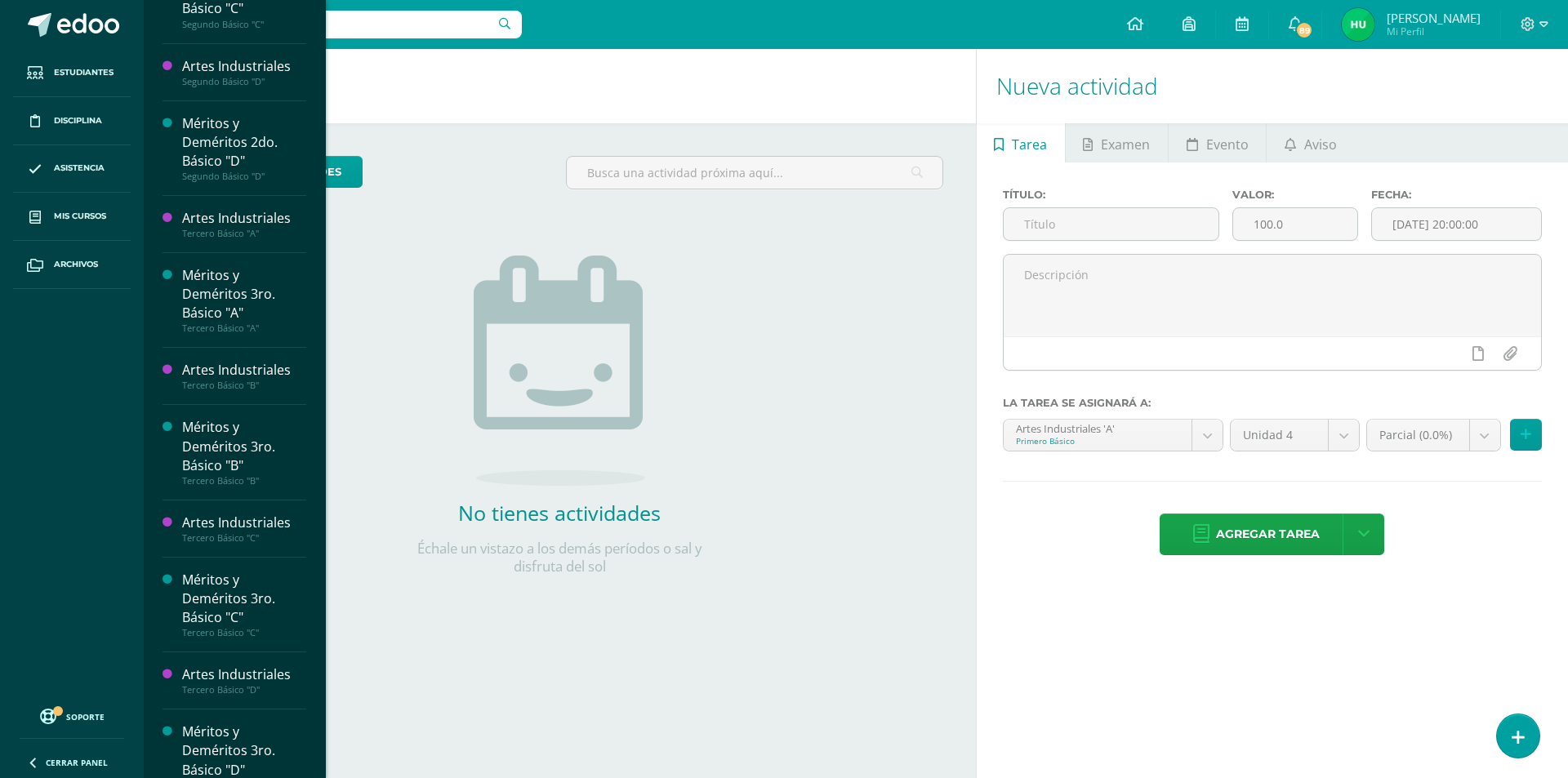
scroll to position [1201, 0]
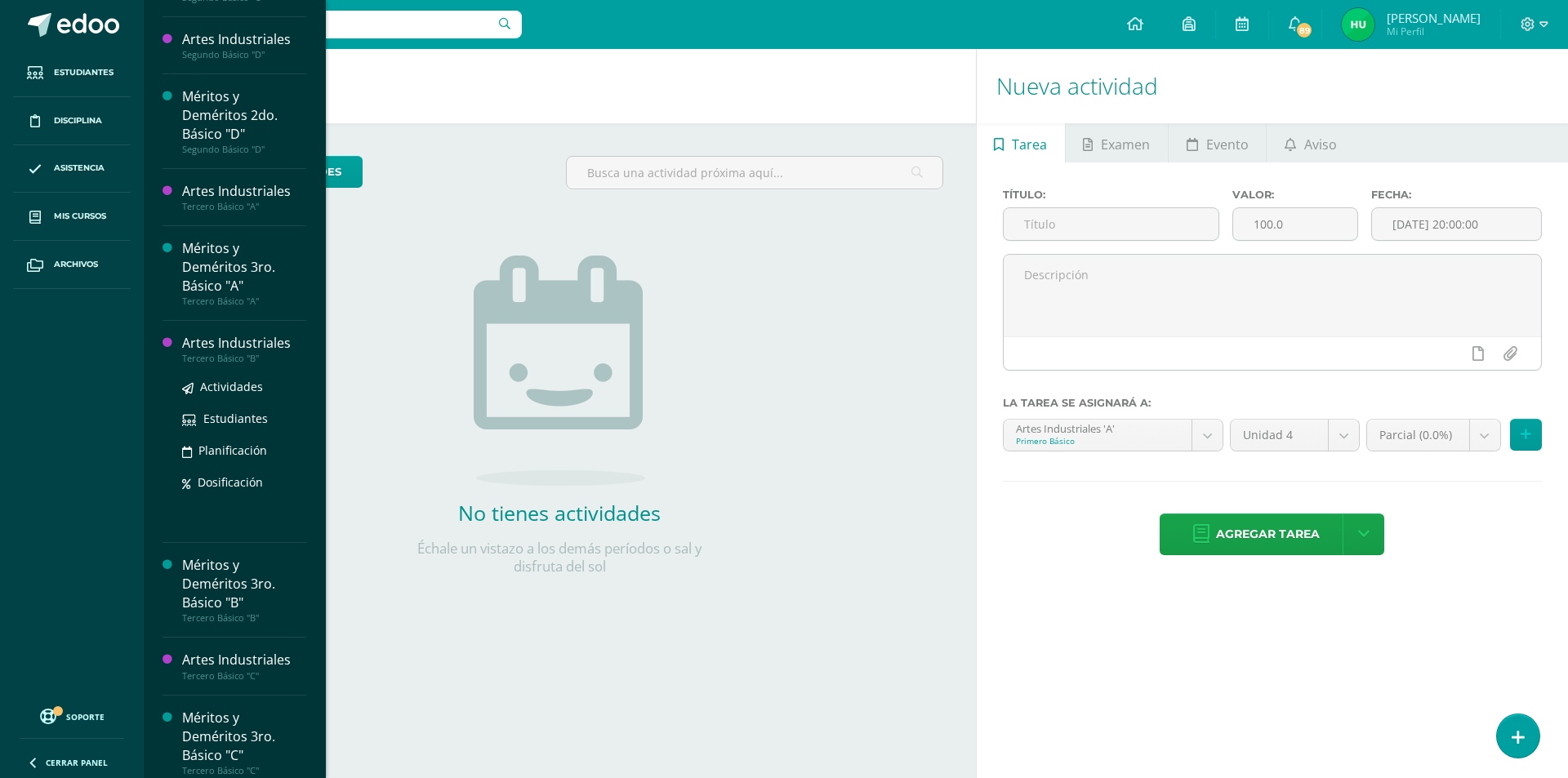
click at [259, 344] on div "Artes Industriales" at bounding box center [244, 343] width 124 height 19
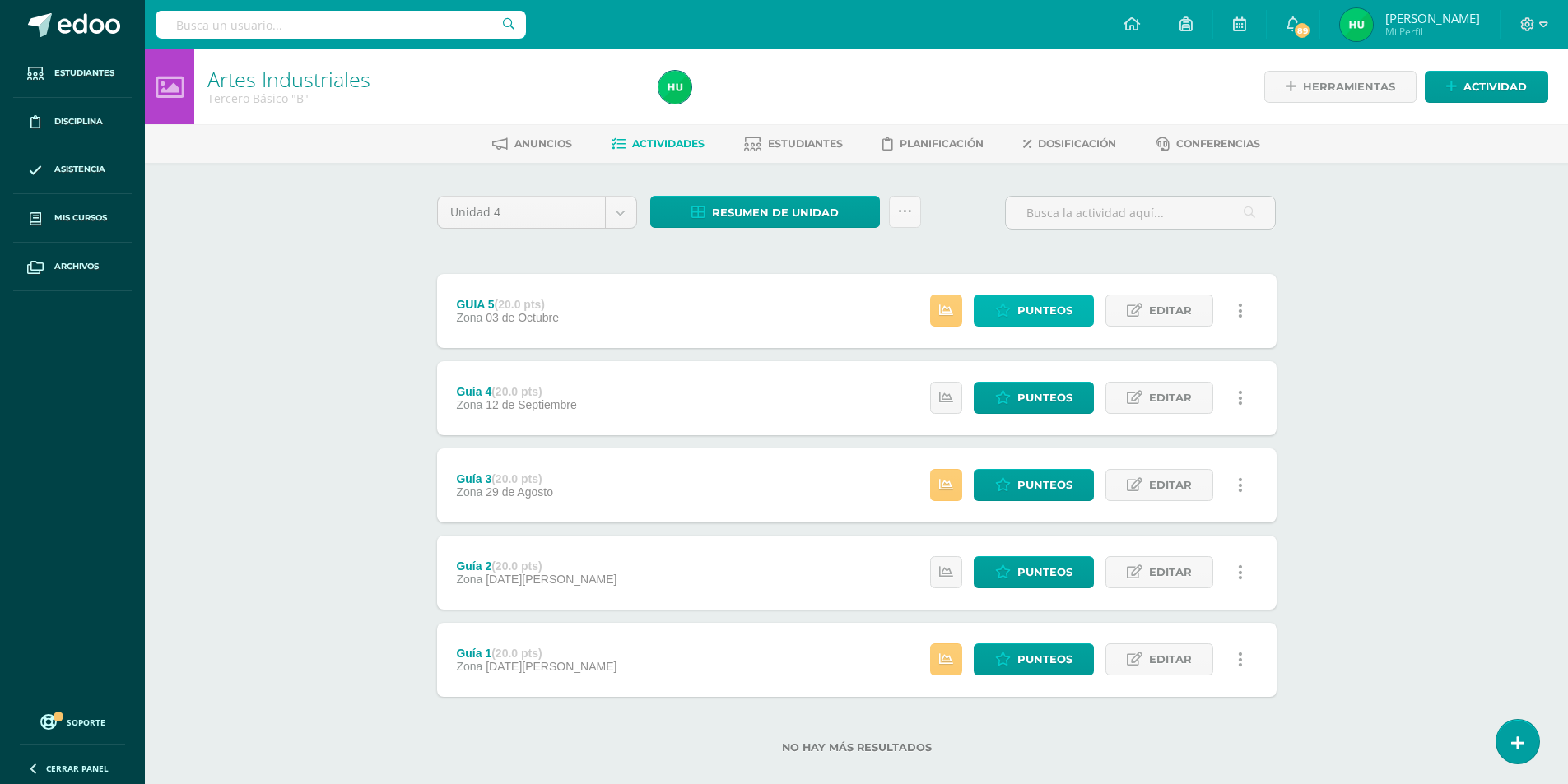
click at [1043, 307] on span "Punteos" at bounding box center [1045, 311] width 55 height 31
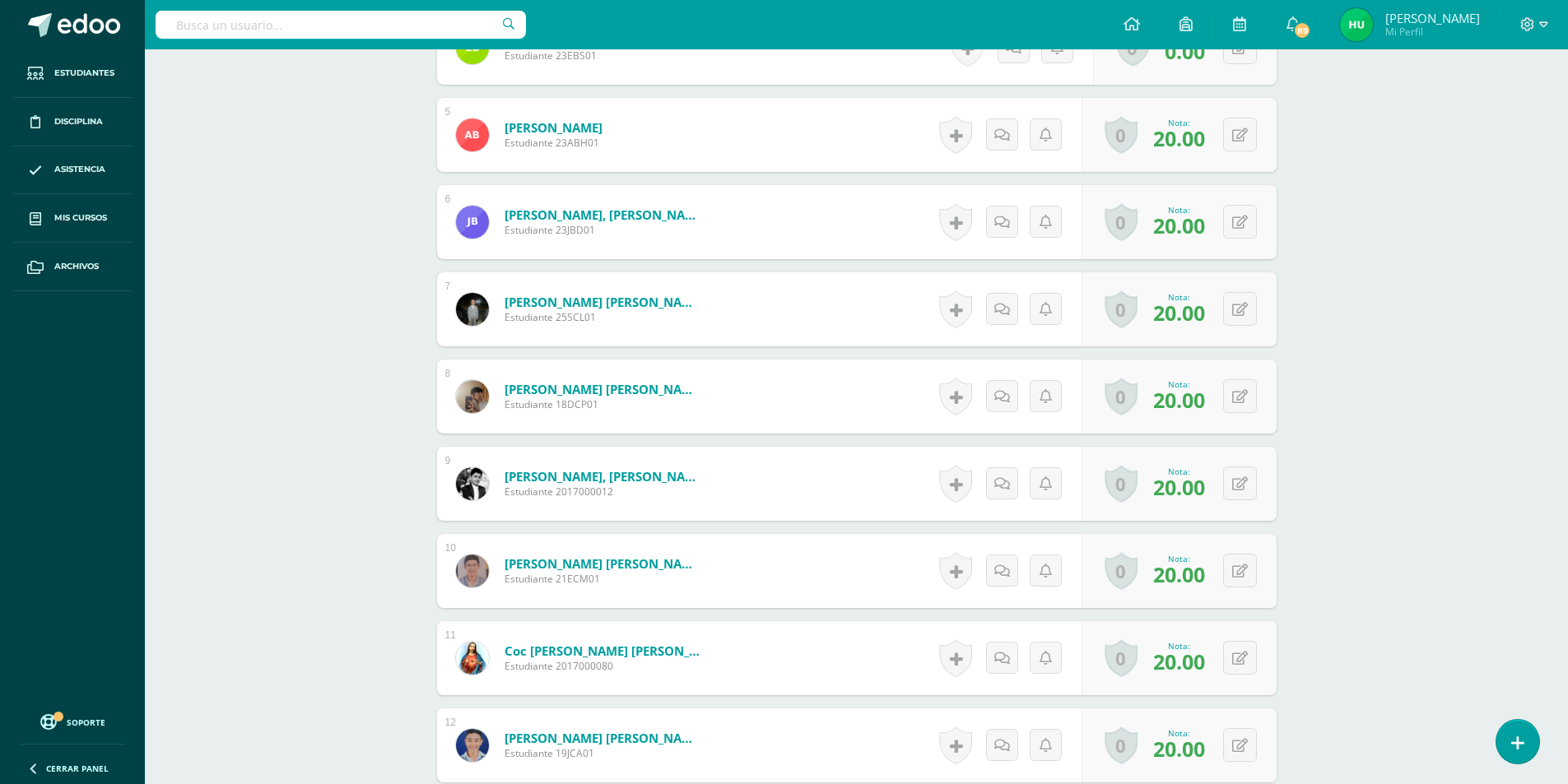
scroll to position [905, 0]
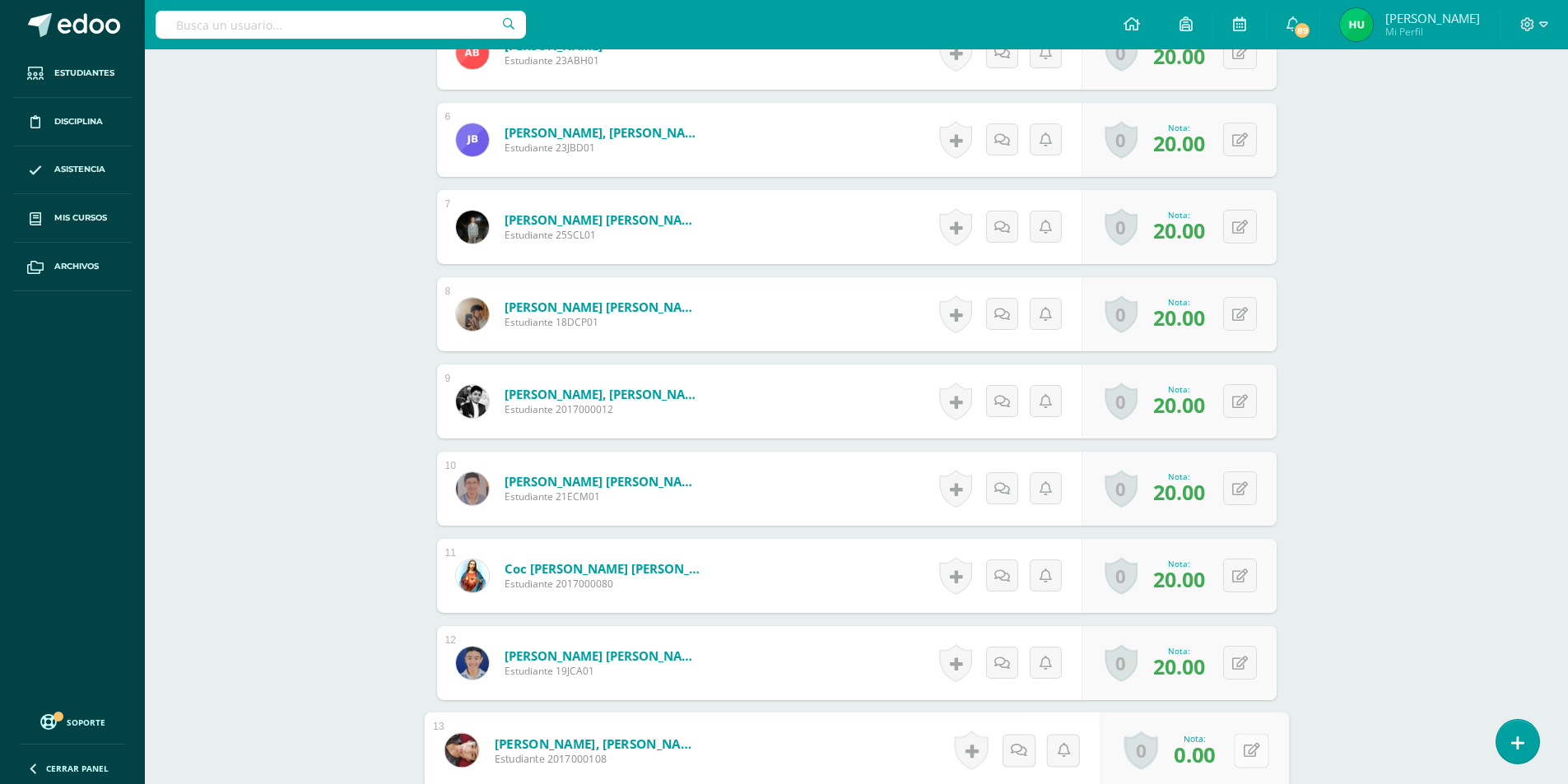
click at [1240, 752] on button at bounding box center [1251, 750] width 35 height 35
type input "20"
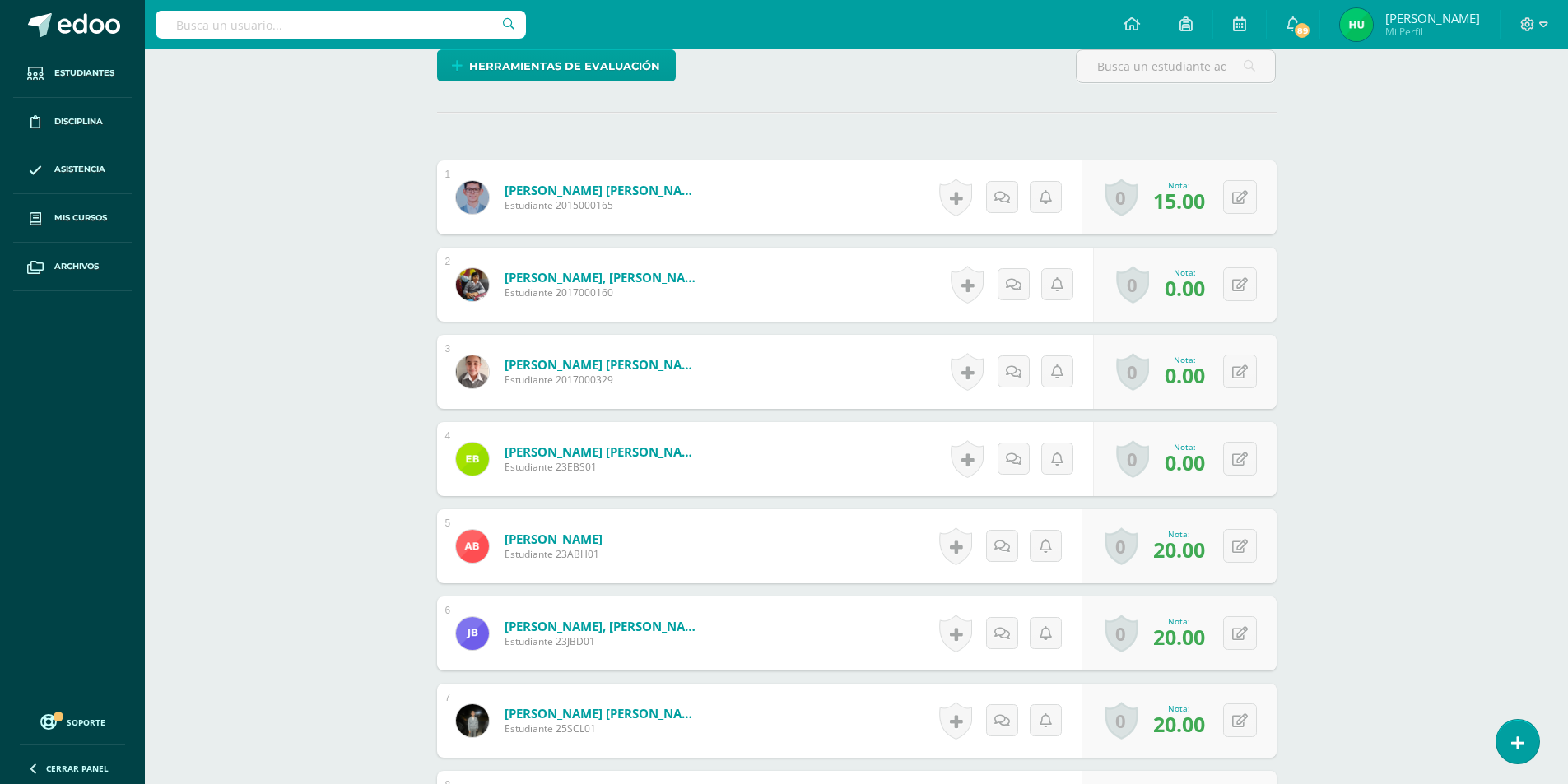
scroll to position [0, 0]
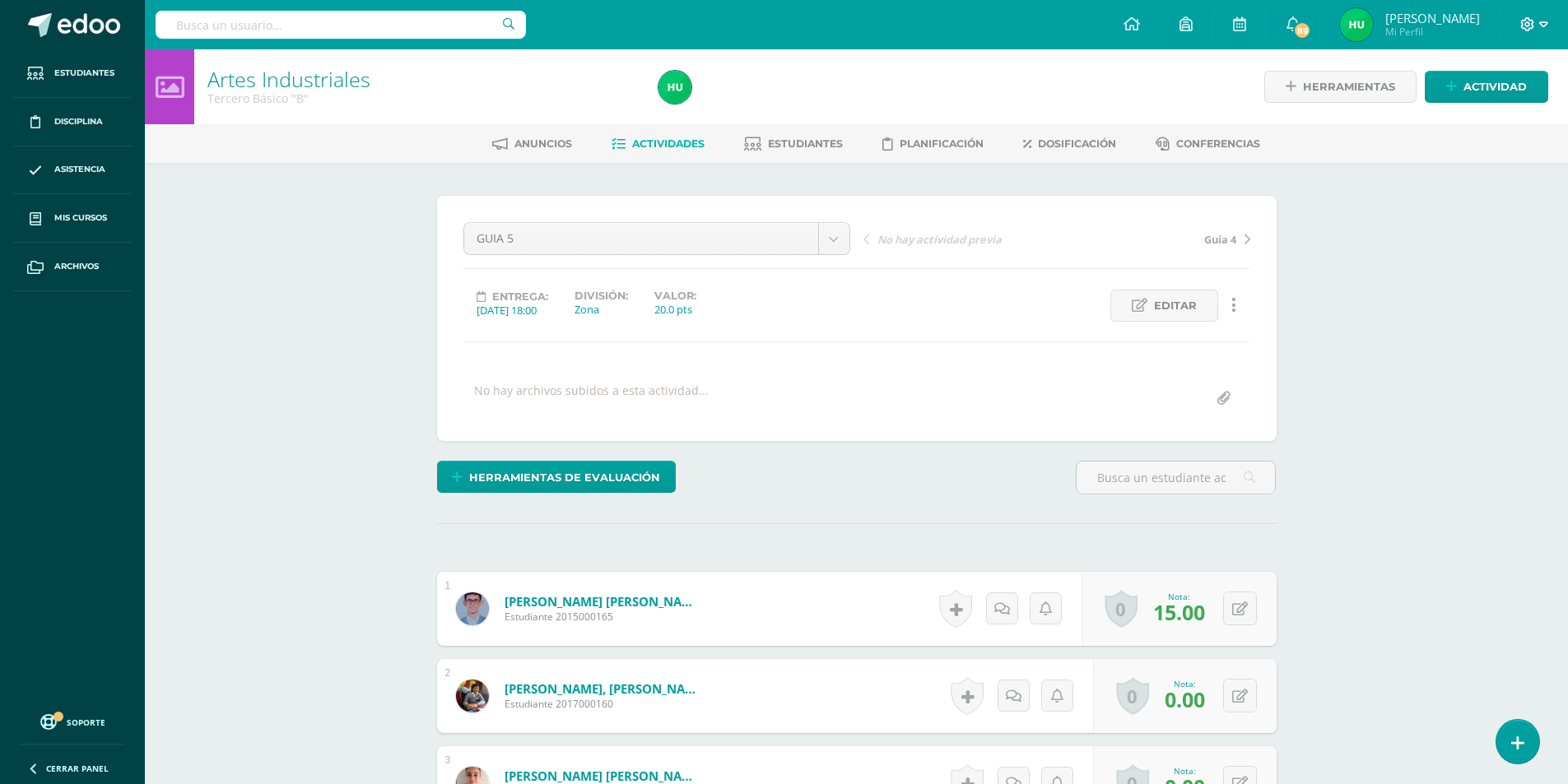
click at [1536, 21] on span at bounding box center [1535, 25] width 28 height 18
click at [1486, 116] on span "Cerrar sesión" at bounding box center [1493, 112] width 74 height 16
